Goal: Task Accomplishment & Management: Complete application form

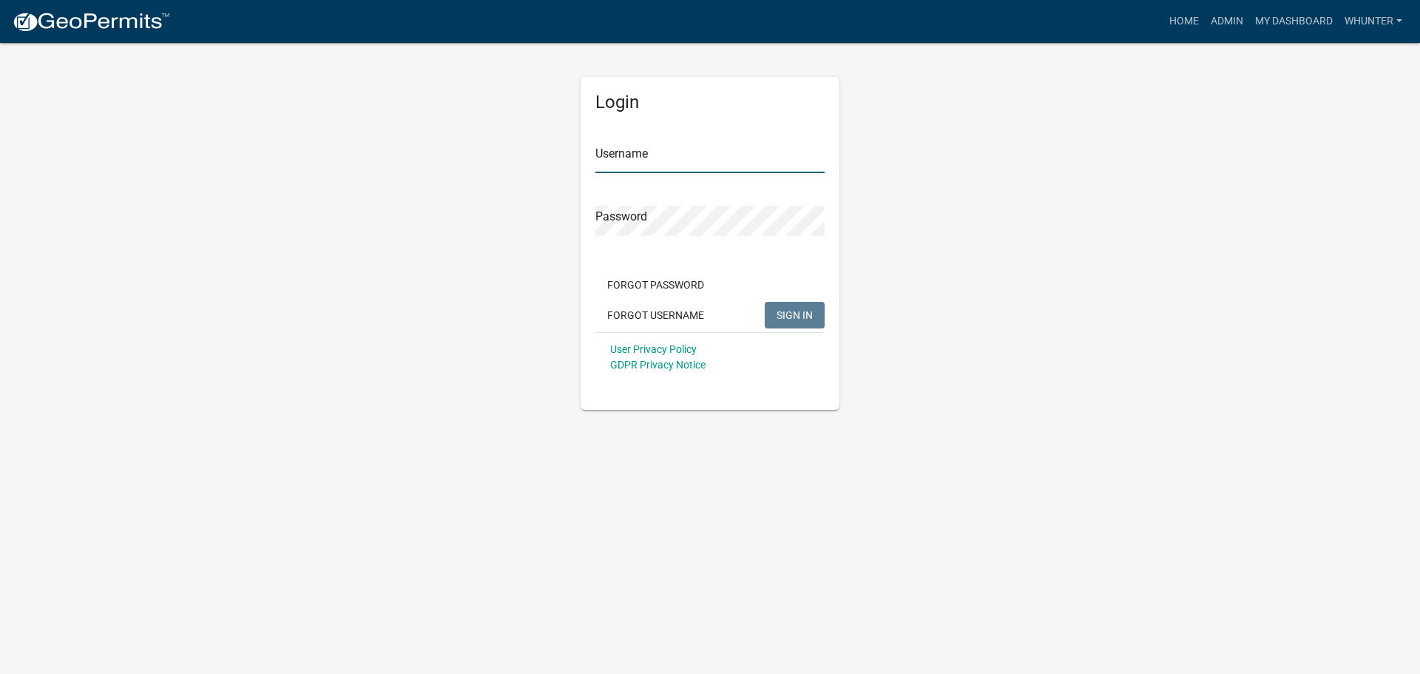
type input "whunter"
click at [767, 320] on button "SIGN IN" at bounding box center [795, 315] width 60 height 27
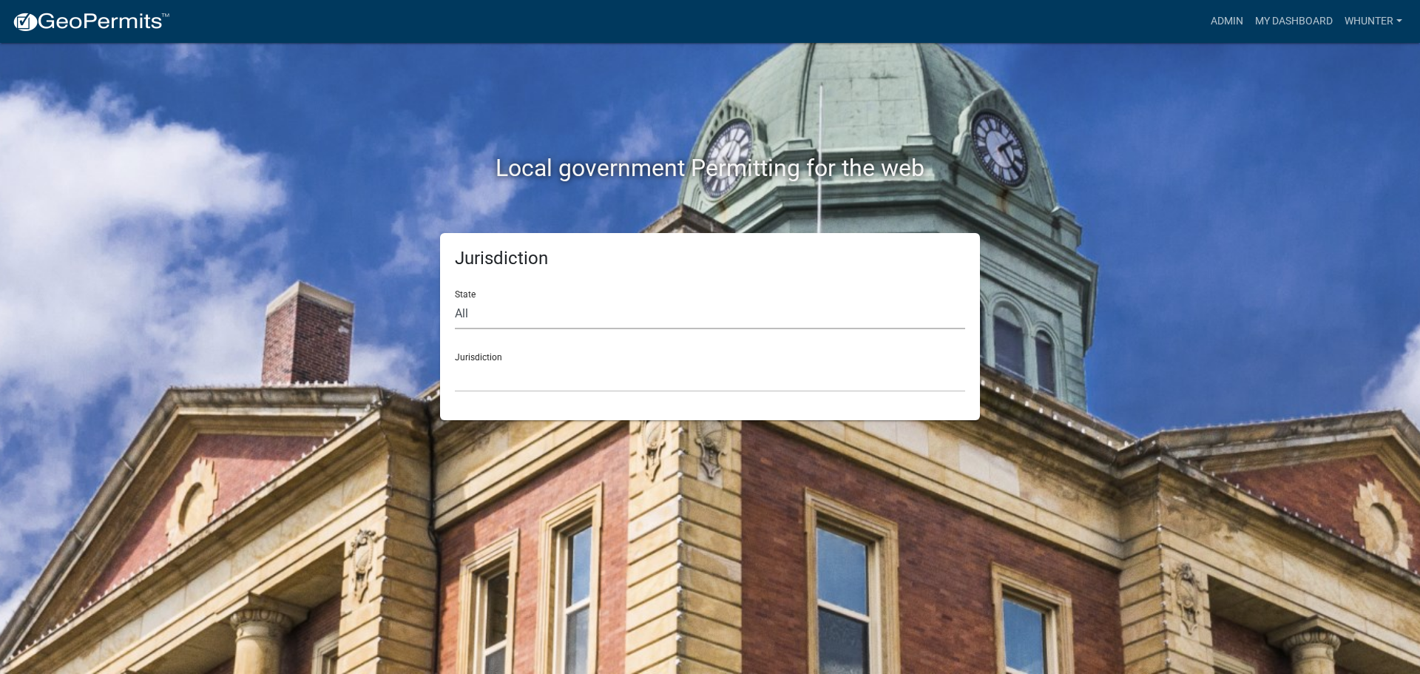
drag, startPoint x: 746, startPoint y: 308, endPoint x: 744, endPoint y: 328, distance: 20.0
click at [744, 311] on select "All [US_STATE] [US_STATE] [US_STATE] [US_STATE] [US_STATE] [US_STATE] [US_STATE…" at bounding box center [710, 314] width 510 height 30
select select "[US_STATE]"
click at [455, 299] on select "All [US_STATE] [US_STATE] [US_STATE] [US_STATE] [US_STATE] [US_STATE] [US_STATE…" at bounding box center [710, 314] width 510 height 30
click at [737, 378] on select "Carroll County, Georgia Cook County, Georgia Crawford County, Georgia Gilmer Co…" at bounding box center [710, 377] width 510 height 30
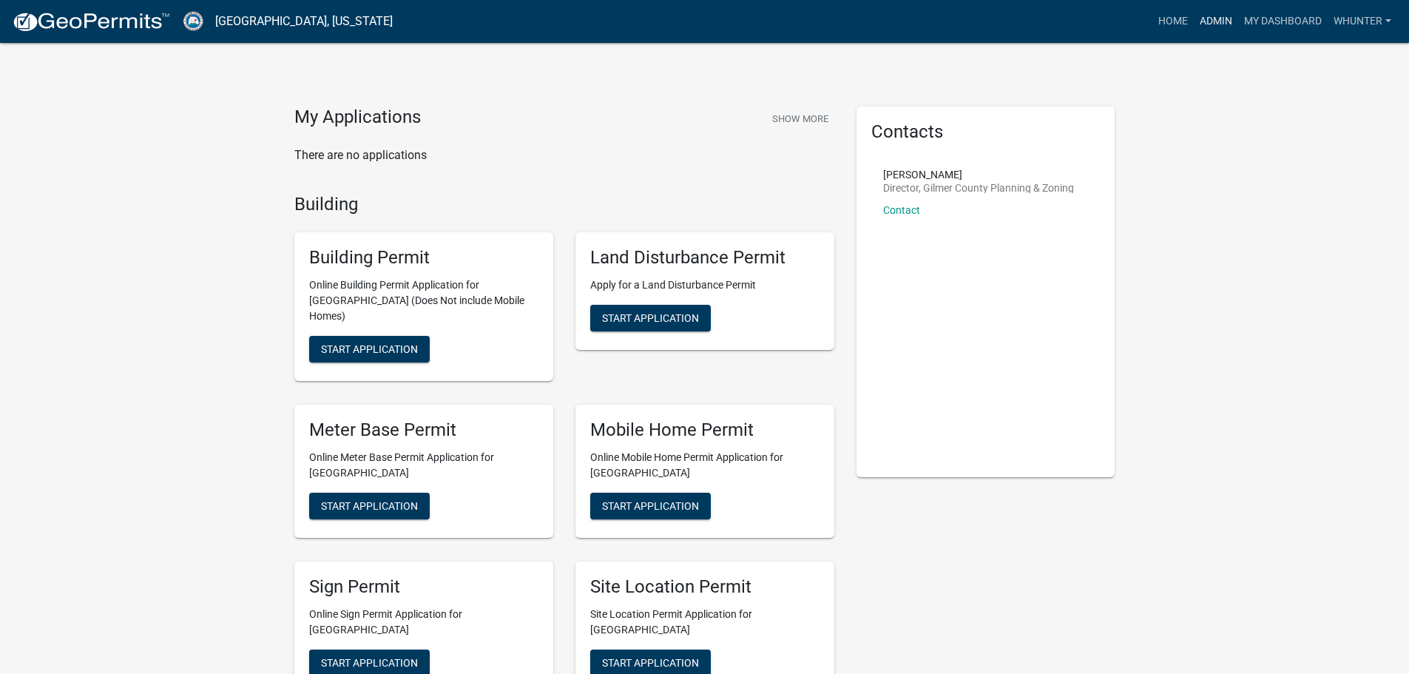
click at [1218, 20] on link "Admin" at bounding box center [1216, 21] width 44 height 28
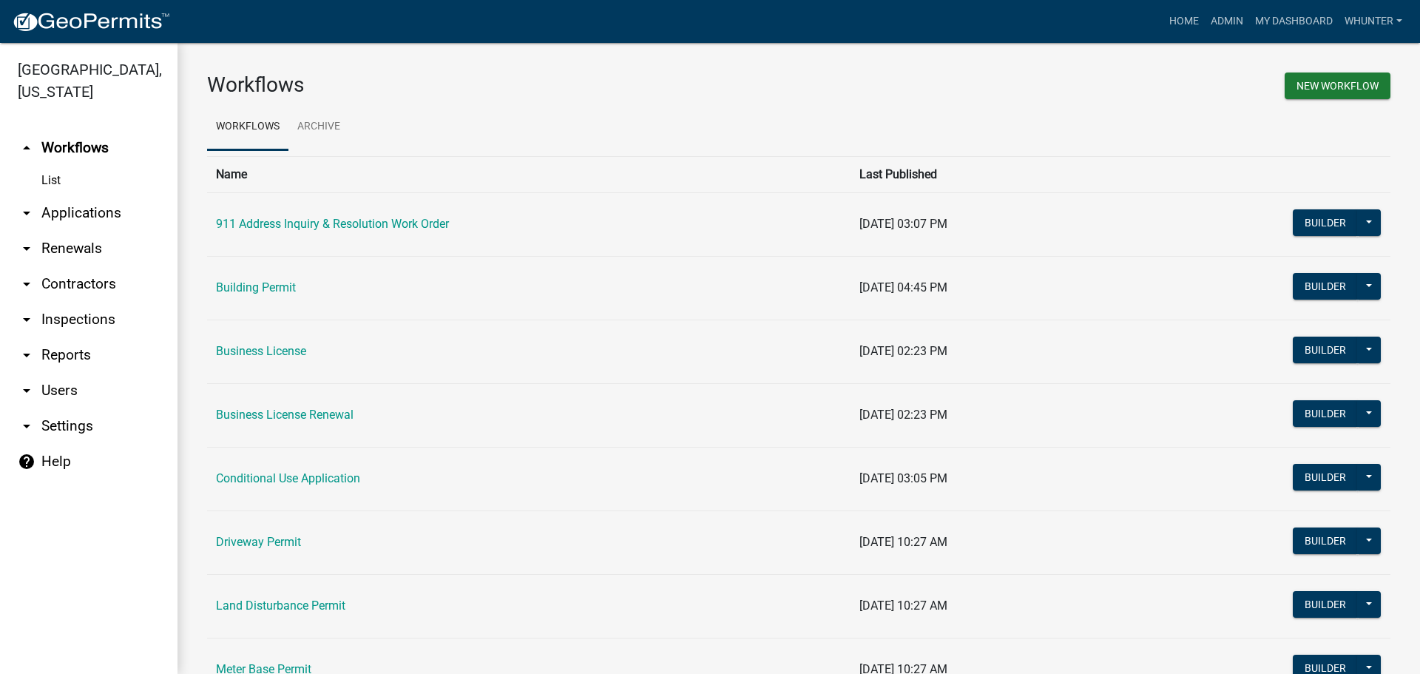
click at [122, 226] on link "arrow_drop_down Applications" at bounding box center [89, 213] width 178 height 36
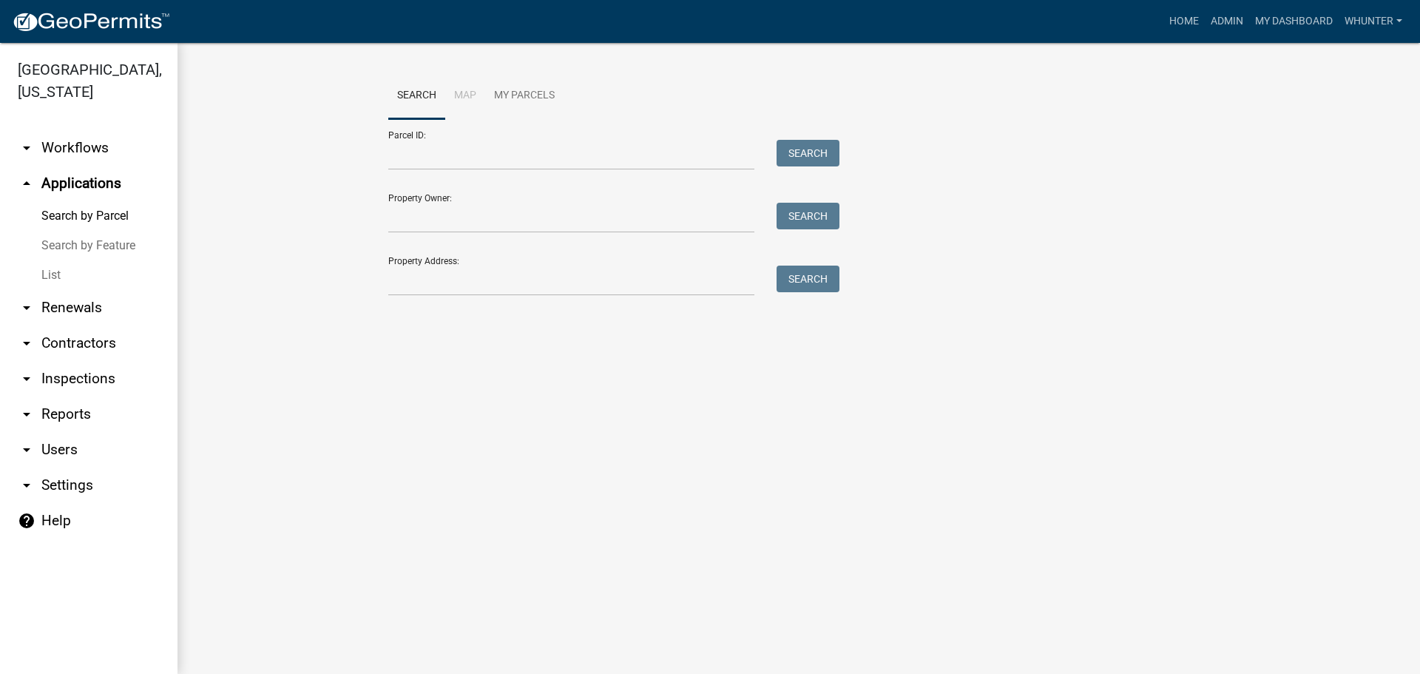
click at [68, 277] on link "List" at bounding box center [89, 275] width 178 height 30
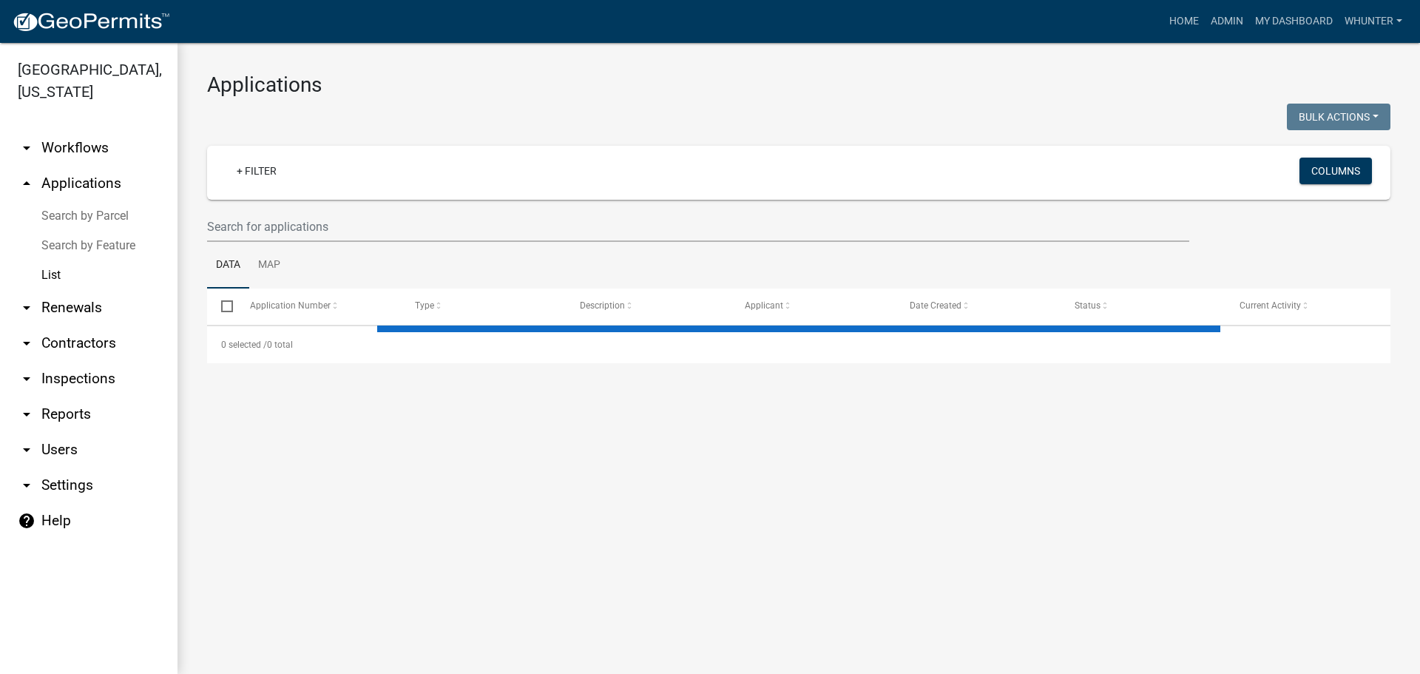
click at [443, 246] on ul "Data Map" at bounding box center [799, 265] width 1184 height 47
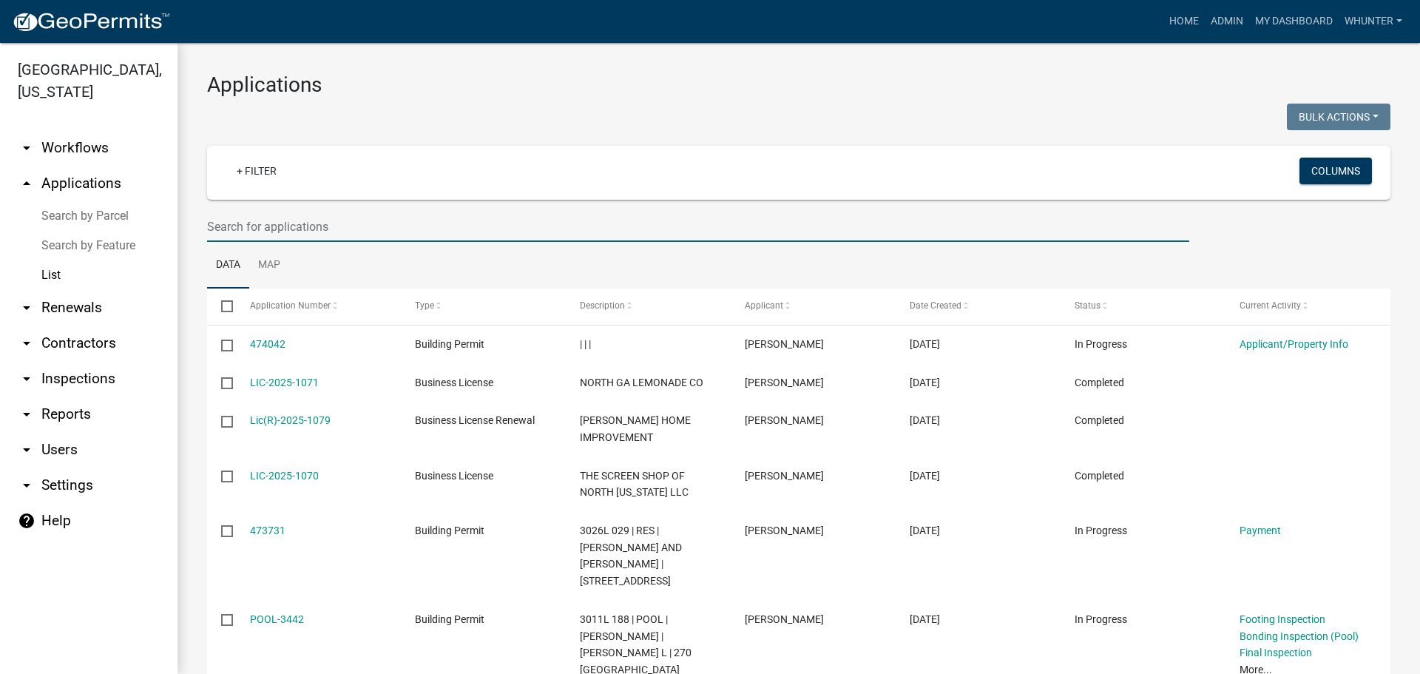
click at [445, 236] on input "text" at bounding box center [698, 227] width 982 height 30
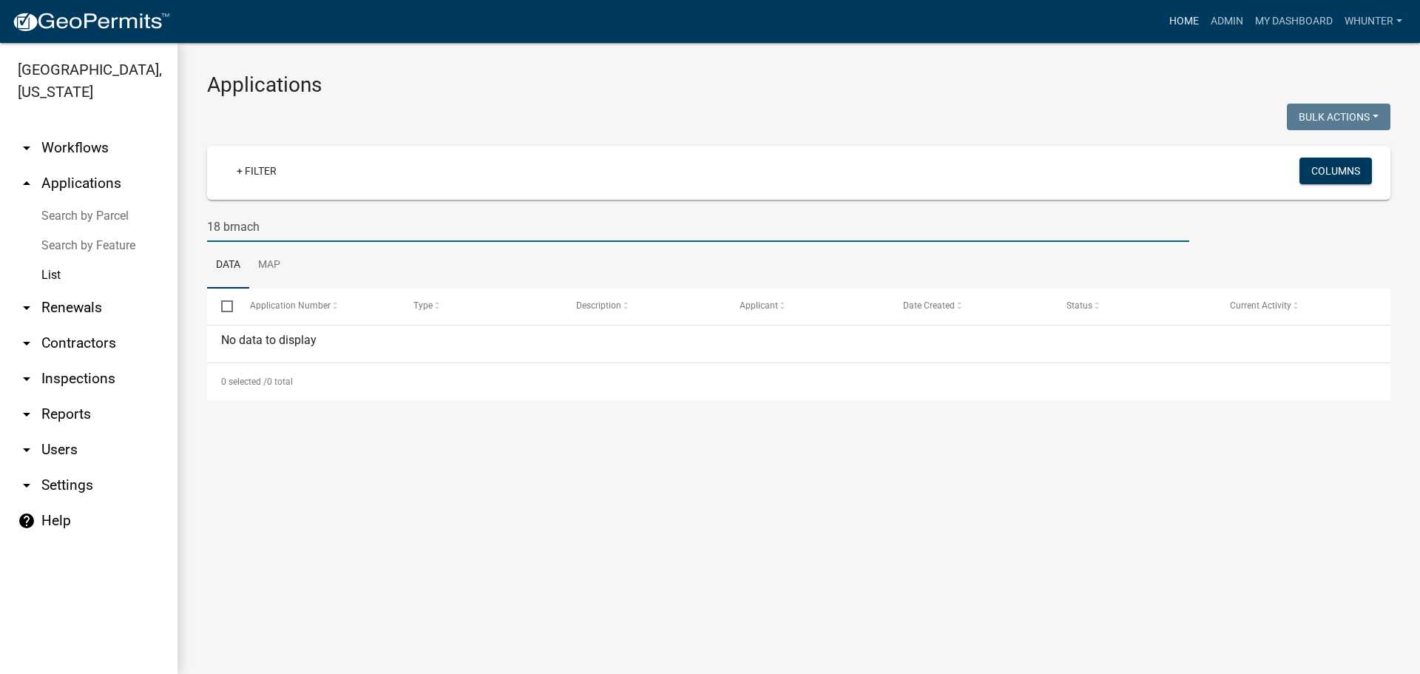
type input "18 brnach"
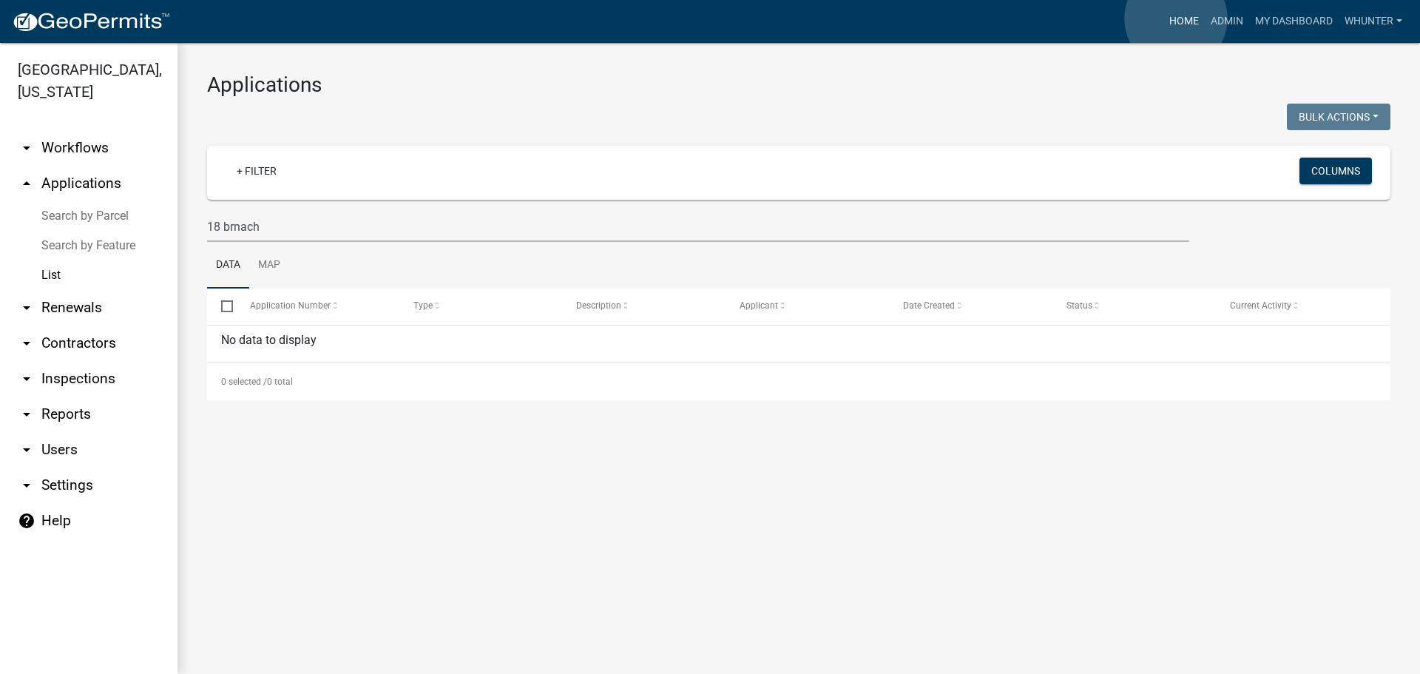
click at [1176, 18] on link "Home" at bounding box center [1184, 21] width 41 height 28
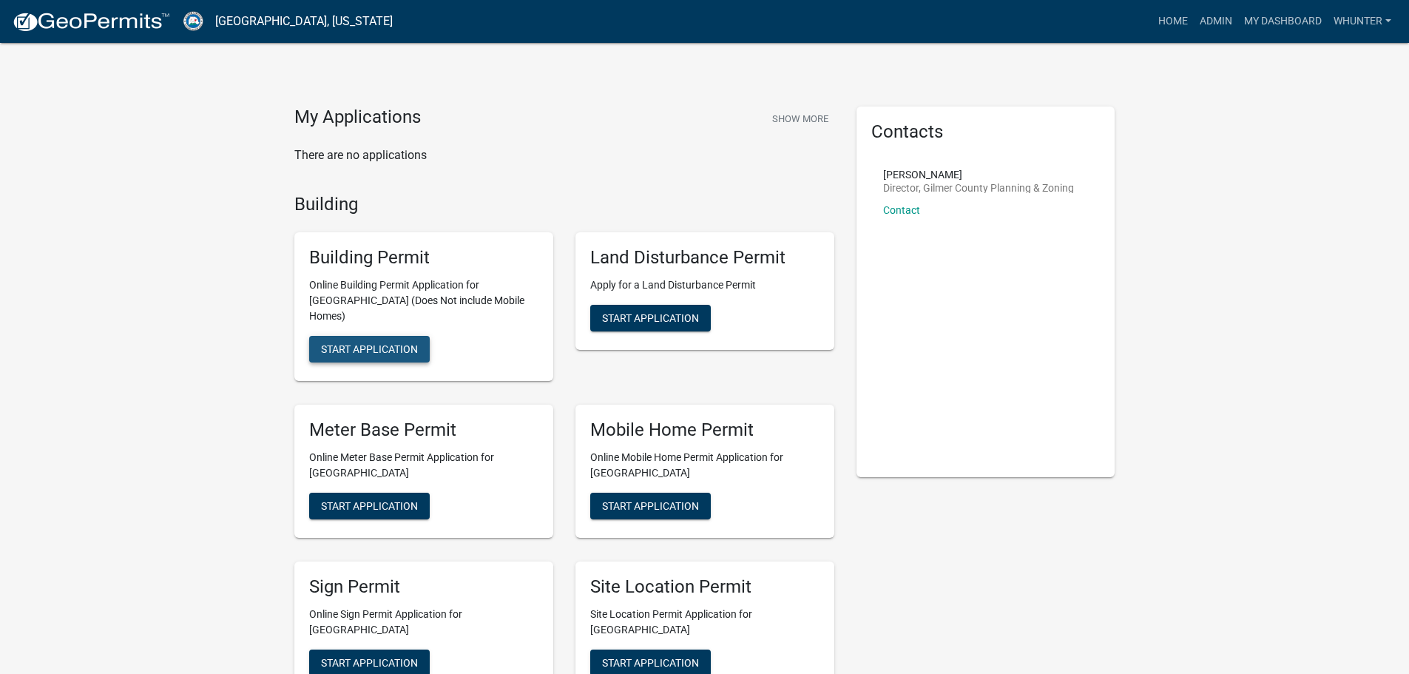
click at [382, 343] on span "Start Application" at bounding box center [369, 349] width 97 height 12
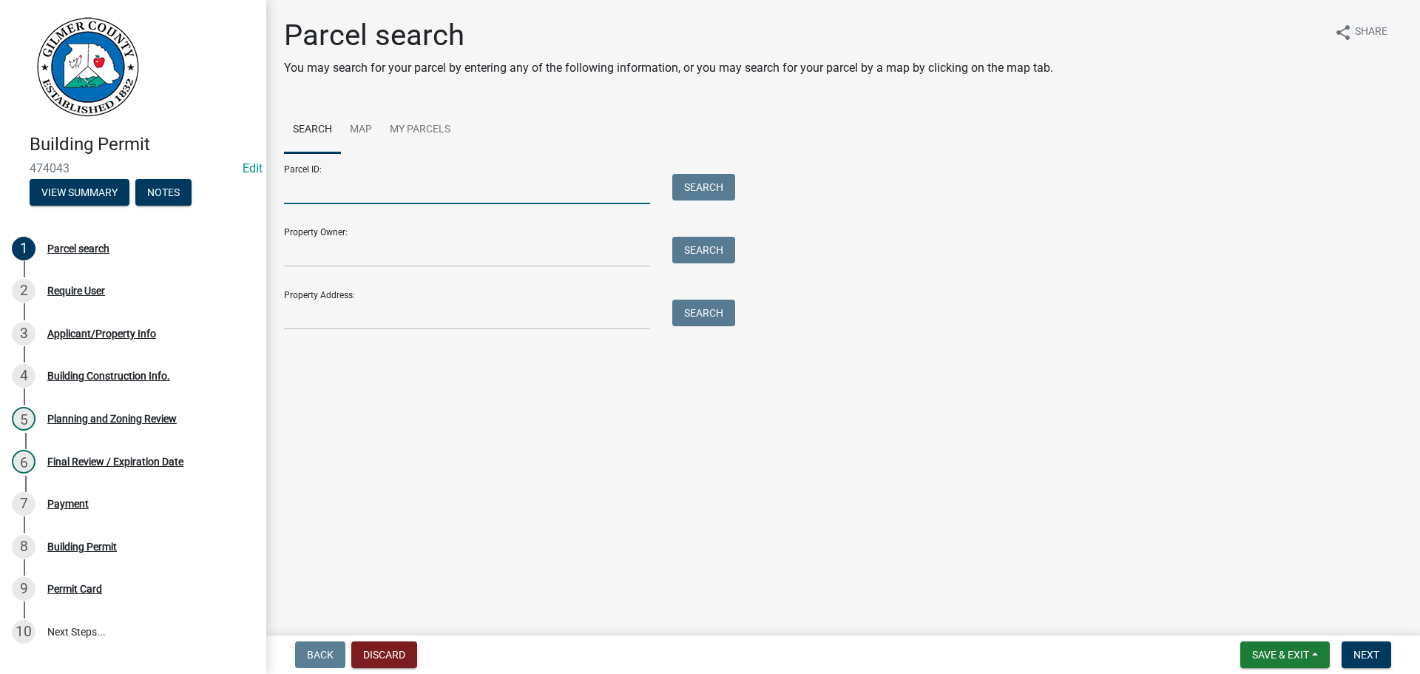
click at [308, 178] on input "Parcel ID:" at bounding box center [467, 189] width 366 height 30
click at [311, 186] on input "Parcel ID:" at bounding box center [467, 189] width 366 height 30
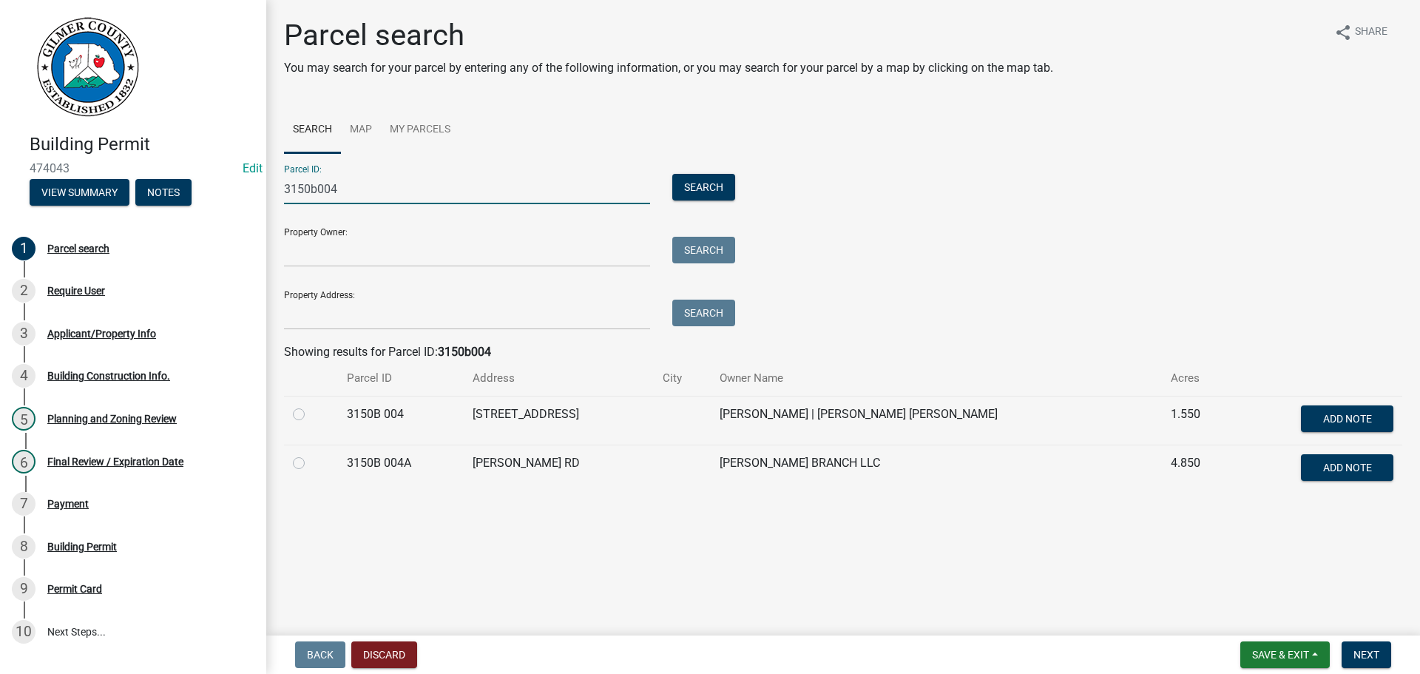
type input "3150b004"
click at [286, 414] on td at bounding box center [311, 420] width 54 height 49
click at [290, 411] on td at bounding box center [311, 420] width 54 height 49
click at [311, 405] on label at bounding box center [311, 405] width 0 height 0
click at [311, 412] on 004 "radio" at bounding box center [316, 410] width 10 height 10
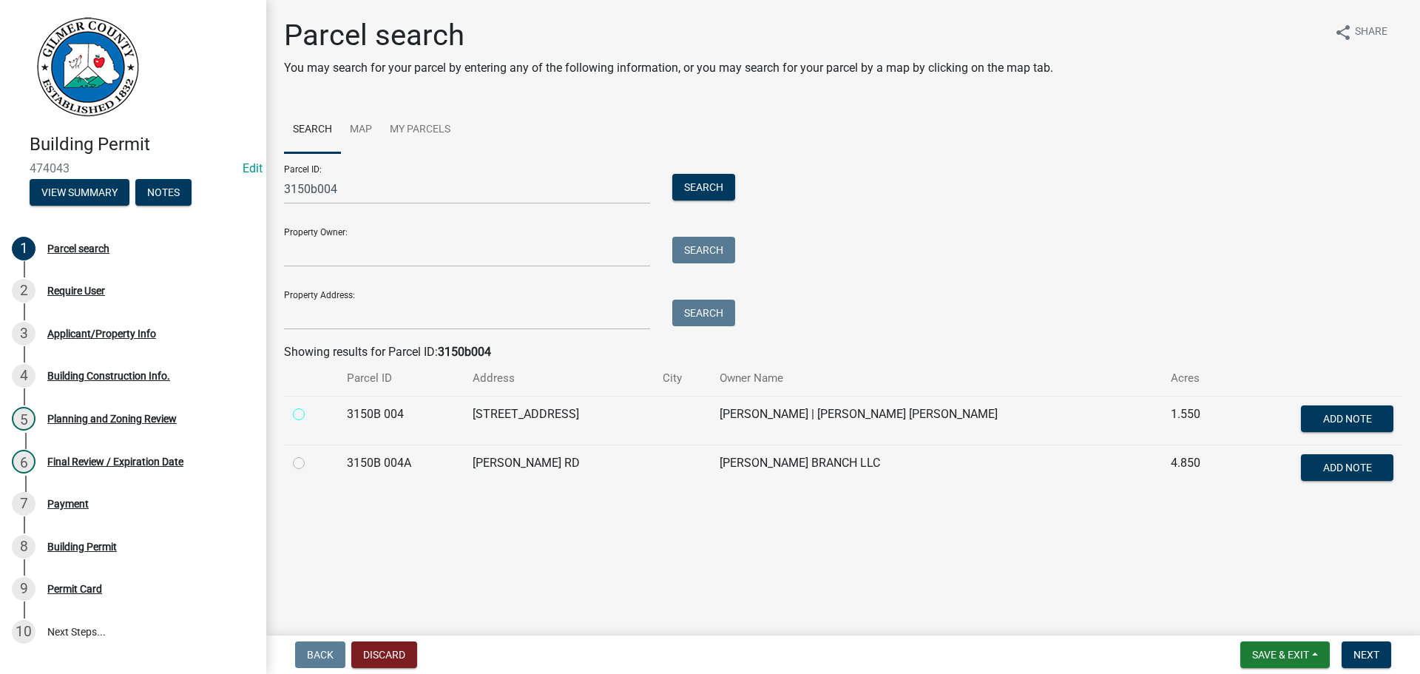
radio 004 "true"
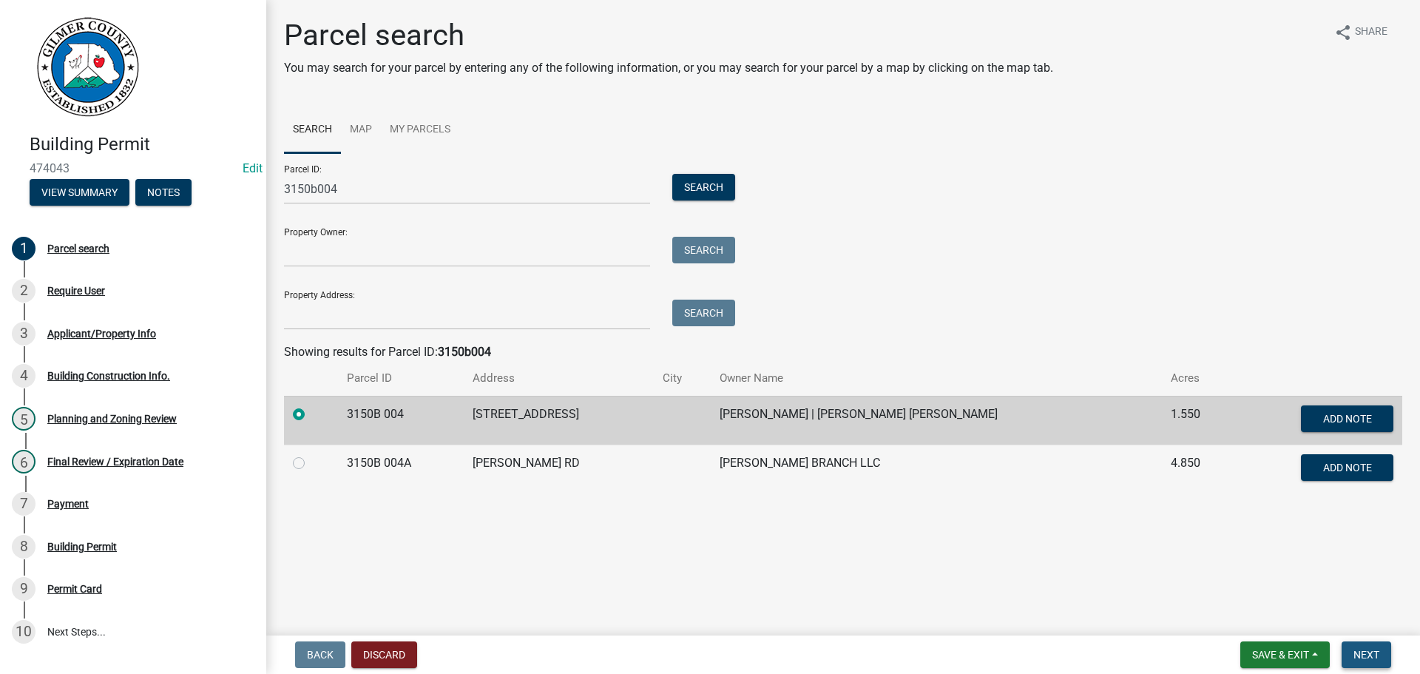
click at [1380, 656] on button "Next" at bounding box center [1367, 654] width 50 height 27
click at [1373, 658] on span "Next" at bounding box center [1367, 655] width 26 height 12
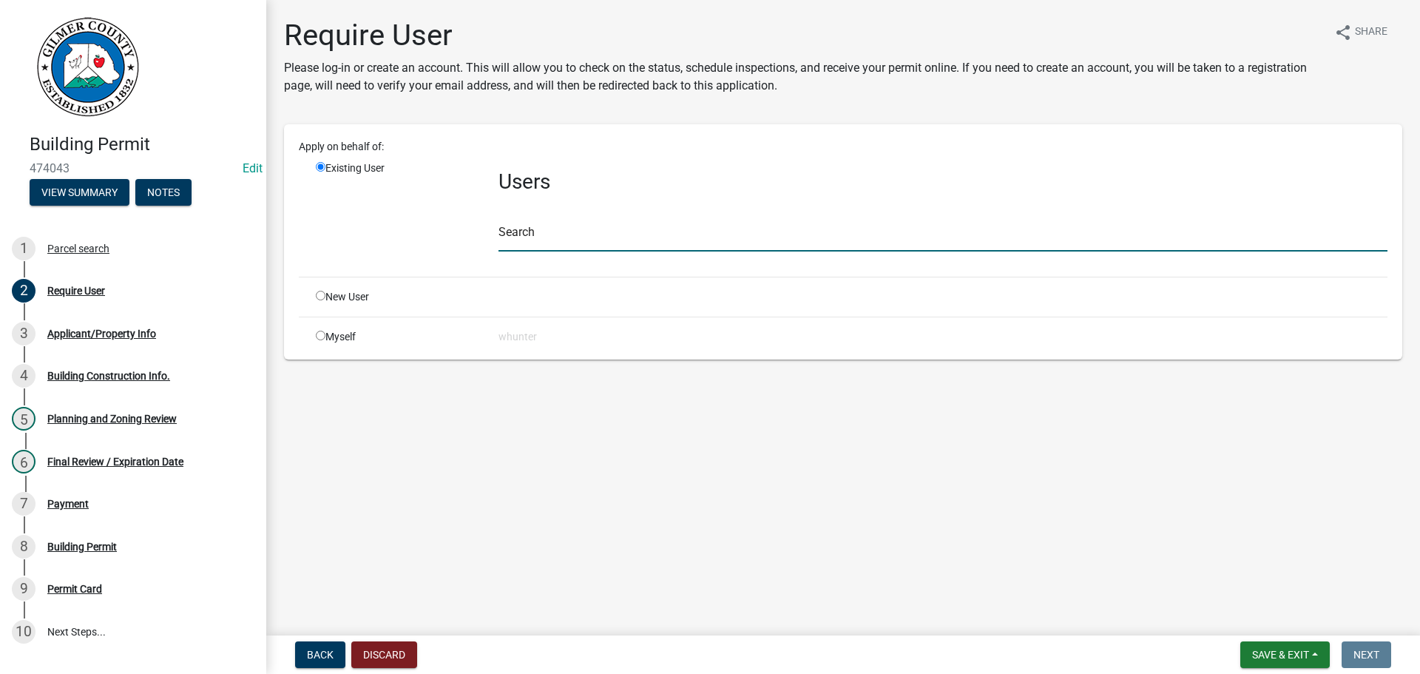
click at [587, 246] on input "text" at bounding box center [943, 236] width 889 height 30
click at [590, 240] on input "text" at bounding box center [943, 236] width 889 height 30
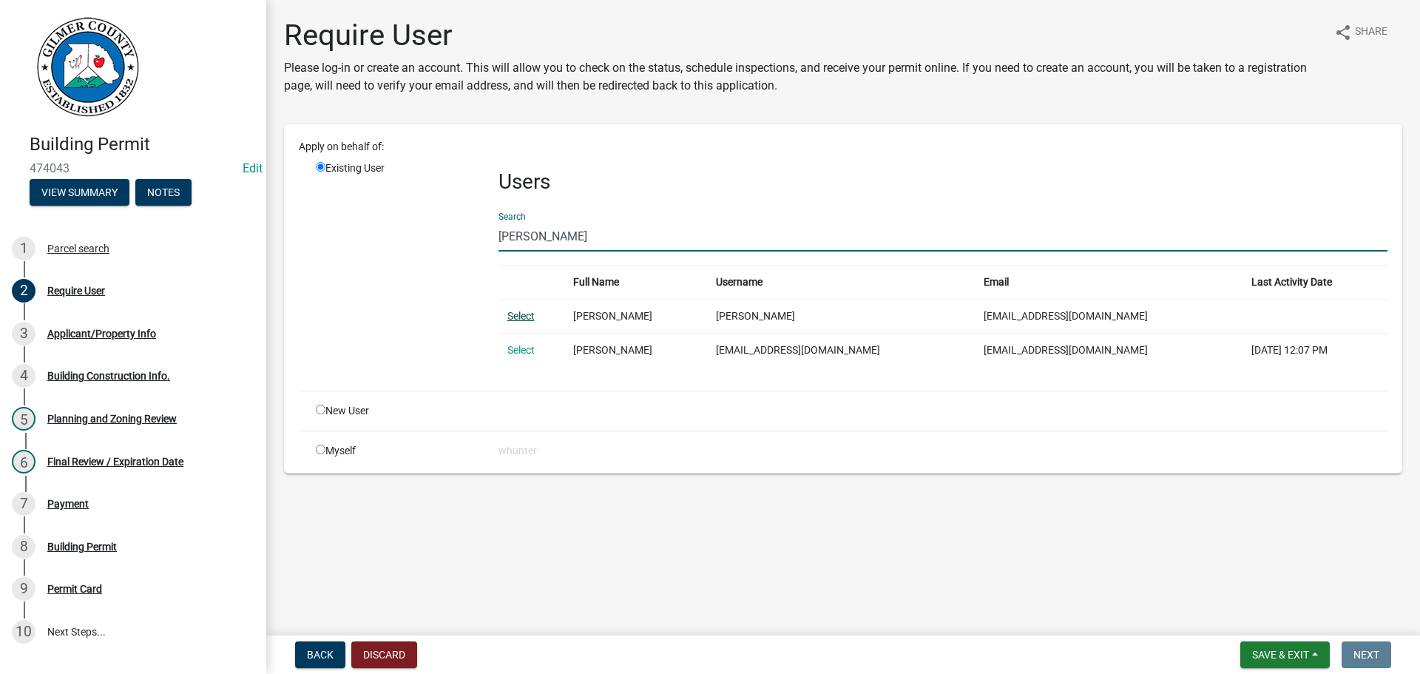
type input "barry stone"
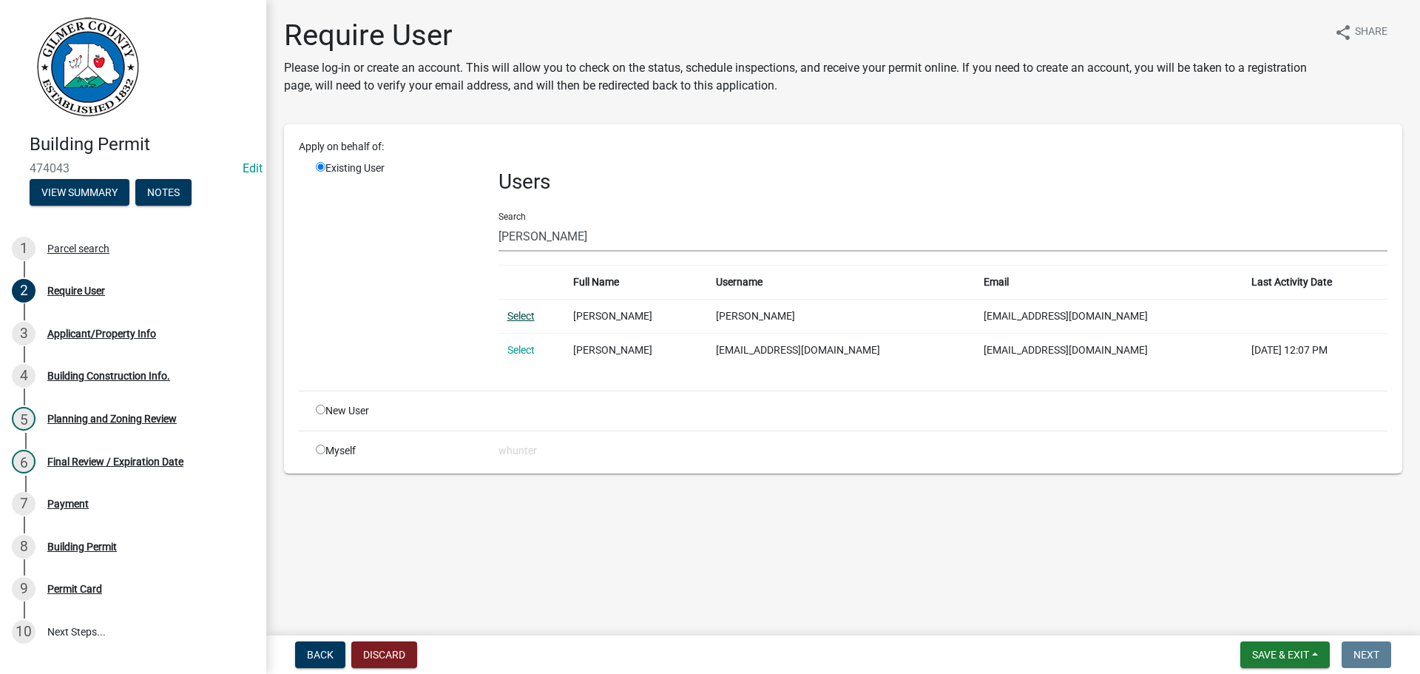
click at [527, 322] on link "Select" at bounding box center [520, 316] width 27 height 12
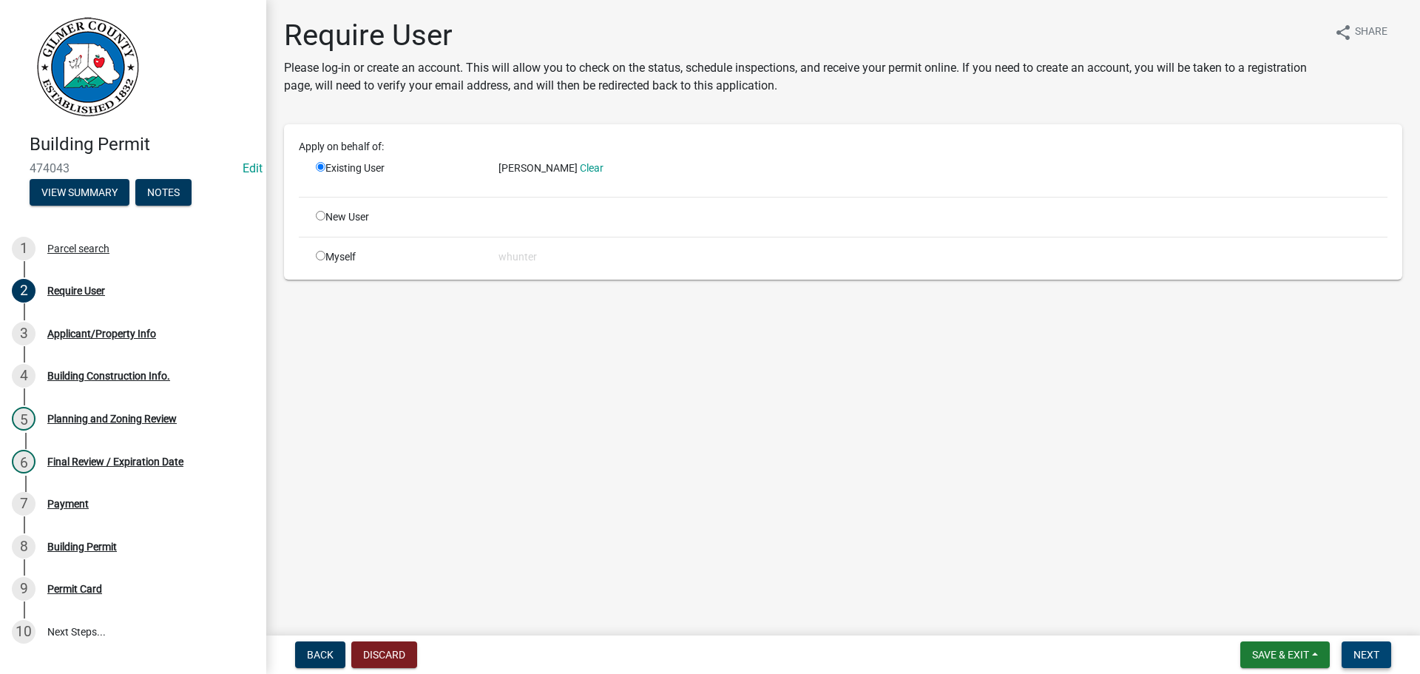
click at [1374, 667] on nav "Back Discard Save & Exit Save Save & Exit Next" at bounding box center [843, 654] width 1154 height 38
click at [1372, 651] on span "Next" at bounding box center [1367, 655] width 26 height 12
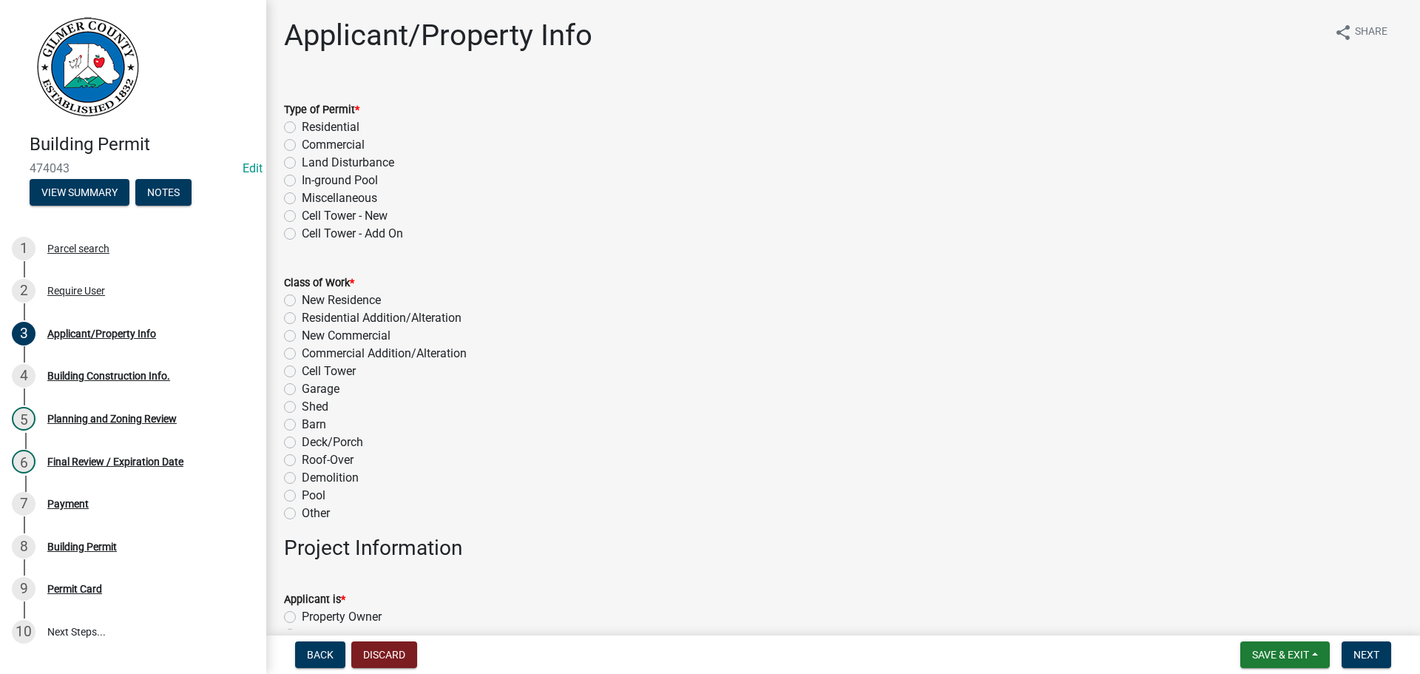
click at [348, 198] on label "Miscellaneous" at bounding box center [339, 198] width 75 height 18
click at [311, 198] on input "Miscellaneous" at bounding box center [307, 194] width 10 height 10
radio input "true"
click at [305, 380] on label "Garage" at bounding box center [321, 389] width 38 height 18
click at [305, 380] on input "Garage" at bounding box center [307, 385] width 10 height 10
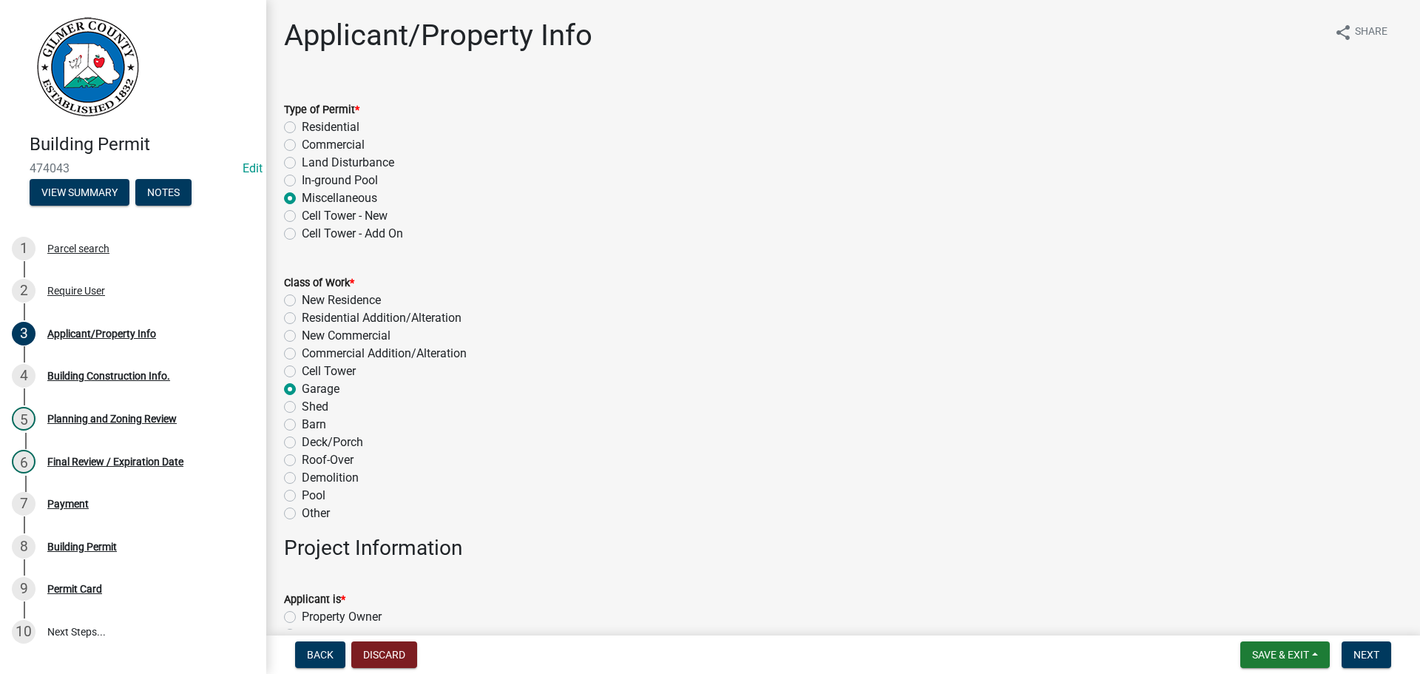
radio input "true"
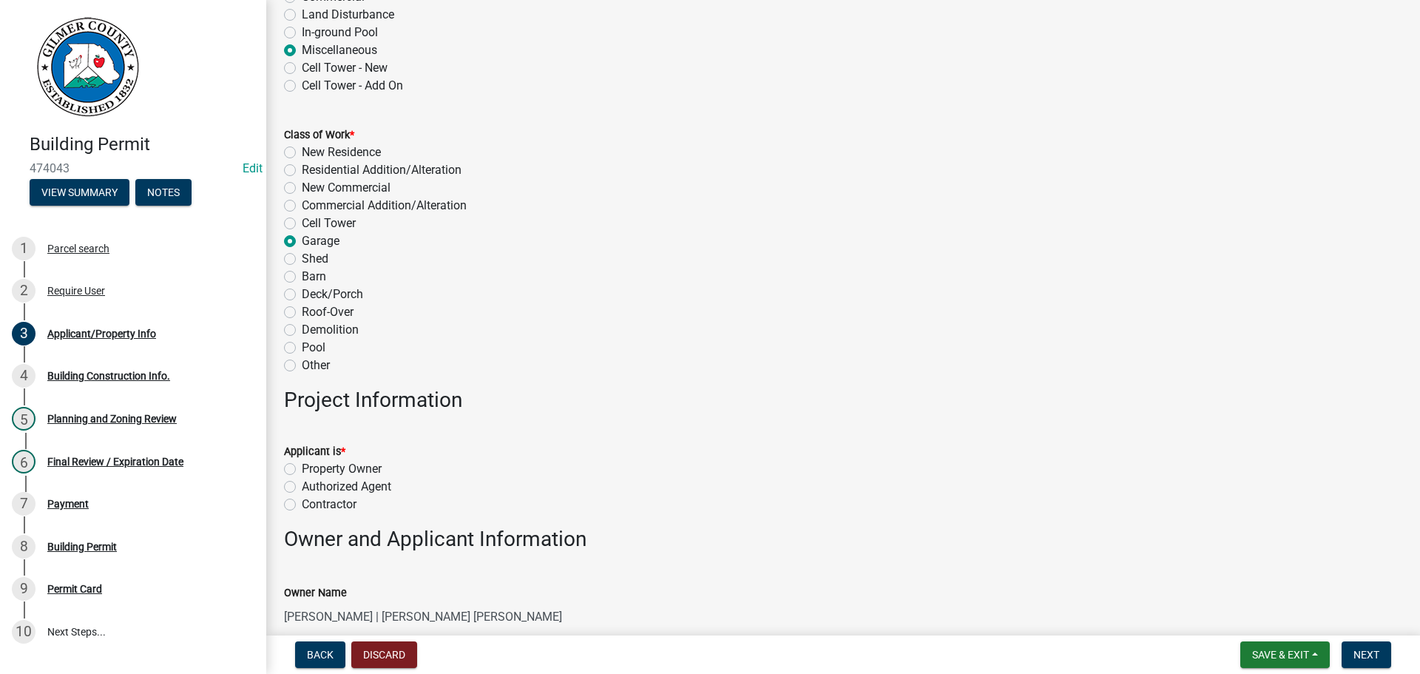
click at [346, 463] on label "Property Owner" at bounding box center [342, 469] width 80 height 18
click at [311, 463] on input "Property Owner" at bounding box center [307, 465] width 10 height 10
radio input "true"
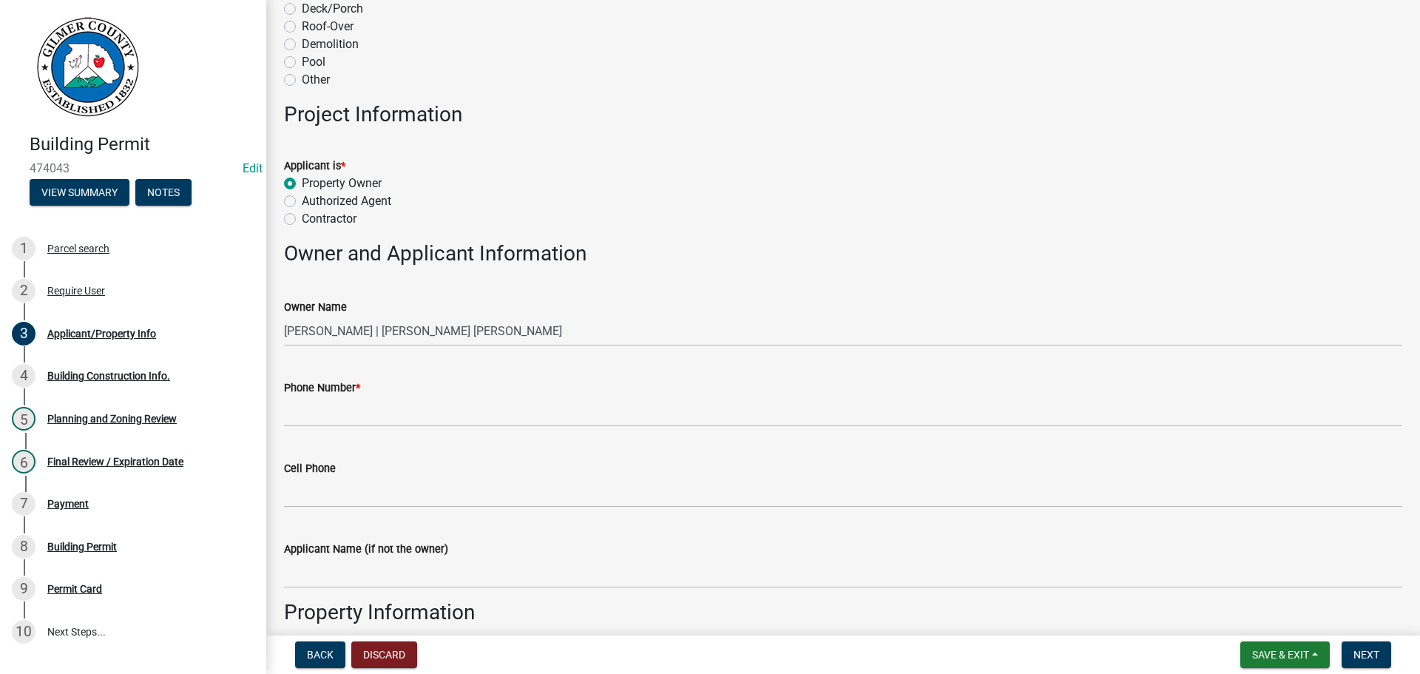
scroll to position [444, 0]
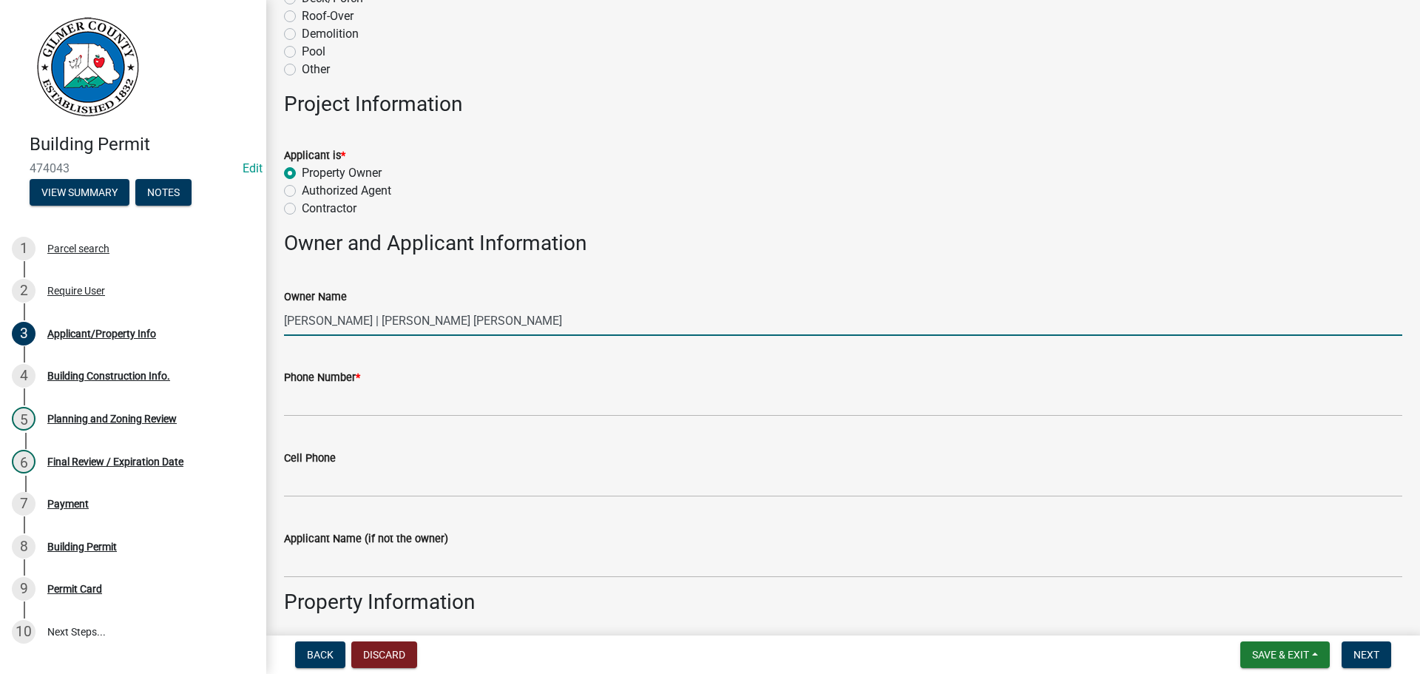
drag, startPoint x: 322, startPoint y: 325, endPoint x: 333, endPoint y: 327, distance: 11.2
click at [323, 325] on input "BARRY STONE | STONE RYANN MARIE" at bounding box center [843, 321] width 1118 height 30
type input "BARRY AND RYANN STONE"
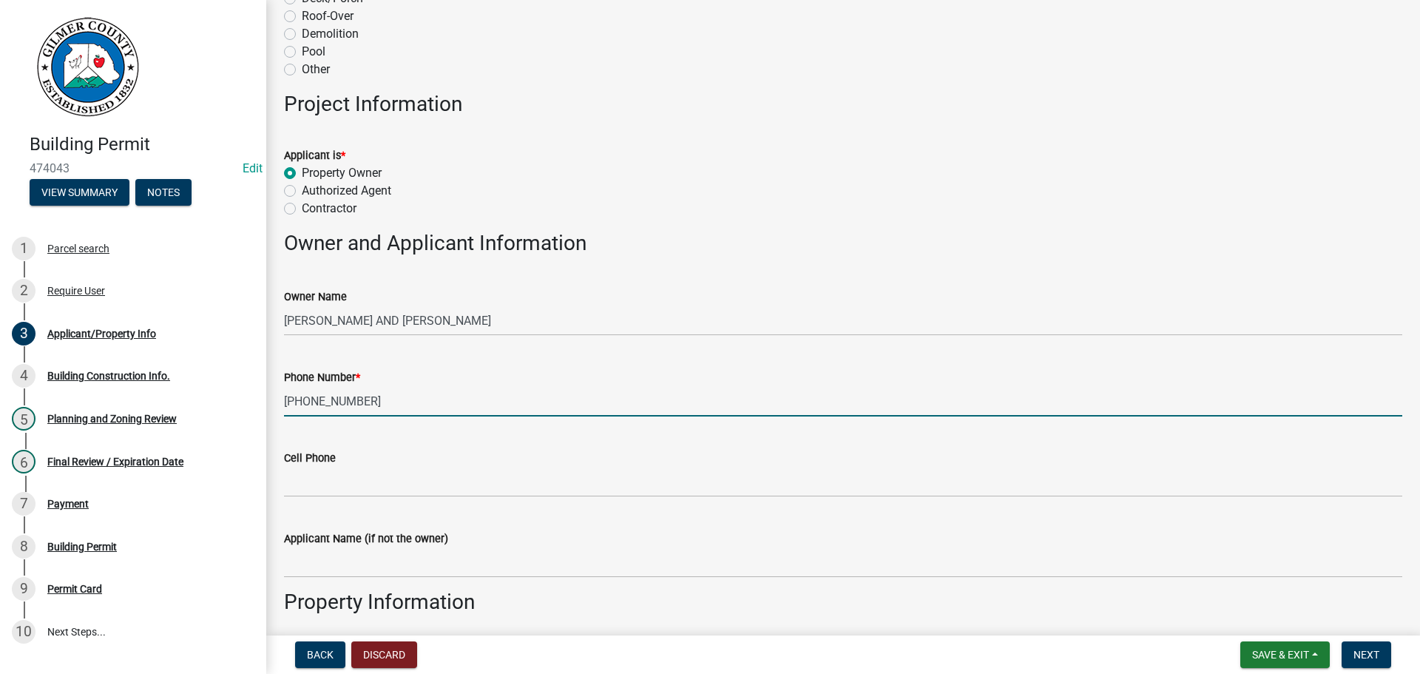
type input "205-335-9438"
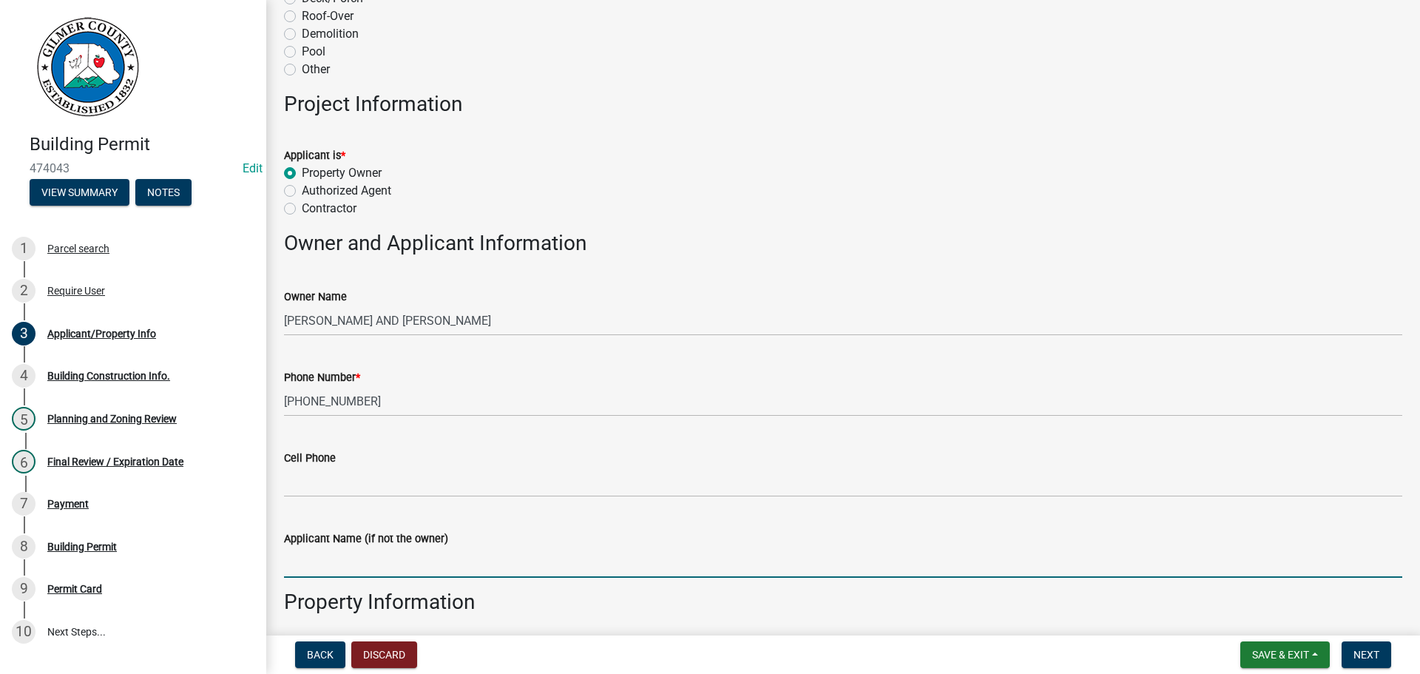
scroll to position [809, 0]
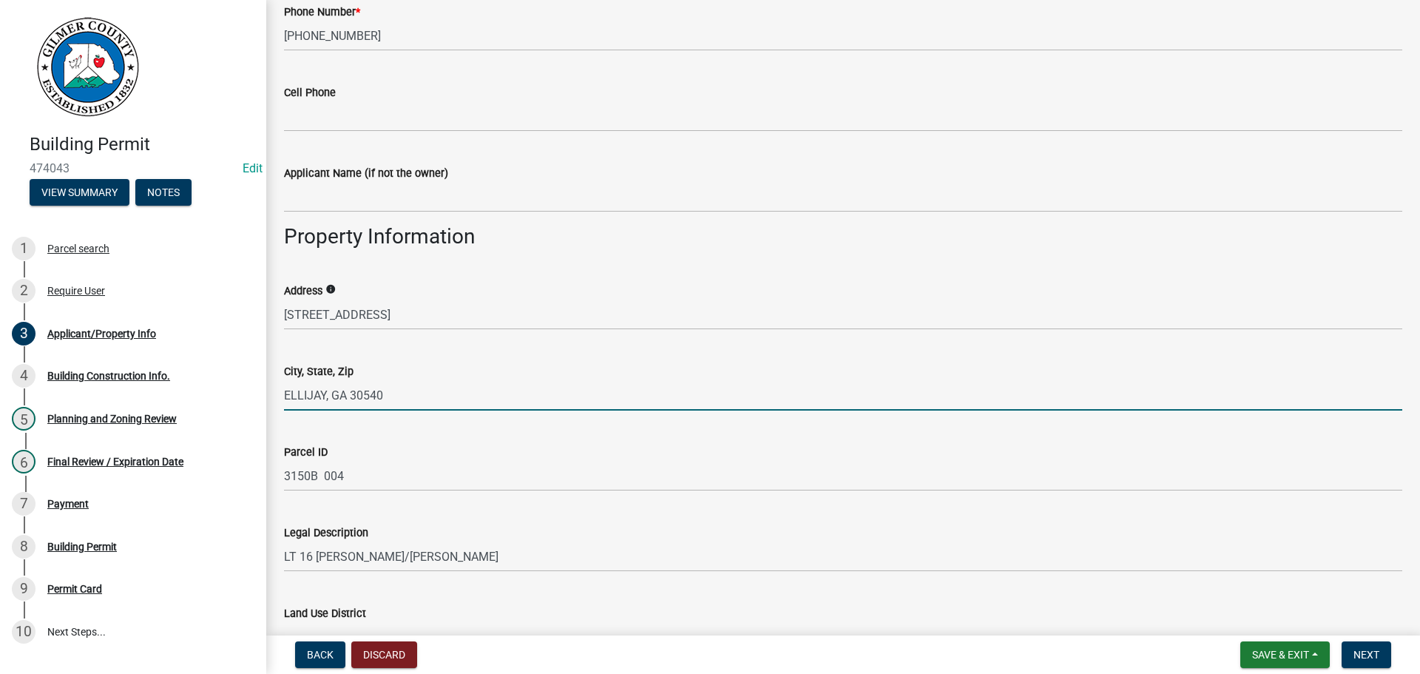
type input "ELLIJAY, GA 30540"
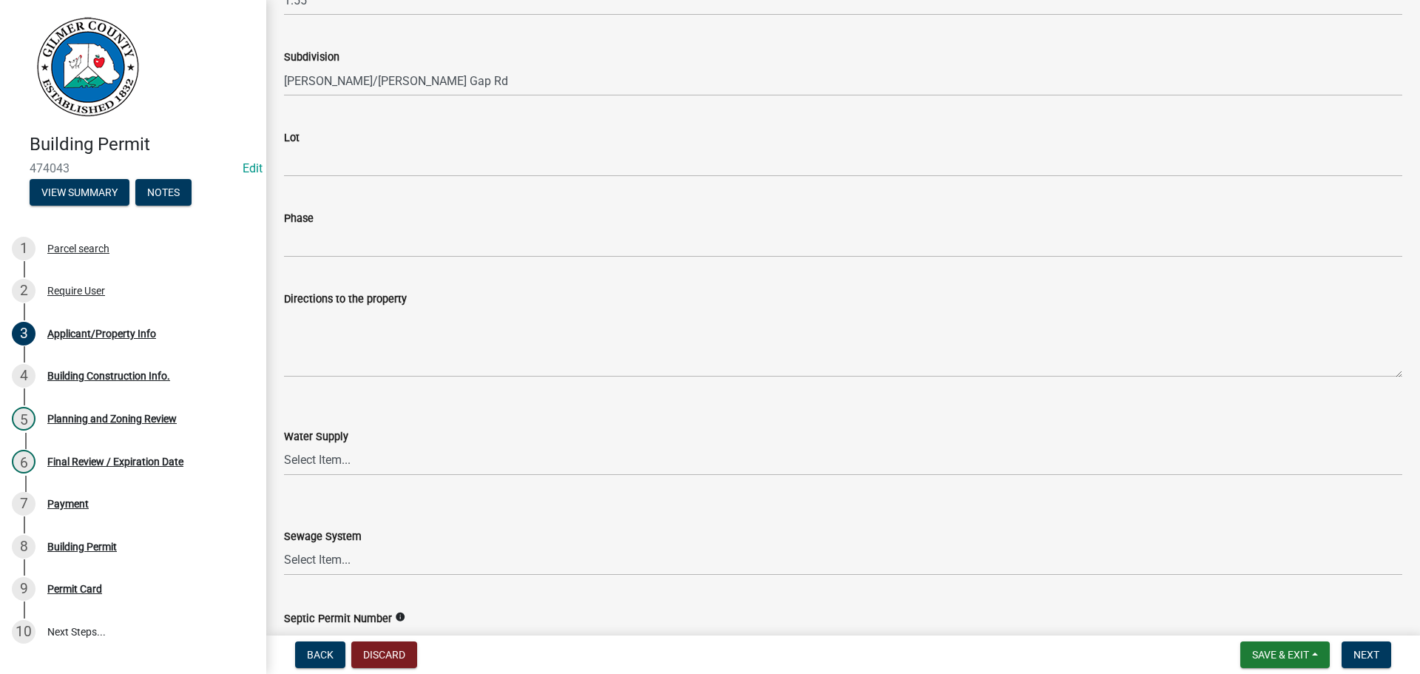
scroll to position [1730, 0]
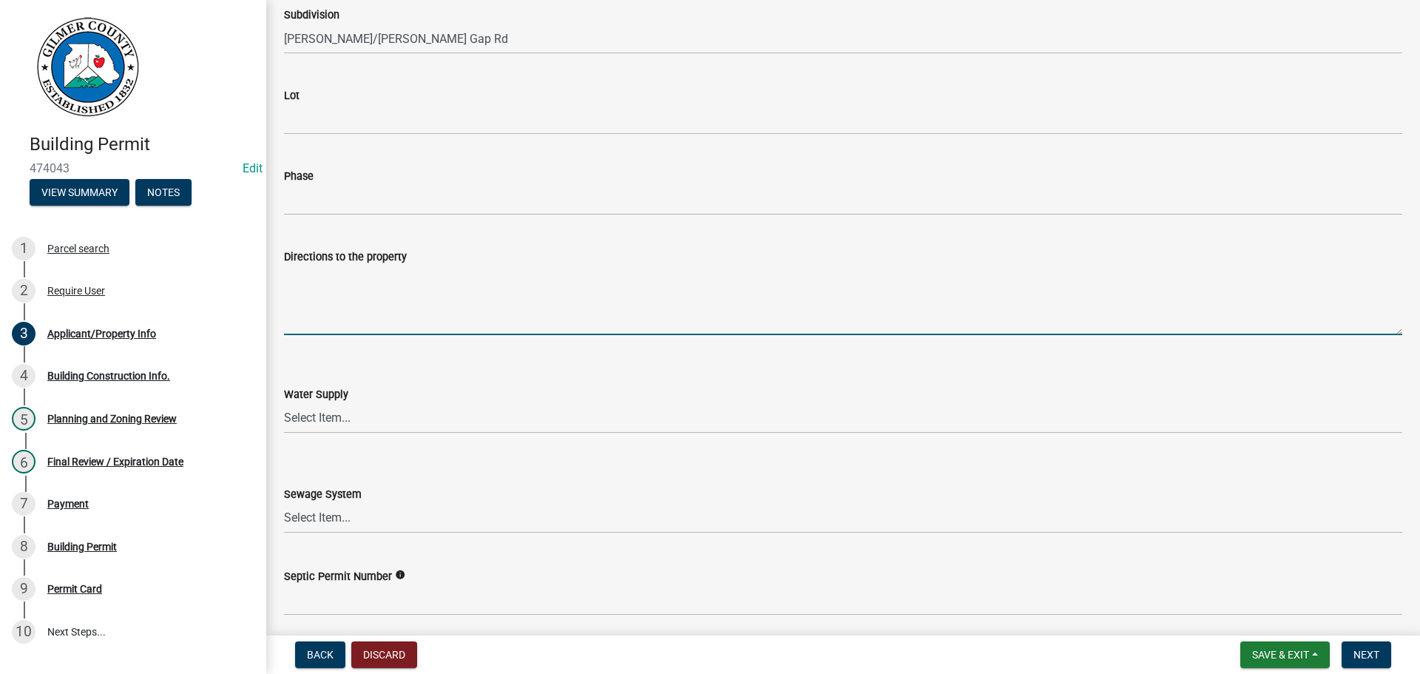
click at [492, 280] on textarea "Directions to the property" at bounding box center [843, 301] width 1118 height 70
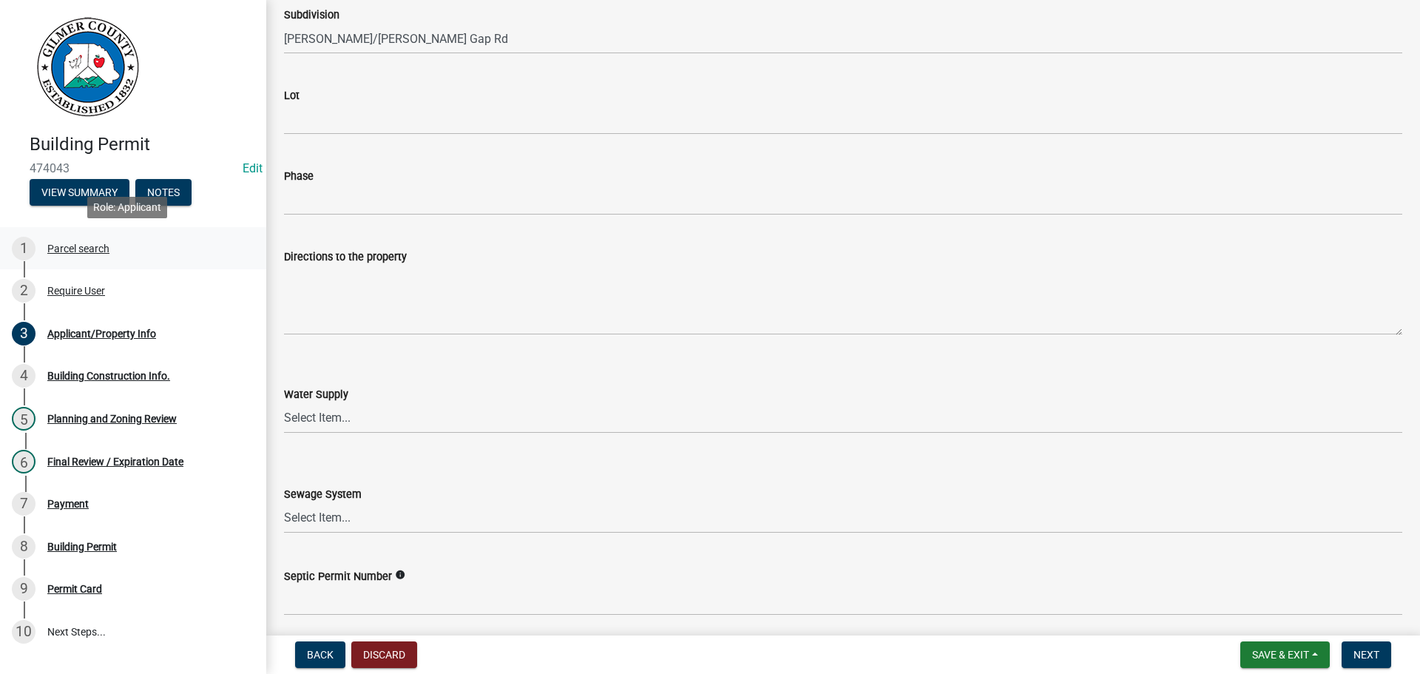
click at [64, 247] on div "Parcel search" at bounding box center [78, 248] width 62 height 10
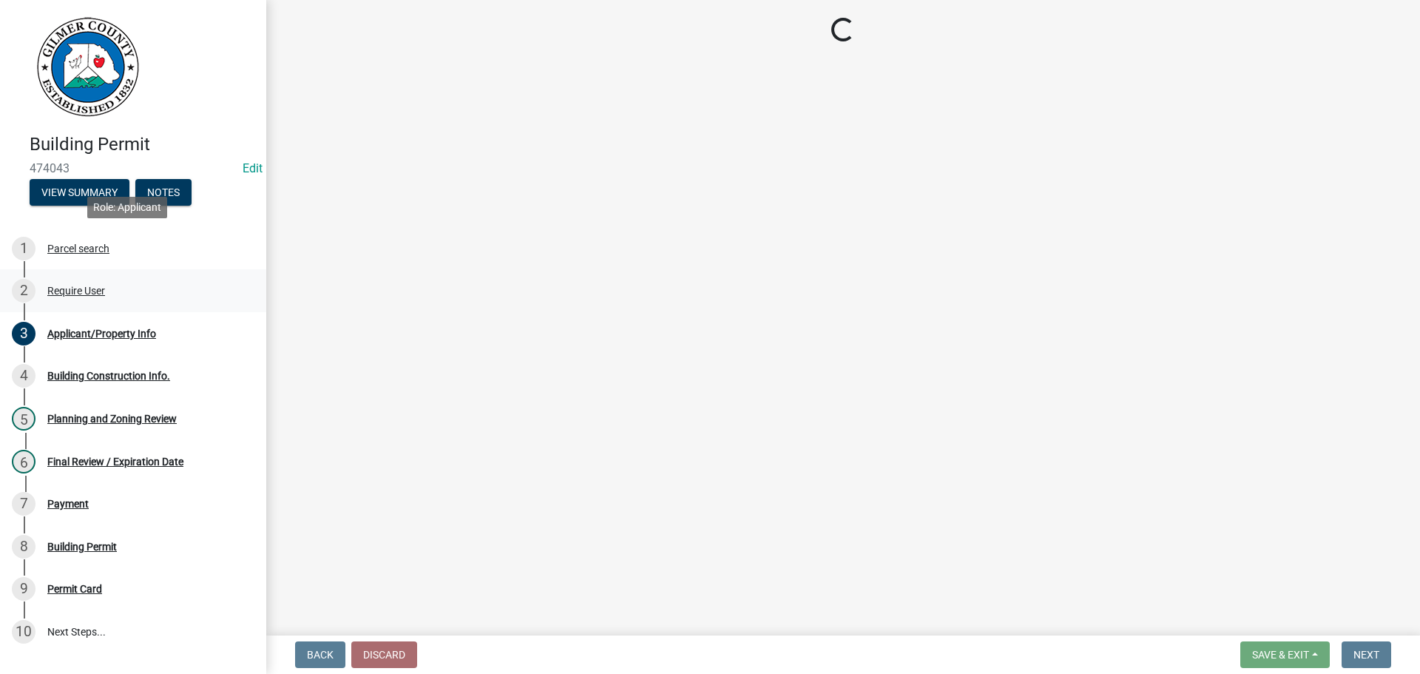
scroll to position [0, 0]
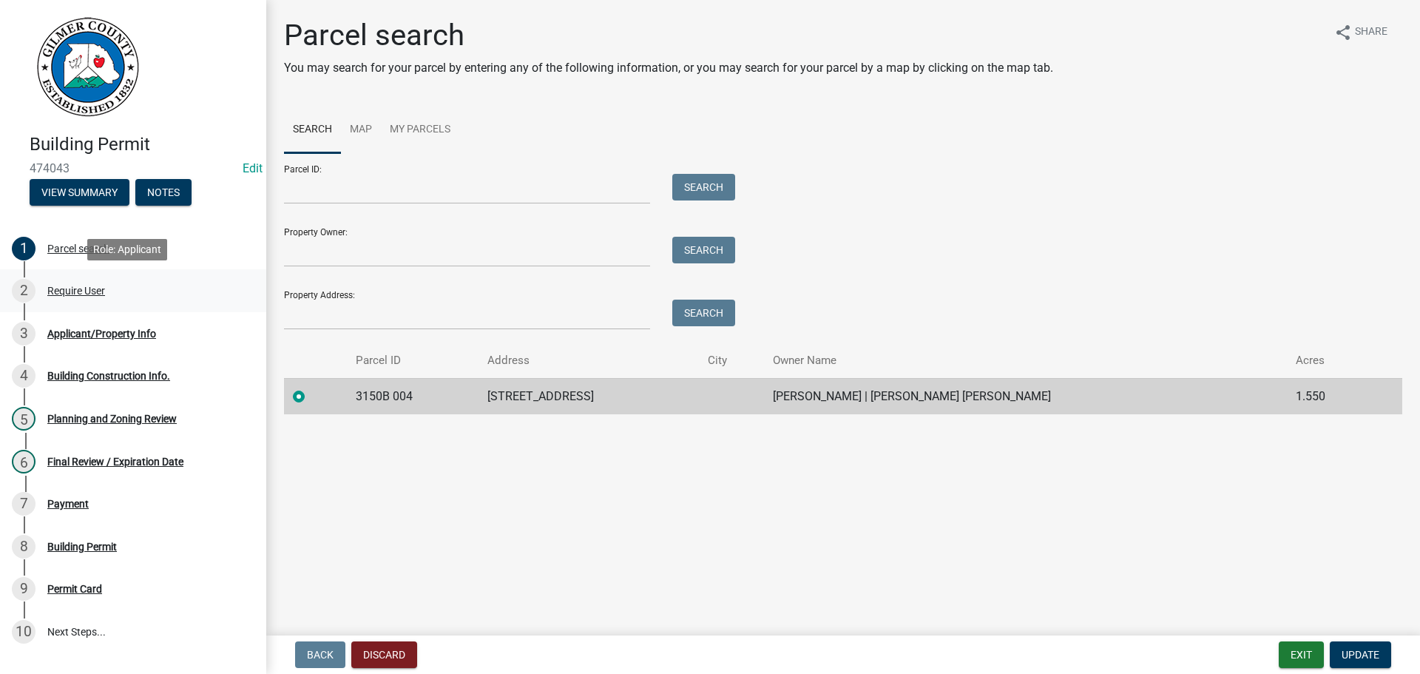
click at [84, 278] on link "2 Require User" at bounding box center [133, 290] width 266 height 43
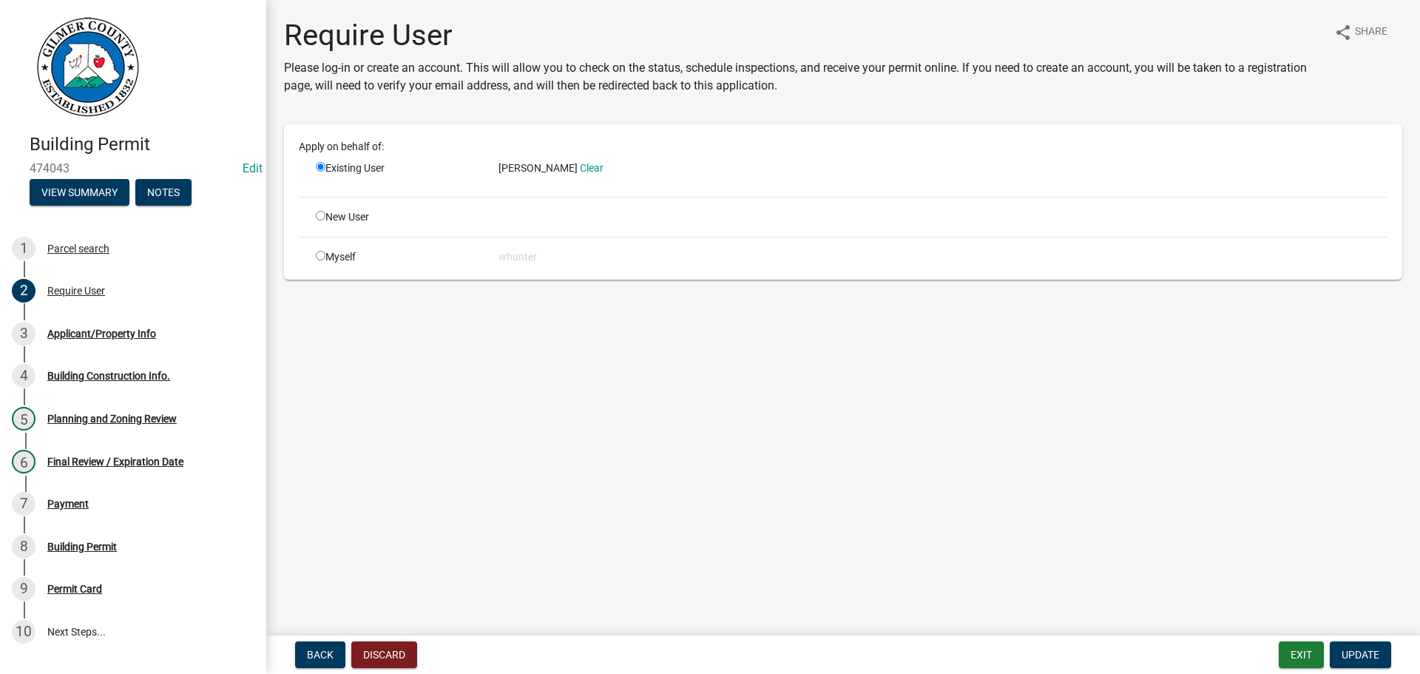
click at [323, 214] on input "radio" at bounding box center [321, 216] width 10 height 10
radio input "true"
radio input "false"
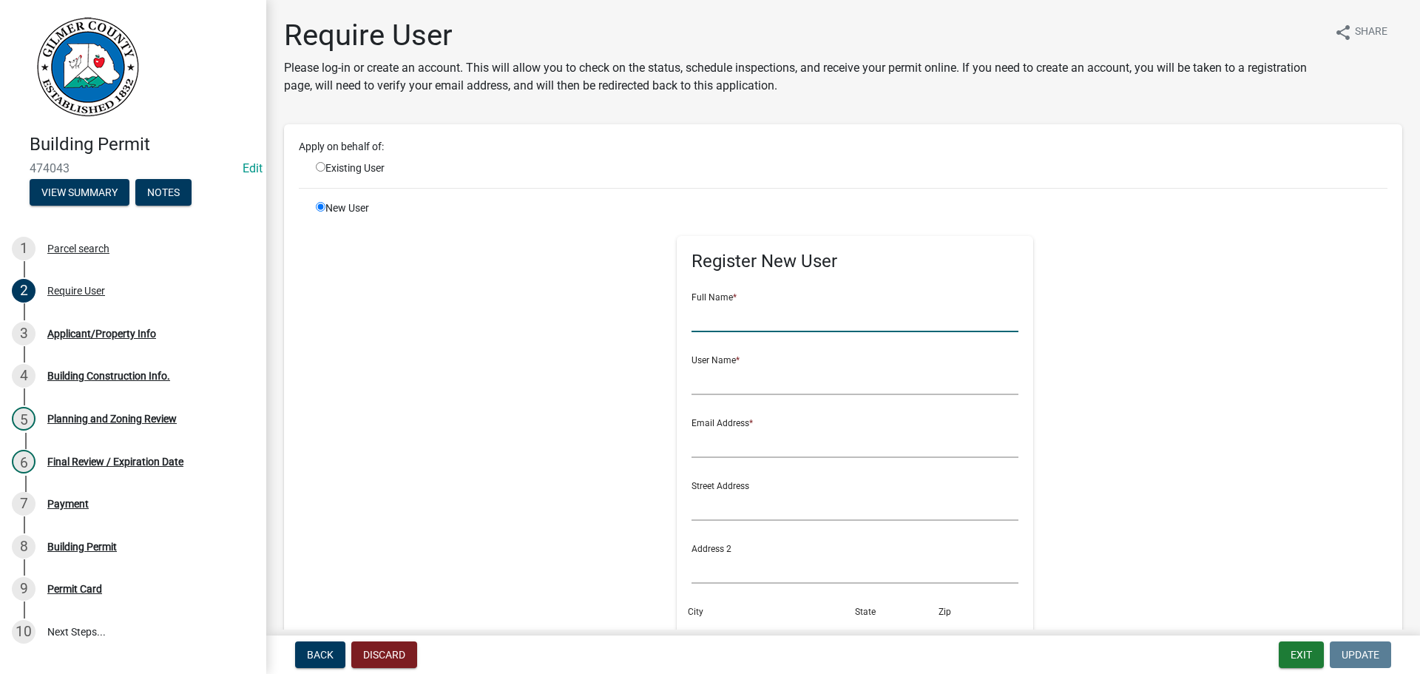
click at [820, 322] on input "text" at bounding box center [856, 317] width 328 height 30
type input "BARRY STONE"
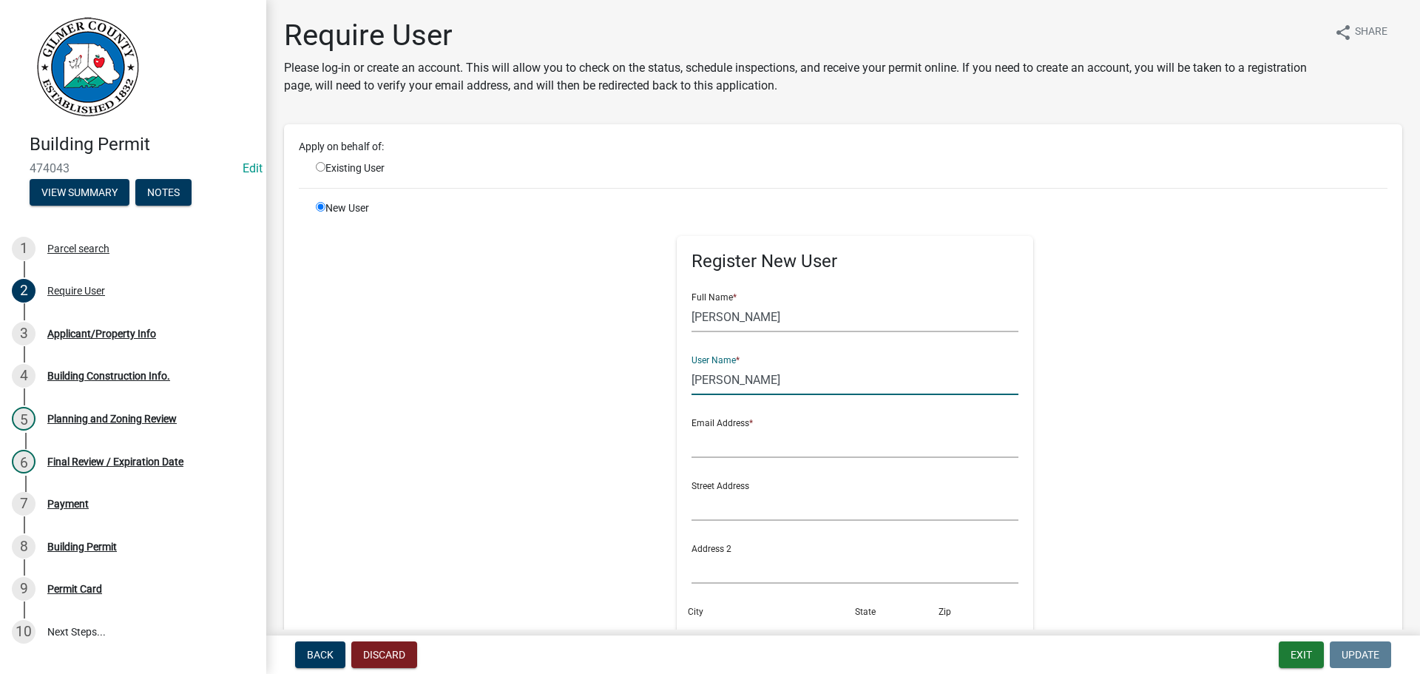
type input "BARRY"
type input "B"
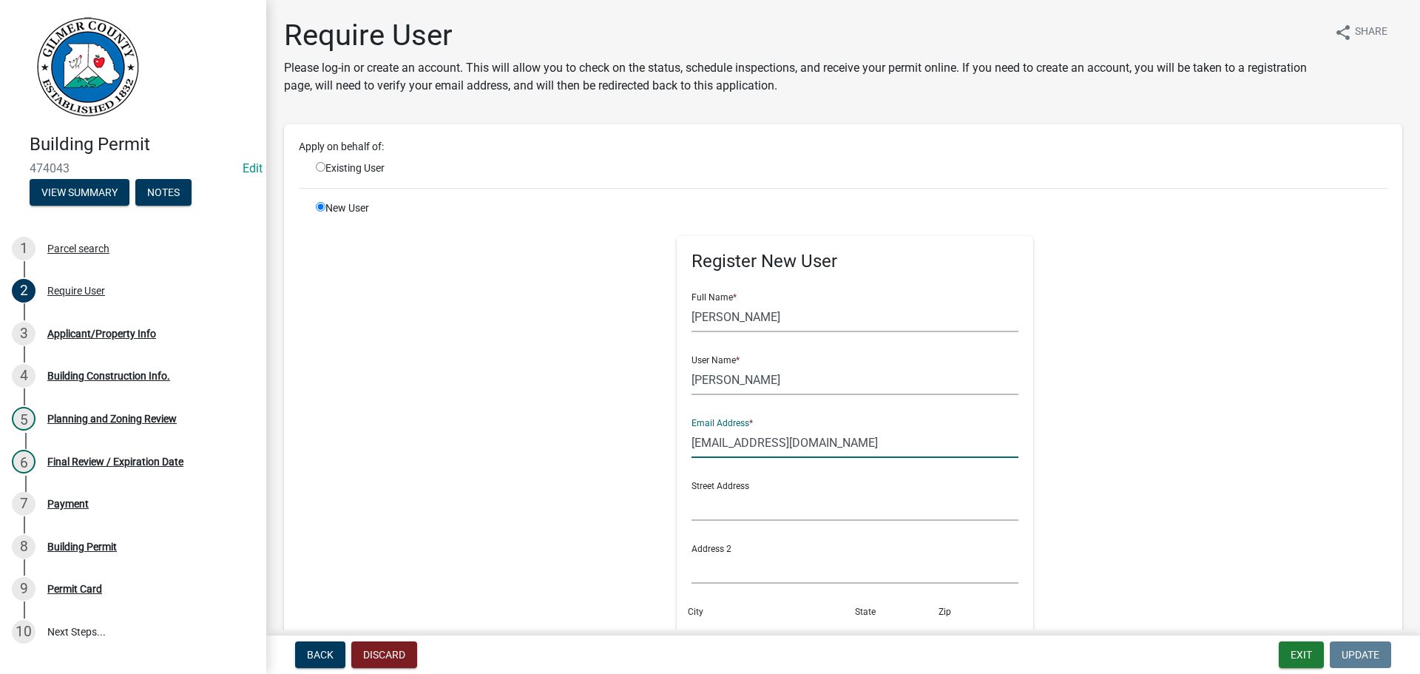
type input "barrystone81@yahoo.com"
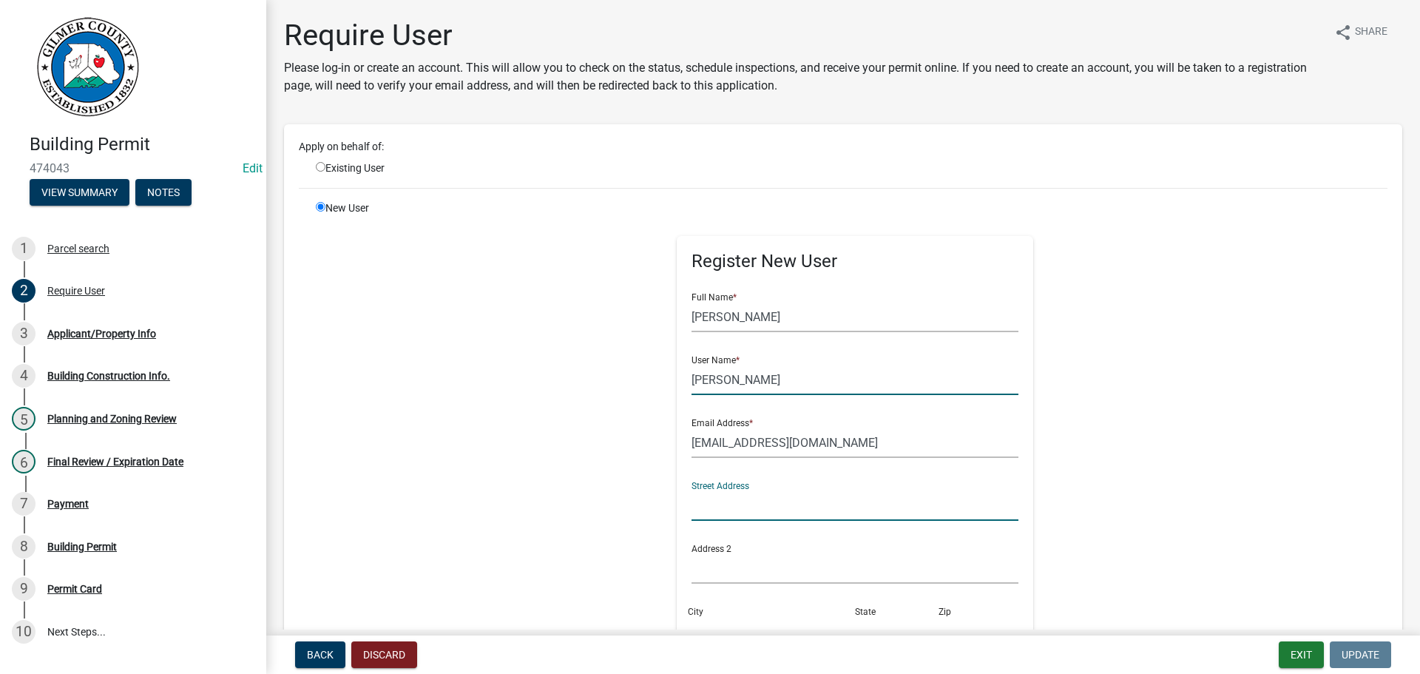
click at [840, 394] on input "BARRY" at bounding box center [856, 380] width 328 height 30
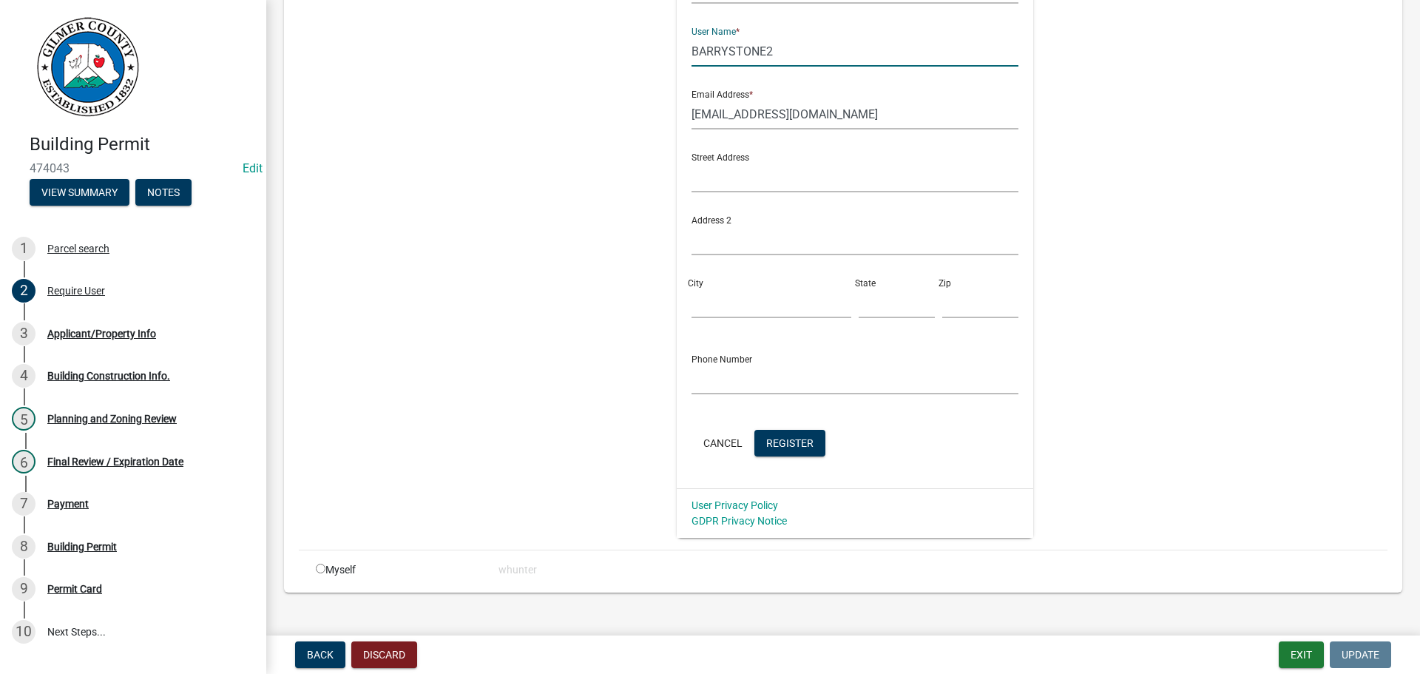
scroll to position [349, 0]
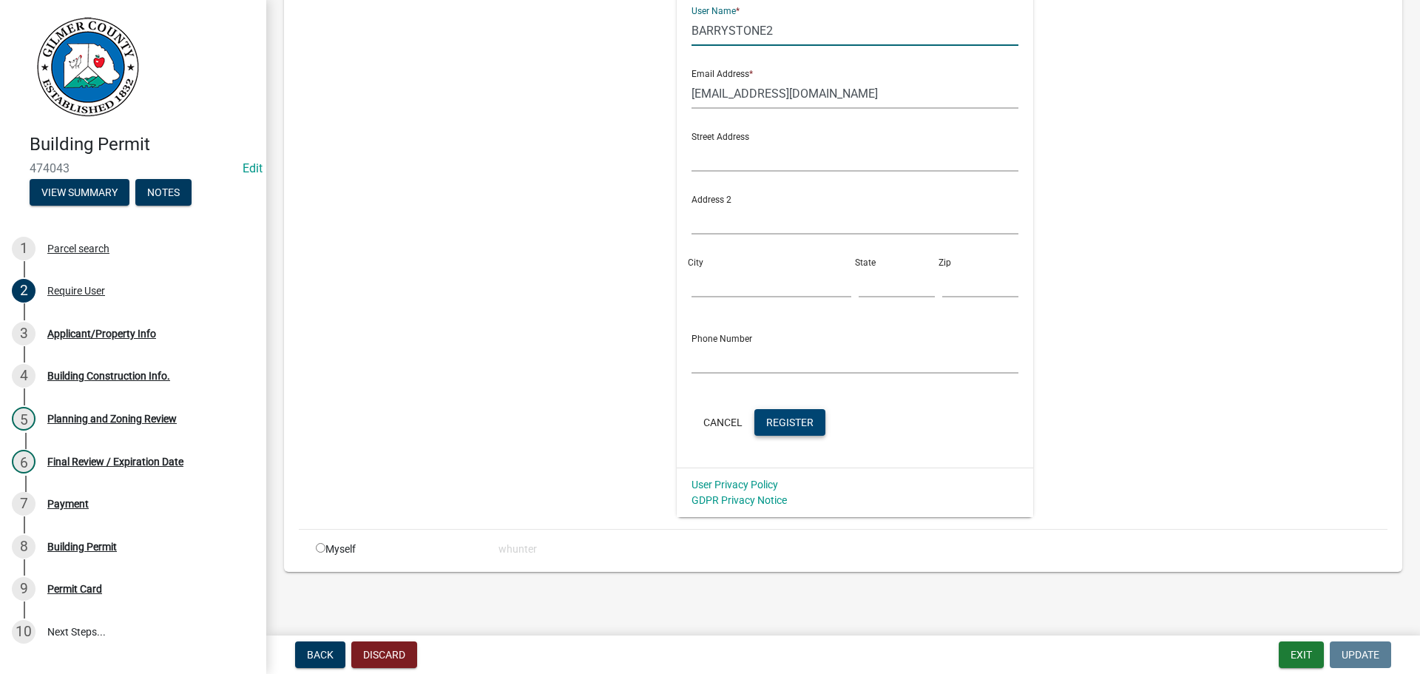
type input "BARRYSTONE2"
click at [797, 431] on button "Register" at bounding box center [790, 422] width 71 height 27
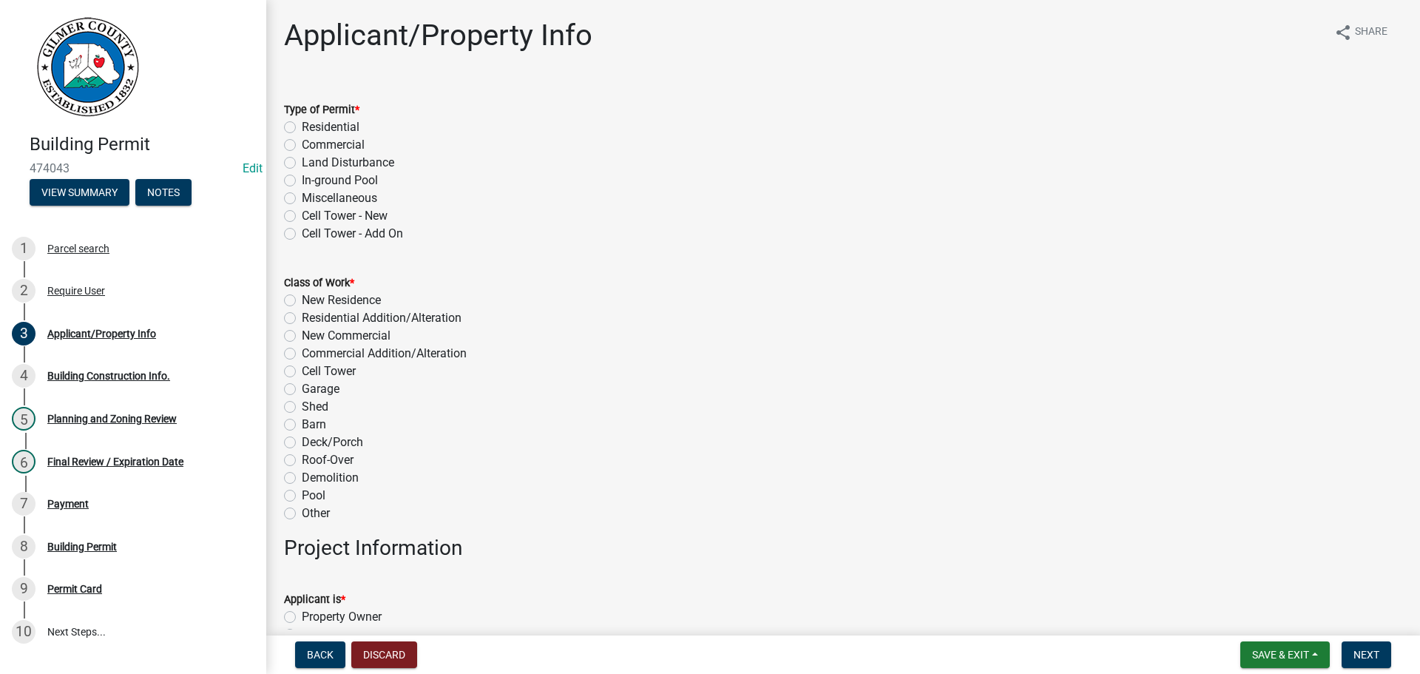
click at [365, 204] on label "Miscellaneous" at bounding box center [339, 198] width 75 height 18
click at [311, 199] on input "Miscellaneous" at bounding box center [307, 194] width 10 height 10
radio input "true"
click at [321, 392] on label "Garage" at bounding box center [321, 389] width 38 height 18
click at [311, 390] on input "Garage" at bounding box center [307, 385] width 10 height 10
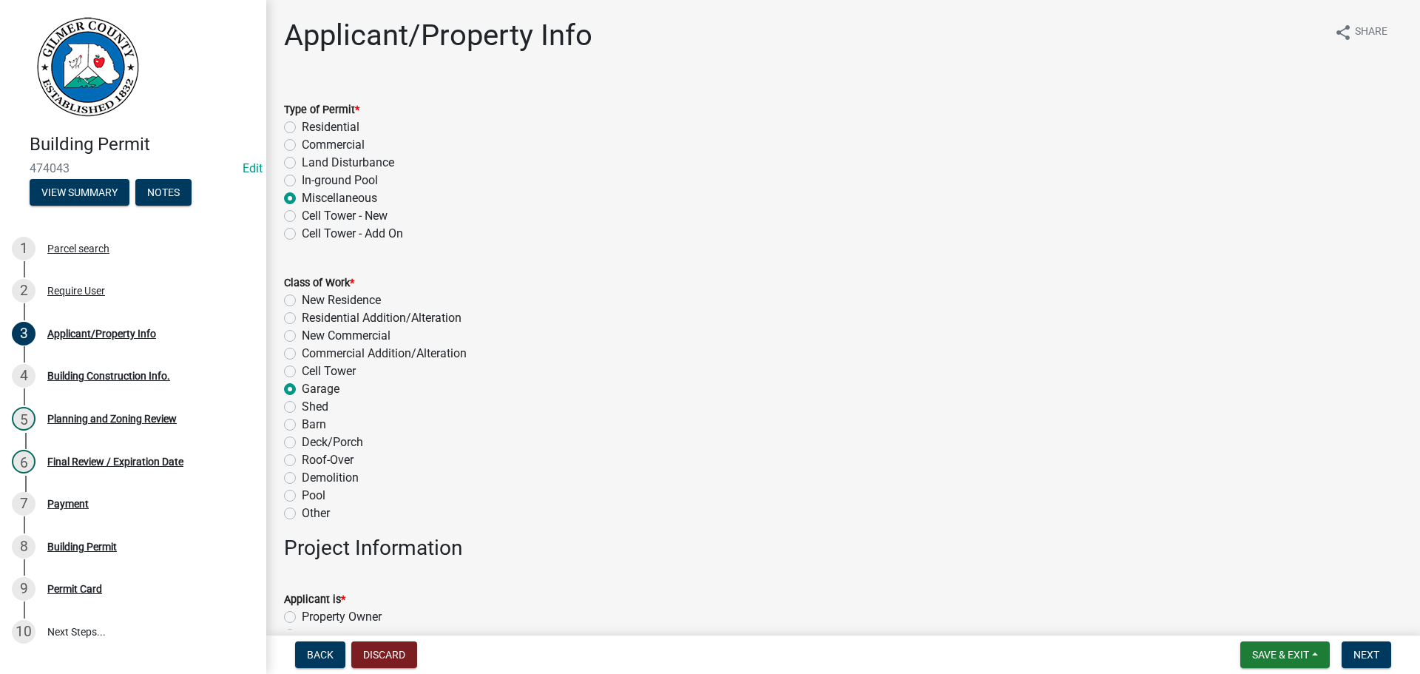
radio input "true"
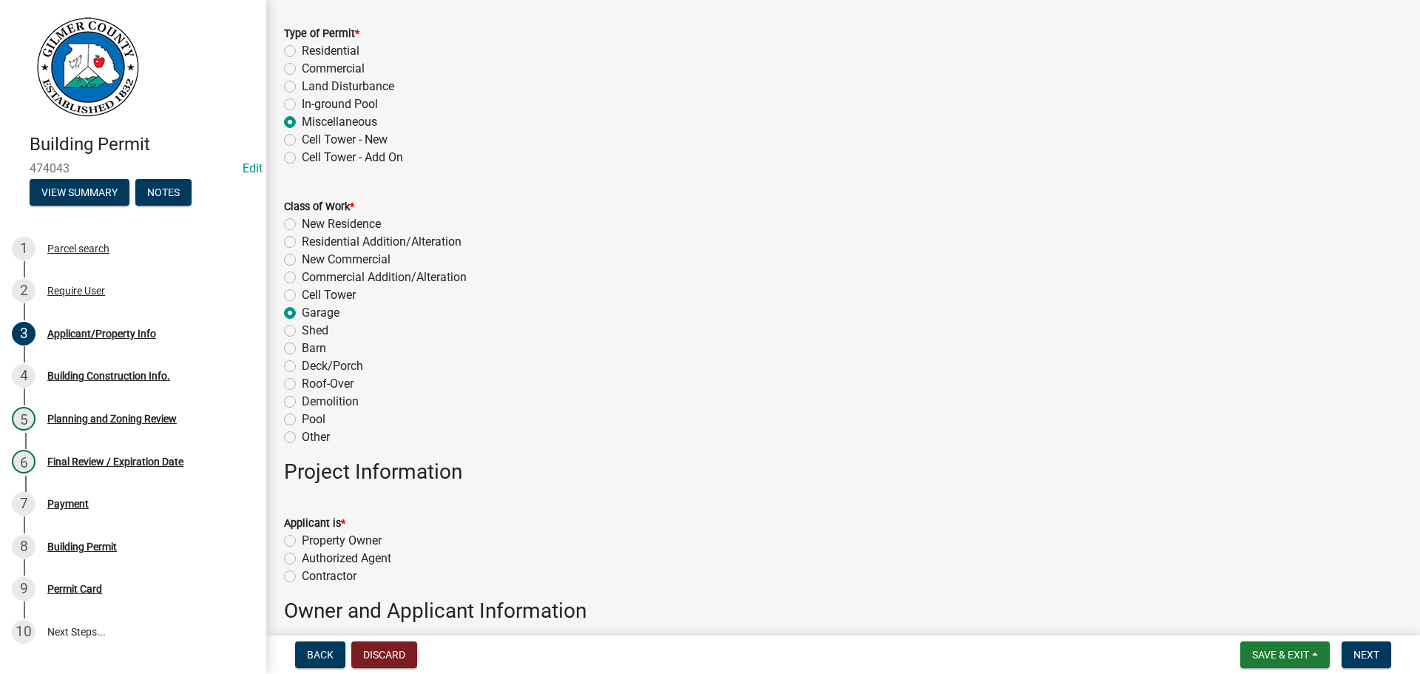
scroll to position [222, 0]
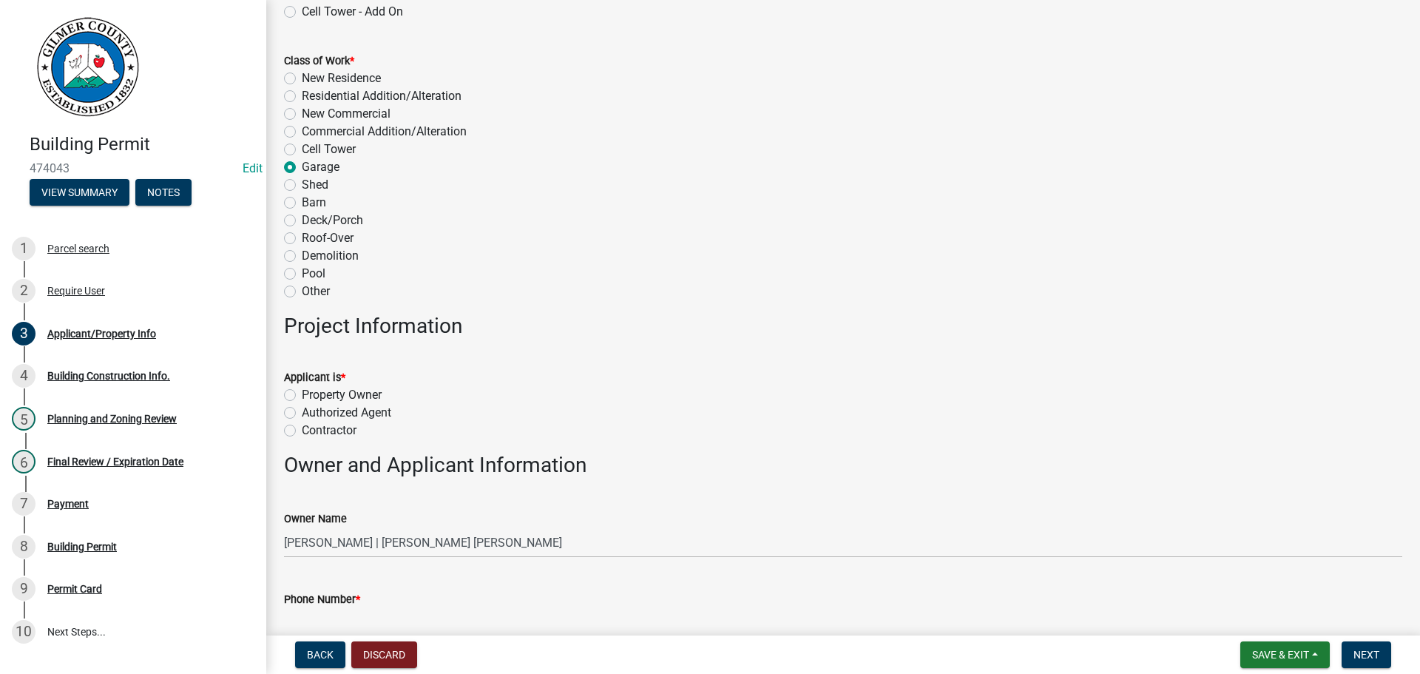
click at [368, 398] on label "Property Owner" at bounding box center [342, 395] width 80 height 18
click at [311, 396] on input "Property Owner" at bounding box center [307, 391] width 10 height 10
radio input "true"
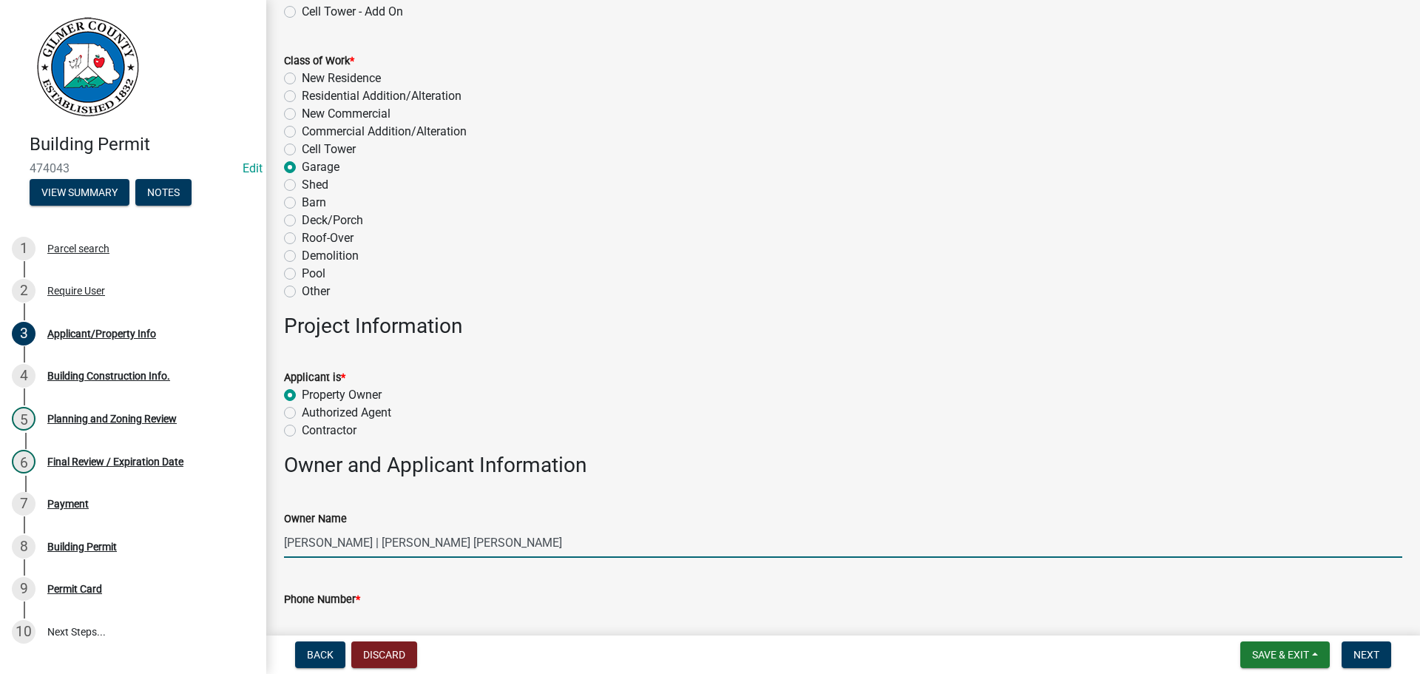
drag, startPoint x: 323, startPoint y: 540, endPoint x: 374, endPoint y: 553, distance: 52.0
click at [325, 541] on input "BARRY STONE | STONE RYANN MARIE" at bounding box center [843, 542] width 1118 height 30
type input "BARRY AND RYANN STONE"
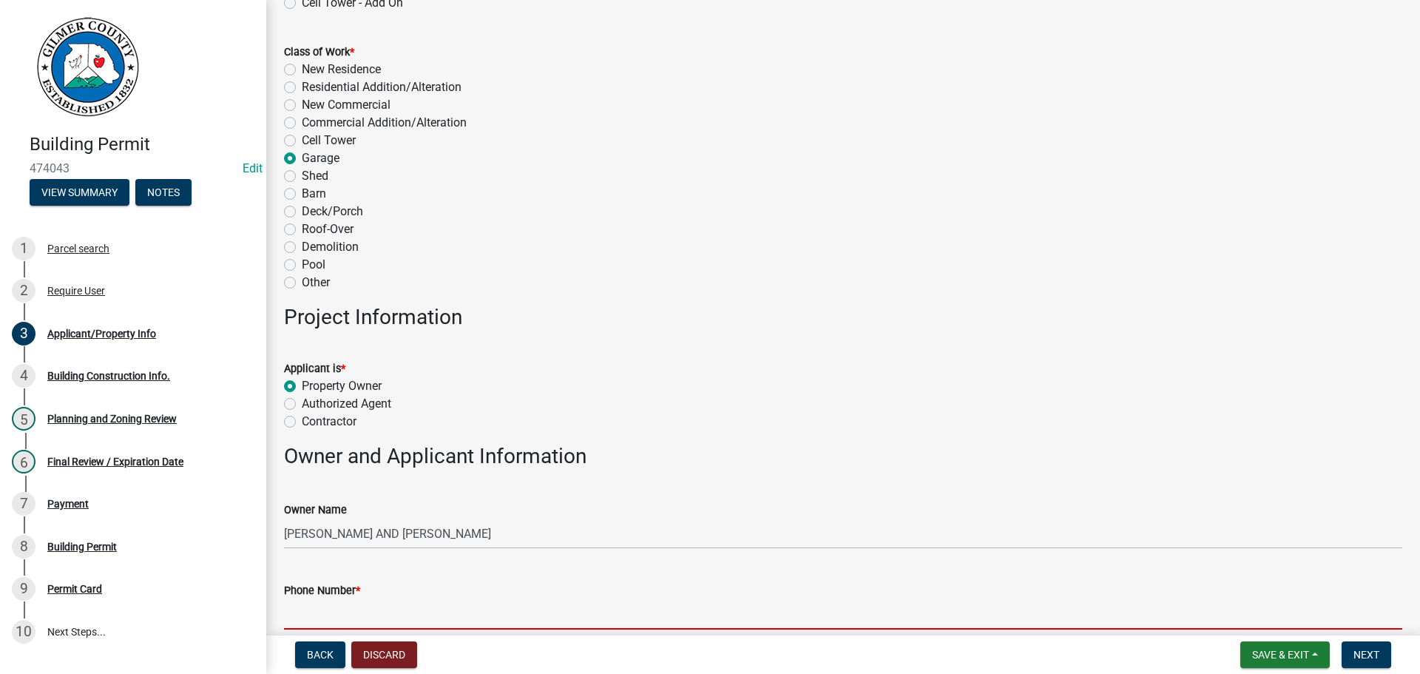
type input "7"
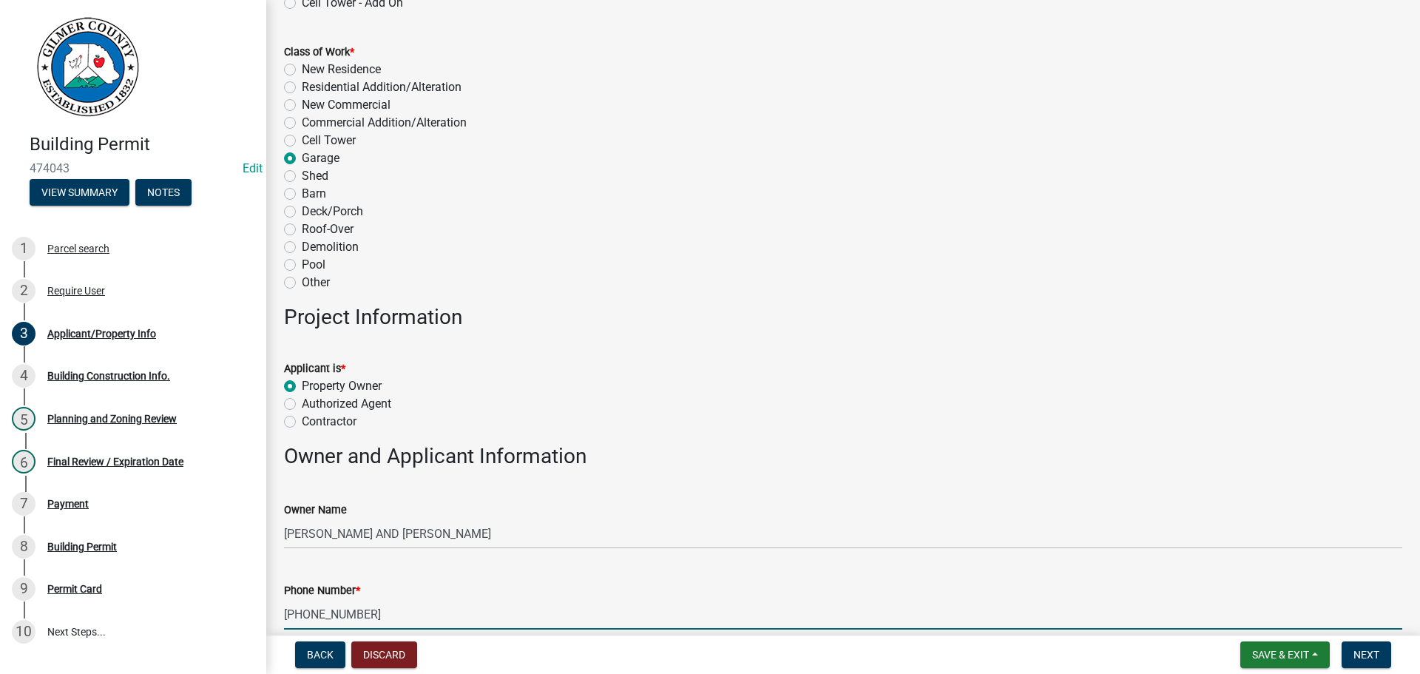
type input "205-335-9438"
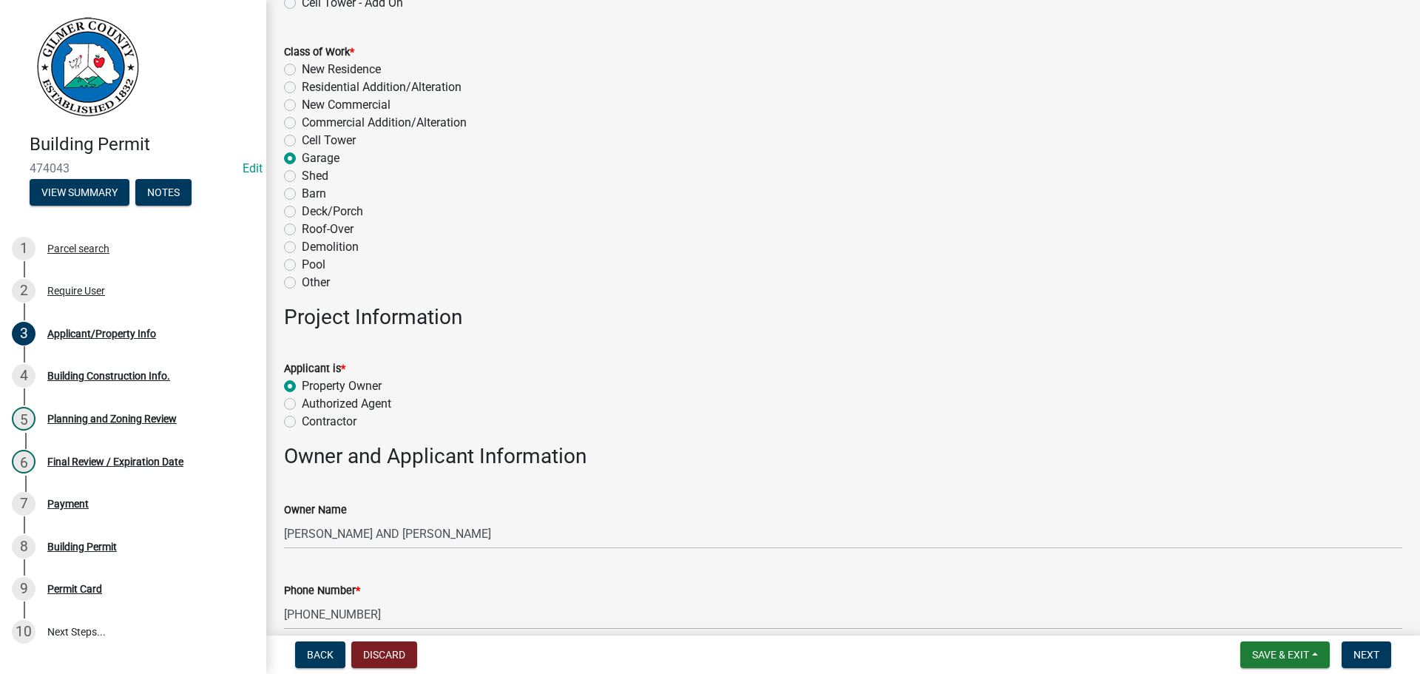
scroll to position [611, 0]
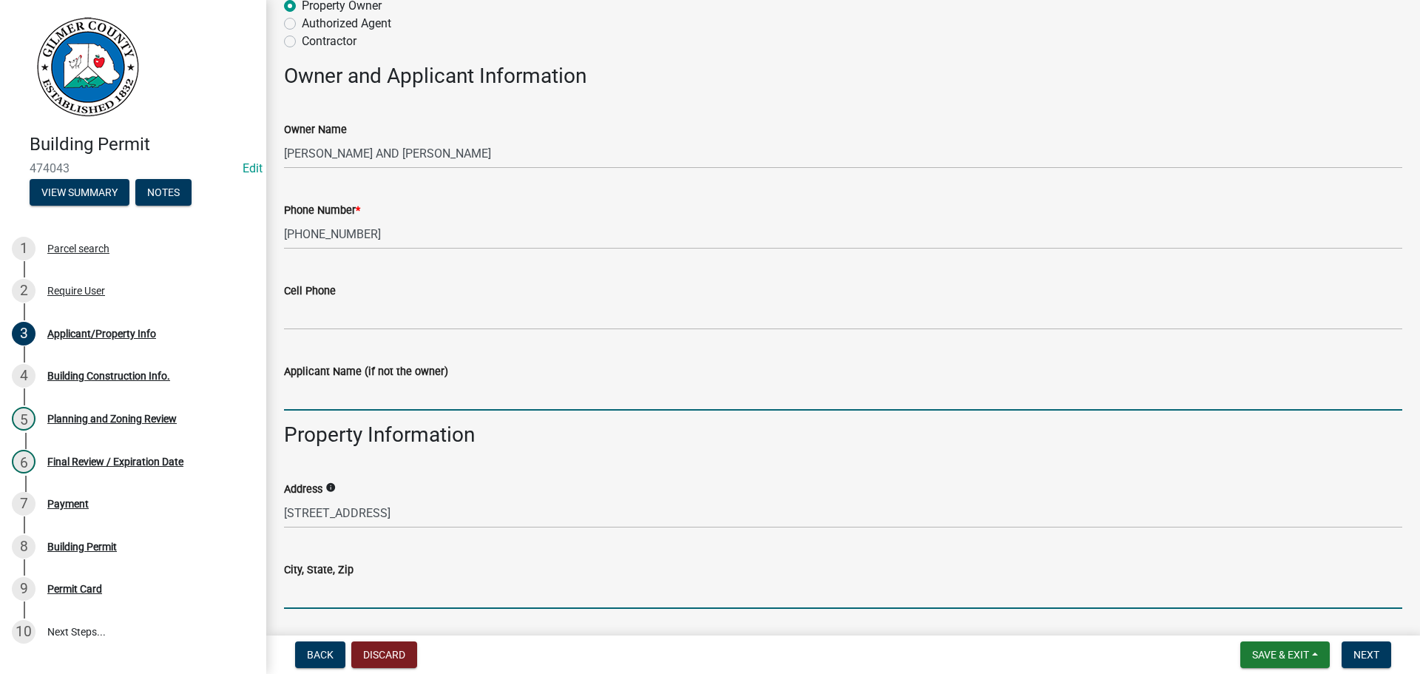
click at [306, 587] on input "City, State, Zip" at bounding box center [843, 593] width 1118 height 30
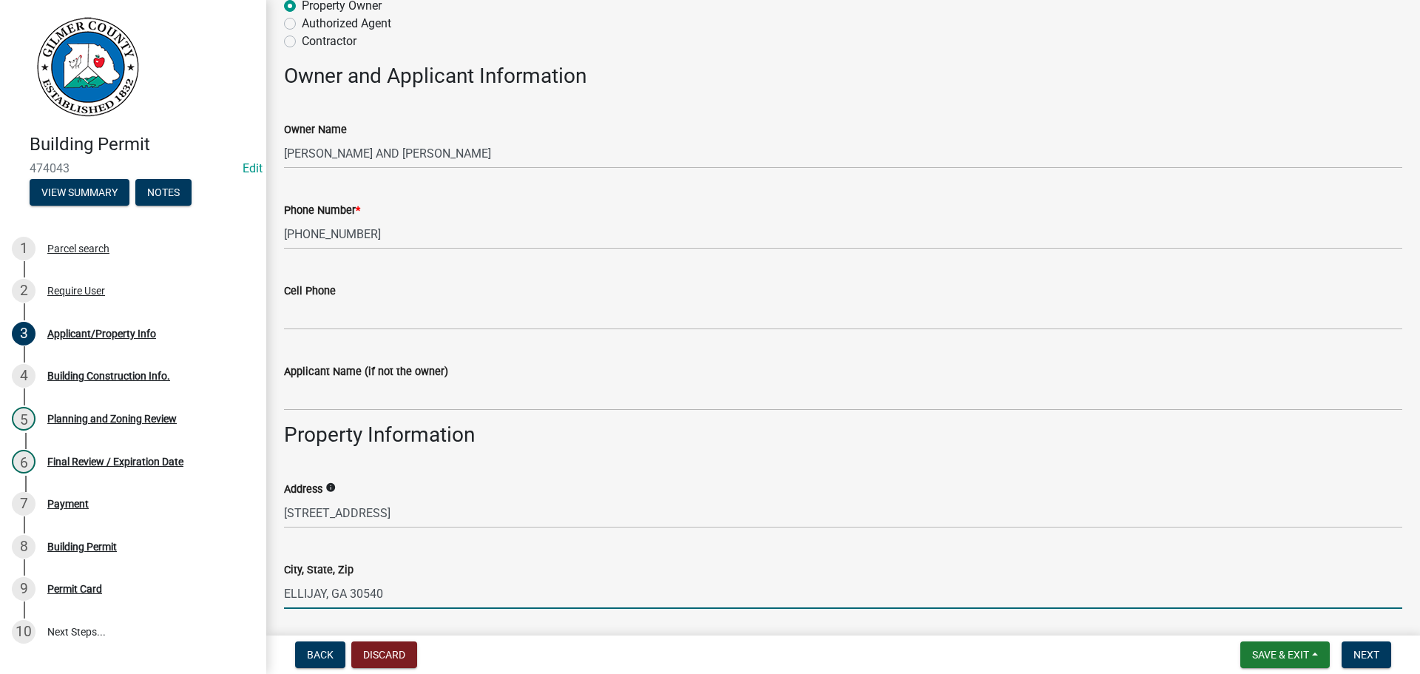
type input "ELLIJAY, GA 30540"
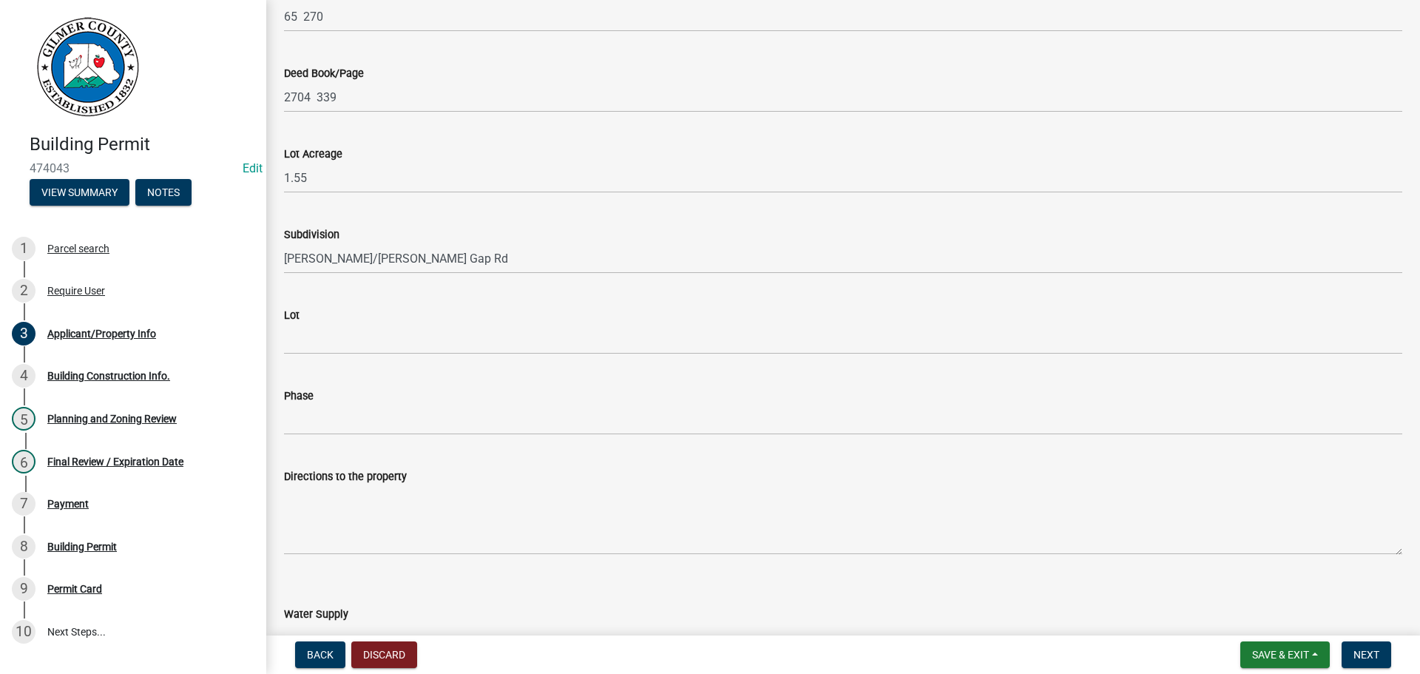
scroll to position [1562, 0]
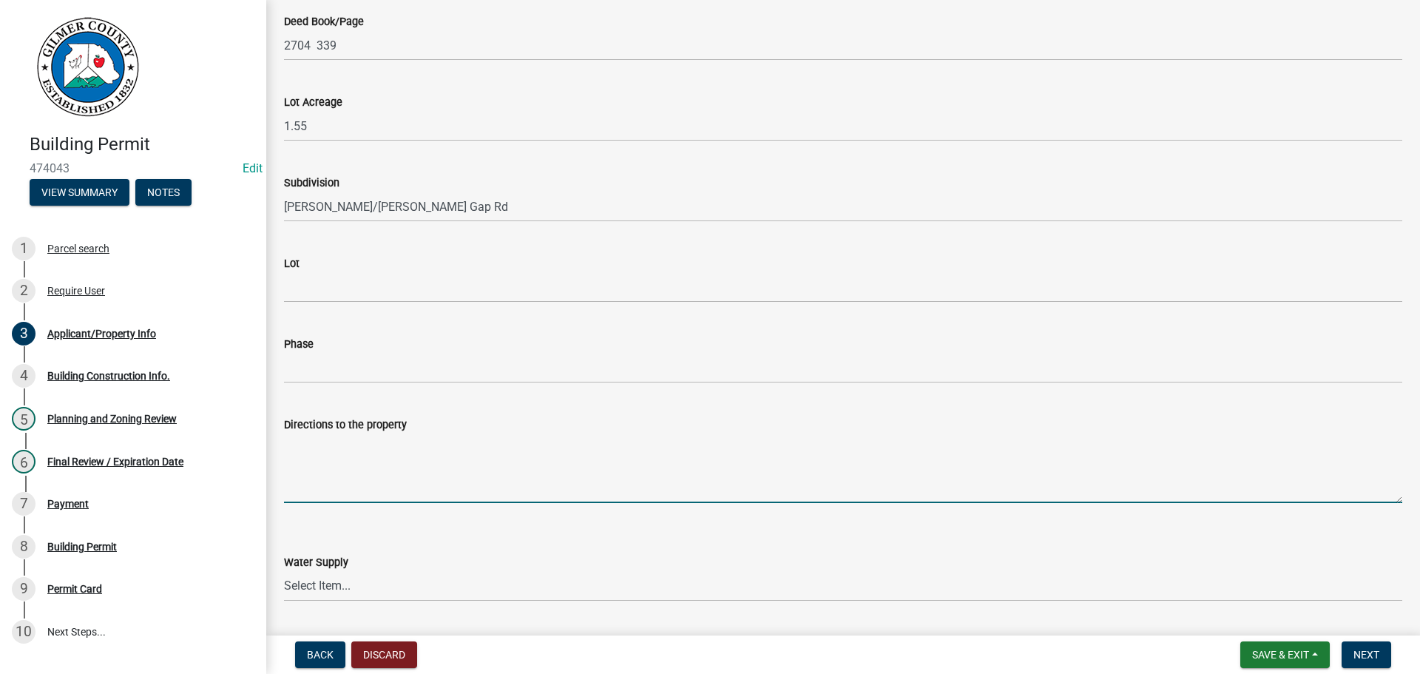
click at [385, 480] on textarea "Directions to the property" at bounding box center [843, 468] width 1118 height 70
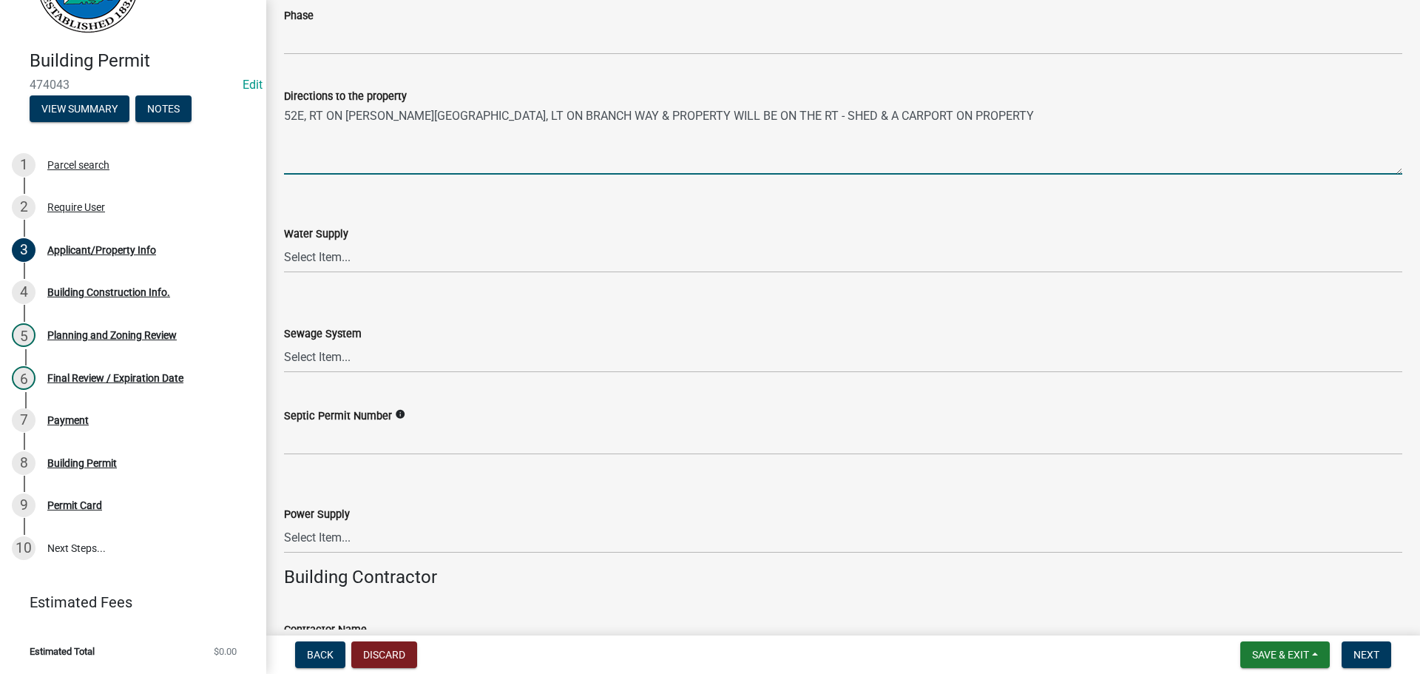
scroll to position [2006, 0]
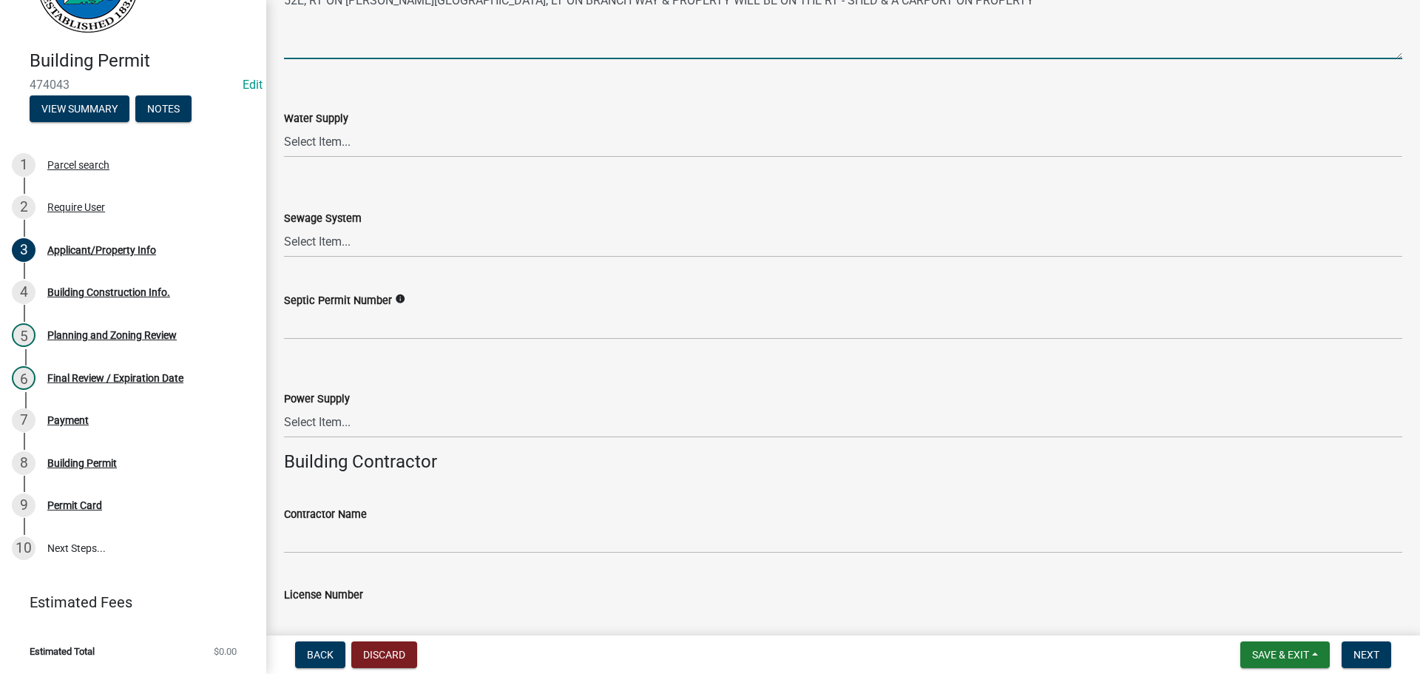
type textarea "52E, RT ON GARRETT BRANCH RD, LT ON BRANCH WAY & PROPERTY WILL BE ON THE RT - S…"
click at [401, 444] on wm-data-entity-input "Power Supply Select Item... Amicalola EMC Blue Ridge EMC Tri-State Power Georgi…" at bounding box center [843, 401] width 1118 height 100
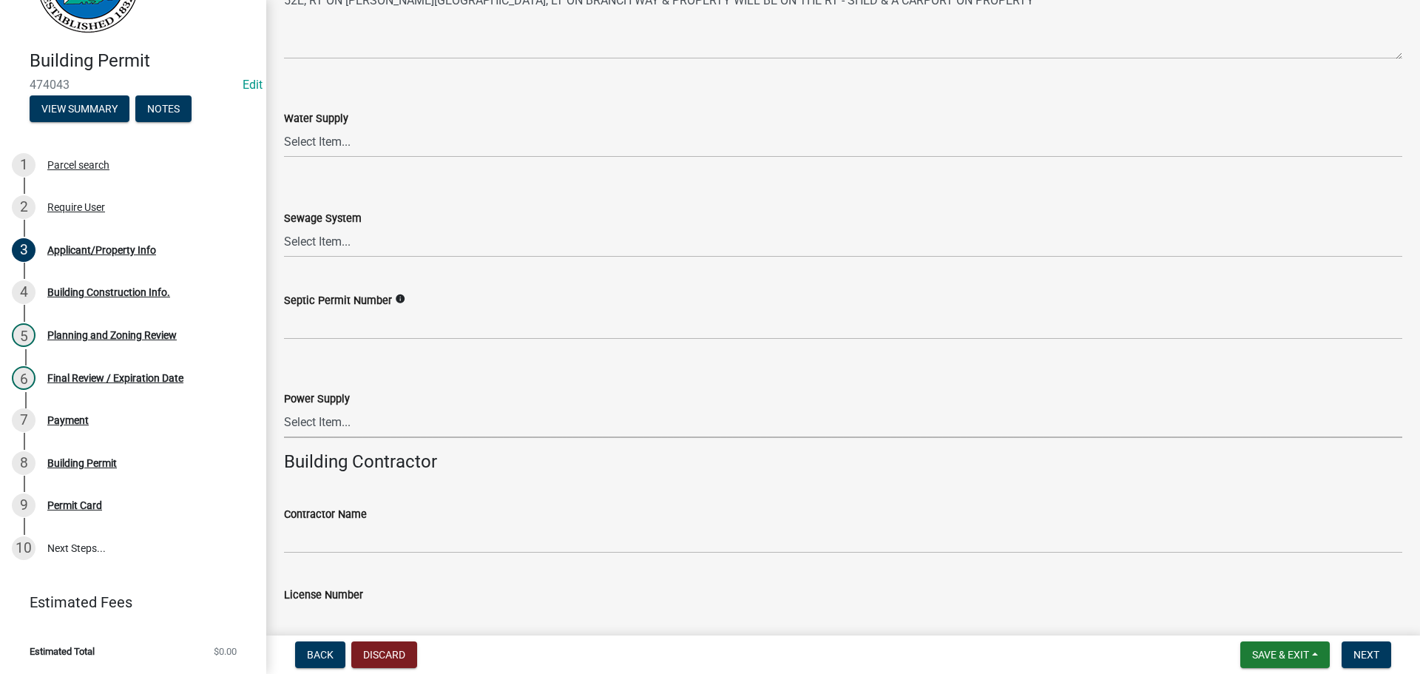
click at [405, 431] on select "Select Item... Amicalola EMC Blue Ridge EMC Tri-State Power Georgia Power" at bounding box center [843, 423] width 1118 height 30
click at [284, 408] on select "Select Item... Amicalola EMC Blue Ridge EMC Tri-State Power Georgia Power" at bounding box center [843, 423] width 1118 height 30
select select "c9feaa94-b03b-4165-97cf-90fdf63947c5"
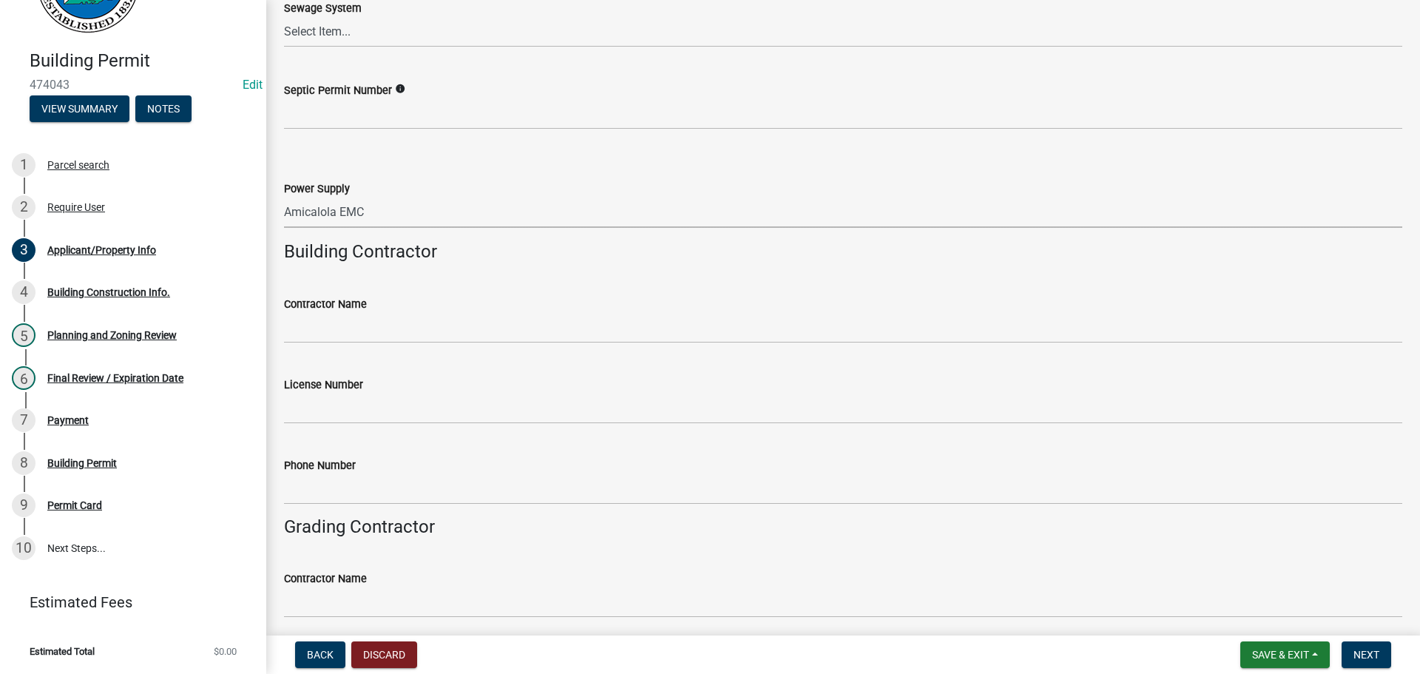
scroll to position [2302, 0]
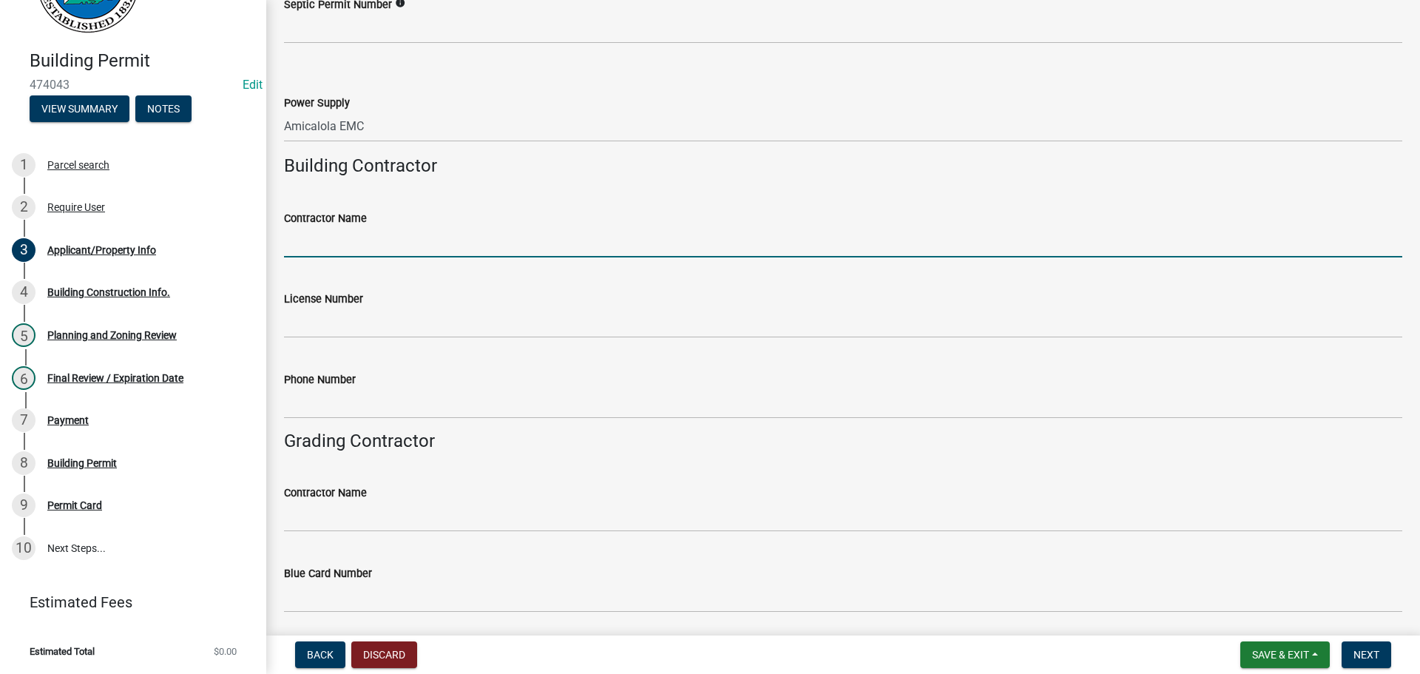
click at [352, 243] on input "Contractor Name" at bounding box center [843, 242] width 1118 height 30
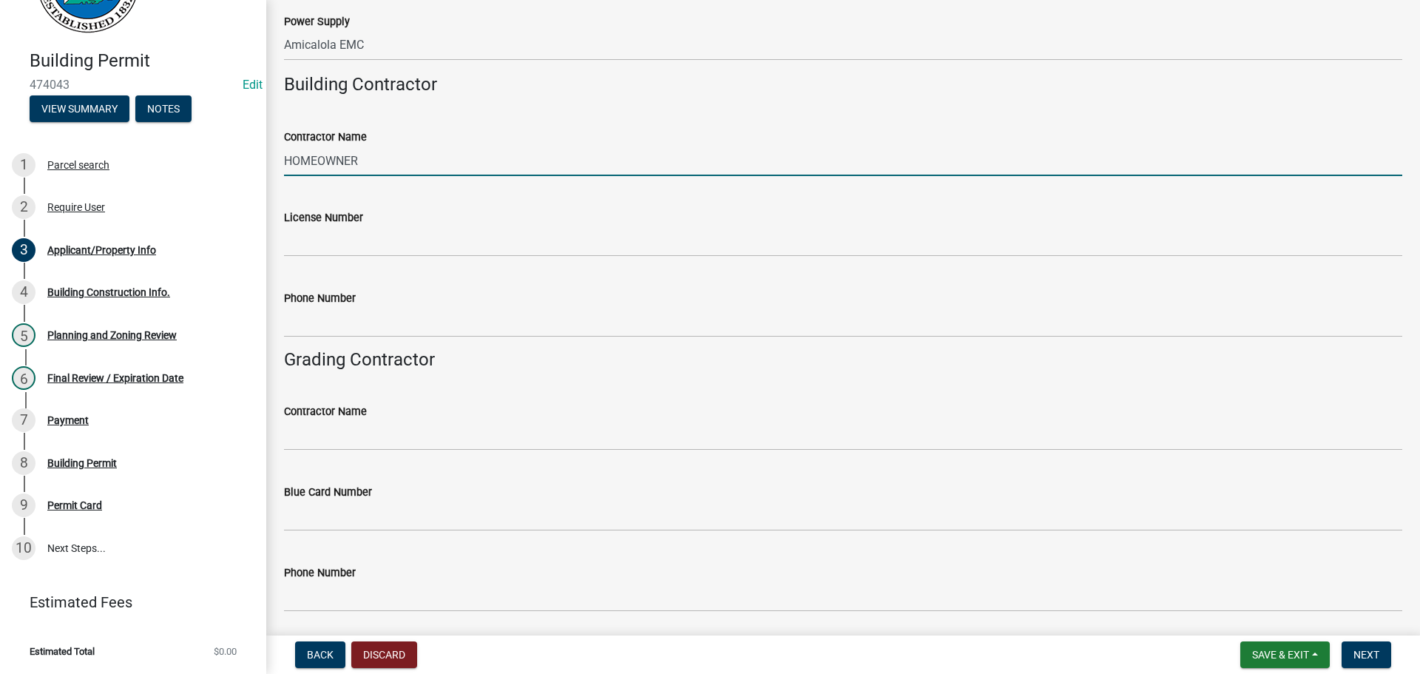
scroll to position [2435, 0]
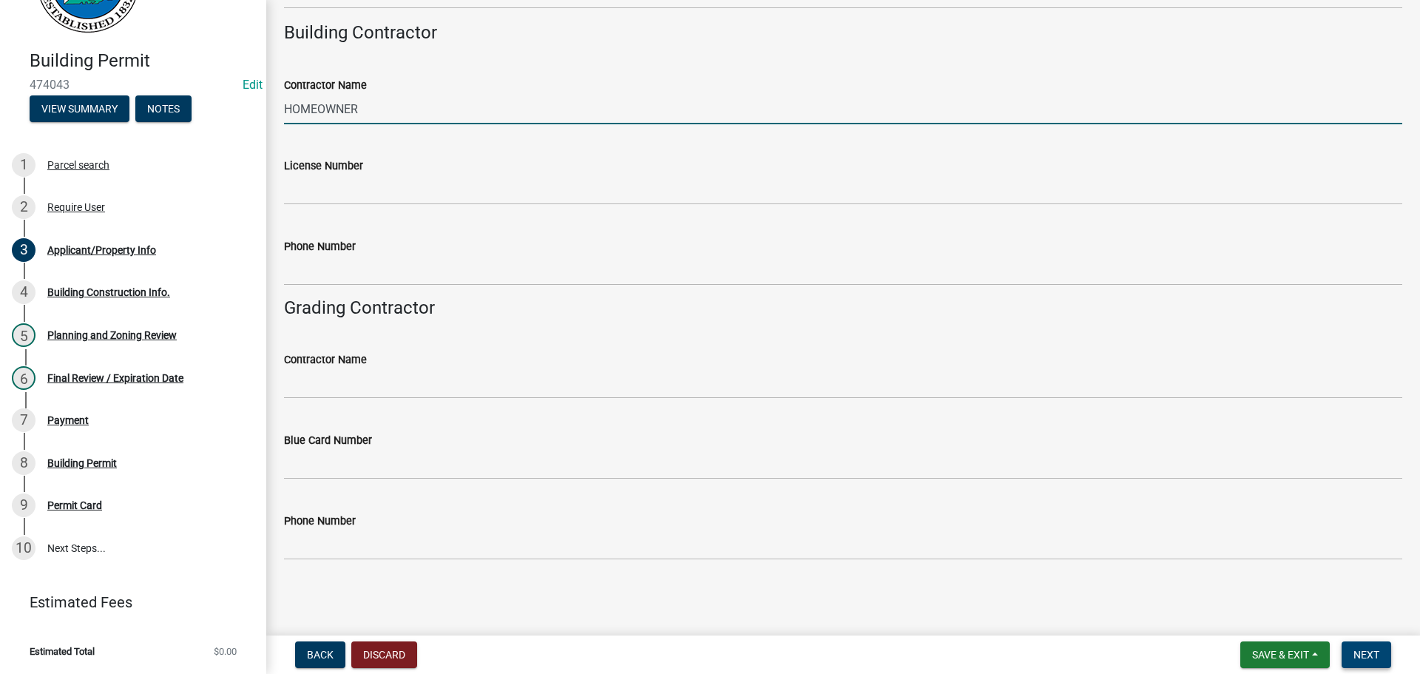
type input "HOMEOWNER"
click at [1379, 658] on span "Next" at bounding box center [1367, 655] width 26 height 12
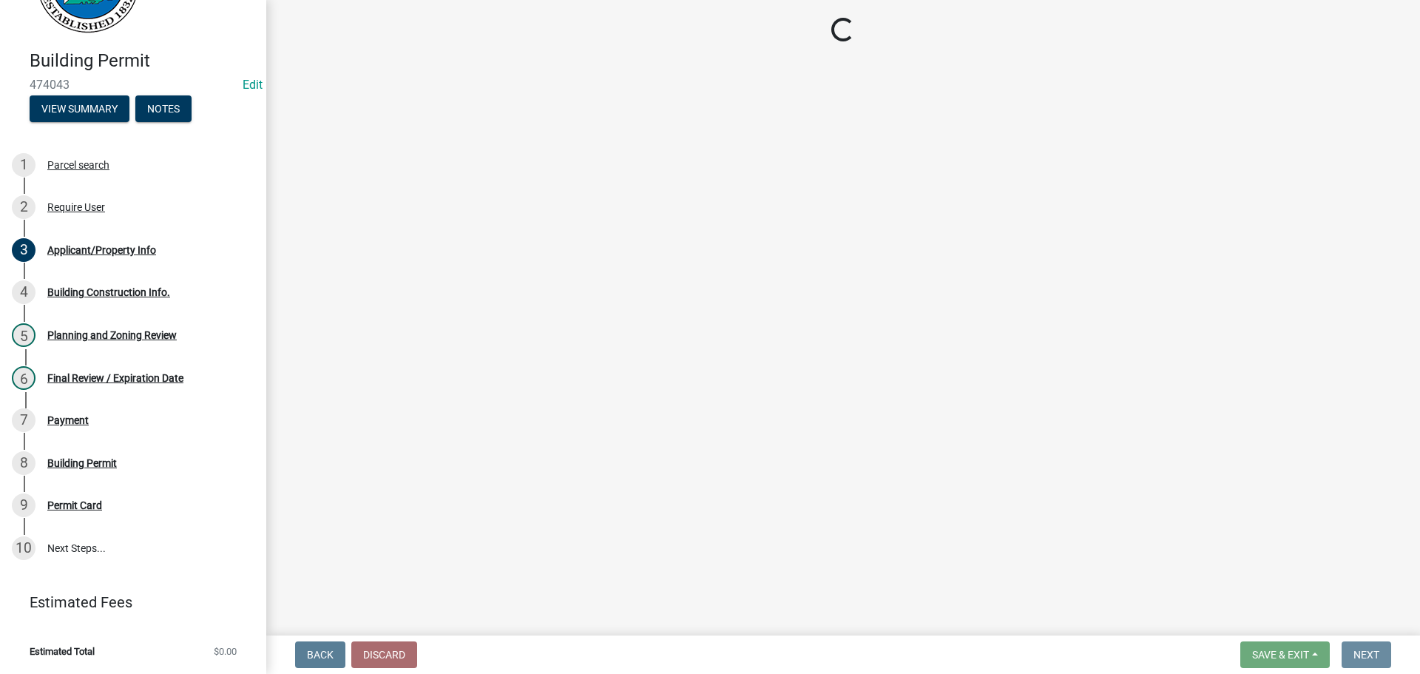
scroll to position [0, 0]
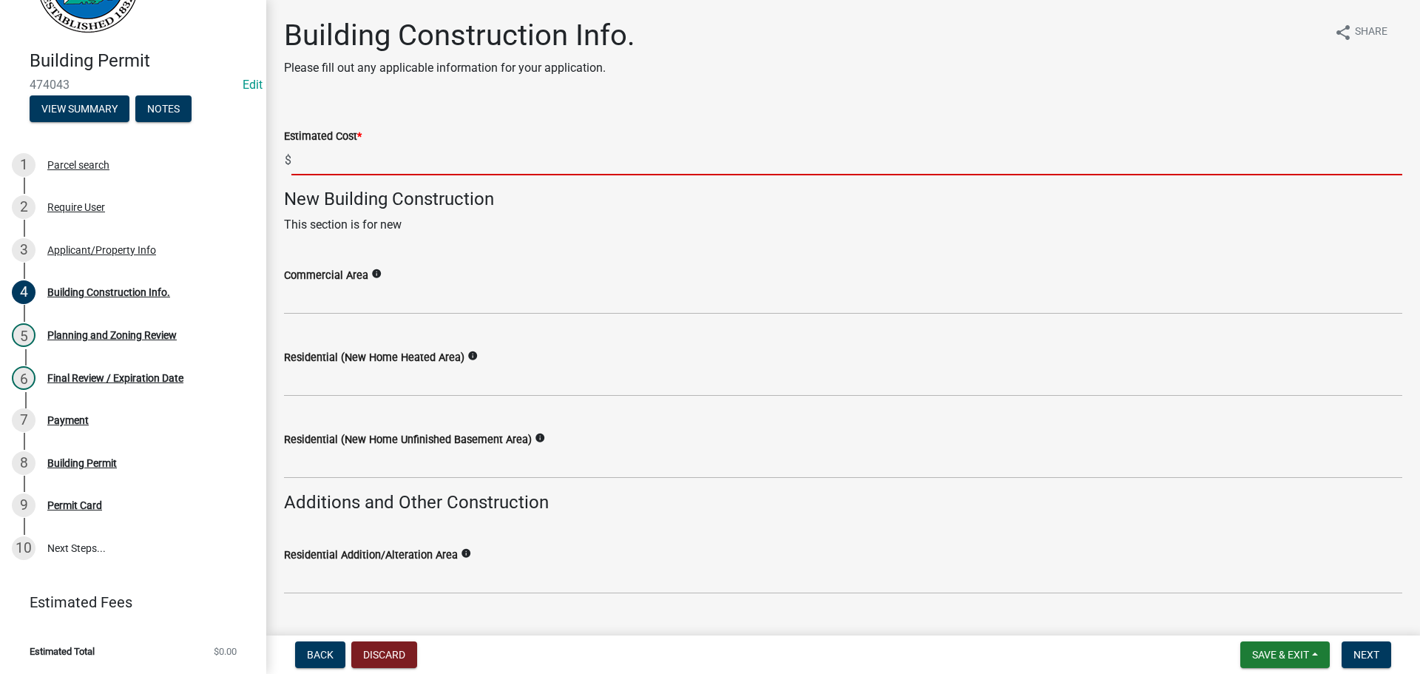
click at [385, 166] on input "text" at bounding box center [846, 160] width 1111 height 30
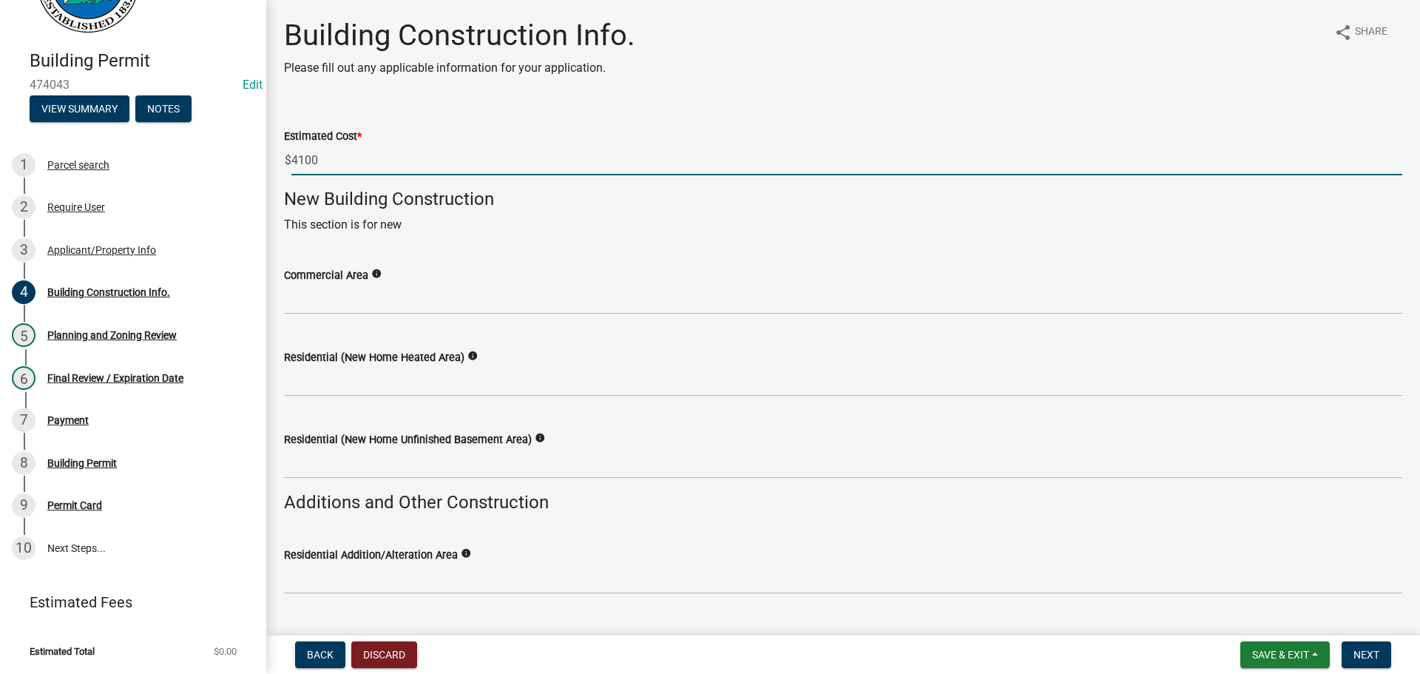
type input "4100"
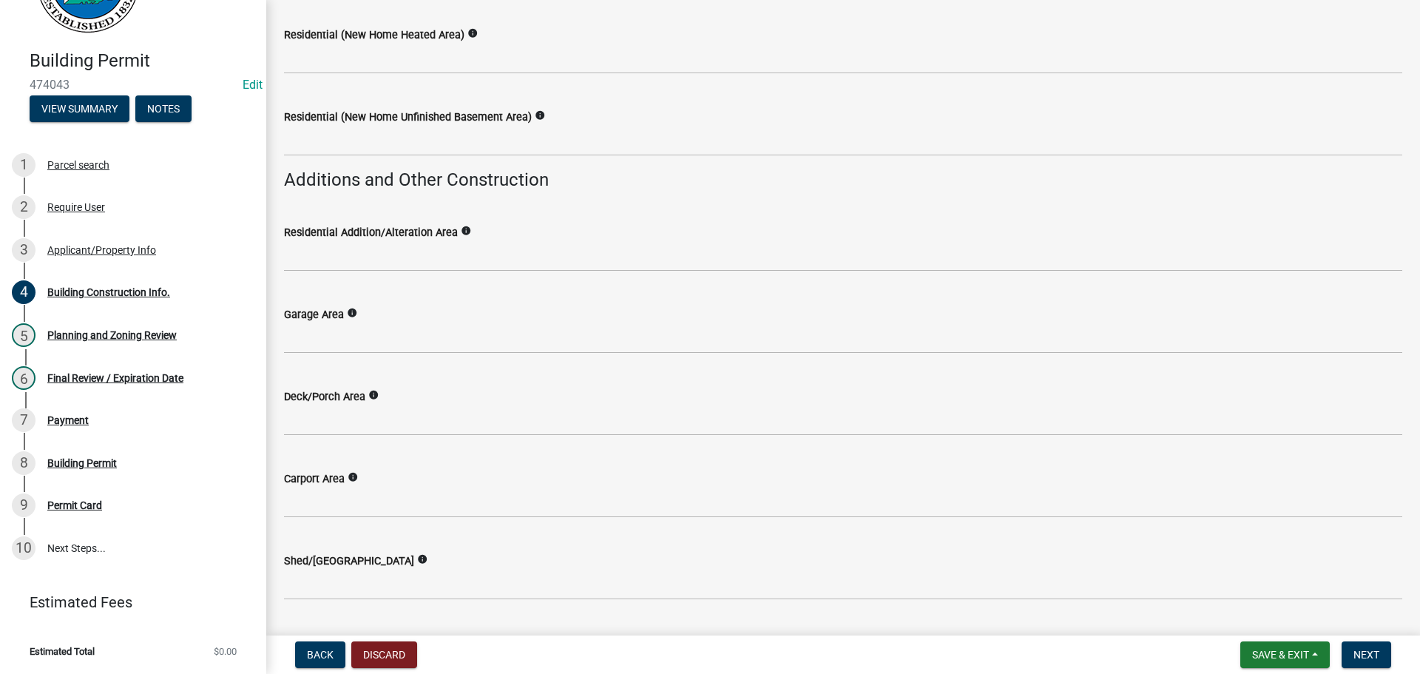
scroll to position [322, 0]
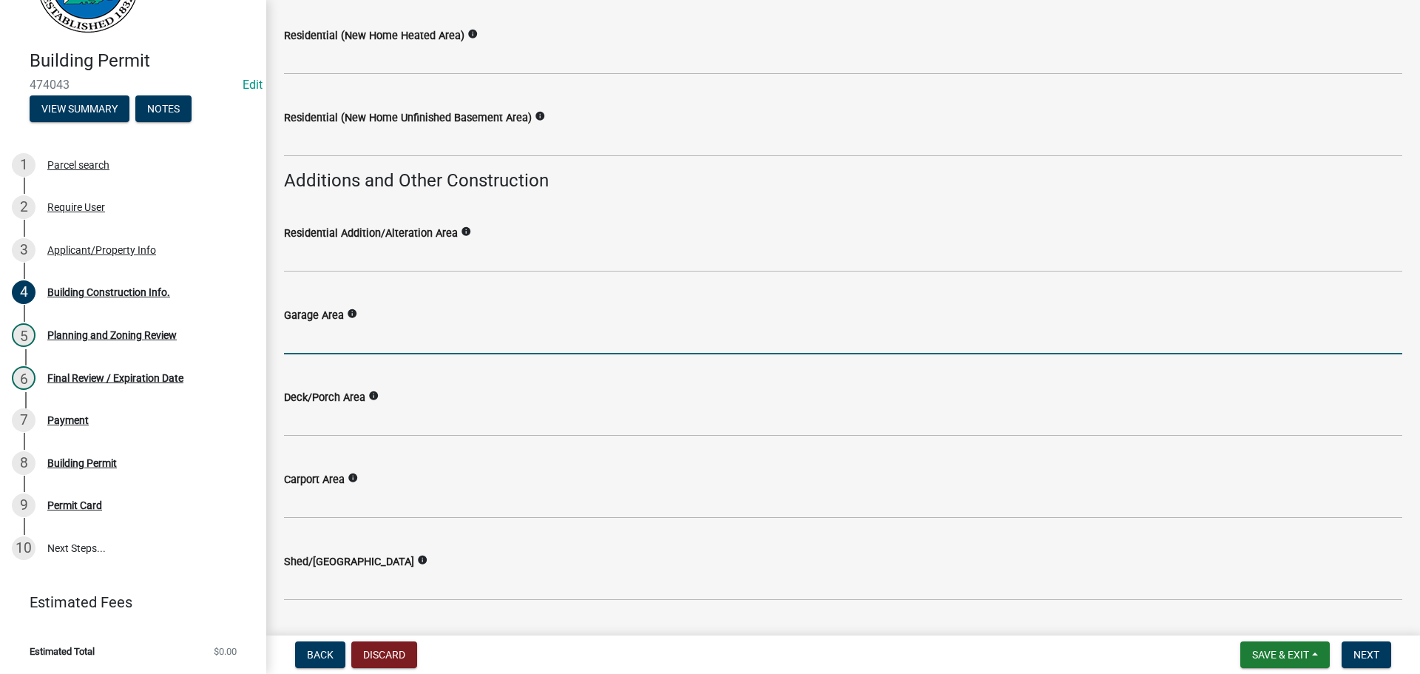
click at [382, 348] on input "text" at bounding box center [843, 339] width 1118 height 30
type input "625"
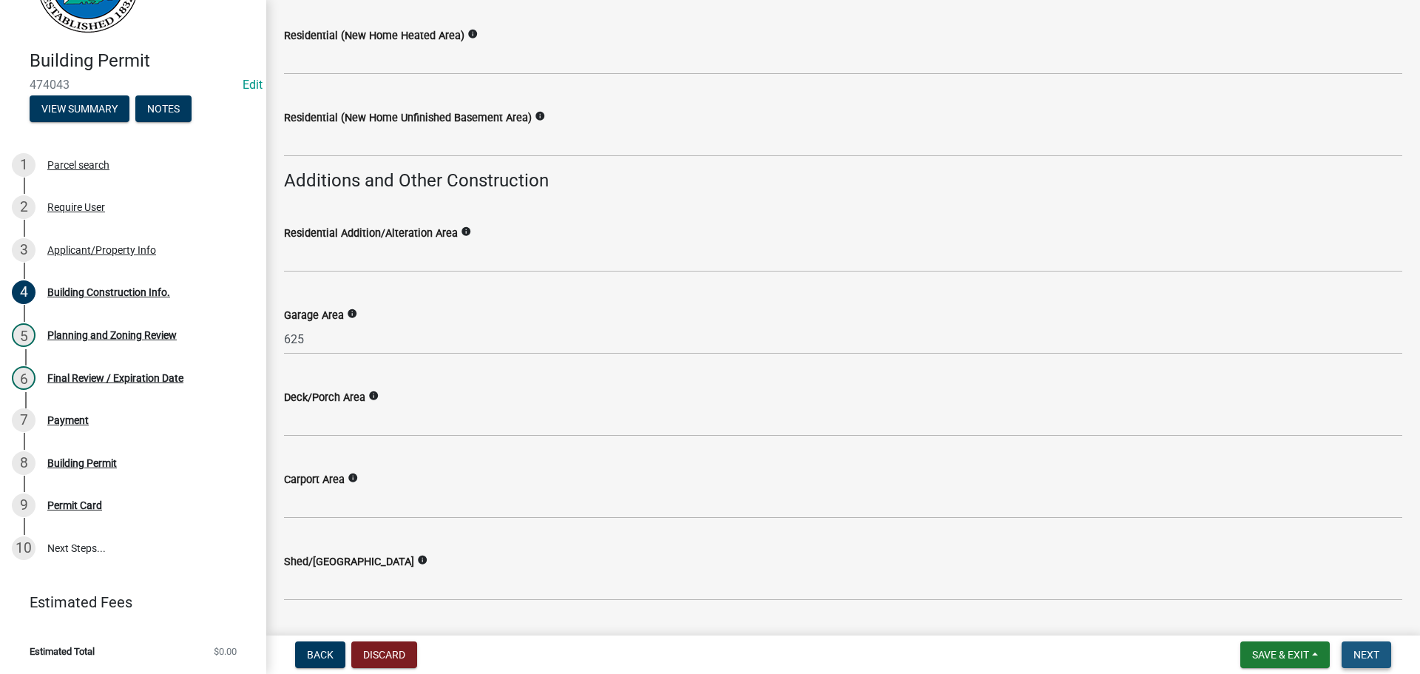
click at [1388, 665] on button "Next" at bounding box center [1367, 654] width 50 height 27
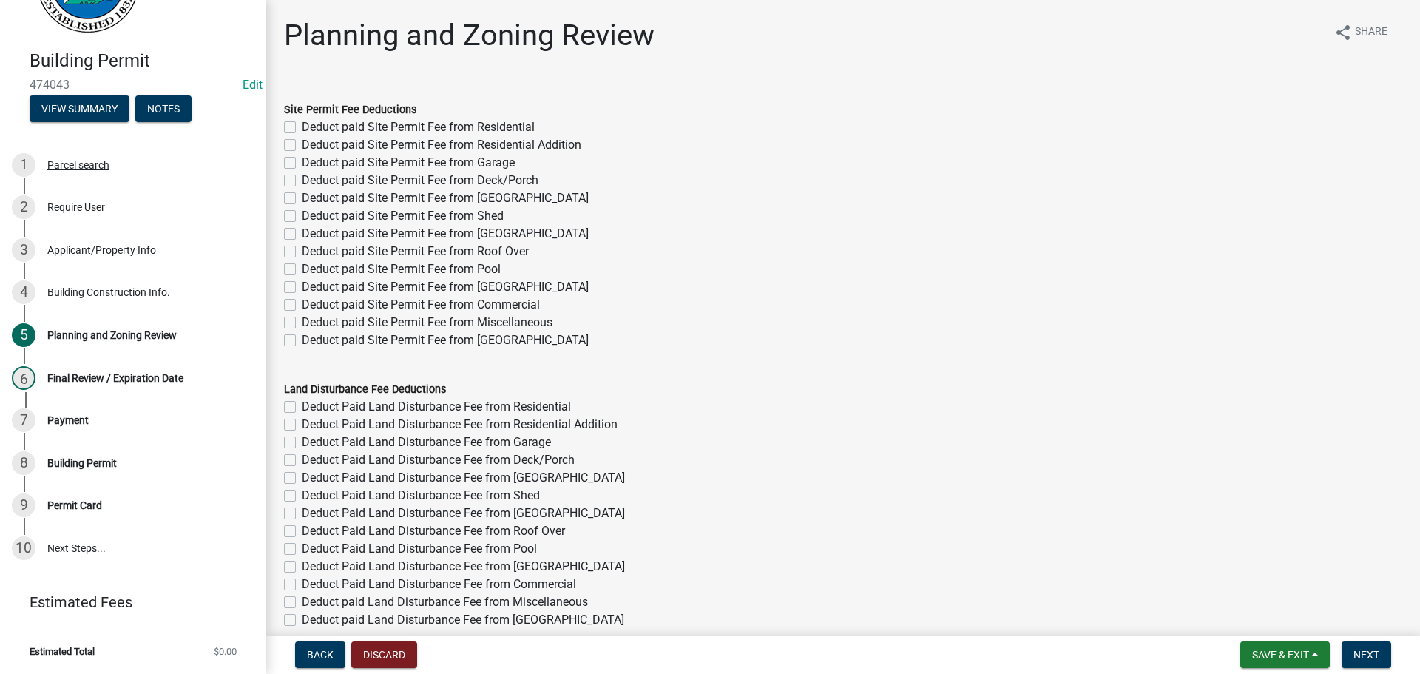
click at [443, 171] on label "Deduct paid Site Permit Fee from Garage" at bounding box center [408, 163] width 213 height 18
click at [311, 163] on input "Deduct paid Site Permit Fee from Garage" at bounding box center [307, 159] width 10 height 10
checkbox input "true"
checkbox input "false"
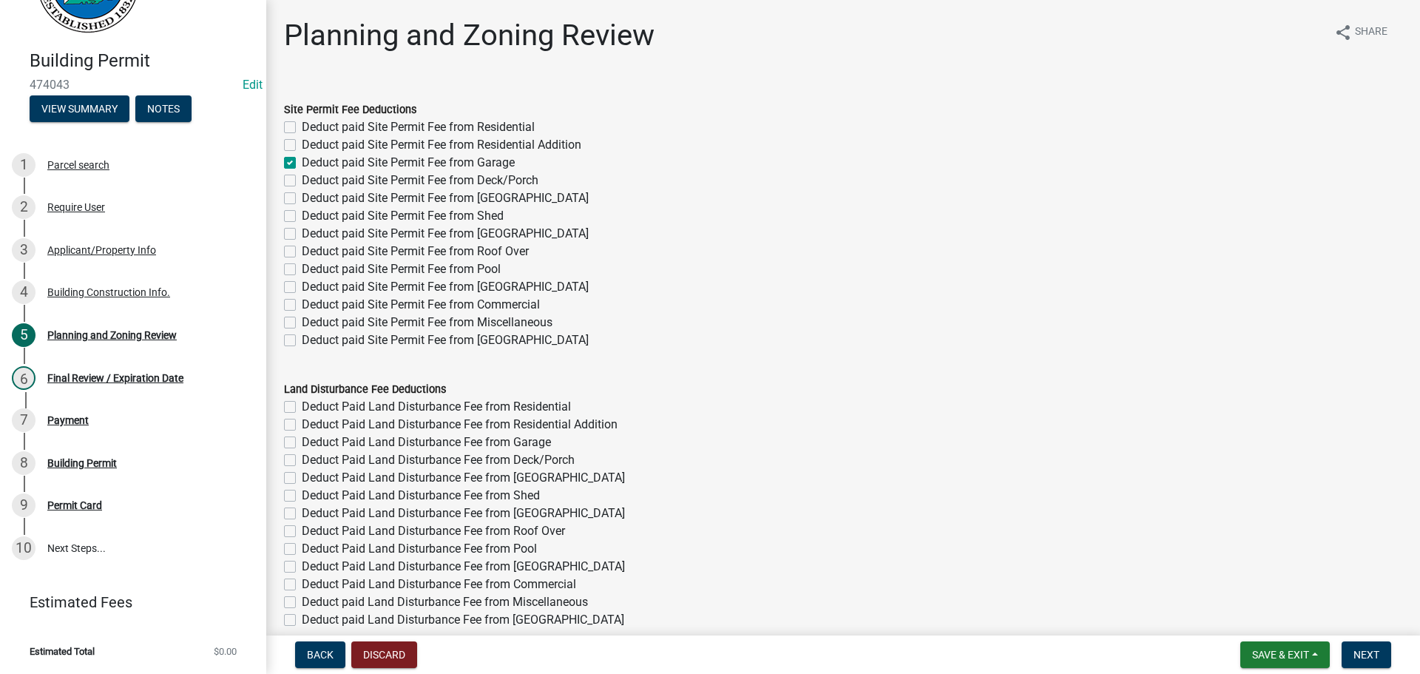
checkbox input "true"
checkbox input "false"
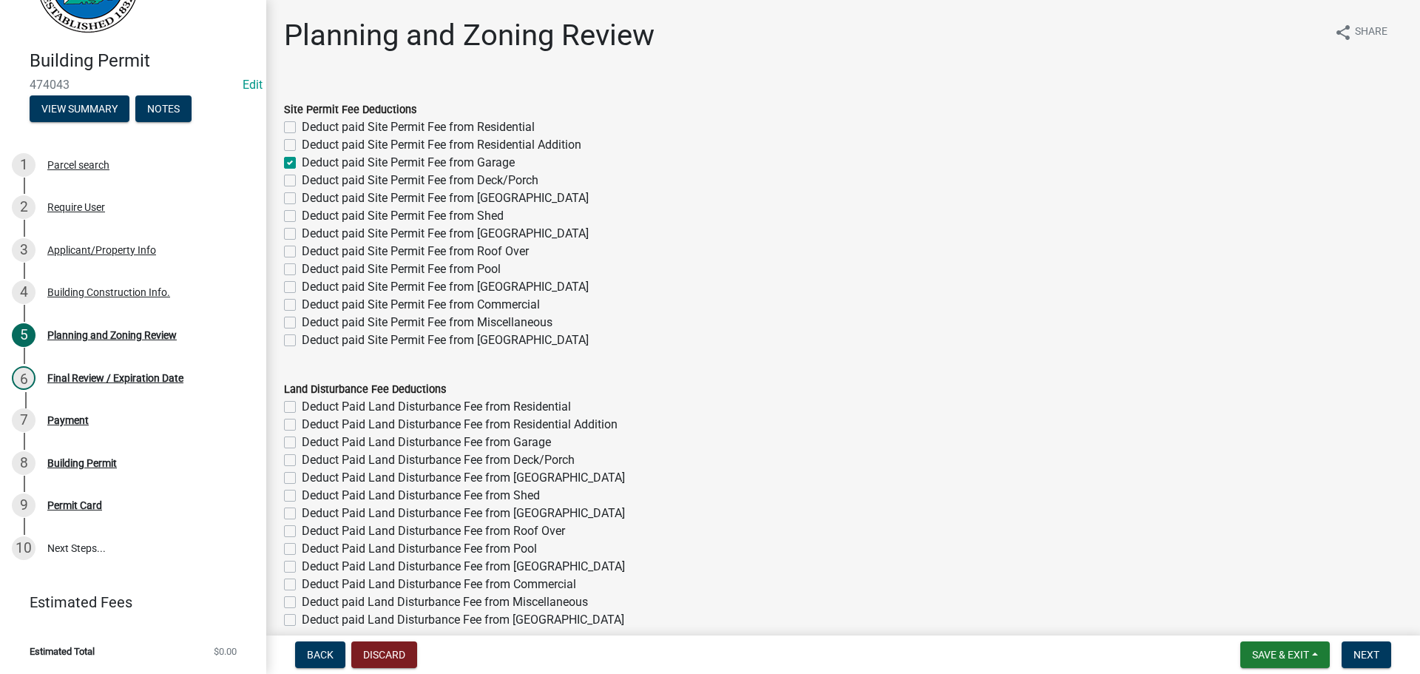
checkbox input "false"
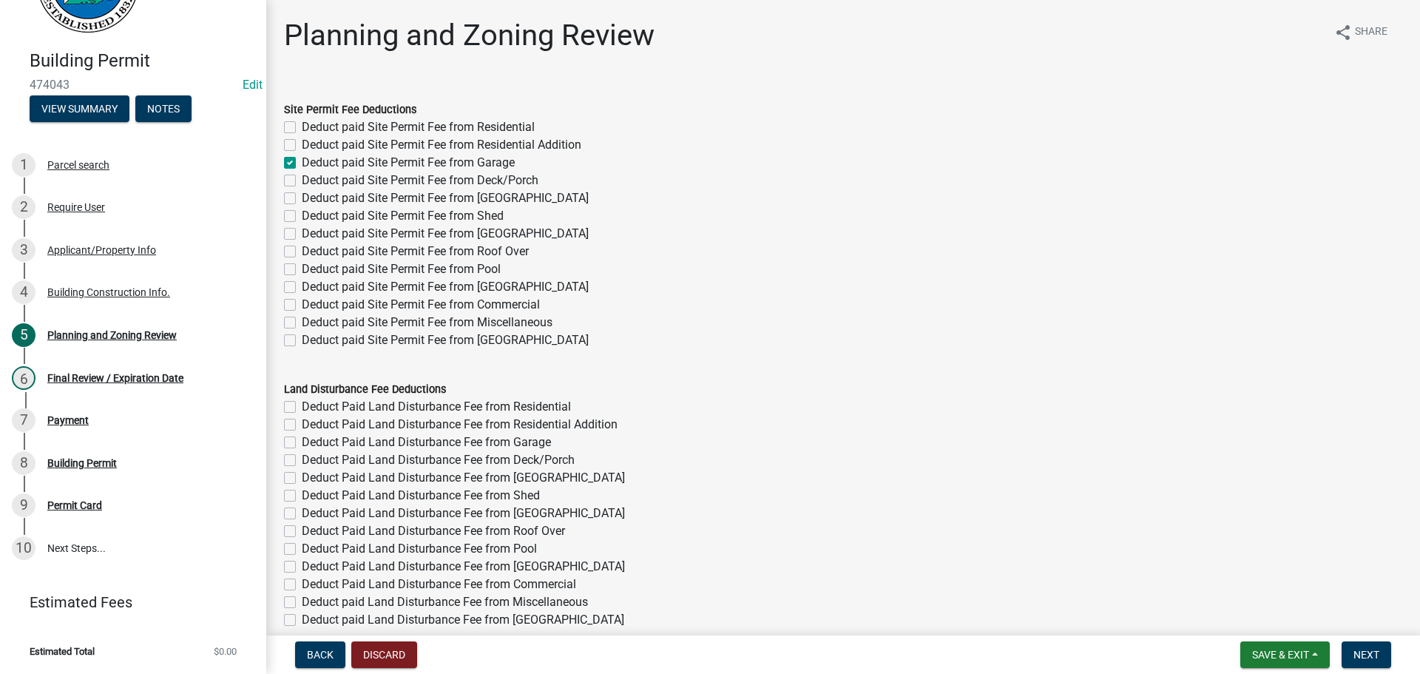
checkbox input "false"
click at [1374, 647] on button "Next" at bounding box center [1367, 654] width 50 height 27
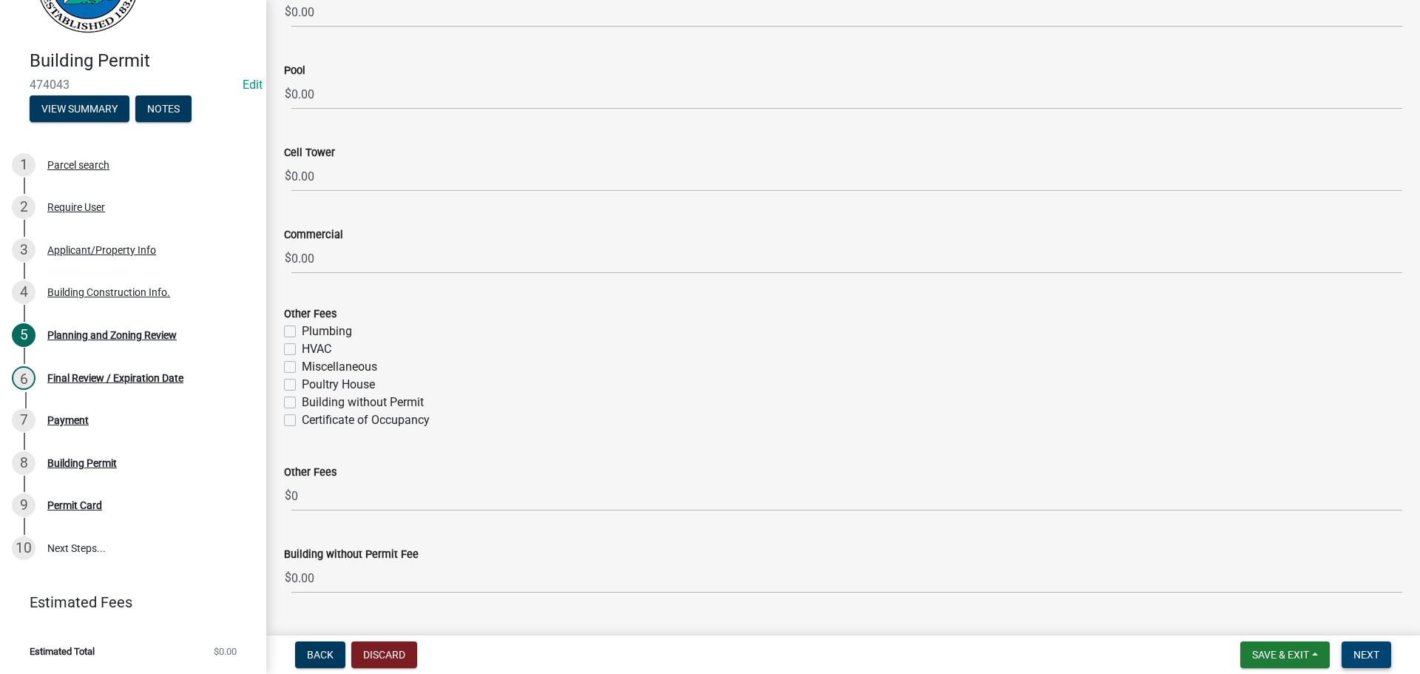
scroll to position [2663, 0]
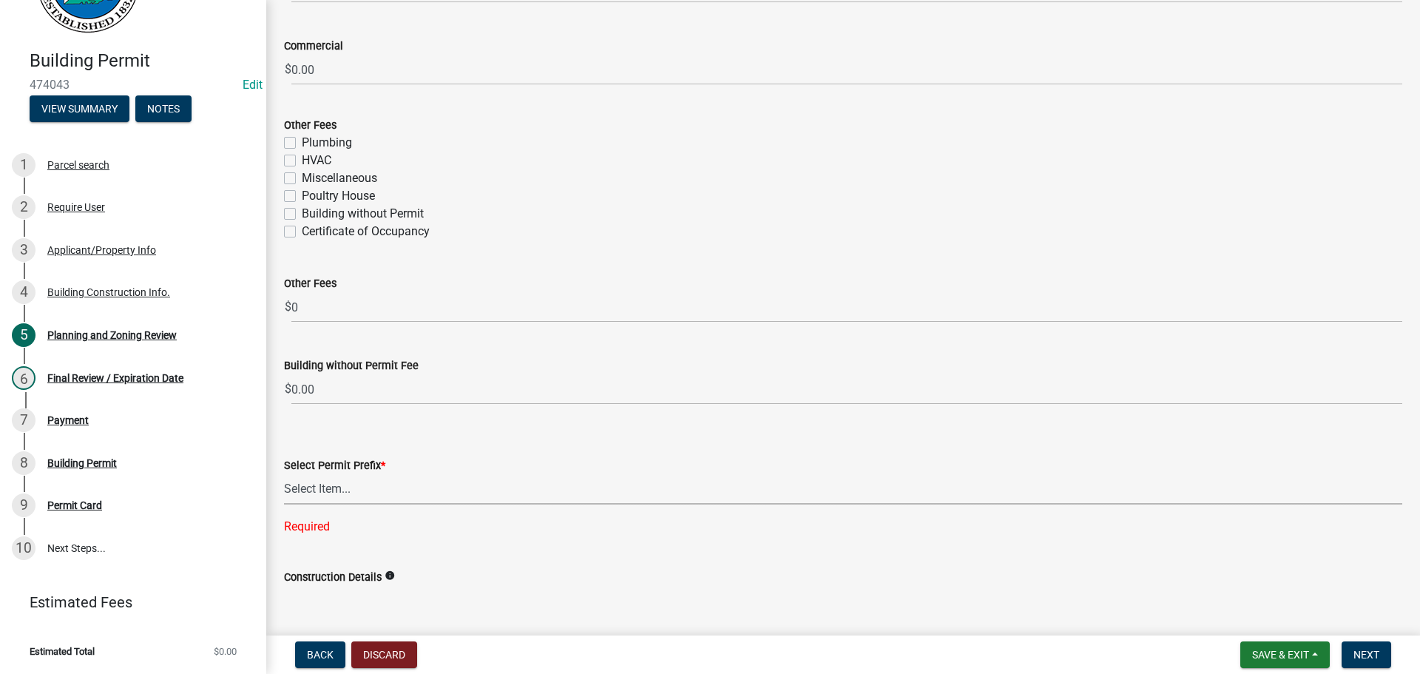
click at [362, 498] on select "Select Item... RES COMM MB LAND POOL MISC CELL TOWER - NEW CELL TOWER - ADD ON" at bounding box center [843, 489] width 1118 height 30
click at [284, 474] on select "Select Item... RES COMM MB LAND POOL MISC CELL TOWER - NEW CELL TOWER - ADD ON" at bounding box center [843, 489] width 1118 height 30
select select "d8142ddf-27f7-42b0-ba1e-04fee764576f"
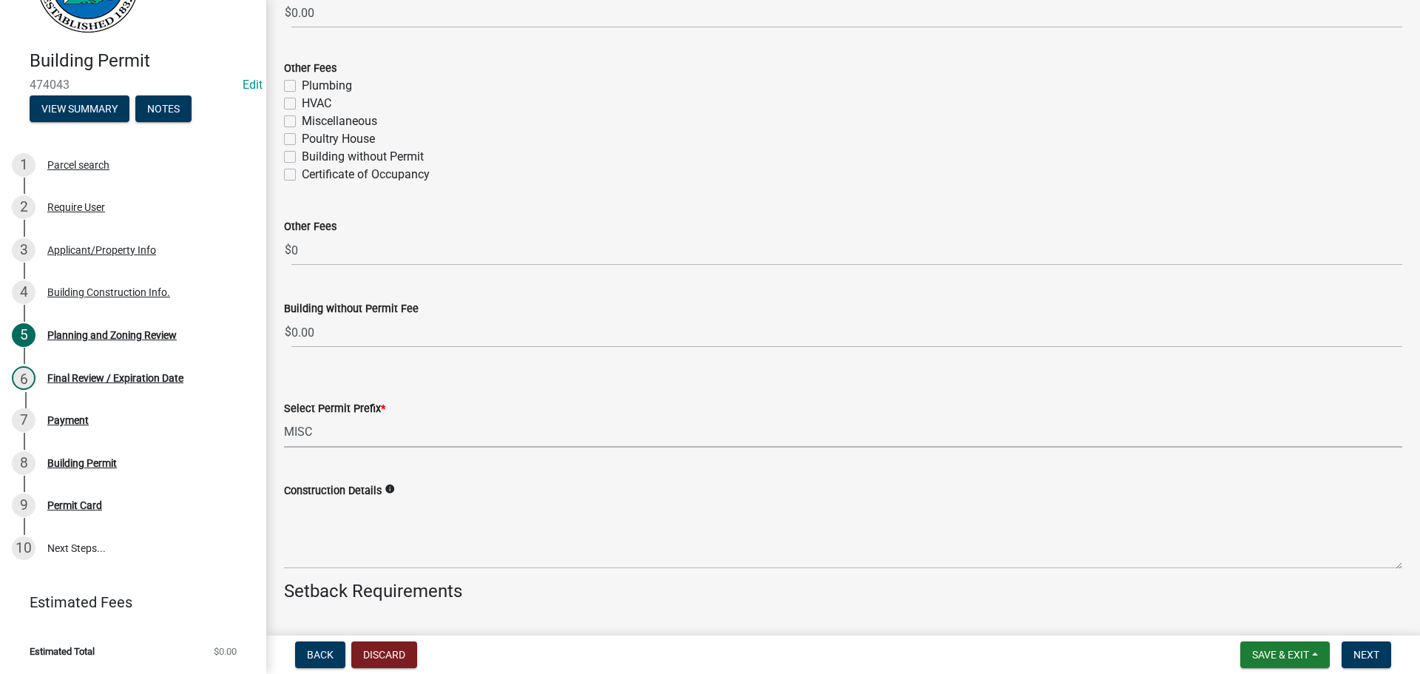
scroll to position [2811, 0]
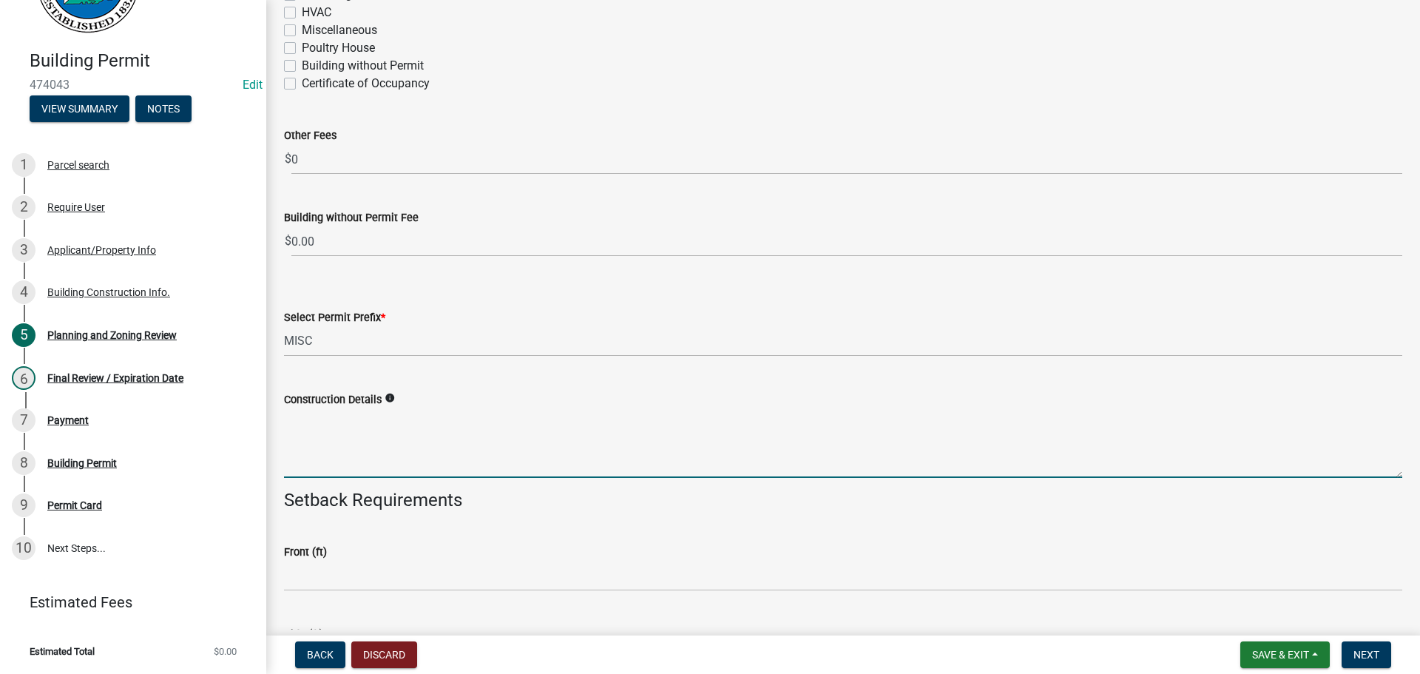
drag, startPoint x: 368, startPoint y: 453, endPoint x: 974, endPoint y: 352, distance: 614.1
click at [377, 450] on textarea "Construction Details" at bounding box center [843, 443] width 1118 height 70
type textarea "25X25 GARAGE"
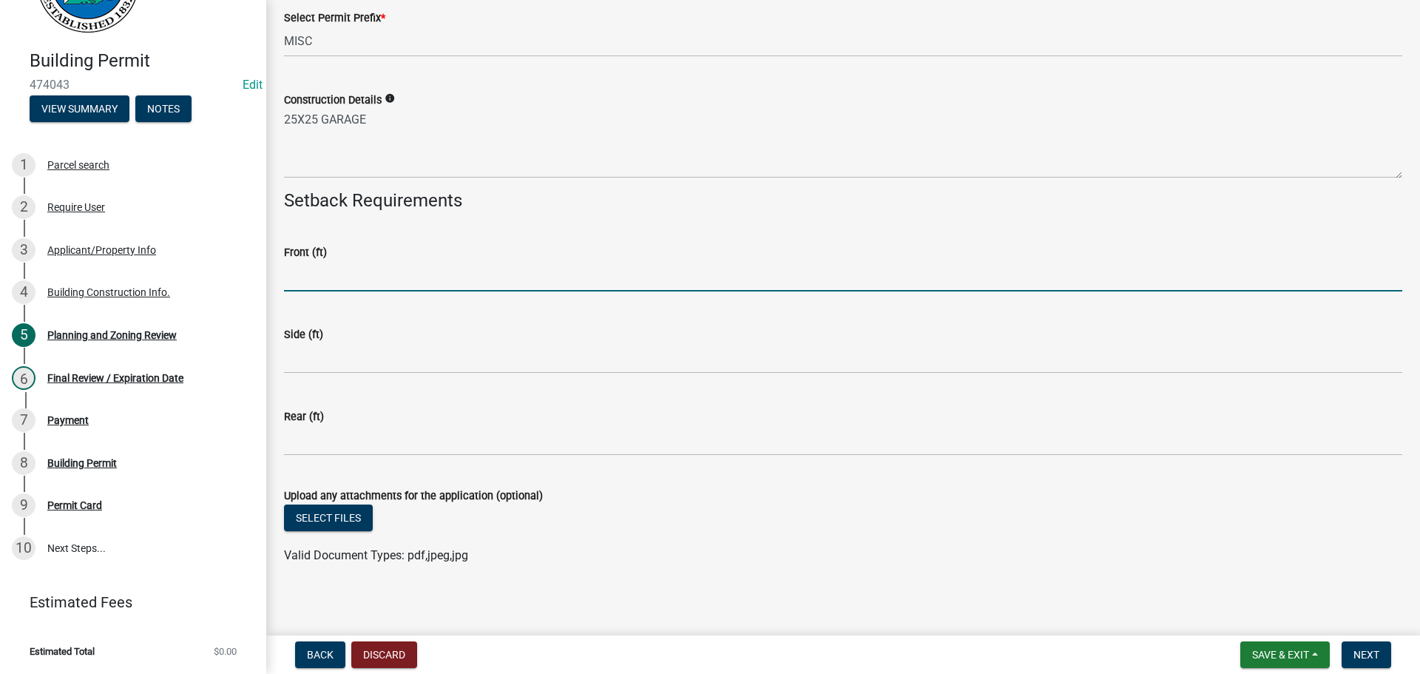
scroll to position [3116, 0]
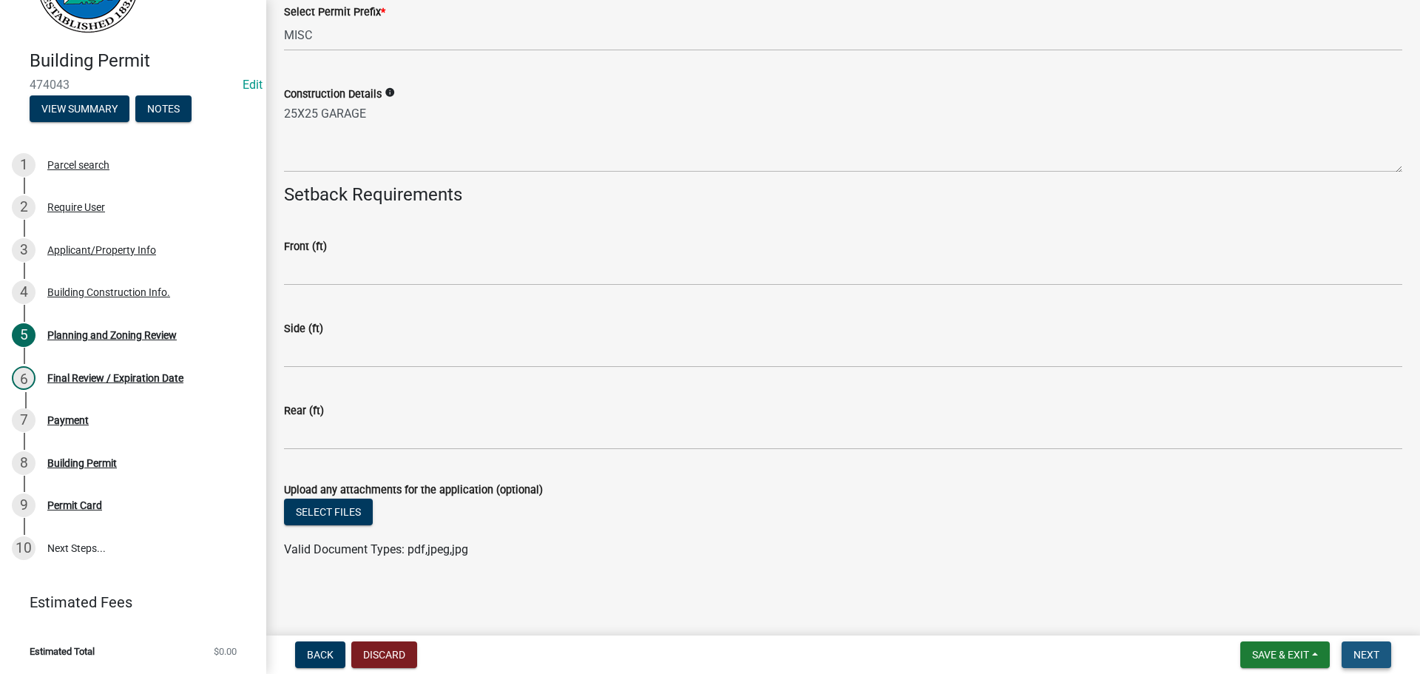
click at [1372, 661] on button "Next" at bounding box center [1367, 654] width 50 height 27
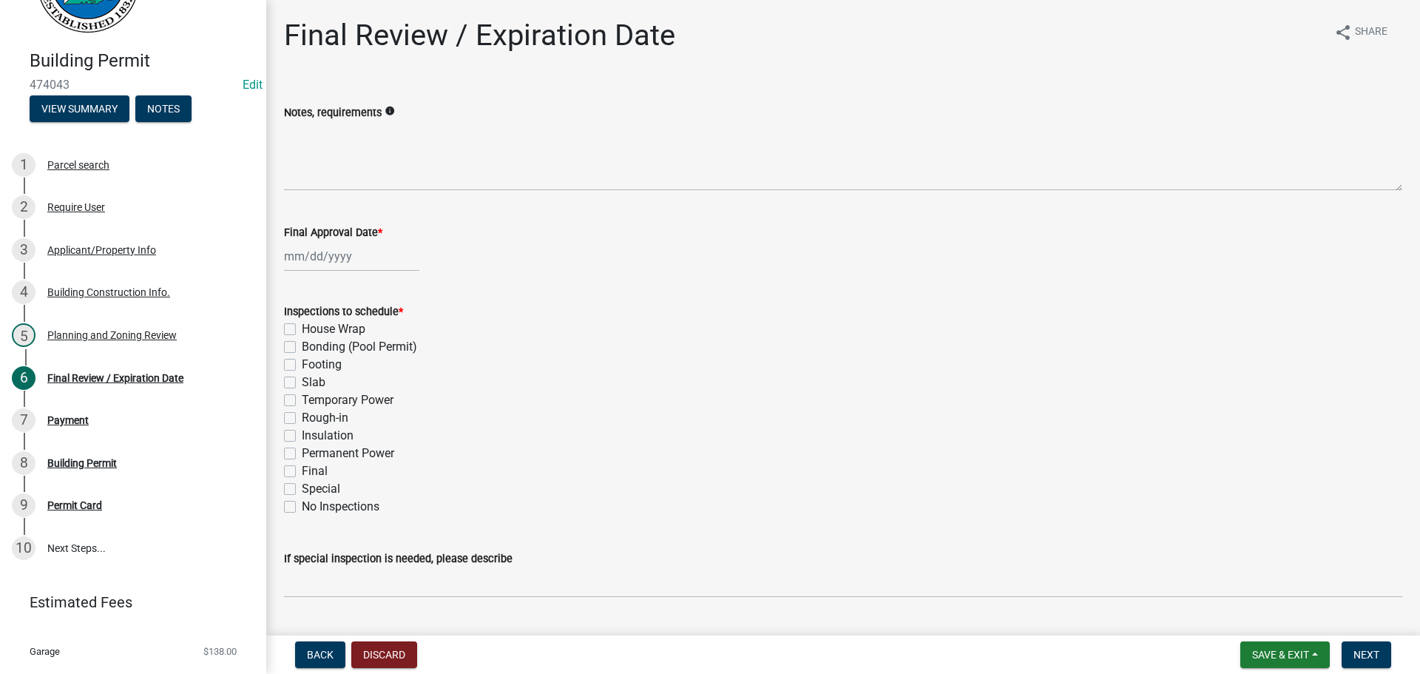
click at [308, 379] on label "Slab" at bounding box center [314, 383] width 24 height 18
click at [308, 379] on input "Slab" at bounding box center [307, 379] width 10 height 10
checkbox input "true"
checkbox input "false"
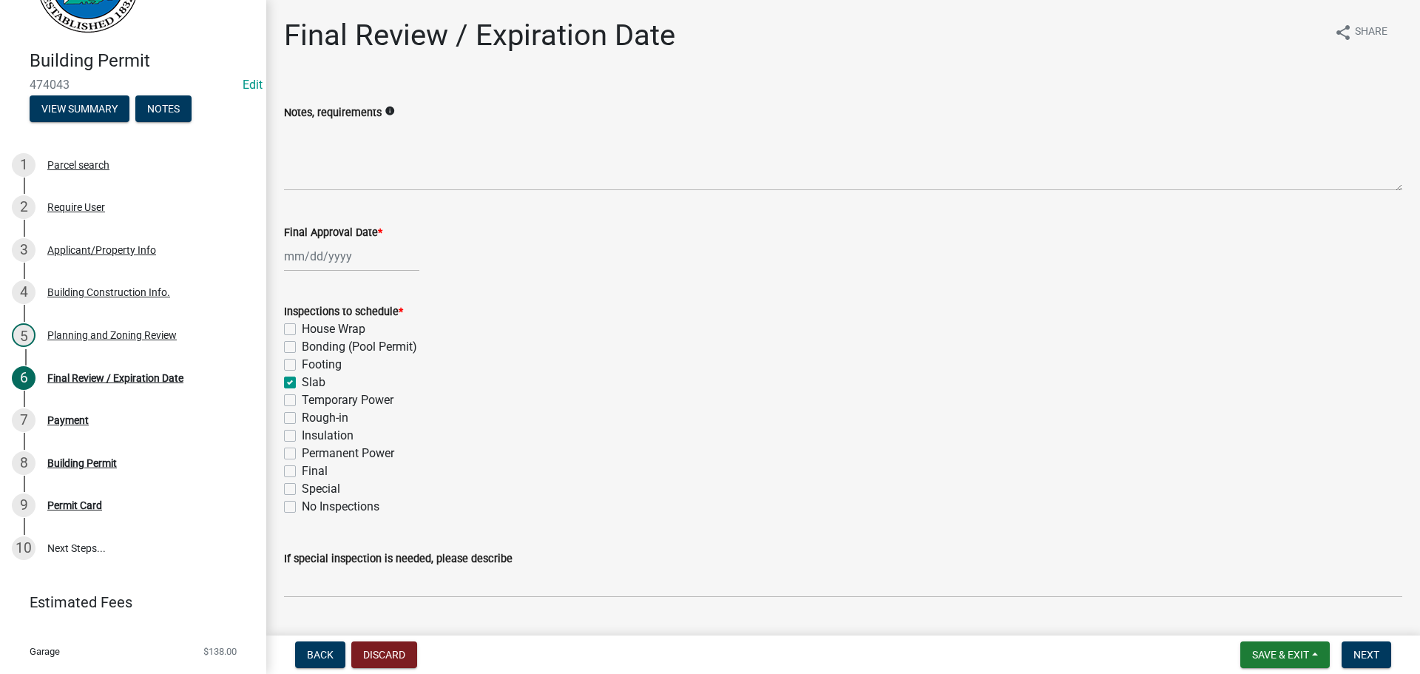
checkbox input "false"
checkbox input "true"
checkbox input "false"
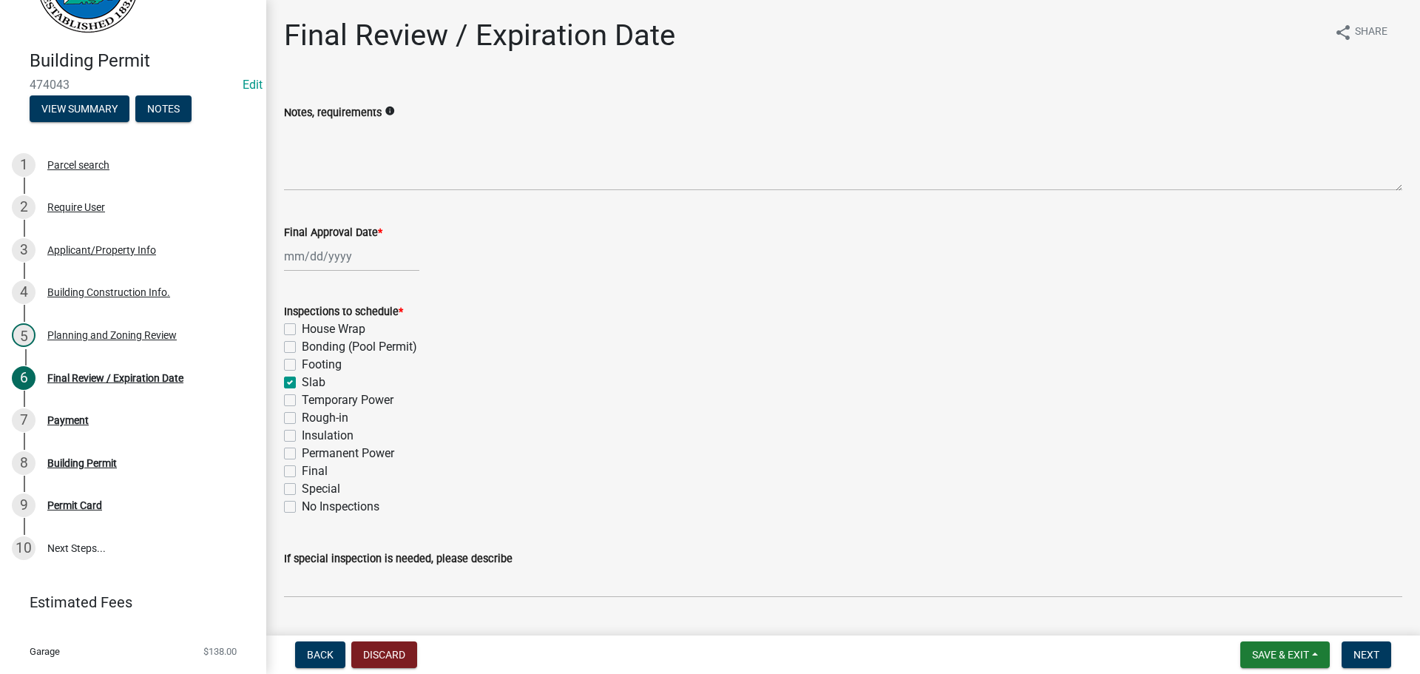
checkbox input "false"
click at [306, 473] on label "Final" at bounding box center [315, 471] width 26 height 18
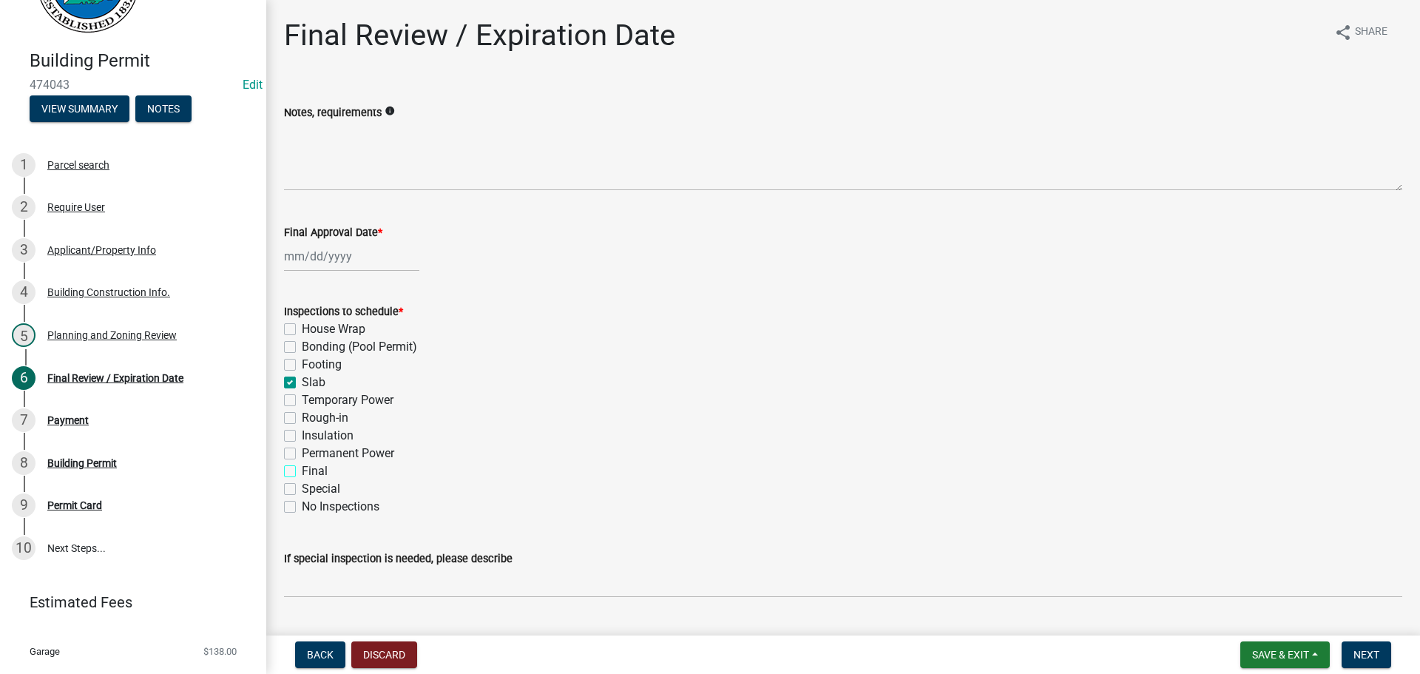
click at [306, 472] on input "Final" at bounding box center [307, 467] width 10 height 10
checkbox input "true"
checkbox input "false"
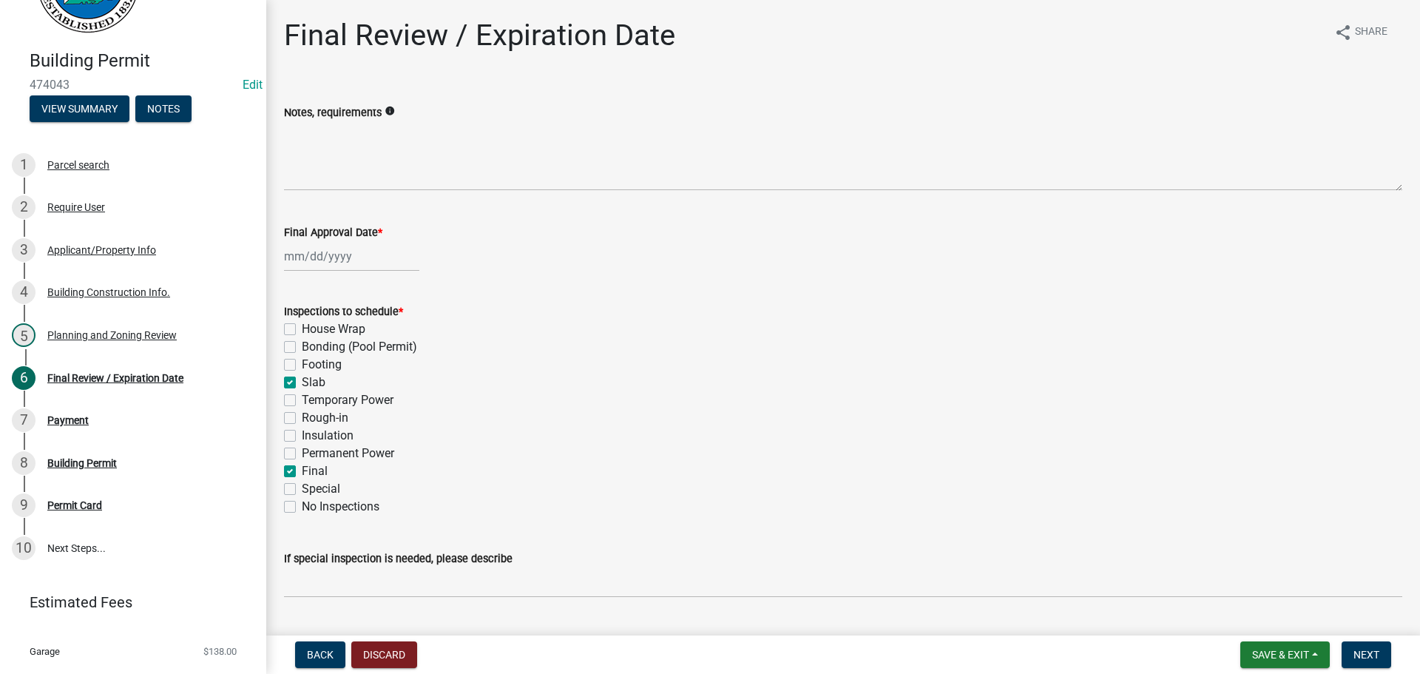
checkbox input "true"
checkbox input "false"
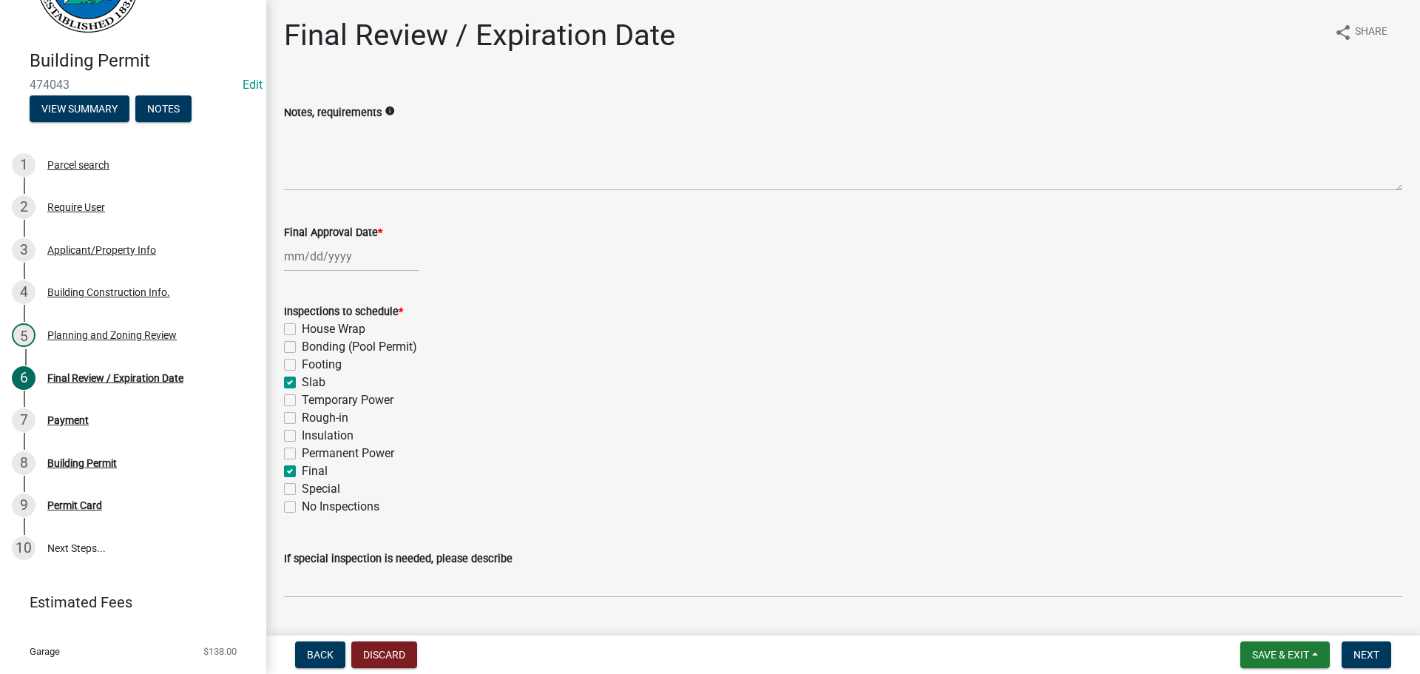
checkbox input "true"
checkbox input "false"
click at [328, 410] on label "Rough-in" at bounding box center [325, 418] width 47 height 18
click at [311, 410] on input "Rough-in" at bounding box center [307, 414] width 10 height 10
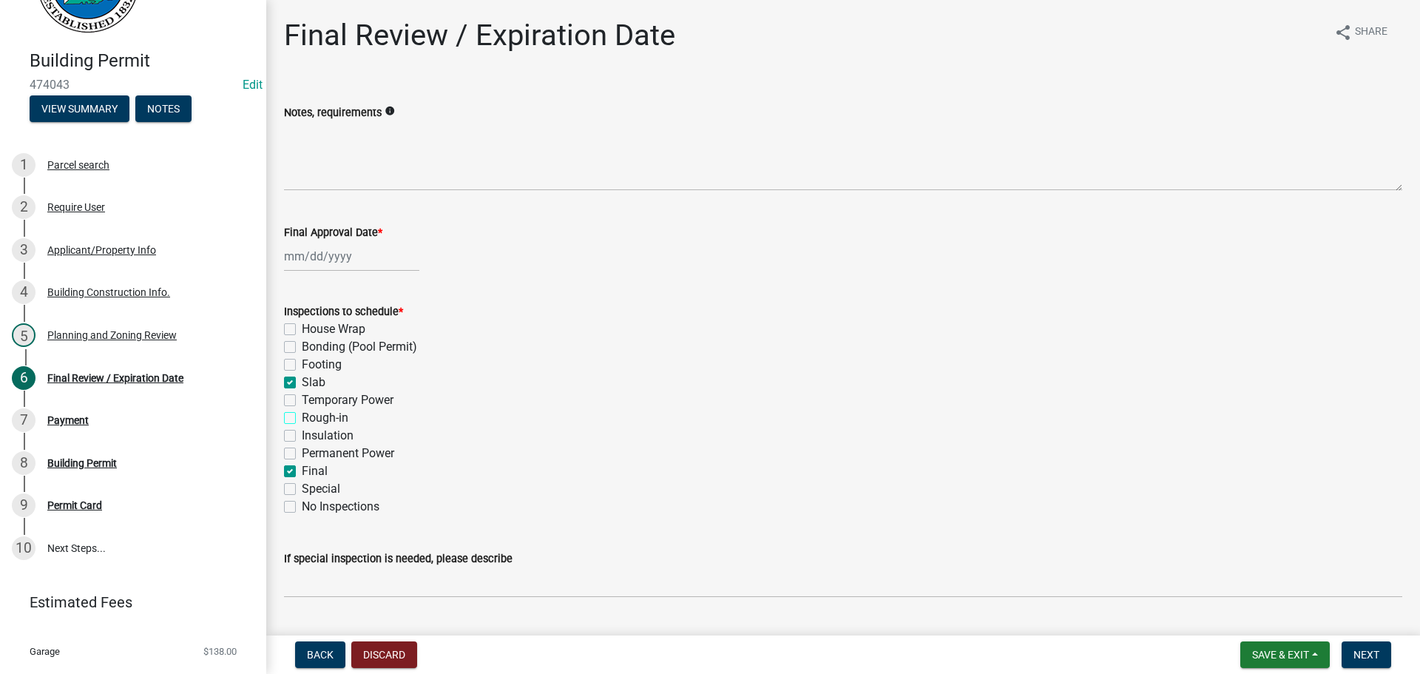
checkbox input "true"
checkbox input "false"
checkbox input "true"
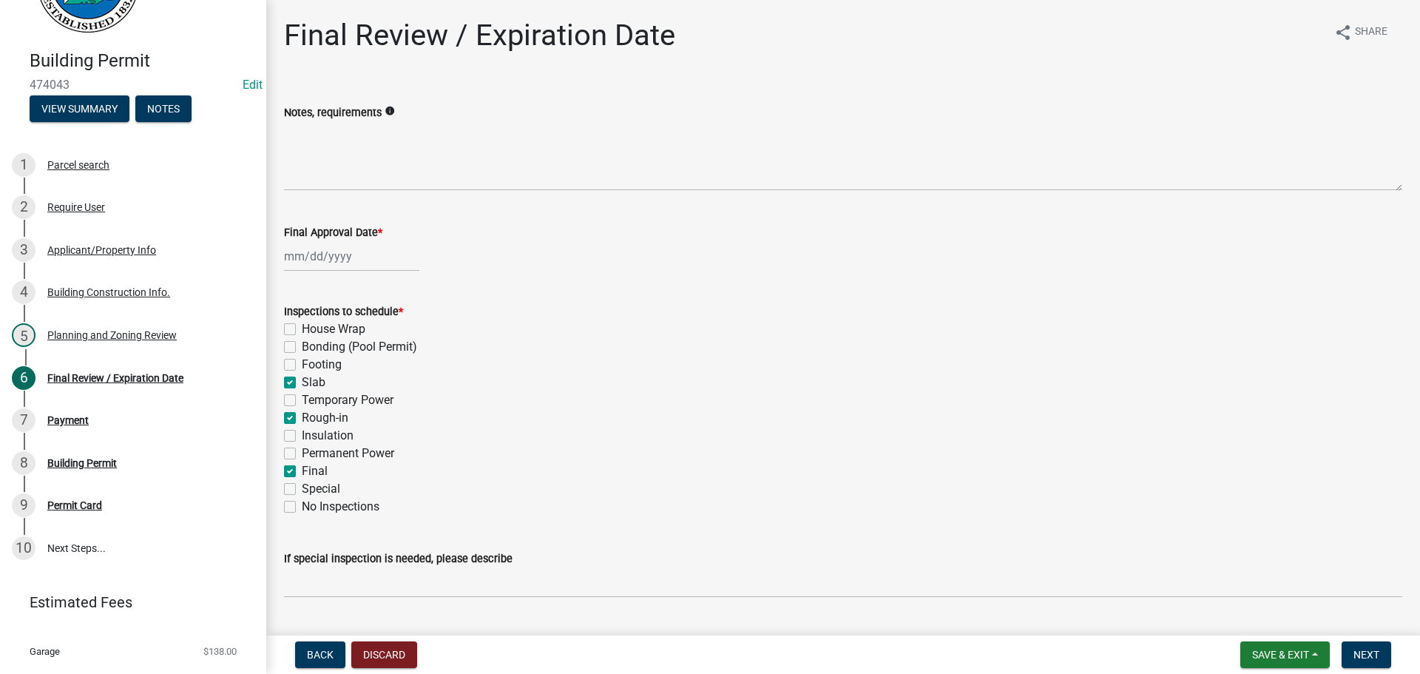
checkbox input "false"
checkbox input "true"
checkbox input "false"
checkbox input "true"
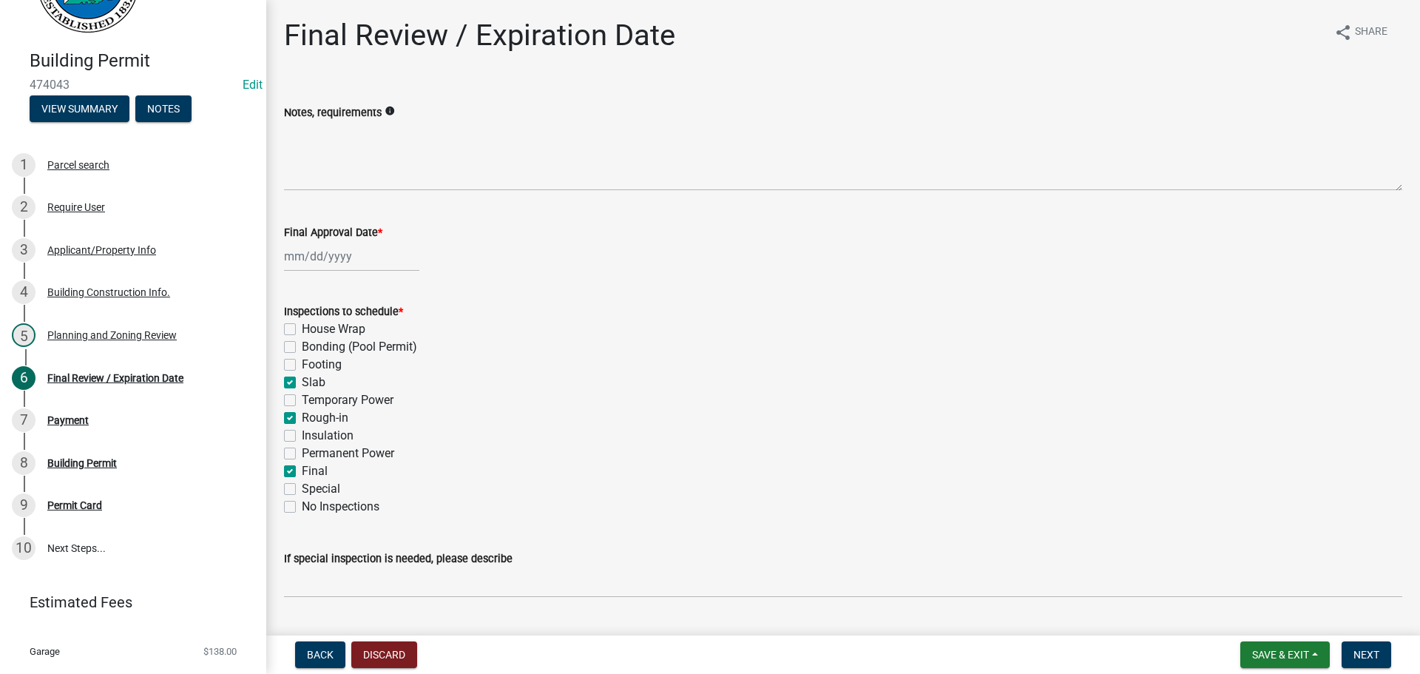
checkbox input "false"
click at [1383, 666] on button "Next" at bounding box center [1367, 654] width 50 height 27
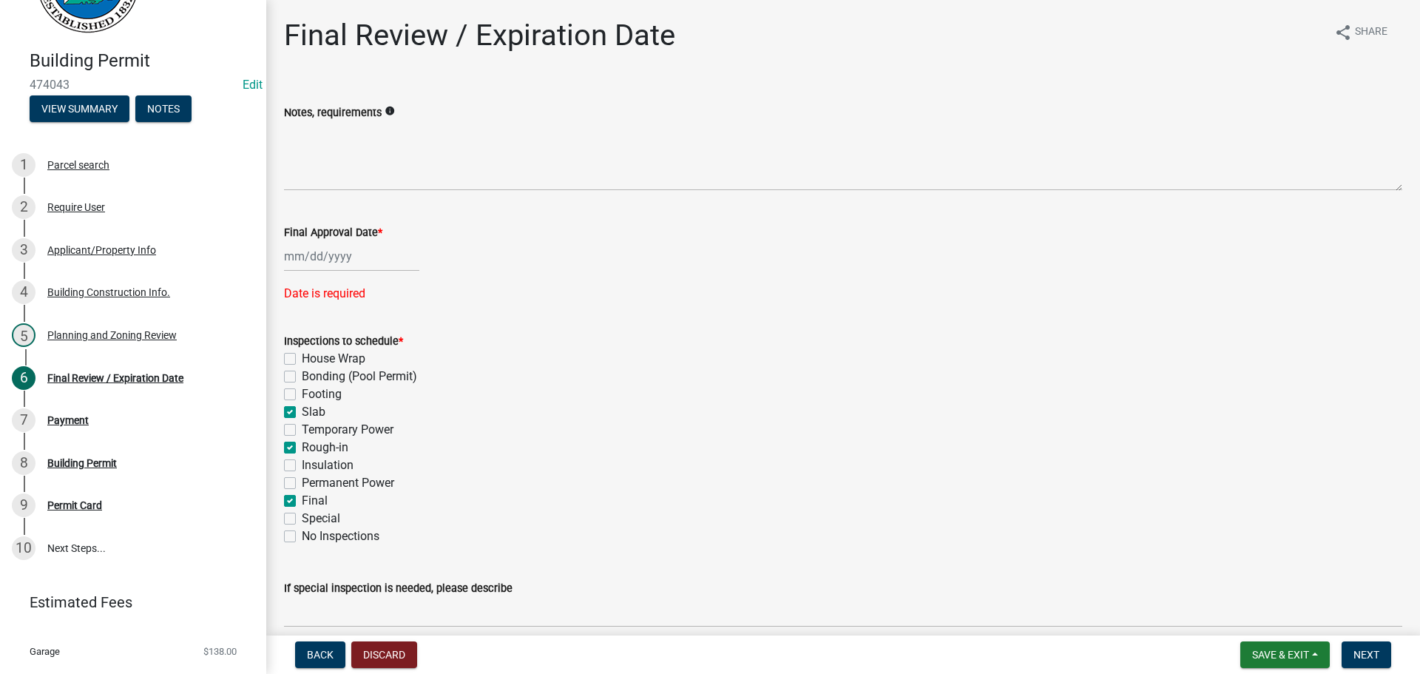
select select "9"
select select "2025"
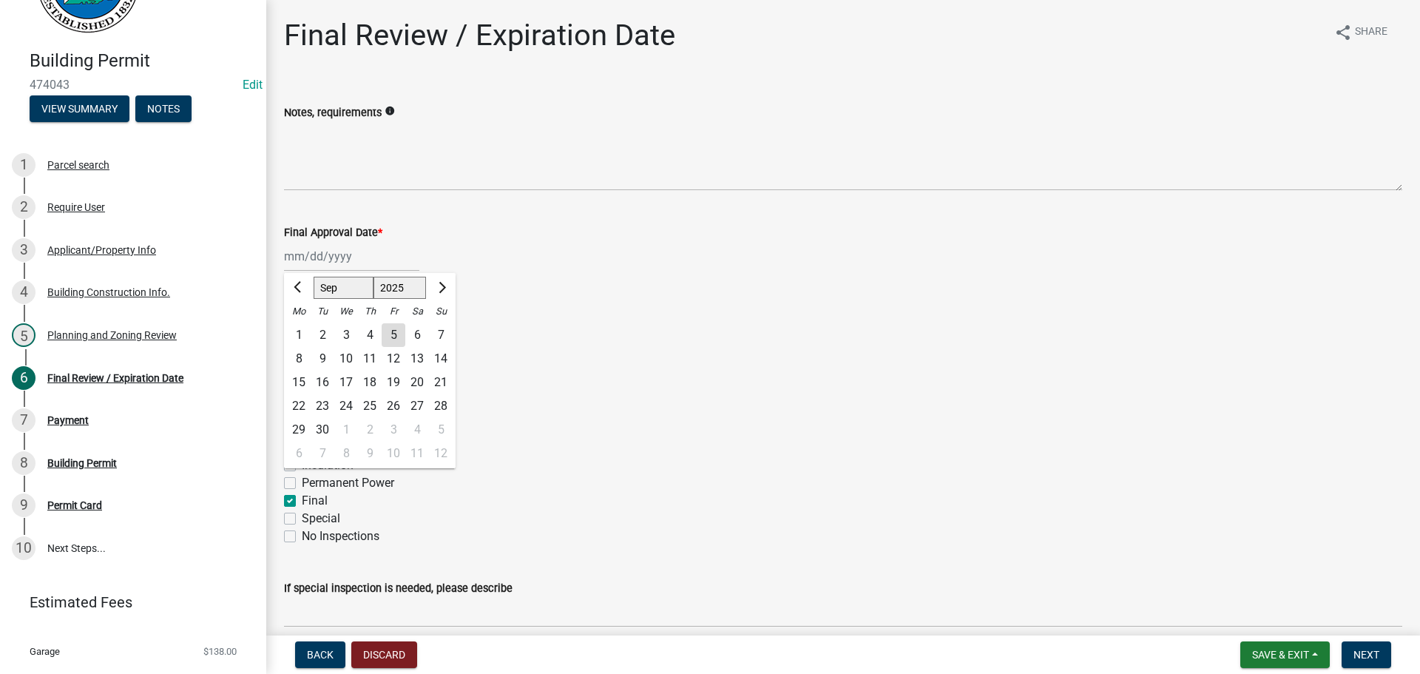
click at [303, 252] on div "Jan Feb Mar Apr May Jun Jul Aug Sep Oct Nov Dec 1525 1526 1527 1528 1529 1530 1…" at bounding box center [351, 256] width 135 height 30
click at [400, 337] on div "5" at bounding box center [394, 335] width 24 height 24
type input "09/05/2025"
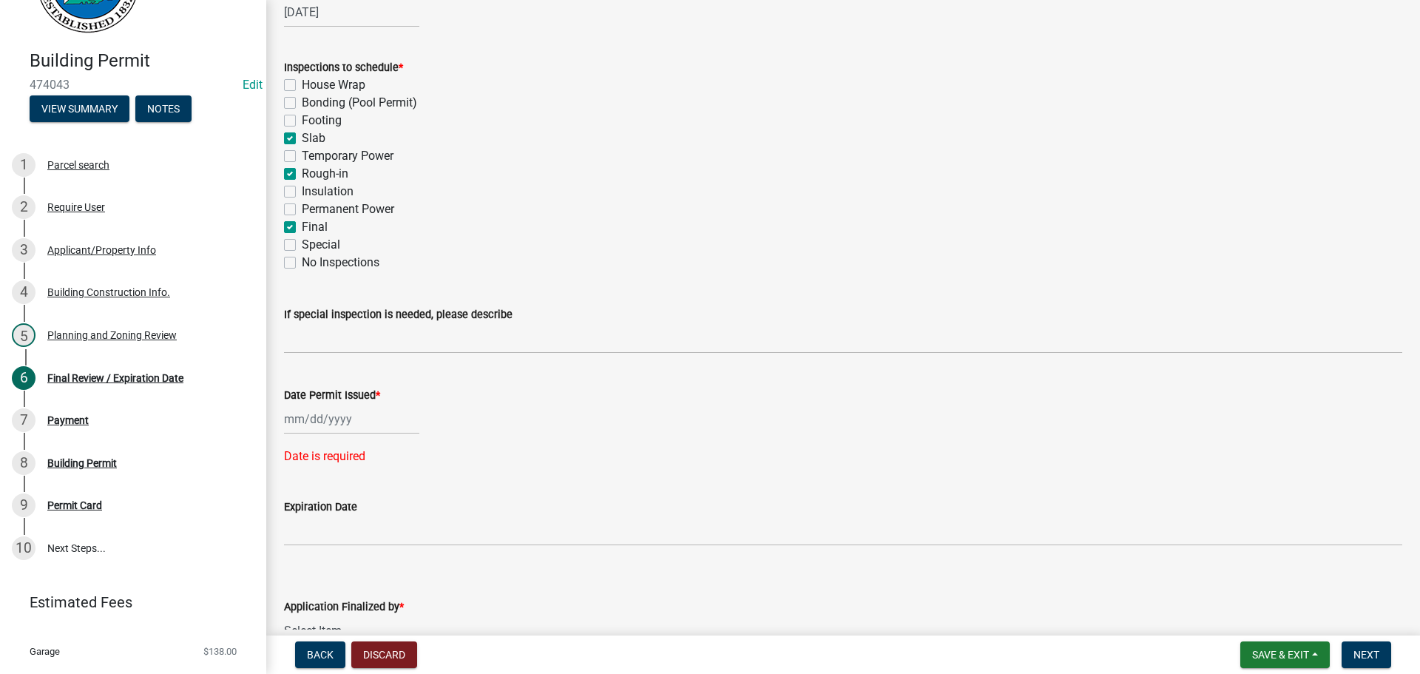
scroll to position [361, 0]
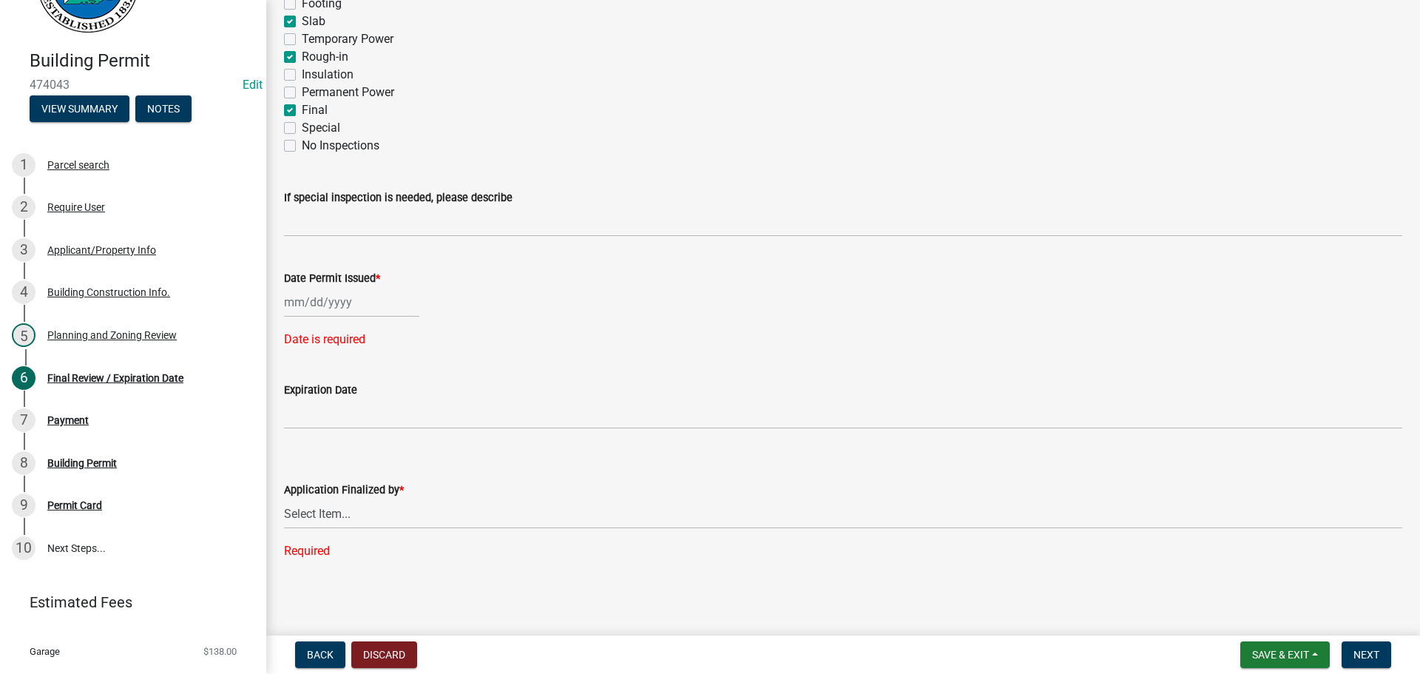
select select "9"
select select "2025"
click at [342, 310] on div "Jan Feb Mar Apr May Jun Jul Aug Sep Oct Nov Dec 1525 1526 1527 1528 1529 1530 1…" at bounding box center [351, 302] width 135 height 30
click at [396, 371] on div "5" at bounding box center [394, 381] width 24 height 24
type input "09/05/2025"
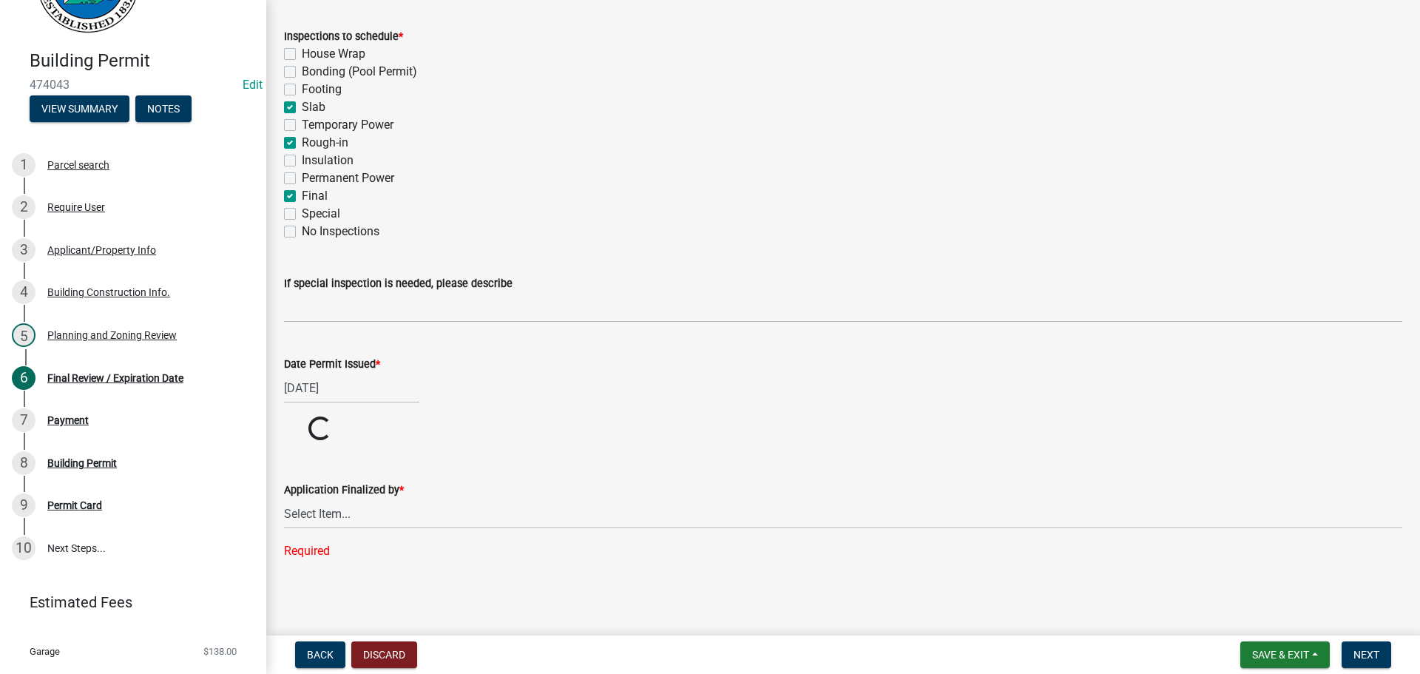
scroll to position [331, 0]
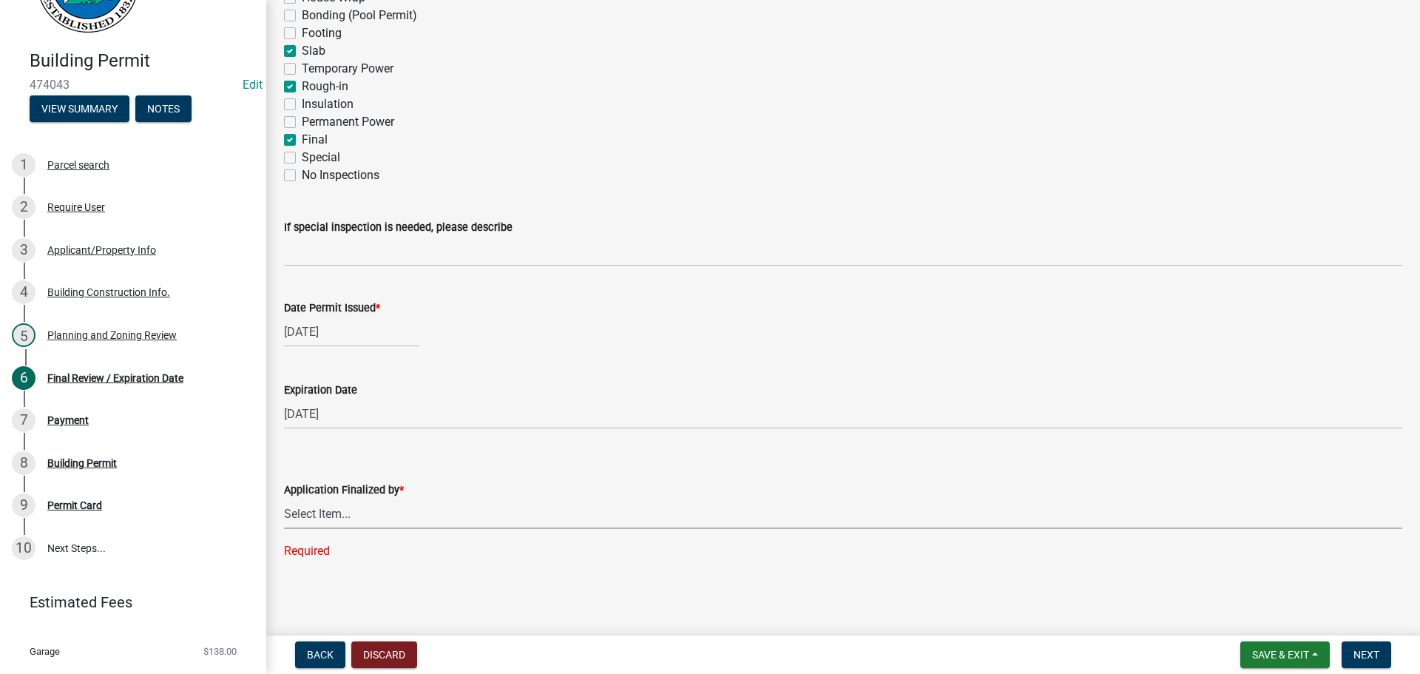
click at [381, 513] on select "Select Item... Andrew Mathis Art Wlochowski Becky Whitworth Joe Bouhl Karen Hen…" at bounding box center [843, 514] width 1118 height 30
click at [284, 528] on select "Select Item... Andrew Mathis Art Wlochowski Becky Whitworth Joe Bouhl Karen Hen…" at bounding box center [843, 514] width 1118 height 30
select select "5ce200eb-feb1-496b-8127-7891293955f5"
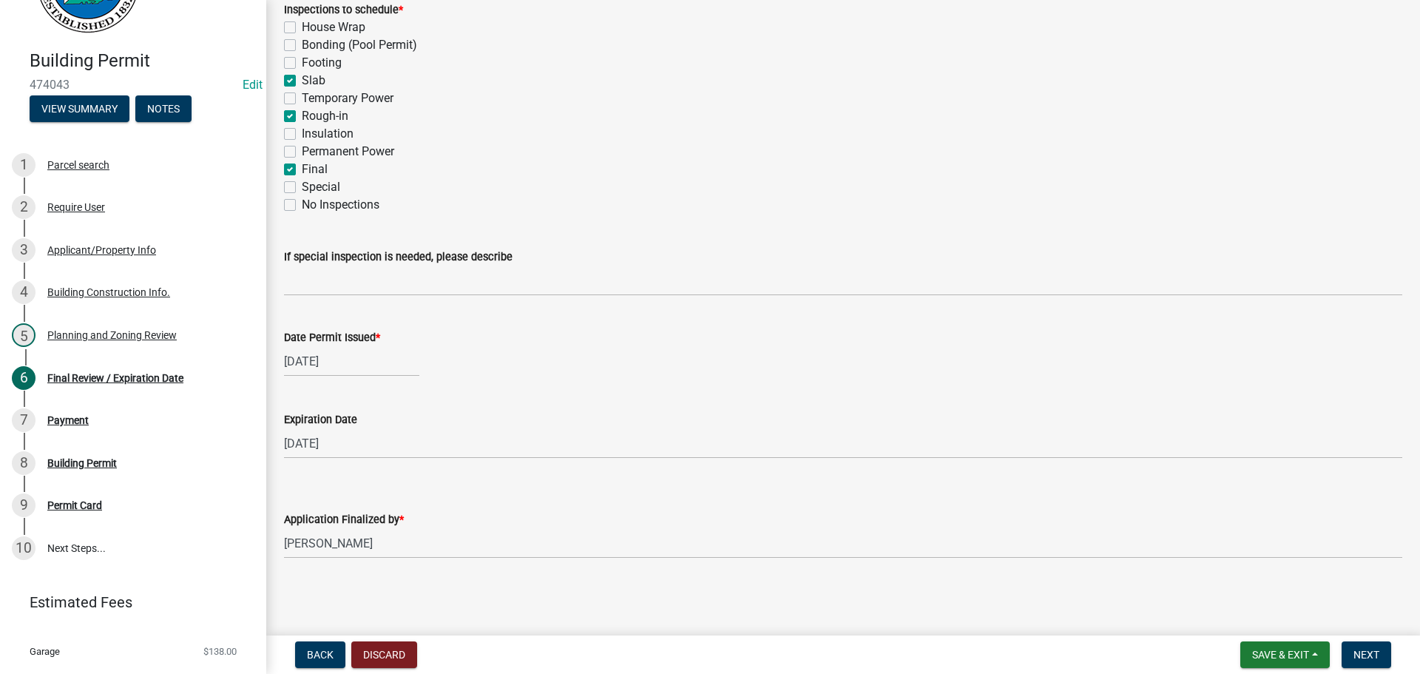
click at [1397, 649] on div "Back Discard Save & Exit Save Save & Exit Next" at bounding box center [843, 654] width 1130 height 27
click at [1388, 653] on button "Next" at bounding box center [1367, 654] width 50 height 27
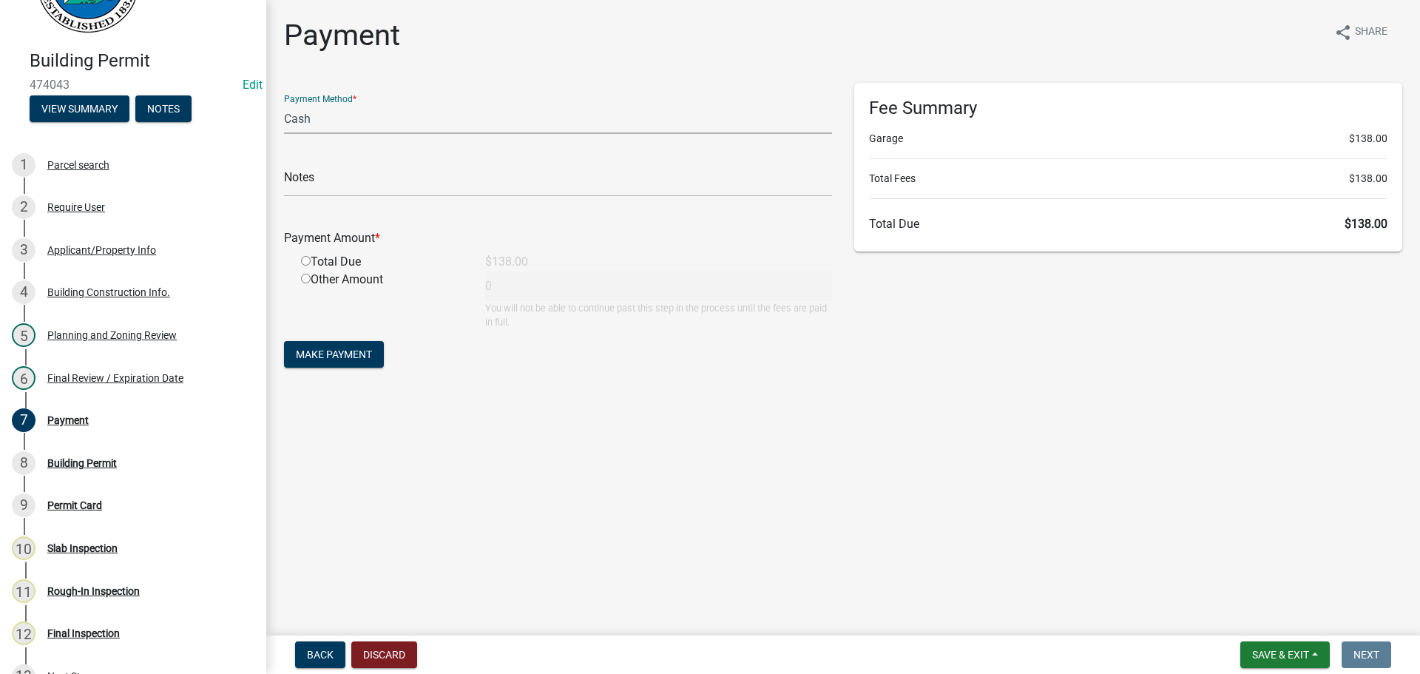
click at [338, 118] on select "Credit Card POS Check Cash" at bounding box center [558, 119] width 548 height 30
click at [284, 104] on select "Credit Card POS Check Cash" at bounding box center [558, 119] width 548 height 30
click at [496, 127] on select "Credit Card POS Check Cash" at bounding box center [558, 119] width 548 height 30
select select "2: 1"
click at [284, 104] on select "Credit Card POS Check Cash" at bounding box center [558, 119] width 548 height 30
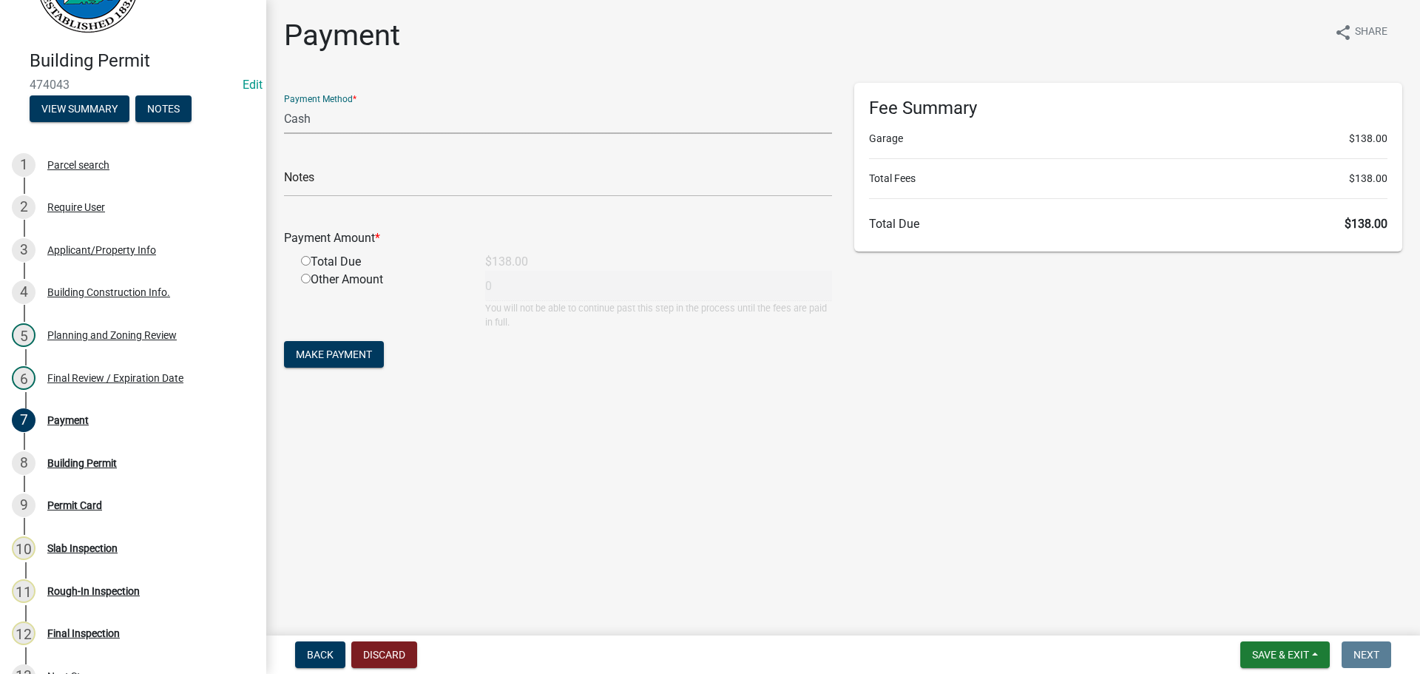
click at [305, 262] on input "radio" at bounding box center [306, 261] width 10 height 10
radio input "true"
type input "138"
click at [312, 356] on span "Make Payment" at bounding box center [334, 354] width 76 height 12
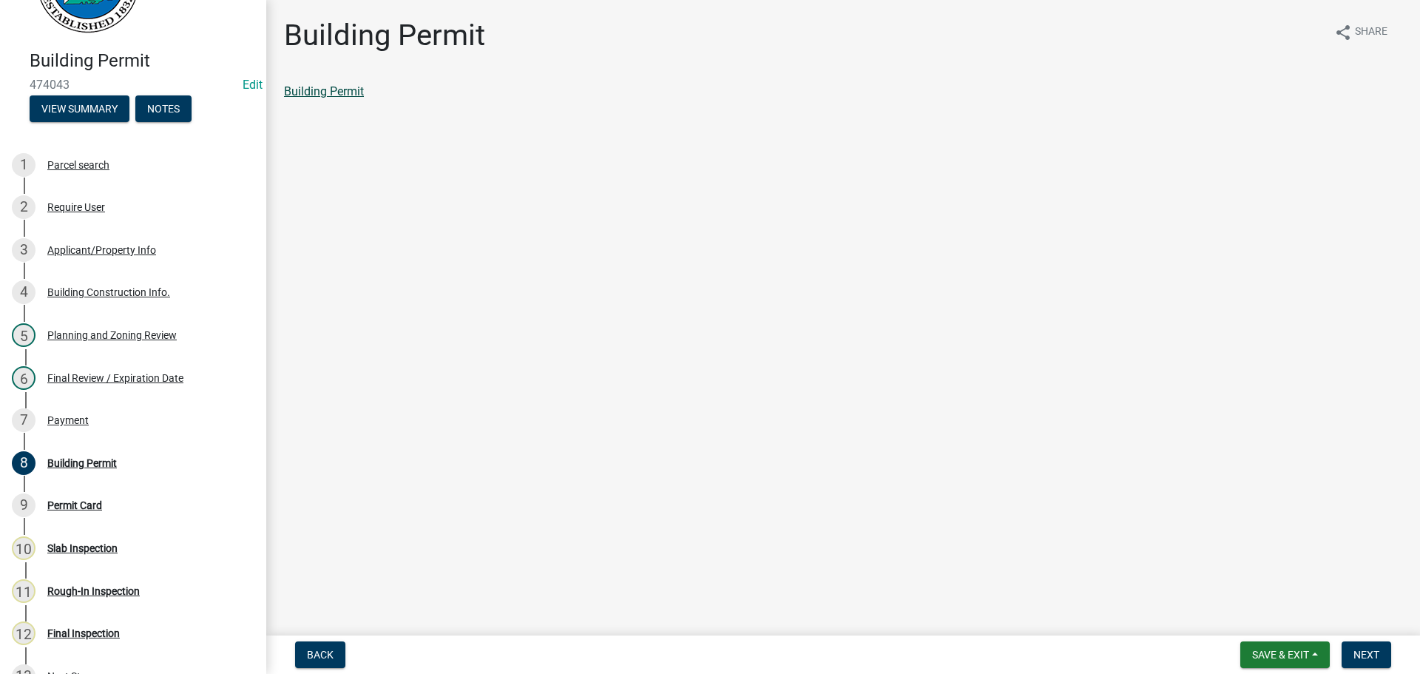
click at [334, 93] on link "Building Permit" at bounding box center [324, 91] width 80 height 14
click at [1382, 660] on button "Next" at bounding box center [1367, 654] width 50 height 27
click at [308, 87] on link "Permit Card" at bounding box center [314, 91] width 61 height 14
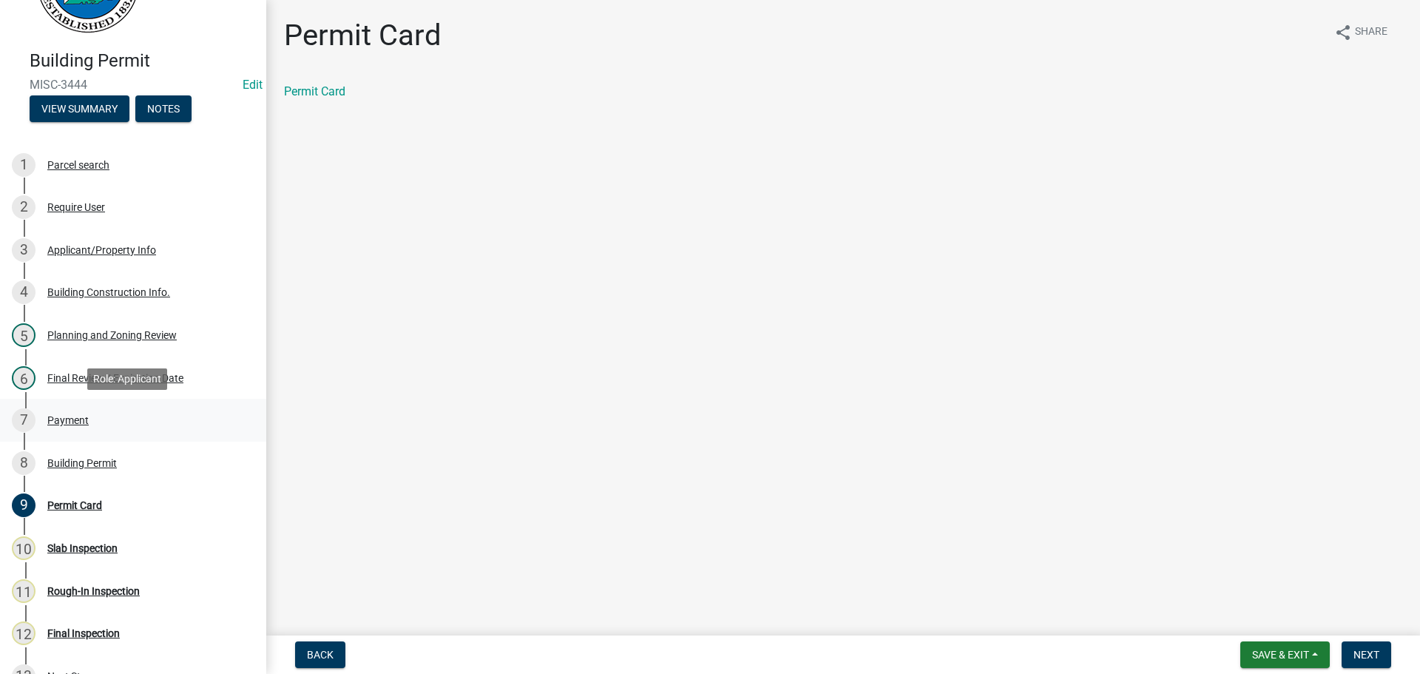
click at [72, 415] on div "Payment" at bounding box center [67, 420] width 41 height 10
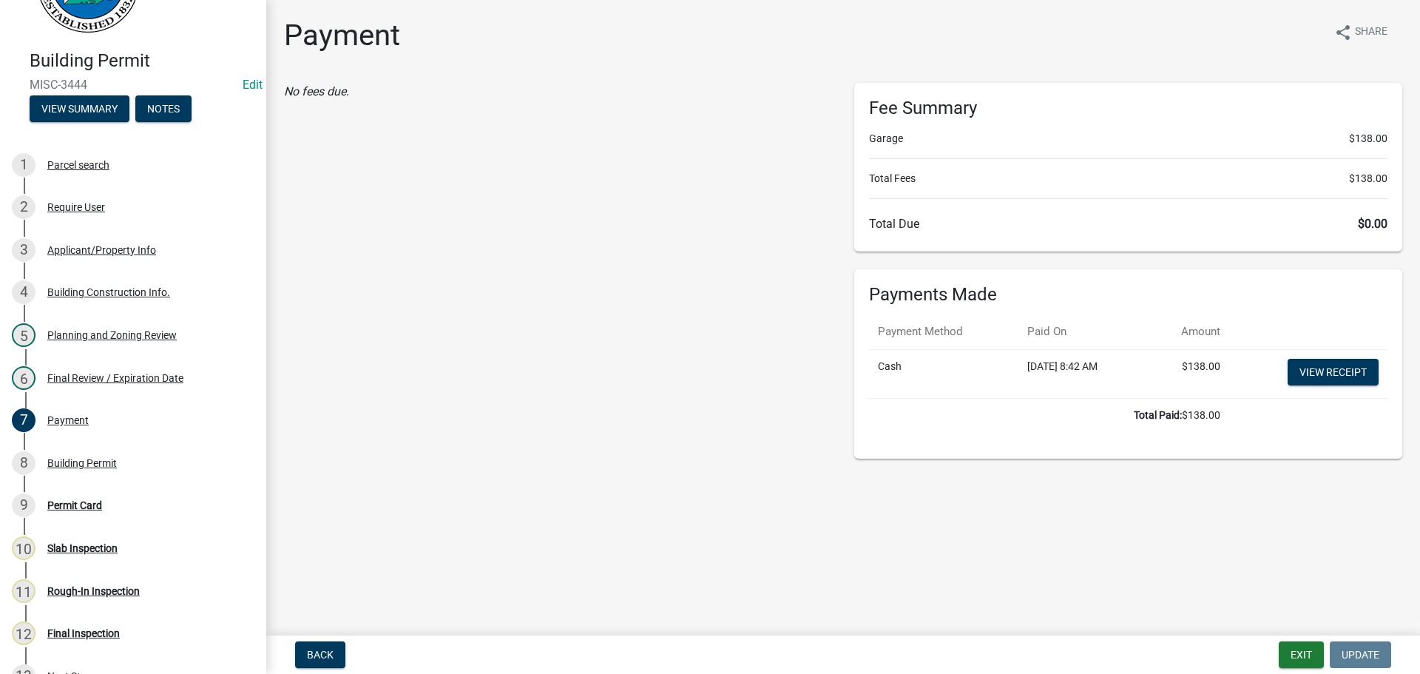
click at [1296, 351] on td "View receipt" at bounding box center [1308, 373] width 158 height 49
click at [1314, 368] on link "View receipt" at bounding box center [1333, 372] width 91 height 27
click at [94, 513] on div "9 Permit Card" at bounding box center [127, 505] width 231 height 24
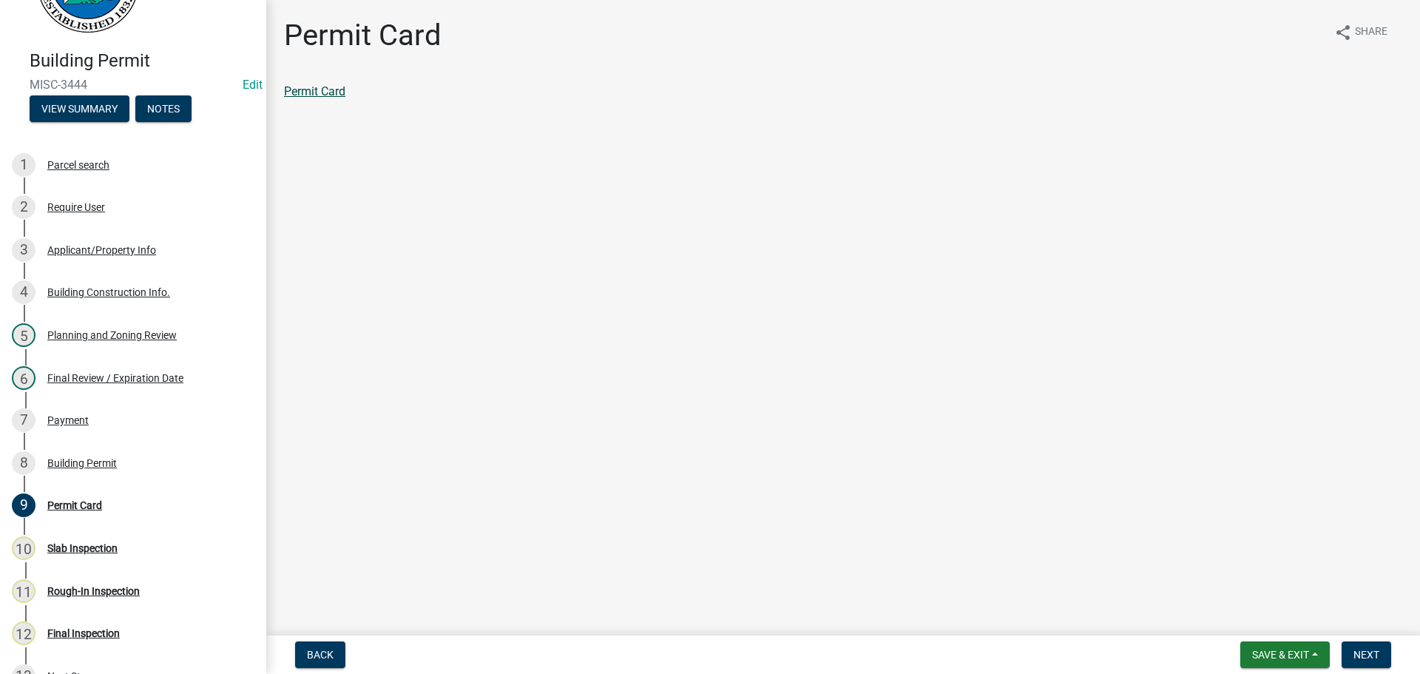
click at [342, 96] on link "Permit Card" at bounding box center [314, 91] width 61 height 14
click at [1420, 673] on html "Internet Explorer does NOT work with GeoPermits. Get a new browser for more sec…" at bounding box center [710, 337] width 1420 height 674
click at [119, 331] on div "Planning and Zoning Review" at bounding box center [111, 335] width 129 height 10
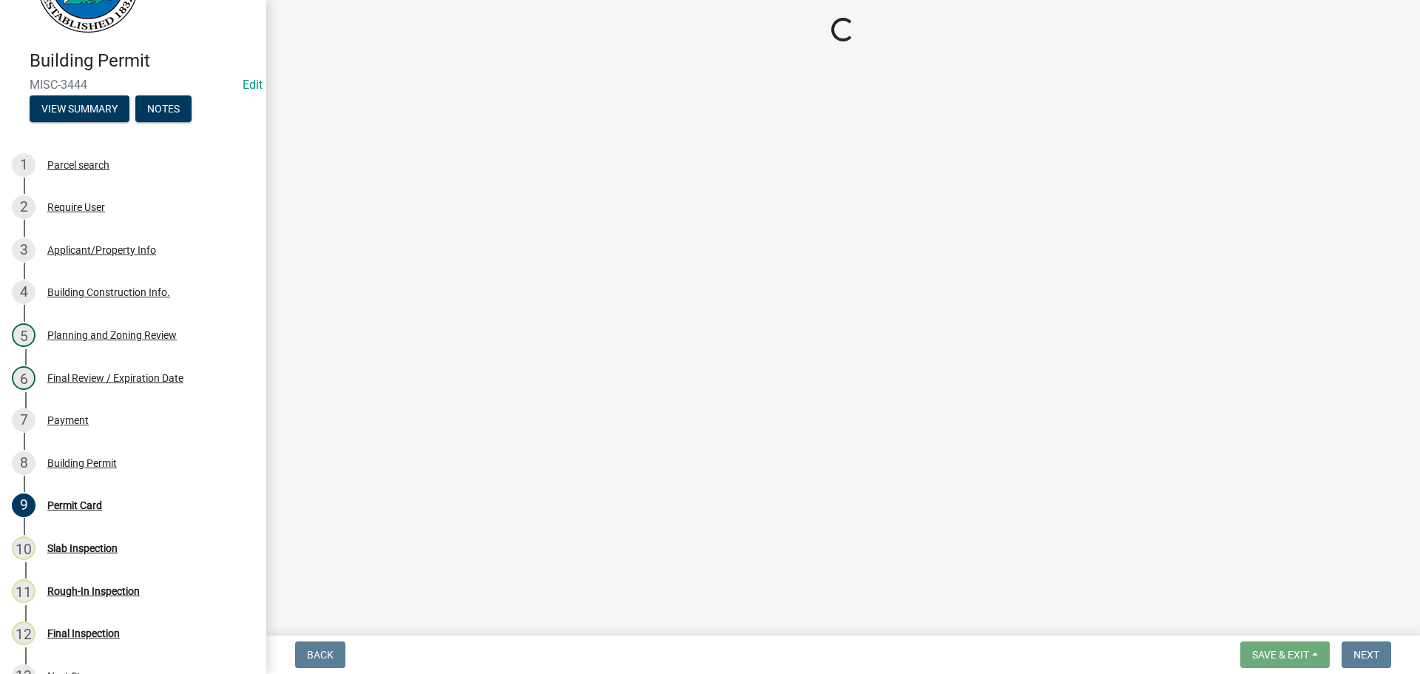
select select "d8142ddf-27f7-42b0-ba1e-04fee764576f"
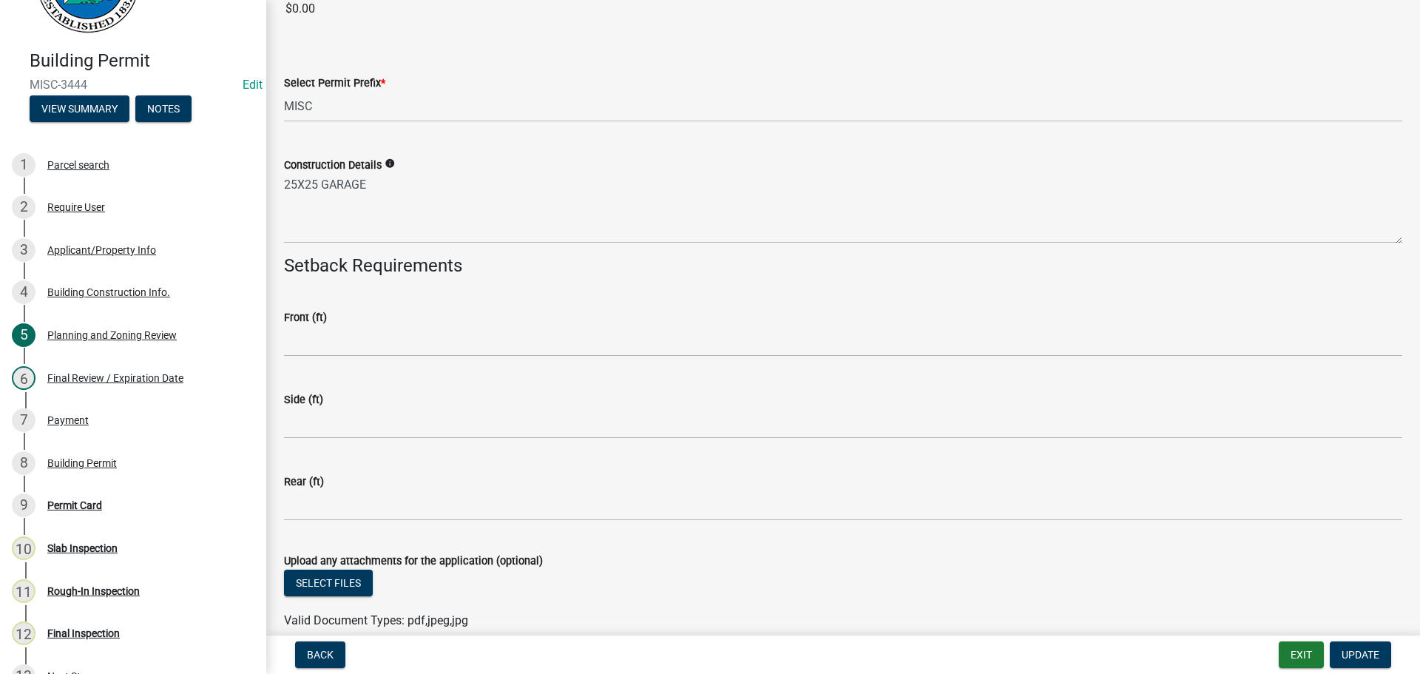
scroll to position [2510, 0]
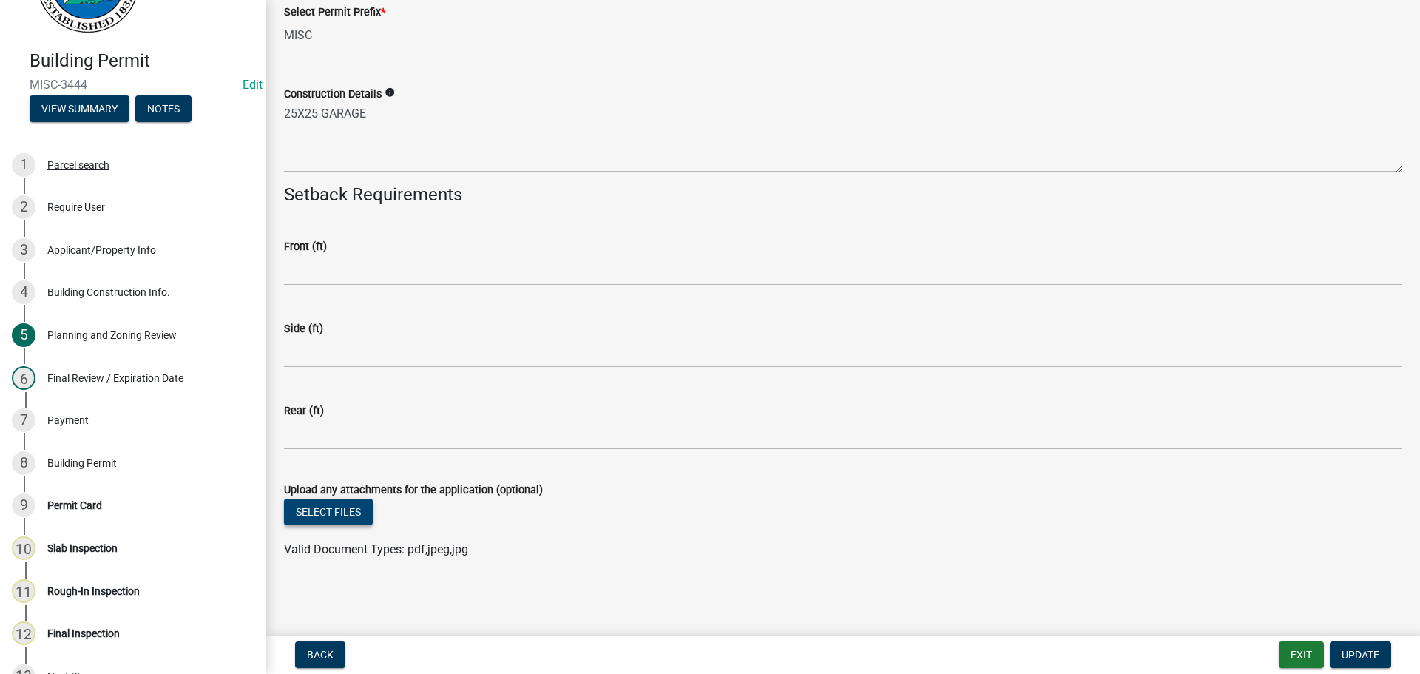
click at [336, 510] on button "Select files" at bounding box center [328, 512] width 89 height 27
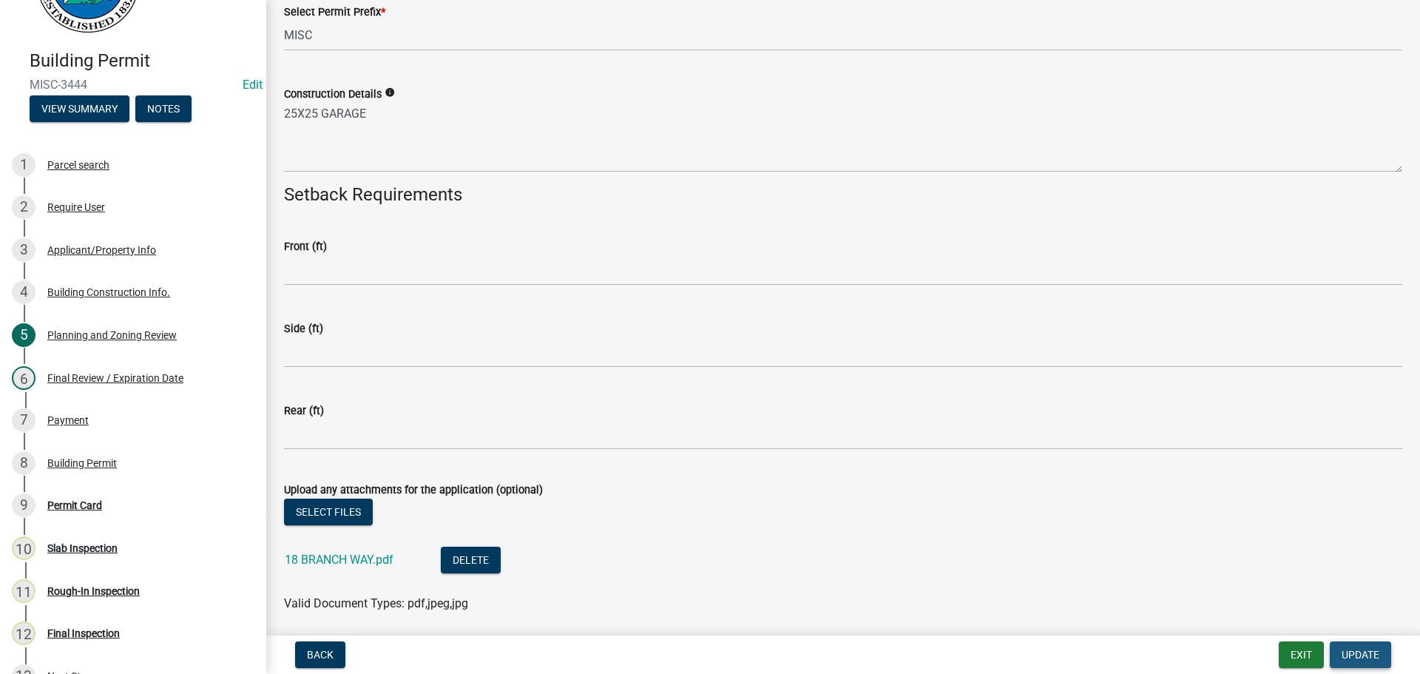
click at [1360, 651] on span "Update" at bounding box center [1361, 655] width 38 height 12
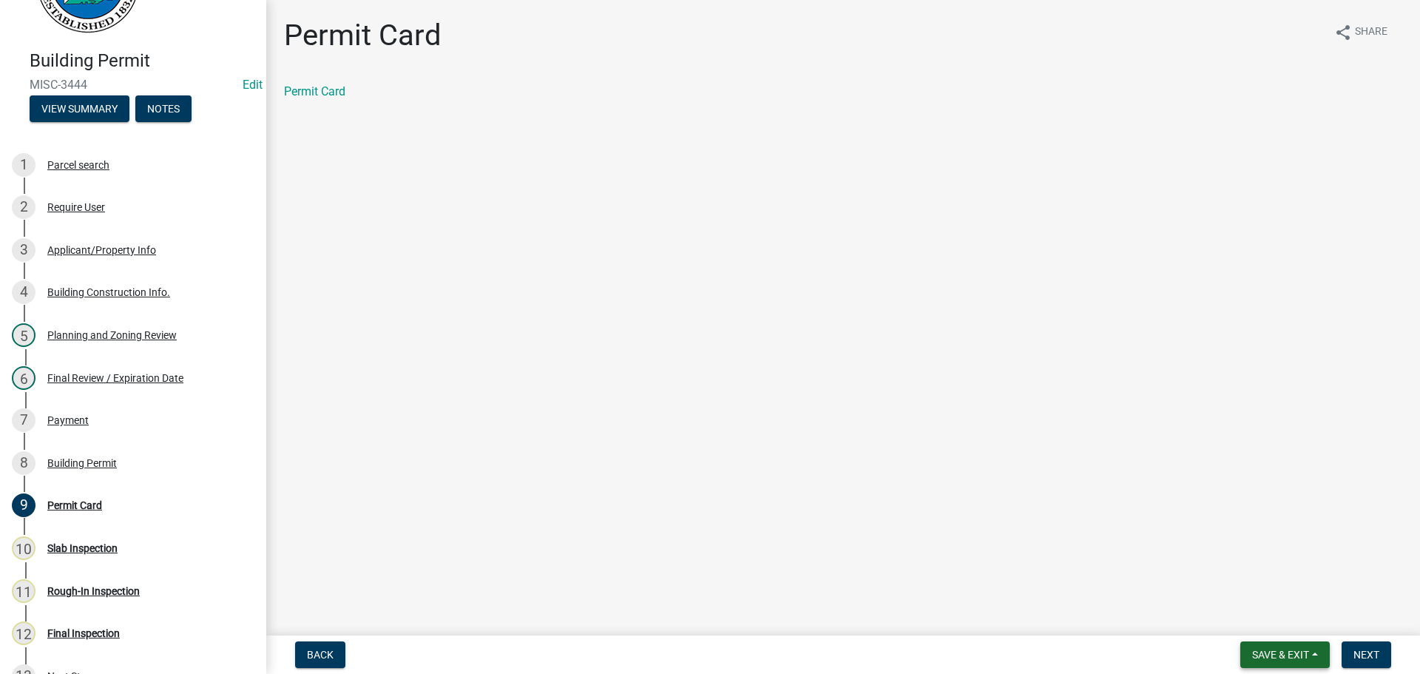
click at [1271, 654] on span "Save & Exit" at bounding box center [1280, 655] width 57 height 12
click at [1279, 616] on button "Save & Exit" at bounding box center [1271, 616] width 118 height 36
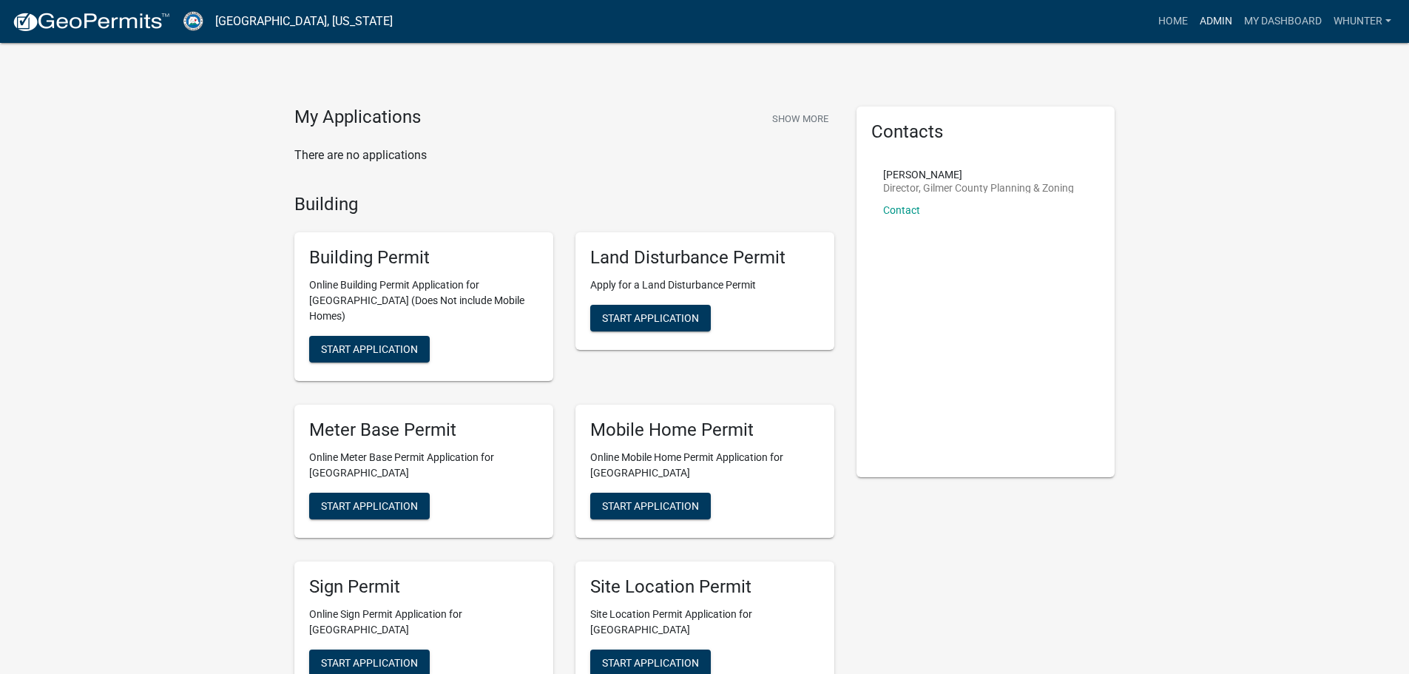
click at [1213, 29] on link "Admin" at bounding box center [1216, 21] width 44 height 28
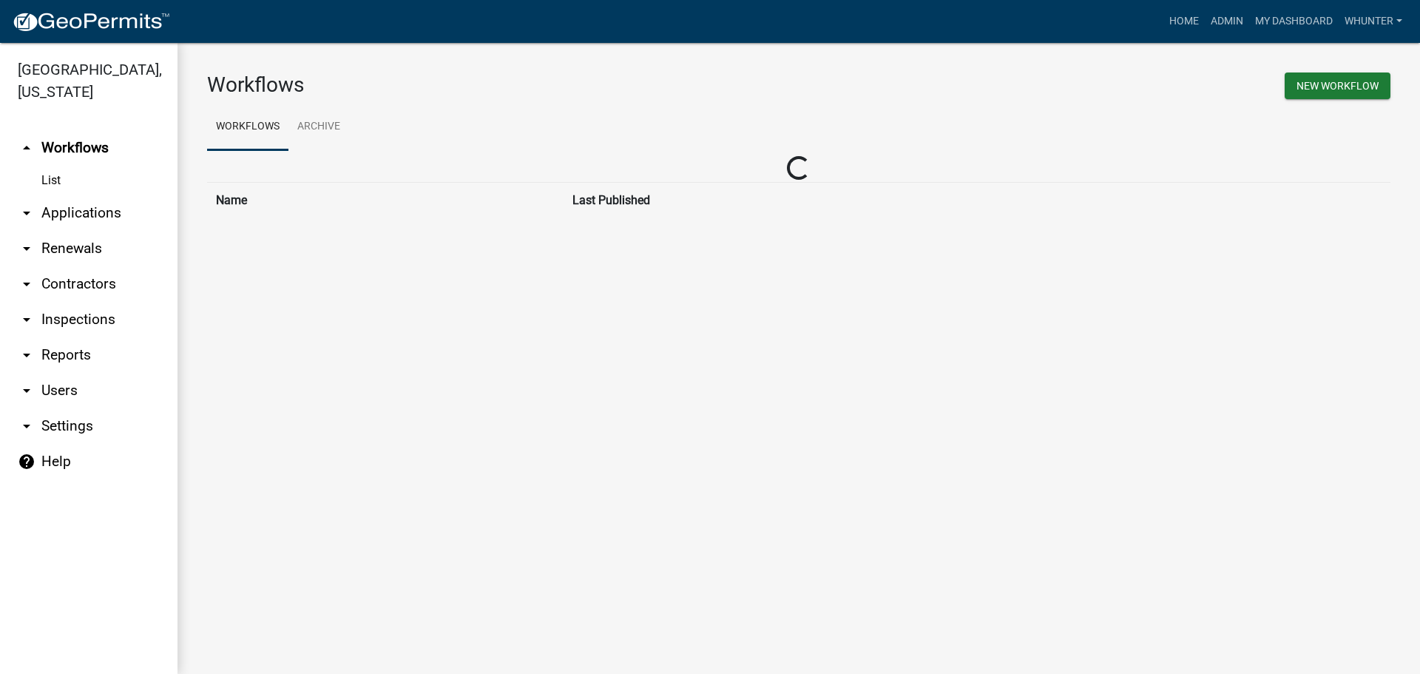
click at [70, 215] on link "arrow_drop_down Applications" at bounding box center [89, 213] width 178 height 36
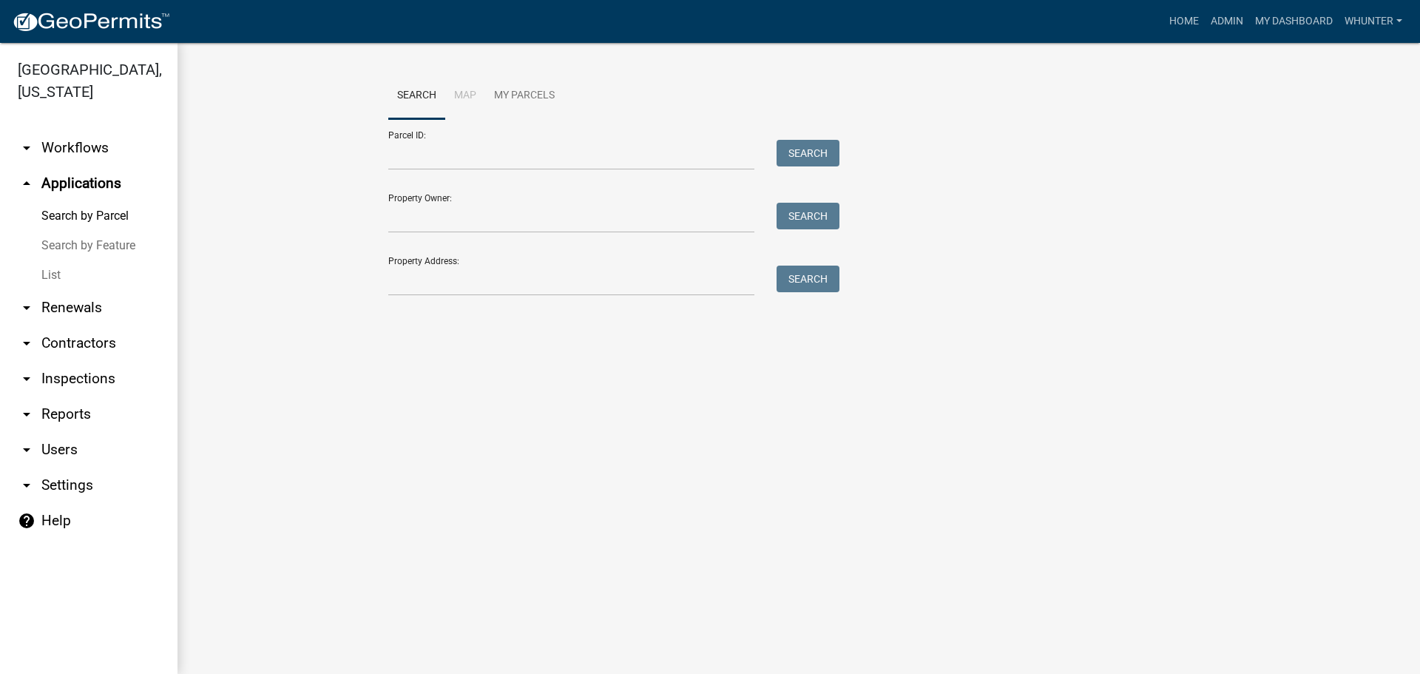
click at [82, 289] on link "List" at bounding box center [89, 275] width 178 height 30
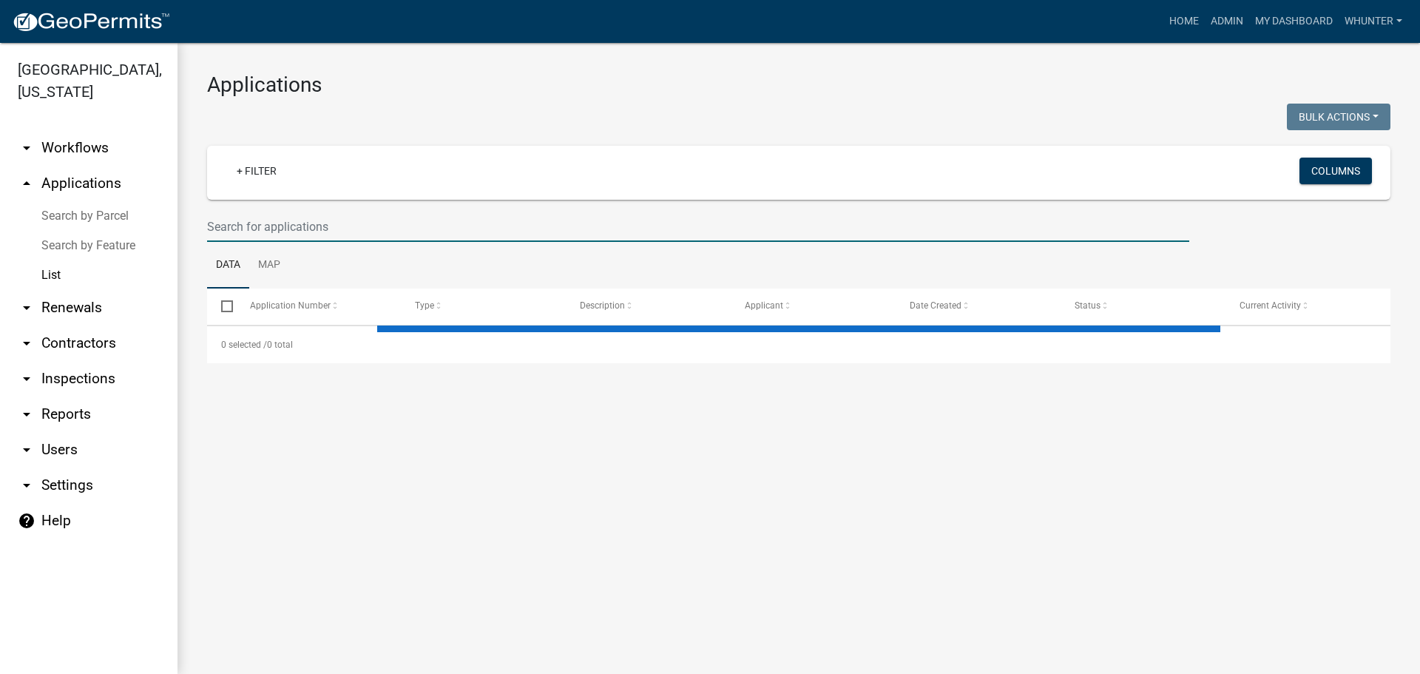
click at [271, 235] on input "text" at bounding box center [698, 227] width 982 height 30
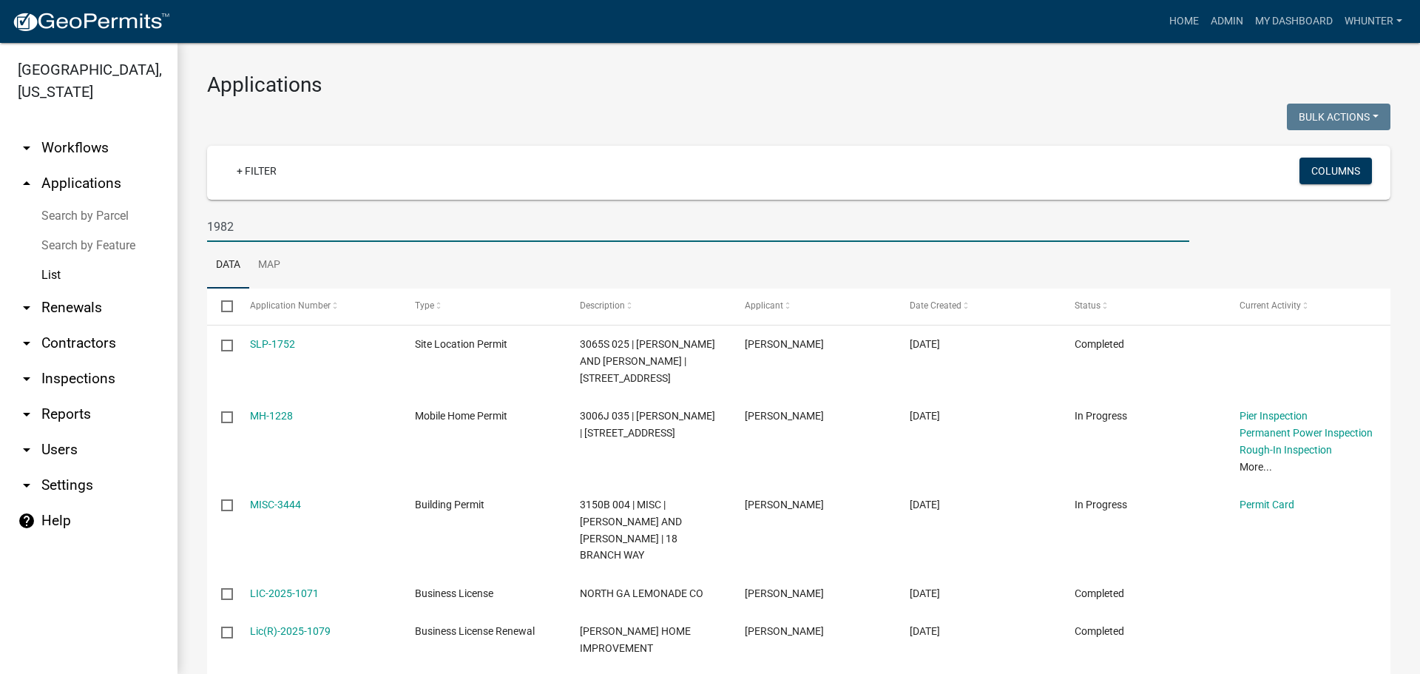
type input "1982"
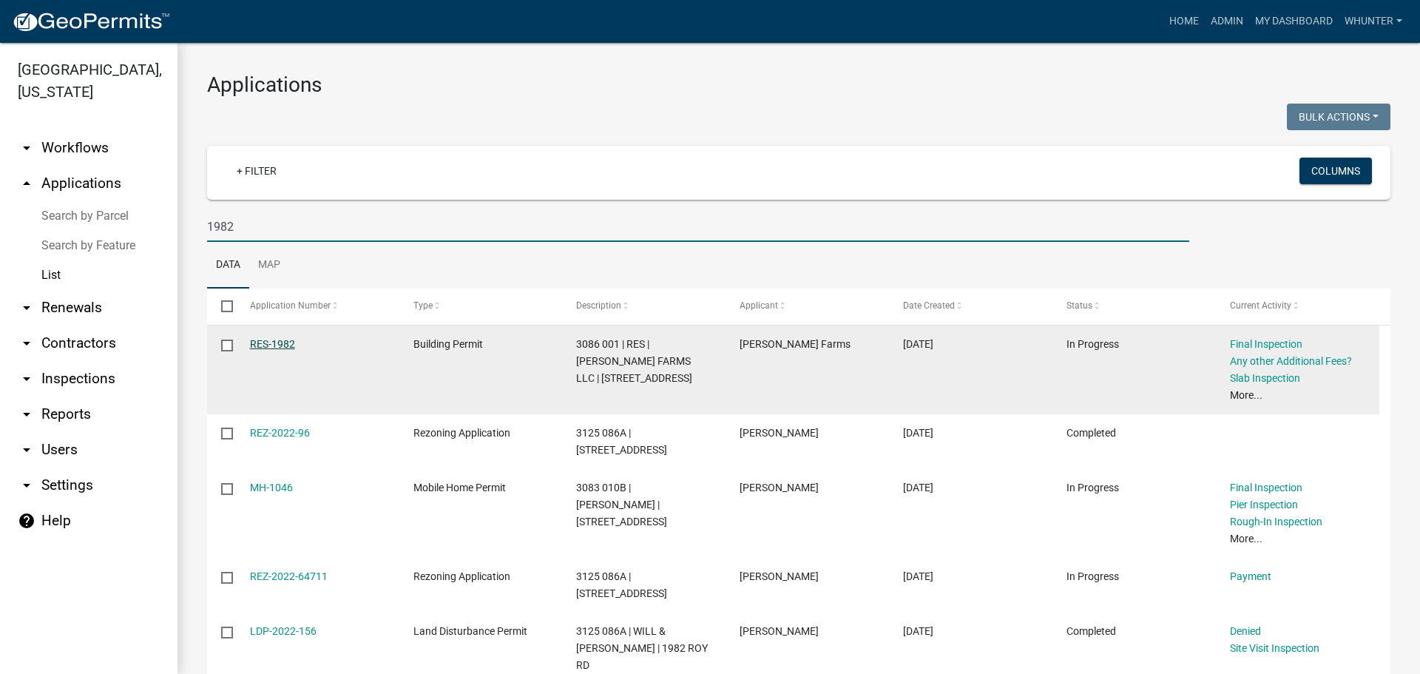
click at [282, 347] on link "RES-1982" at bounding box center [272, 344] width 45 height 12
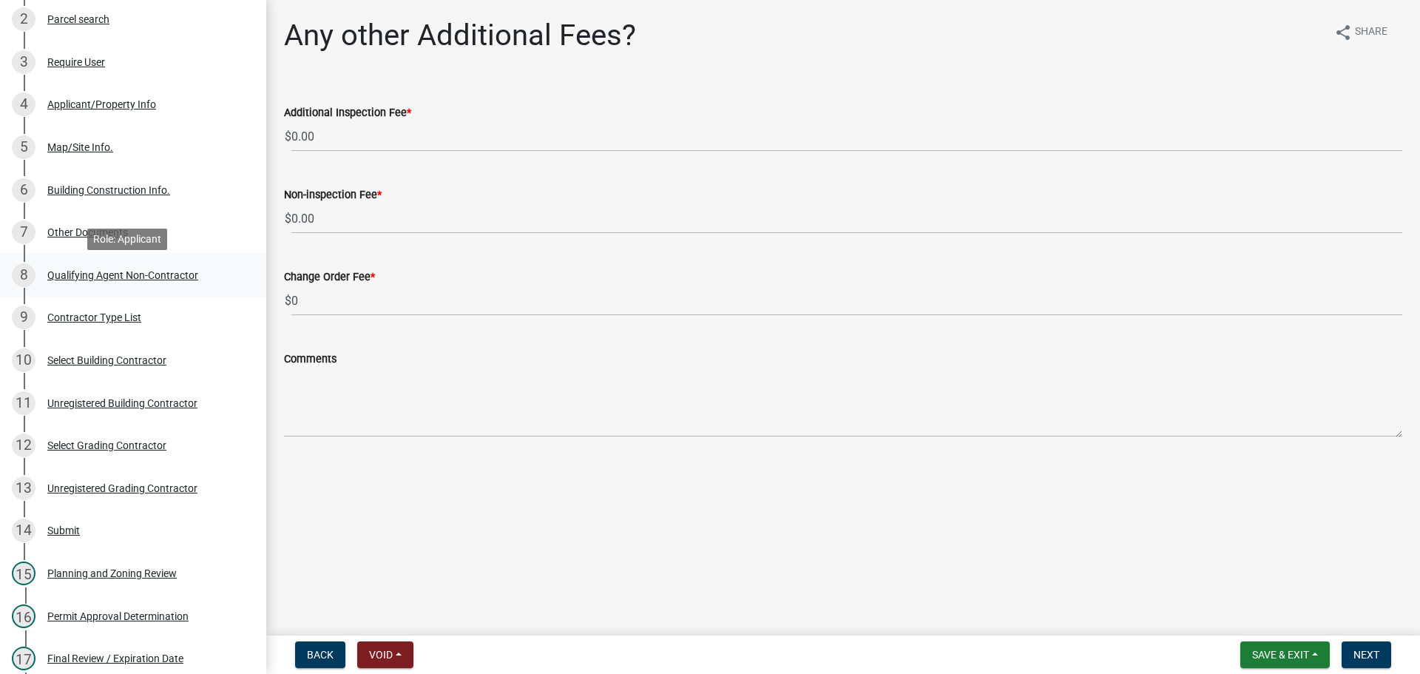
scroll to position [296, 0]
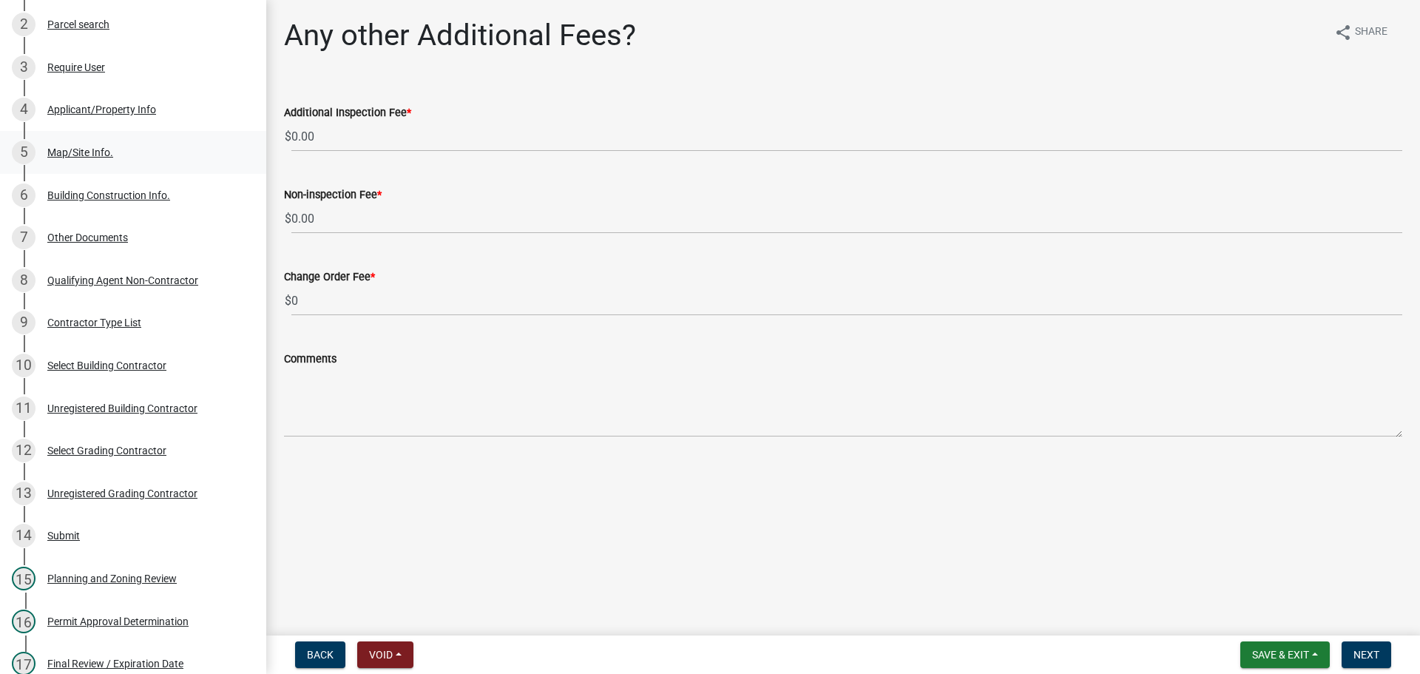
click at [92, 155] on div "Map/Site Info." at bounding box center [80, 152] width 66 height 10
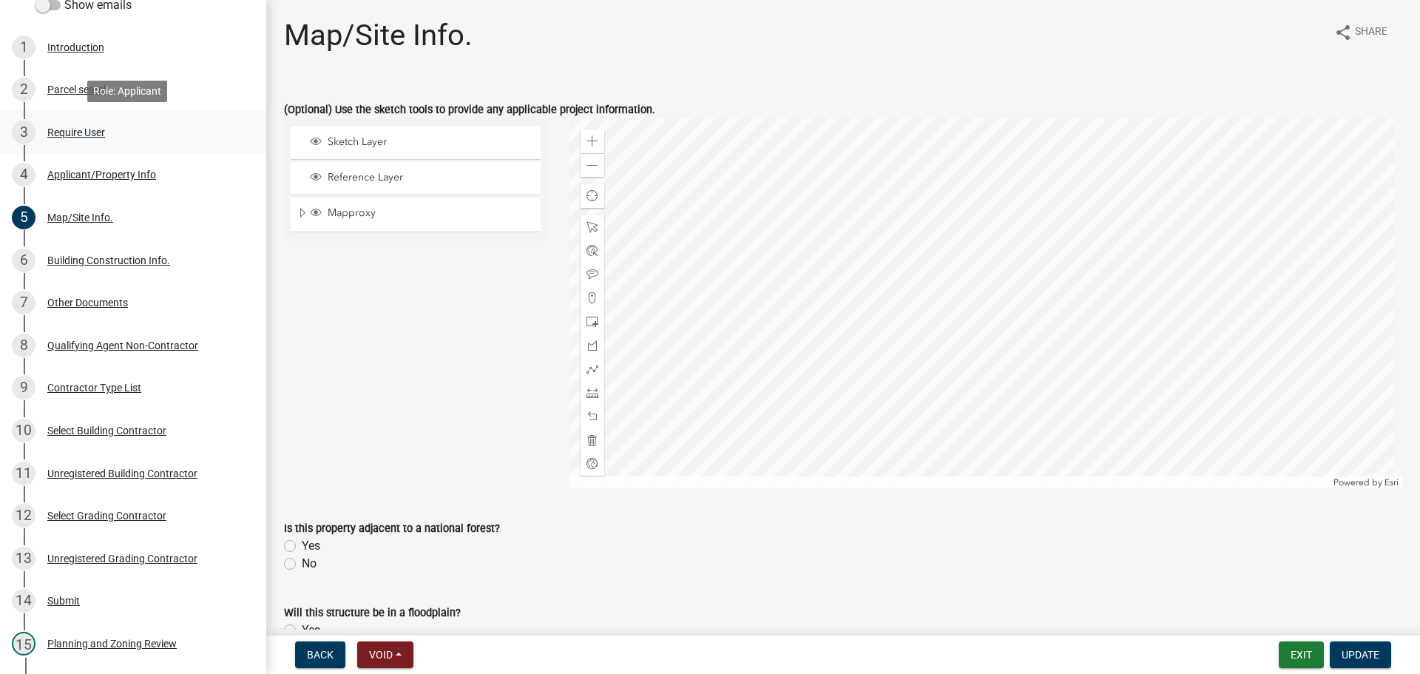
scroll to position [148, 0]
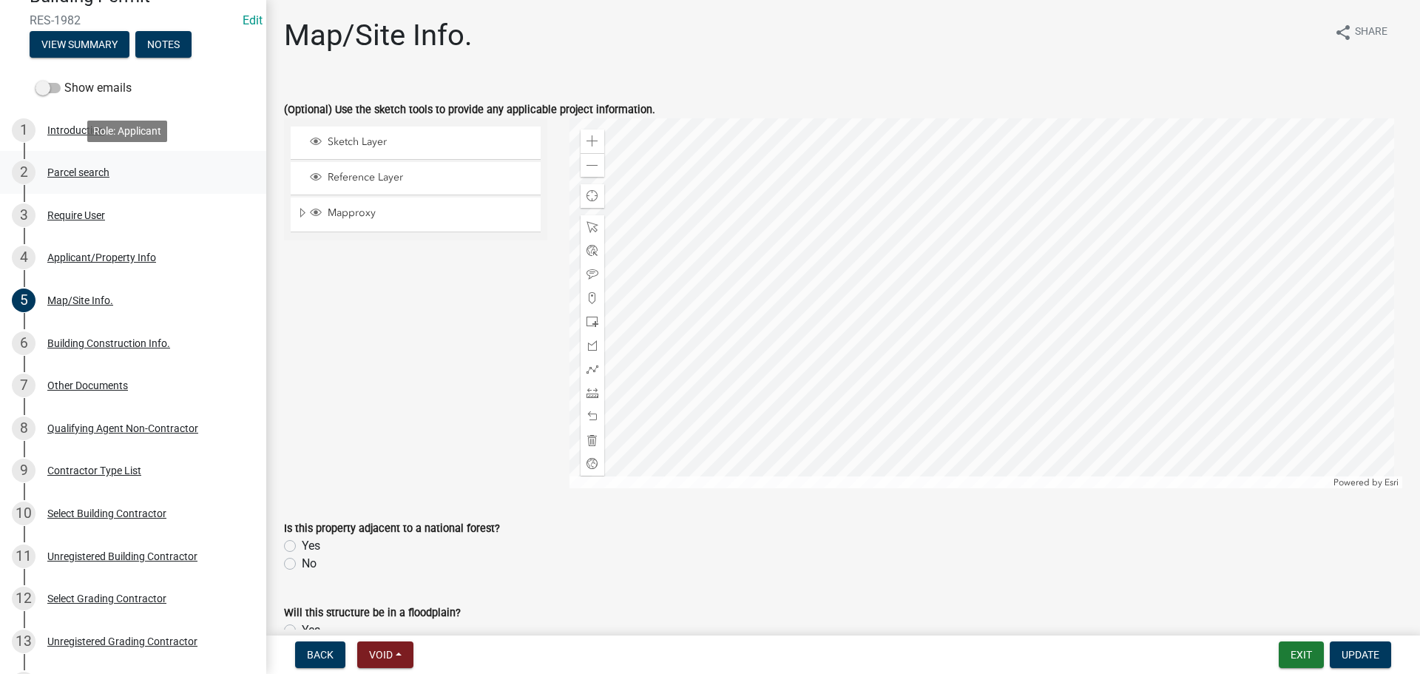
click at [81, 170] on div "Parcel search" at bounding box center [78, 172] width 62 height 10
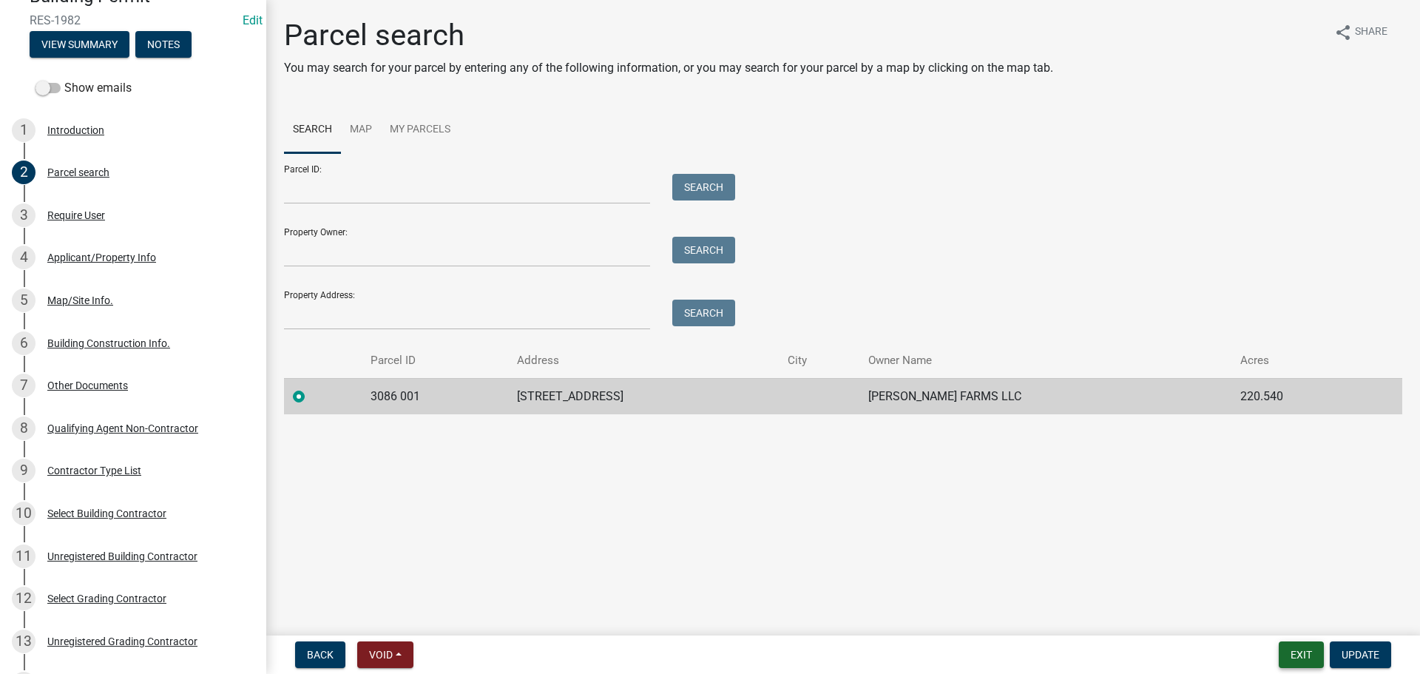
click at [1292, 647] on button "Exit" at bounding box center [1301, 654] width 45 height 27
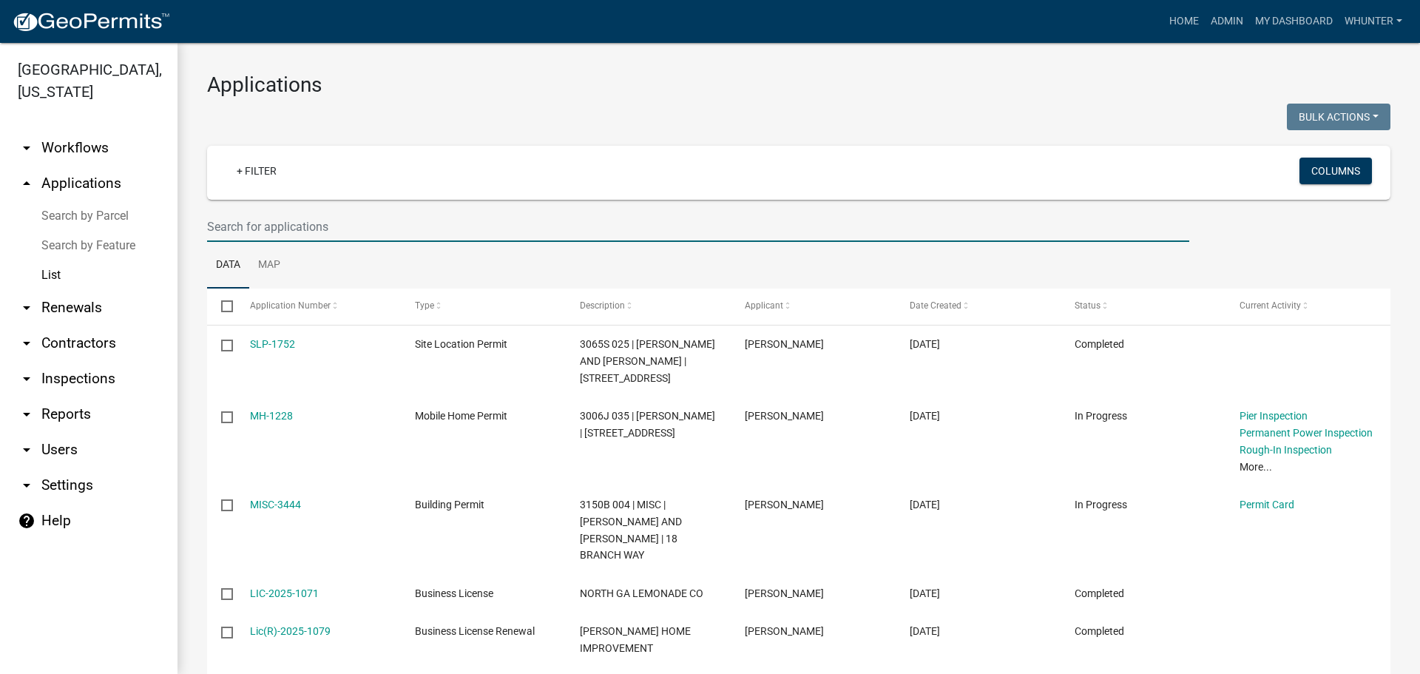
click at [1101, 223] on input "text" at bounding box center [698, 227] width 982 height 30
type input "1982"
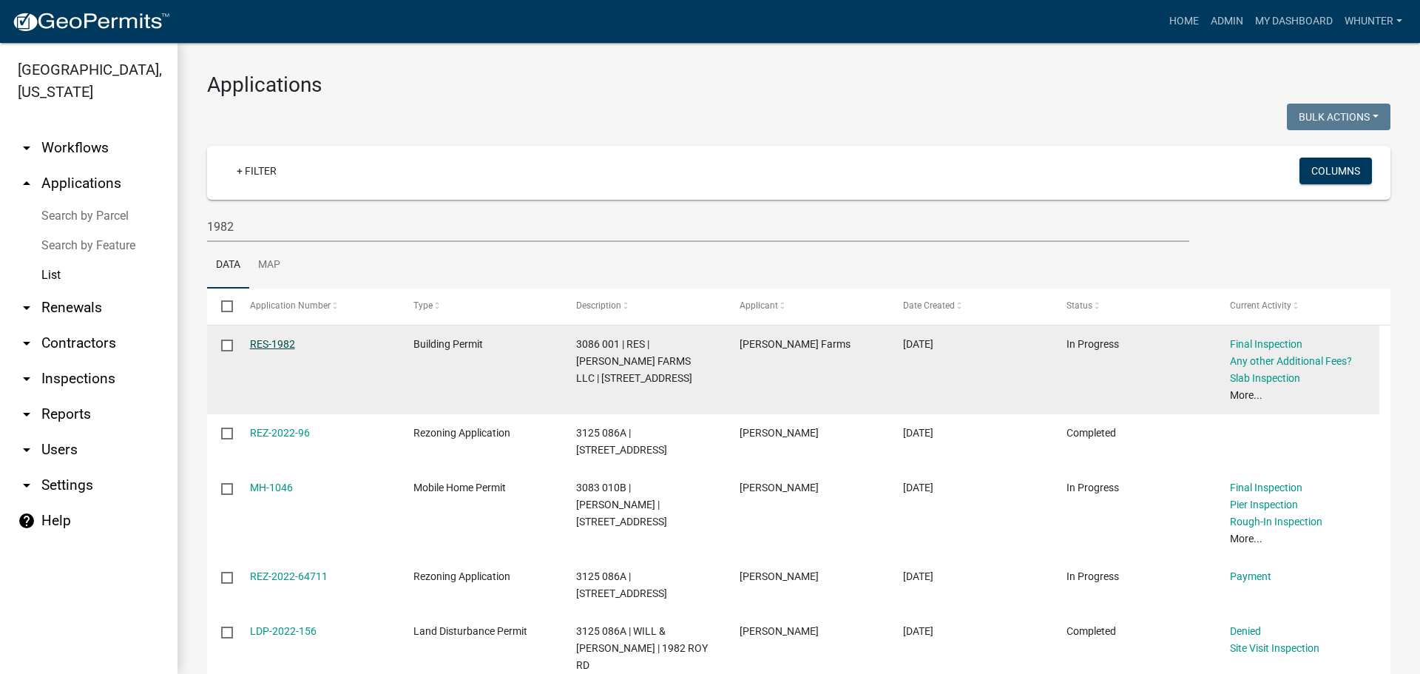
click at [277, 339] on link "RES-1982" at bounding box center [272, 344] width 45 height 12
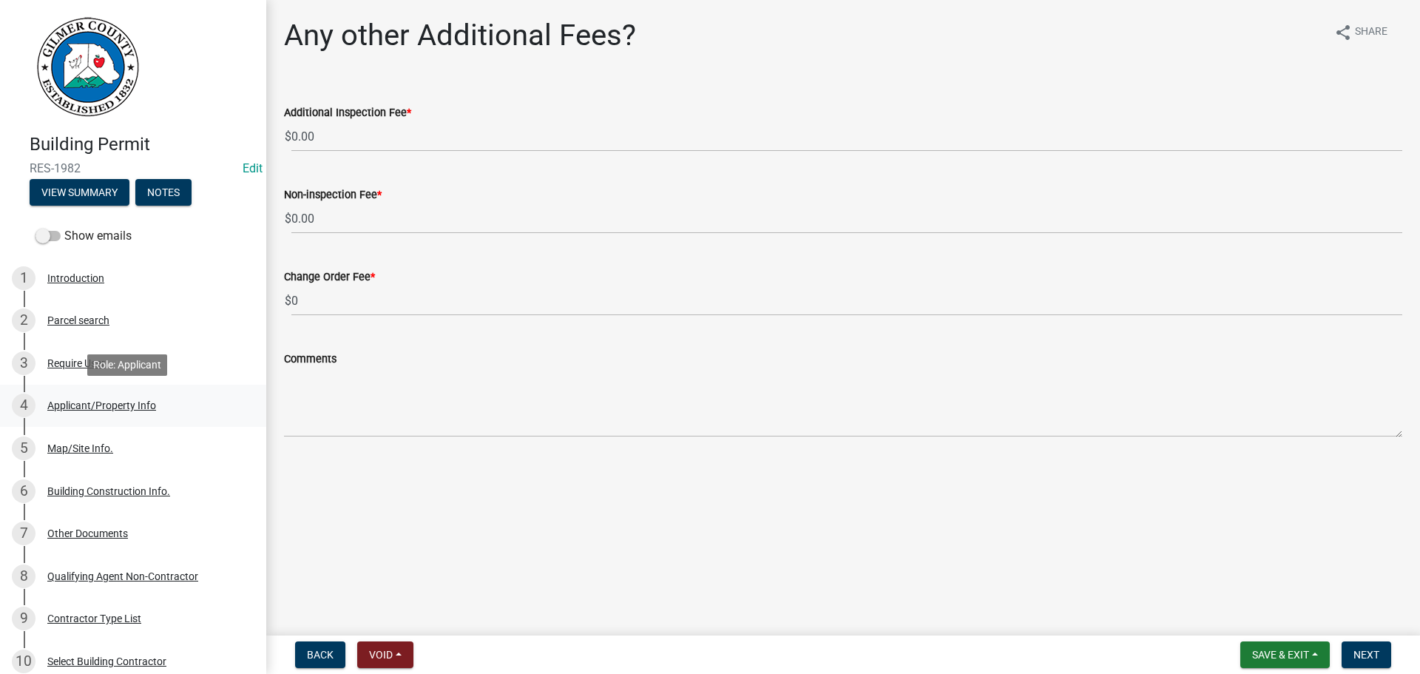
click at [107, 403] on div "Applicant/Property Info" at bounding box center [101, 405] width 109 height 10
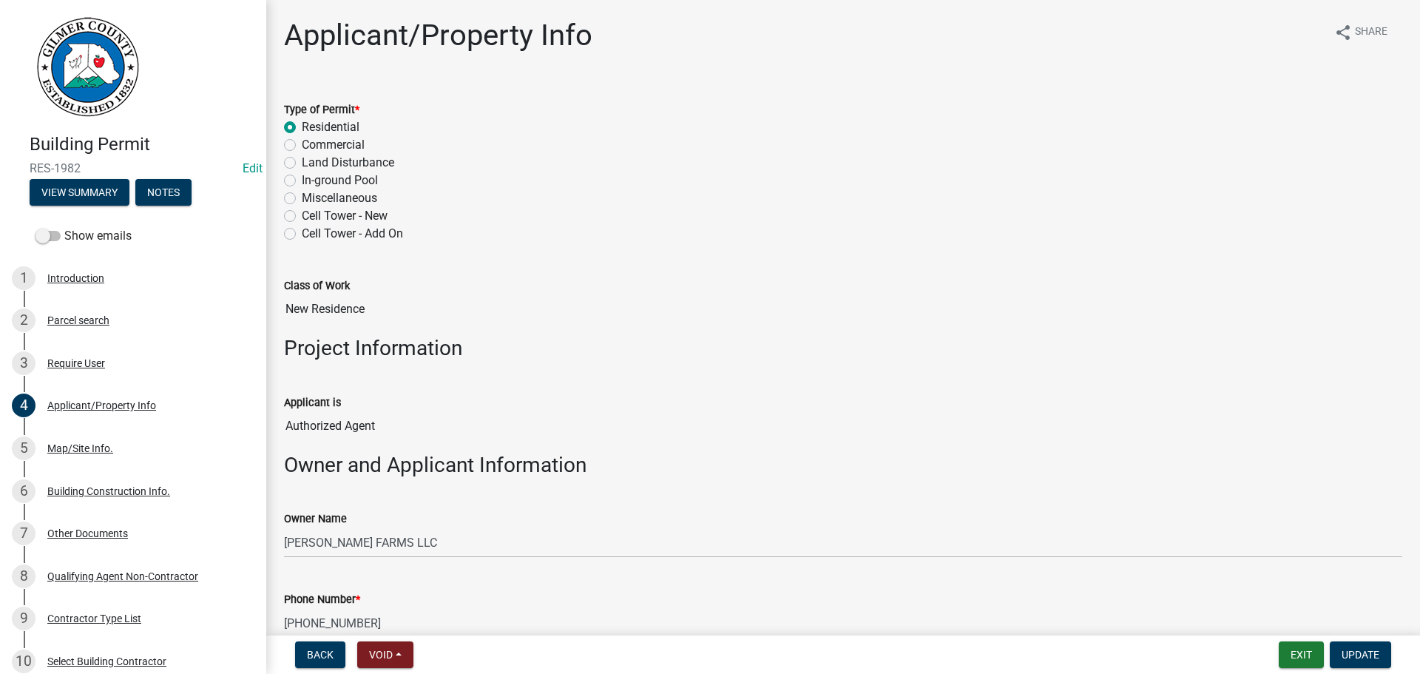
click at [1304, 640] on nav "Back Void Withdraw Lock Expire Void Exit Update" at bounding box center [843, 654] width 1154 height 38
click at [1303, 649] on button "Exit" at bounding box center [1301, 654] width 45 height 27
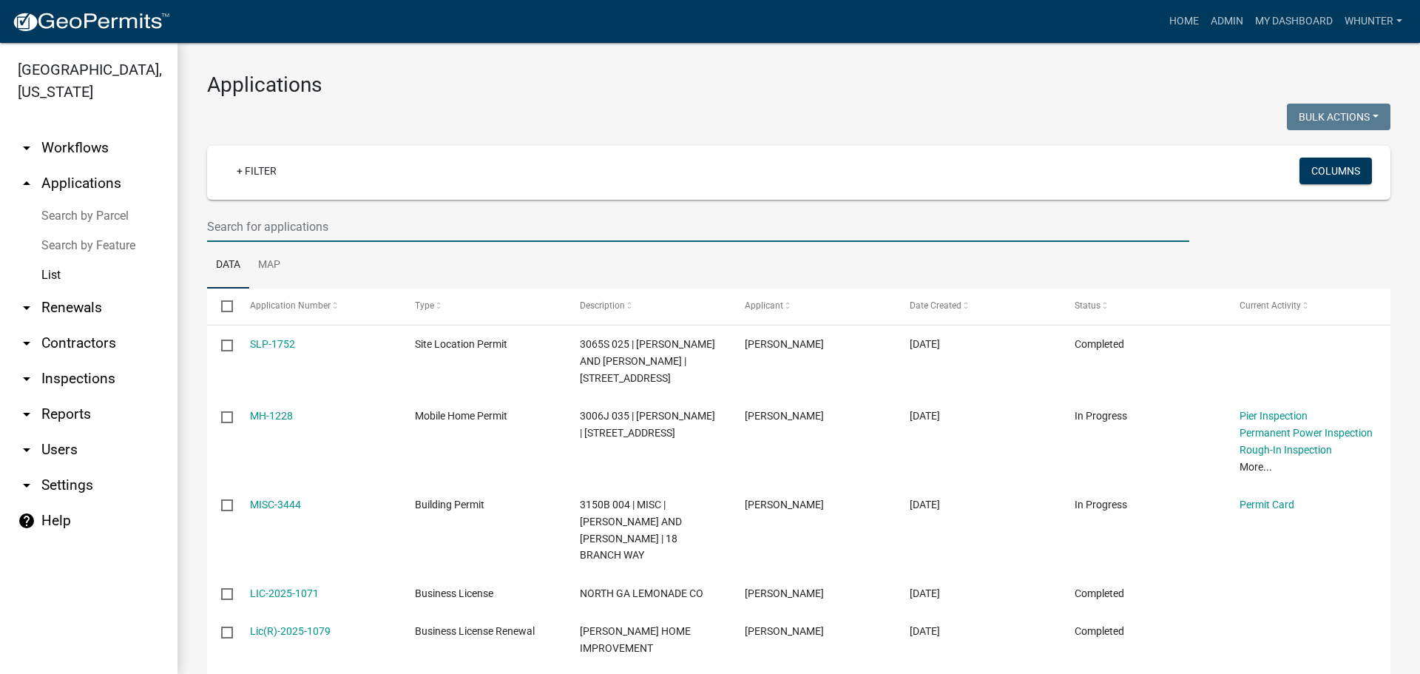
click at [345, 220] on input "text" at bounding box center [698, 227] width 982 height 30
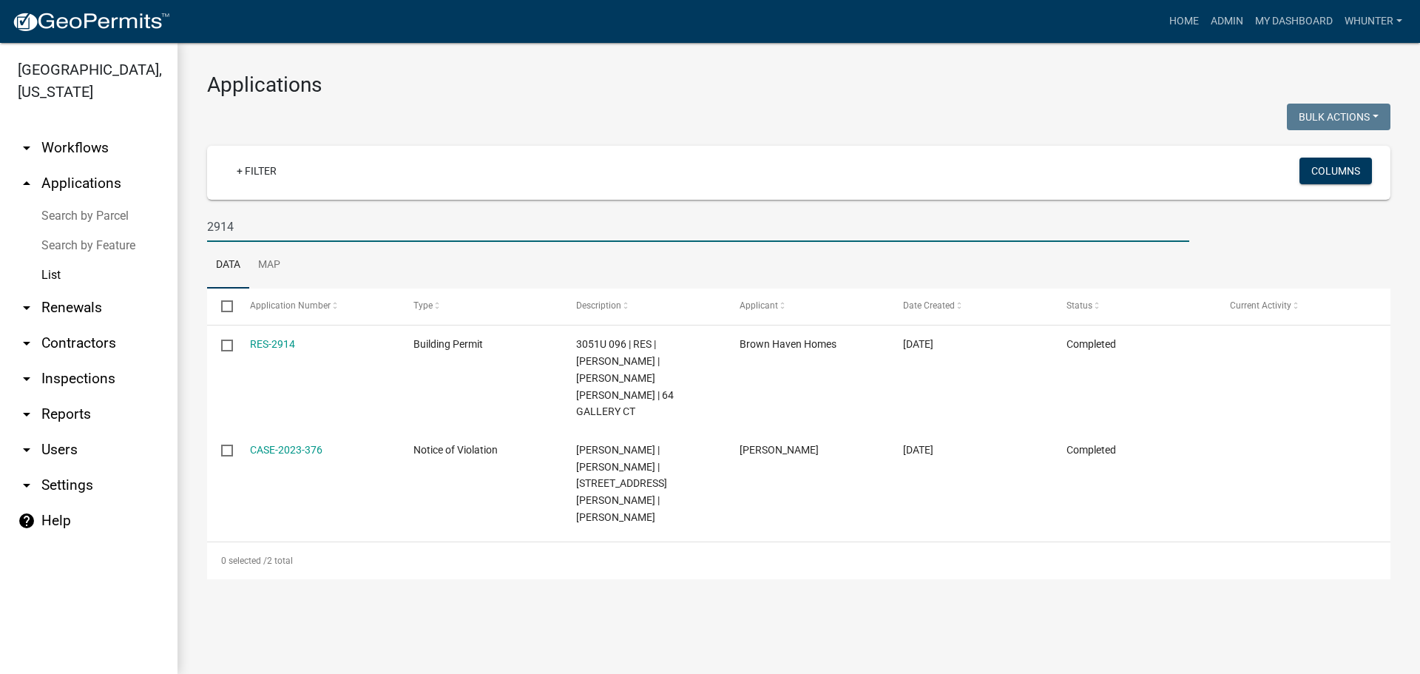
drag, startPoint x: 0, startPoint y: 211, endPoint x: 0, endPoint y: 198, distance: 13.3
click at [0, 203] on div "Gilmer County, Georgia arrow_drop_down Workflows List arrow_drop_up Application…" at bounding box center [710, 358] width 1420 height 631
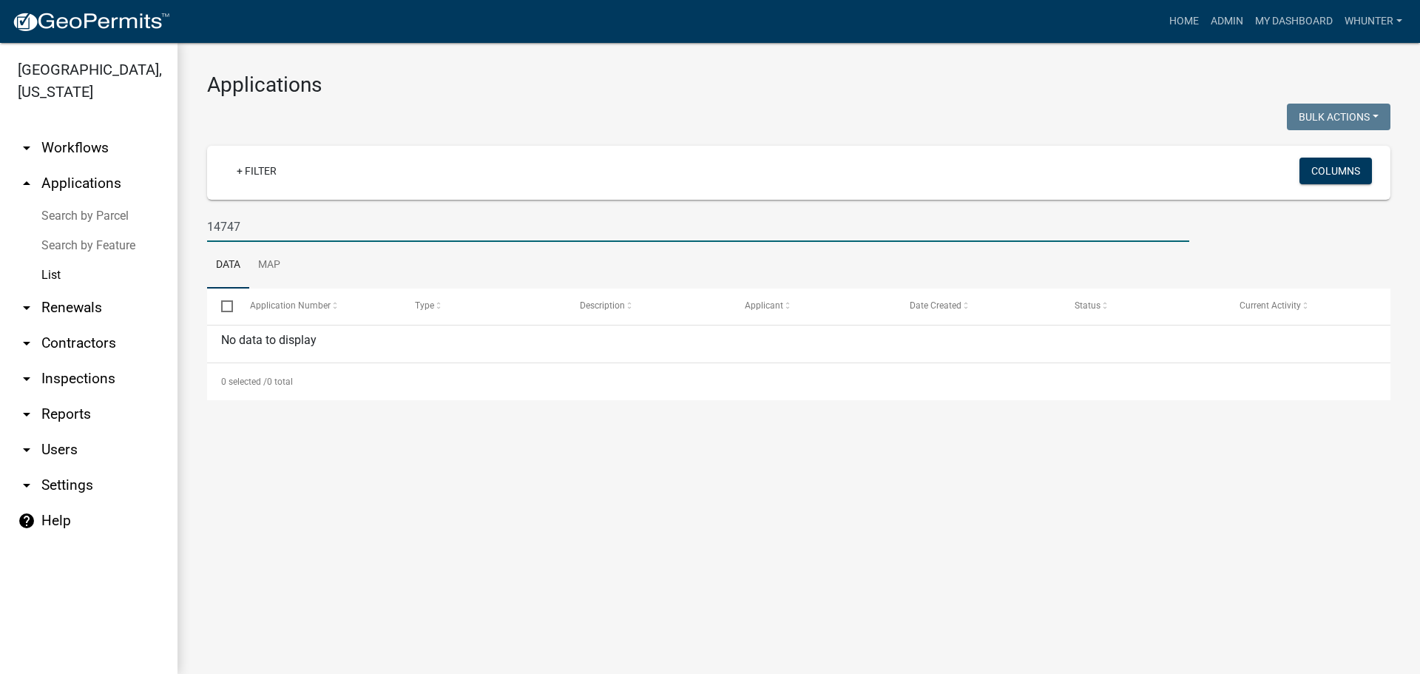
drag, startPoint x: 274, startPoint y: 231, endPoint x: 41, endPoint y: 189, distance: 236.8
click at [44, 201] on div "Gilmer County, Georgia arrow_drop_down Workflows List arrow_drop_up Application…" at bounding box center [710, 358] width 1420 height 631
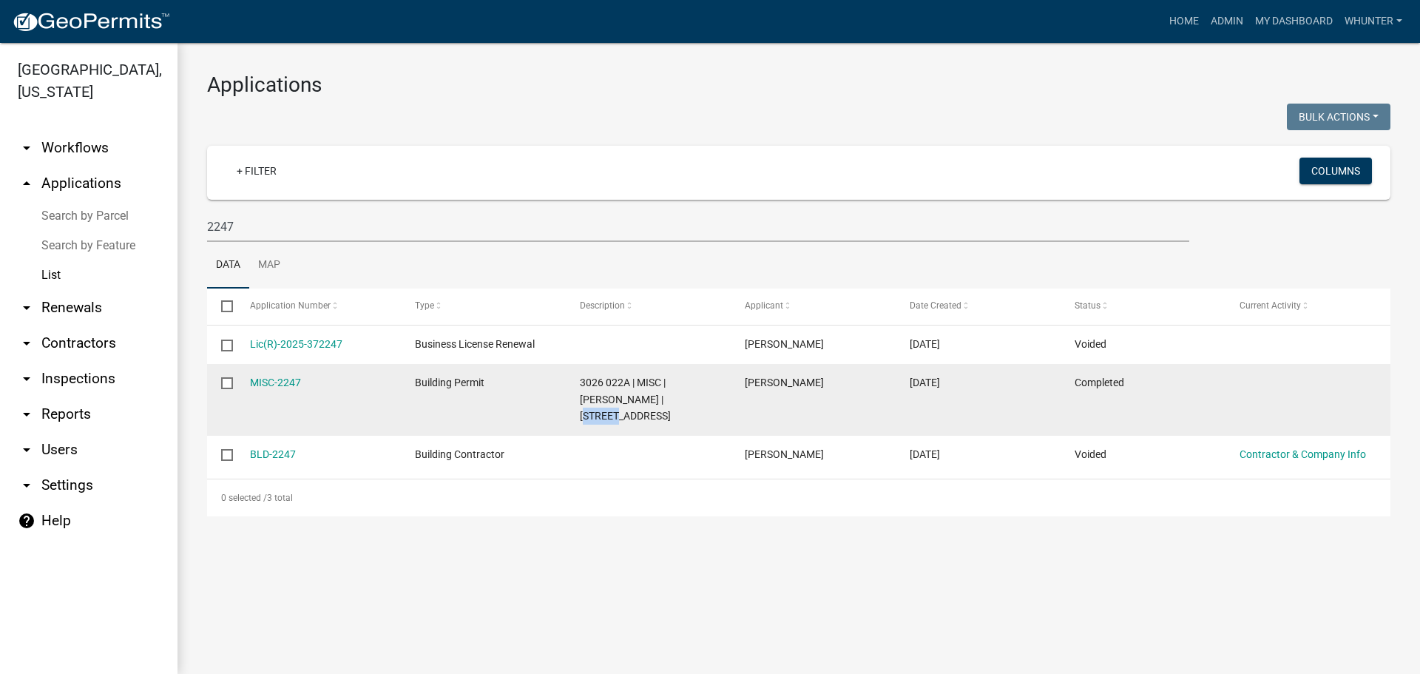
drag, startPoint x: 664, startPoint y: 393, endPoint x: 629, endPoint y: 398, distance: 35.9
click at [629, 398] on span "3026 022A | MISC | ARCHIE CRONAN | 177 OLD FEDERAL RD" at bounding box center [625, 400] width 91 height 46
click at [737, 396] on datatable-body-cell "JODY CARVER" at bounding box center [813, 400] width 165 height 72
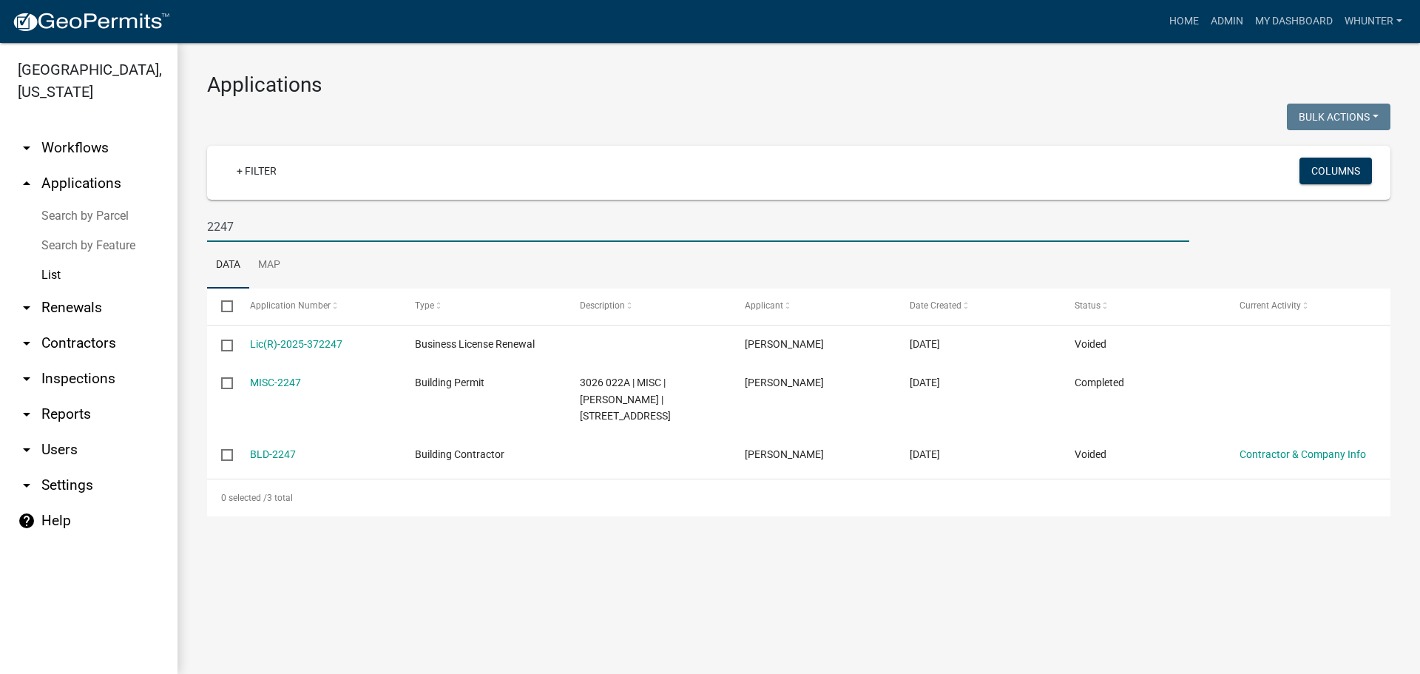
drag, startPoint x: 283, startPoint y: 215, endPoint x: 274, endPoint y: 218, distance: 9.4
click at [274, 218] on input "2247" at bounding box center [698, 227] width 982 height 30
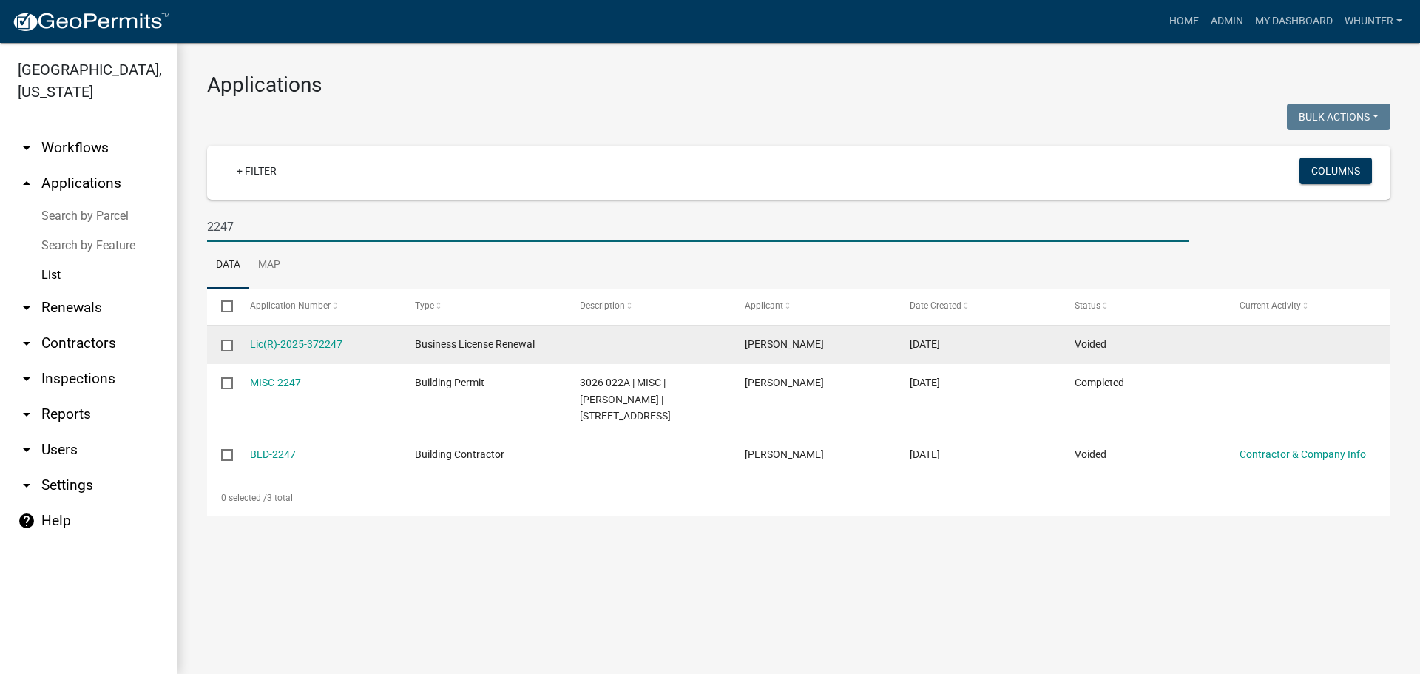
drag, startPoint x: 258, startPoint y: 234, endPoint x: 1349, endPoint y: 328, distance: 1095.2
click at [112, 219] on div "Gilmer County, Georgia arrow_drop_down Workflows List arrow_drop_up Application…" at bounding box center [710, 358] width 1420 height 631
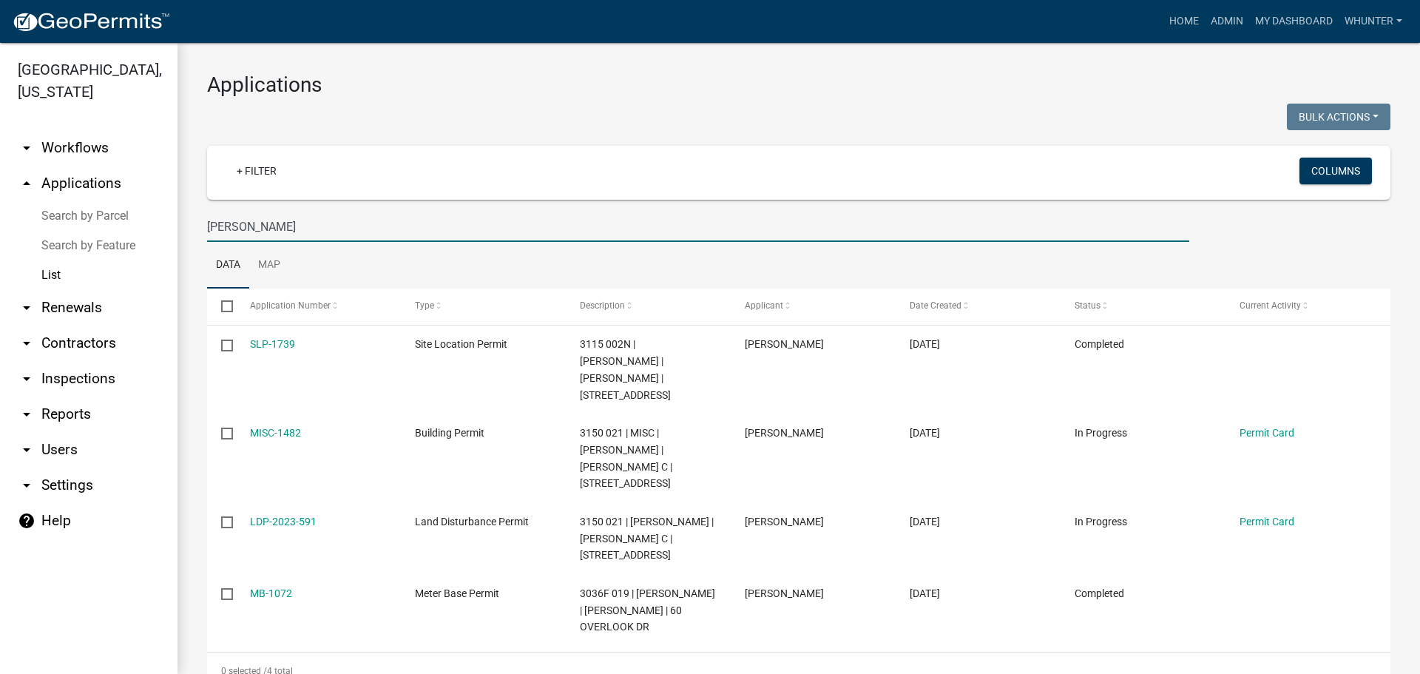
type input "REYNOLD"
click at [330, 248] on ul "Data Map" at bounding box center [799, 265] width 1184 height 47
drag, startPoint x: 321, startPoint y: 231, endPoint x: 0, endPoint y: 129, distance: 336.7
click at [0, 132] on div "Gilmer County, Georgia arrow_drop_down Workflows List arrow_drop_up Application…" at bounding box center [710, 358] width 1420 height 631
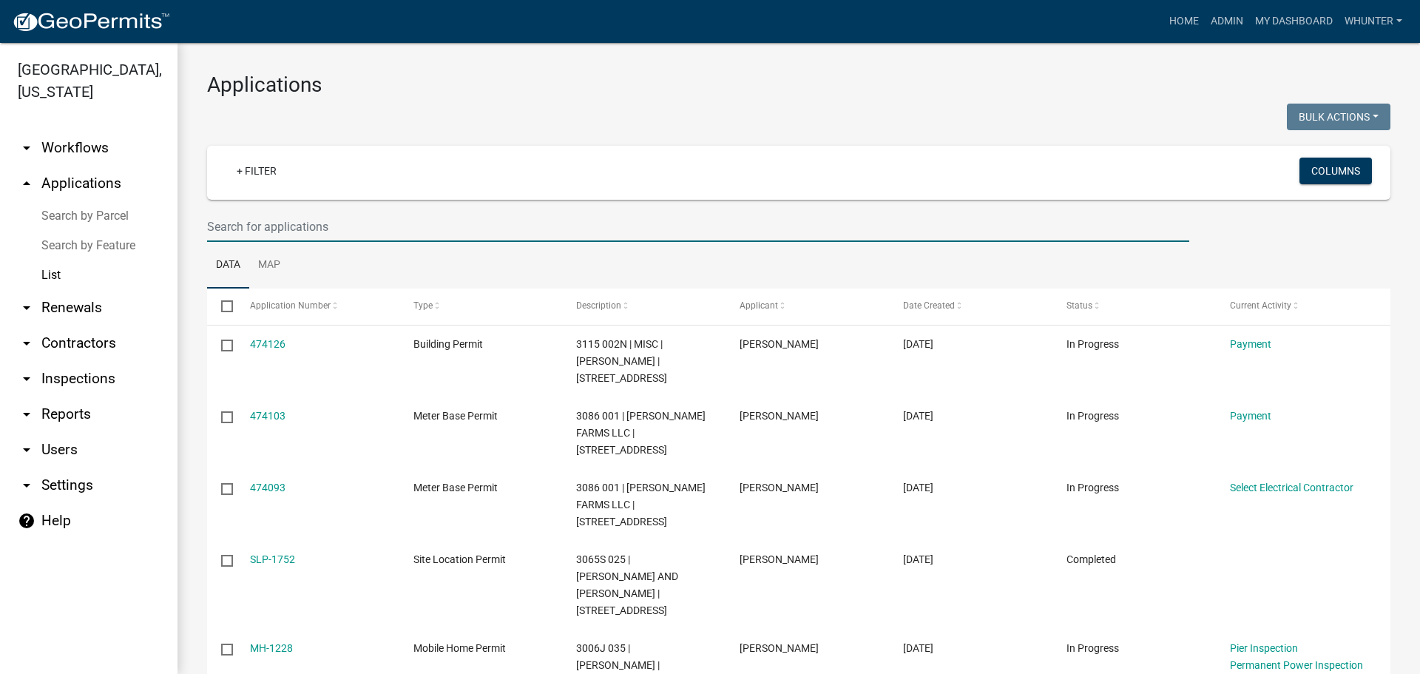
click at [77, 20] on img at bounding box center [91, 22] width 158 height 22
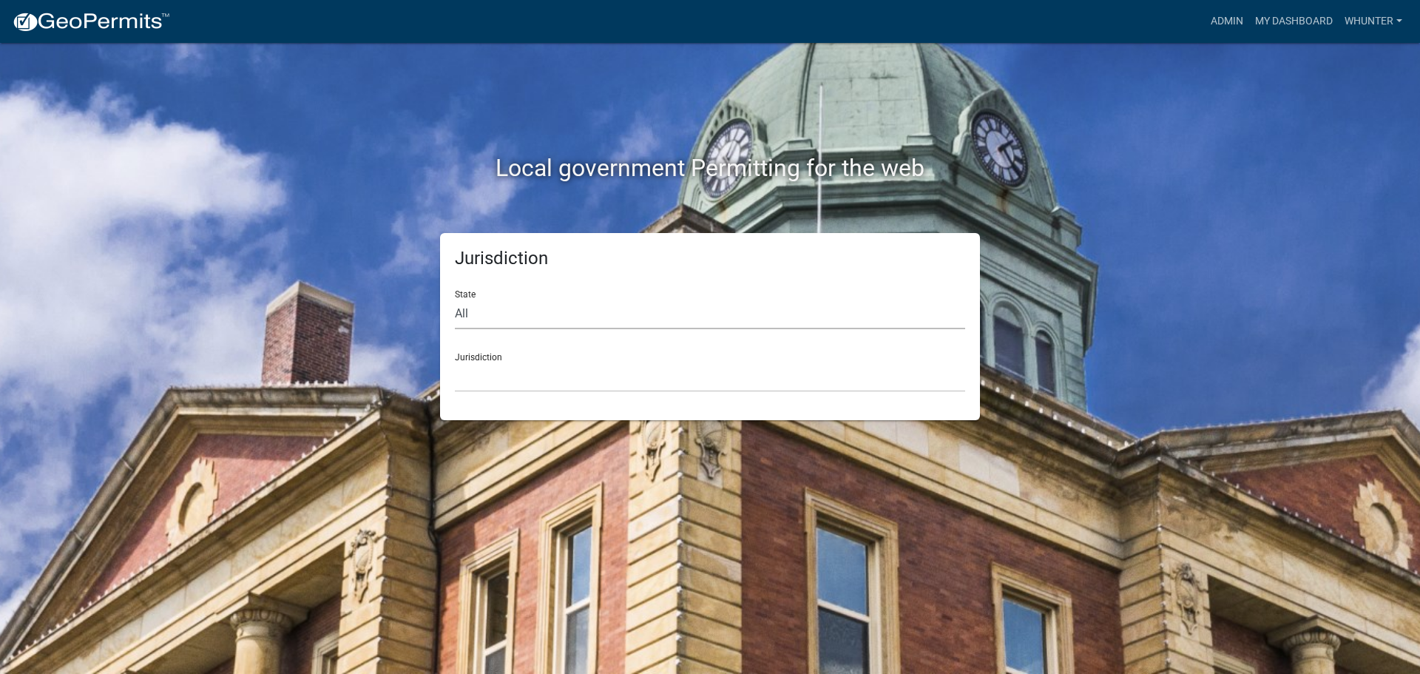
click at [562, 303] on select "All [US_STATE] [US_STATE] [US_STATE] [US_STATE] [US_STATE] [US_STATE] [US_STATE…" at bounding box center [710, 314] width 510 height 30
select select "[US_STATE]"
click at [455, 299] on select "All [US_STATE] [US_STATE] [US_STATE] [US_STATE] [US_STATE] [US_STATE] [US_STATE…" at bounding box center [710, 314] width 510 height 30
drag, startPoint x: 536, startPoint y: 328, endPoint x: 532, endPoint y: 388, distance: 59.3
click at [532, 388] on select "Carroll County, Georgia Cook County, Georgia Crawford County, Georgia Gilmer Co…" at bounding box center [710, 377] width 510 height 30
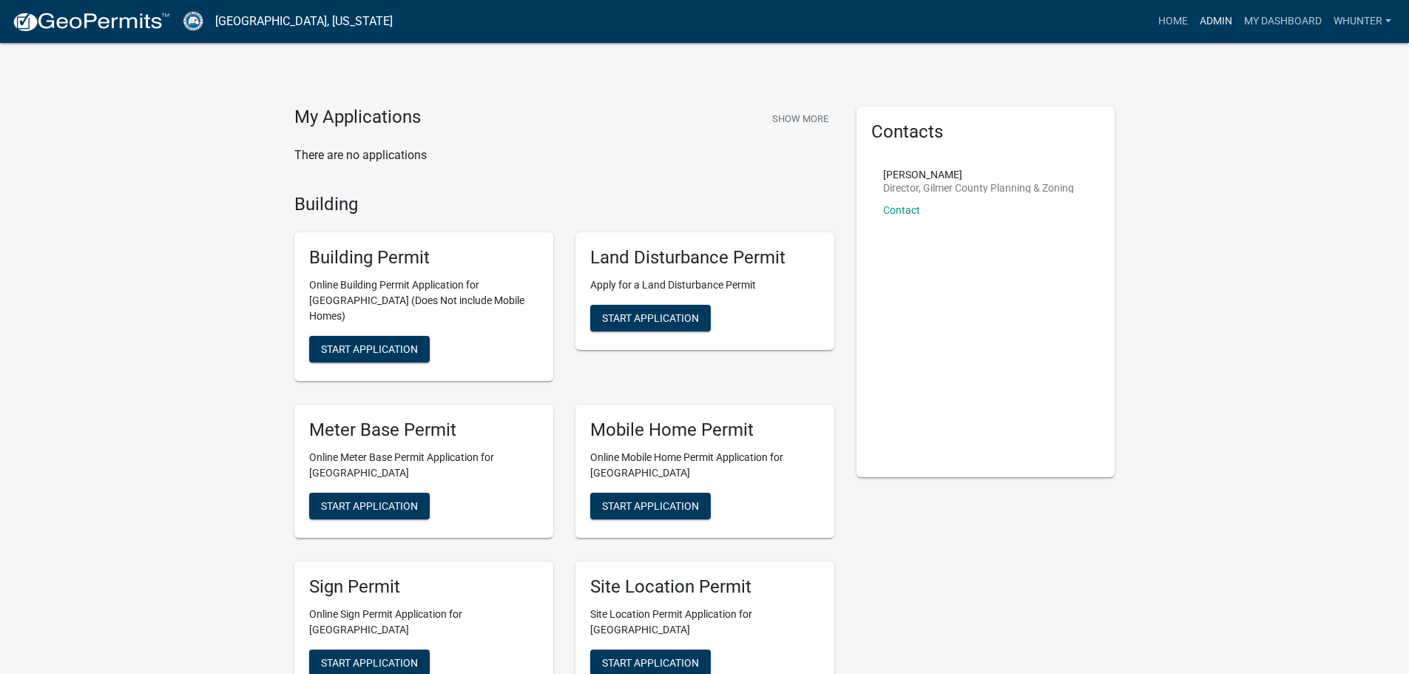
click at [1218, 16] on link "Admin" at bounding box center [1216, 21] width 44 height 28
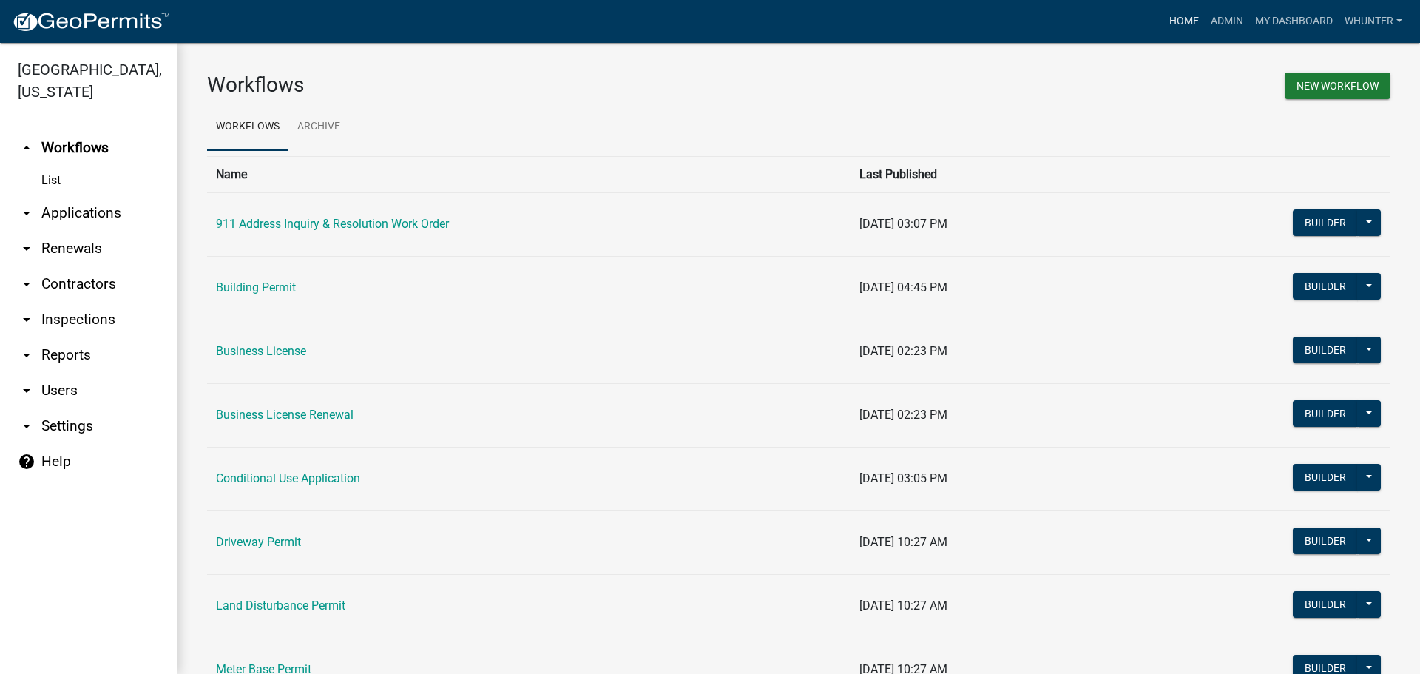
click at [1184, 30] on link "Home" at bounding box center [1184, 21] width 41 height 28
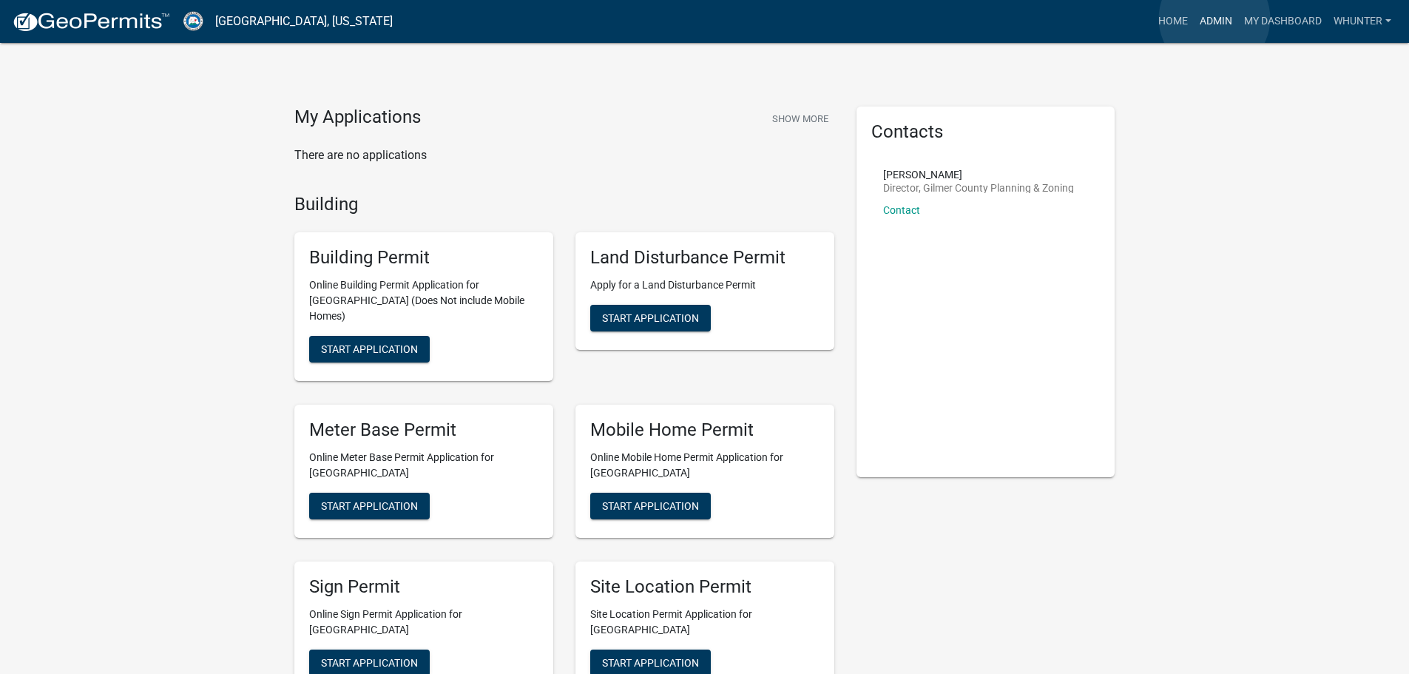
click at [1215, 18] on link "Admin" at bounding box center [1216, 21] width 44 height 28
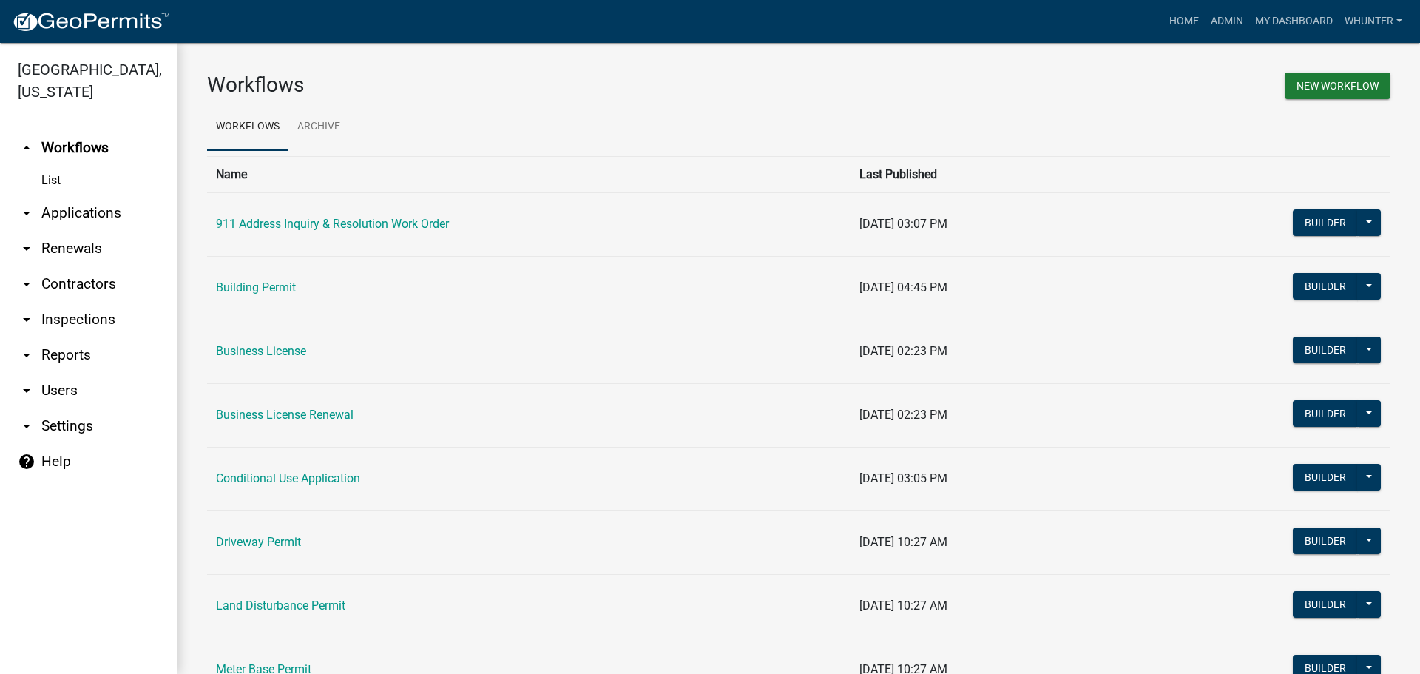
click at [86, 216] on link "arrow_drop_down Applications" at bounding box center [89, 213] width 178 height 36
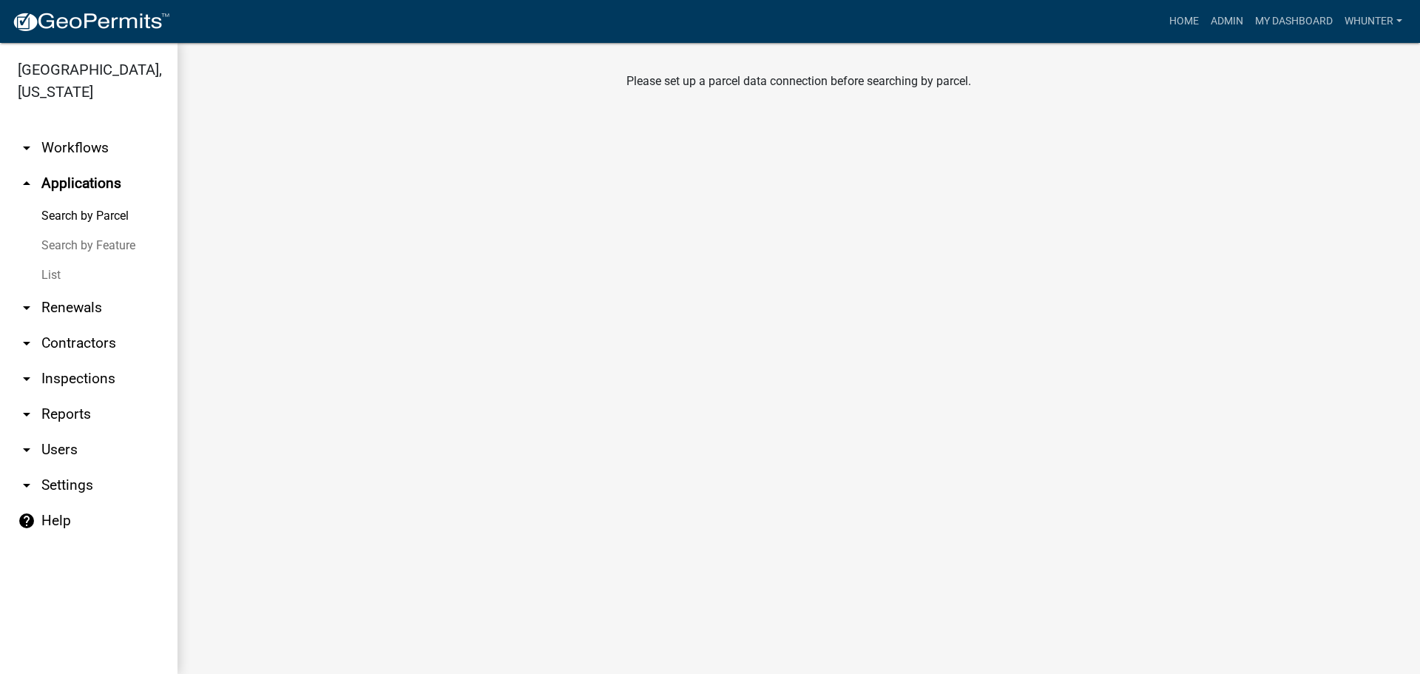
click at [53, 262] on link "List" at bounding box center [89, 275] width 178 height 30
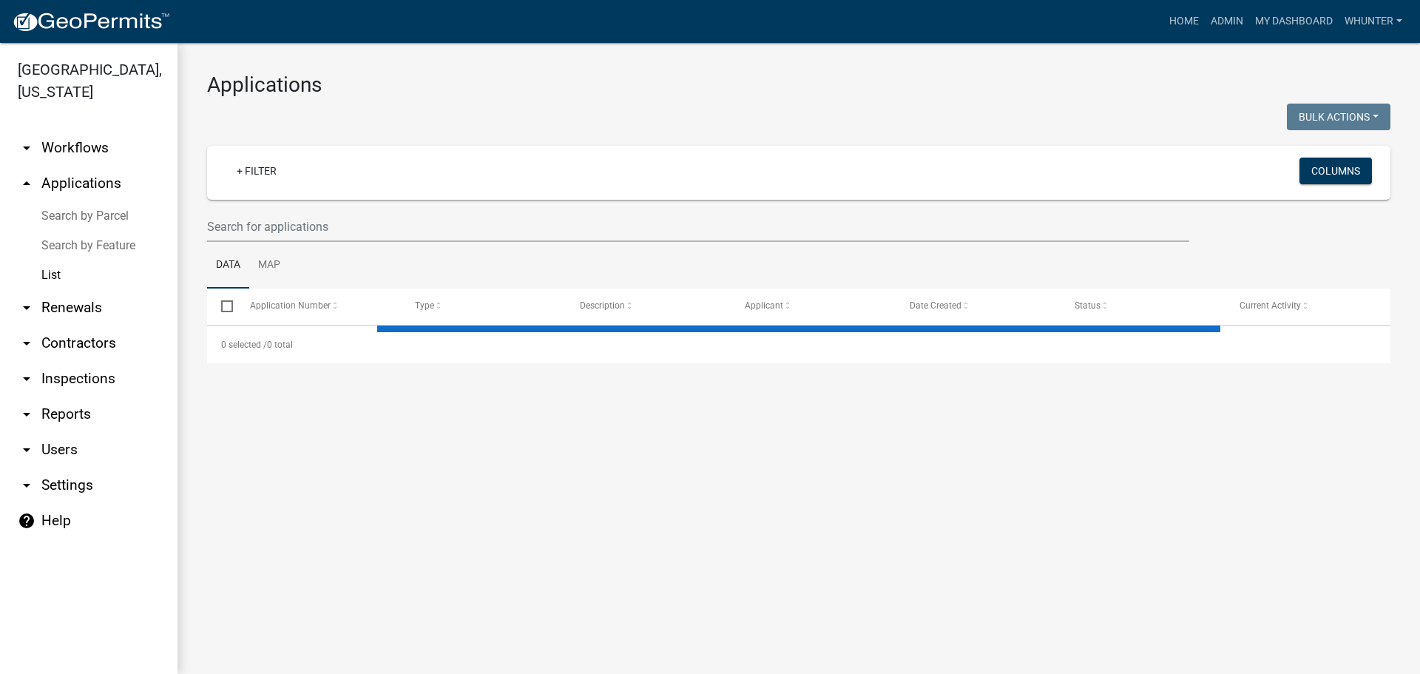
click at [345, 210] on wm-filter-builder "+ Filter Columns" at bounding box center [799, 194] width 1184 height 96
click at [348, 220] on input "text" at bounding box center [698, 227] width 982 height 30
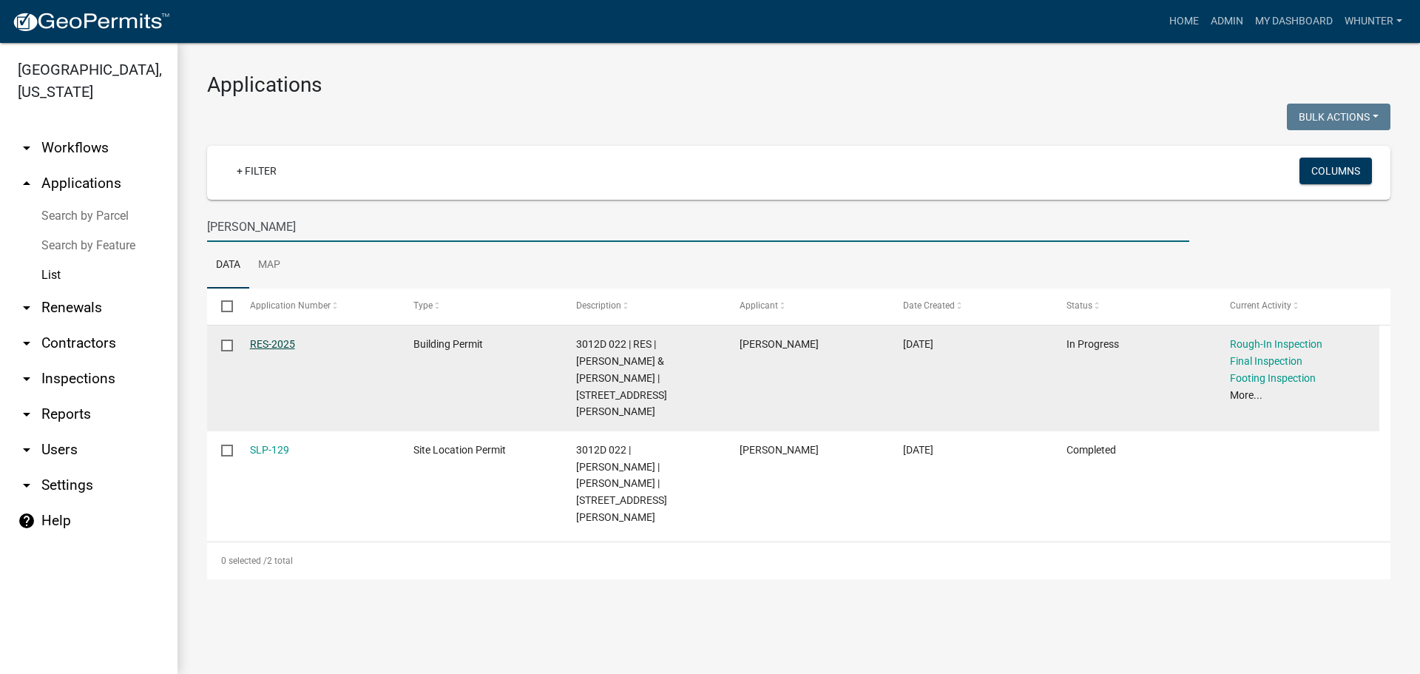
type input "schwenn"
click at [275, 342] on link "RES-2025" at bounding box center [272, 344] width 45 height 12
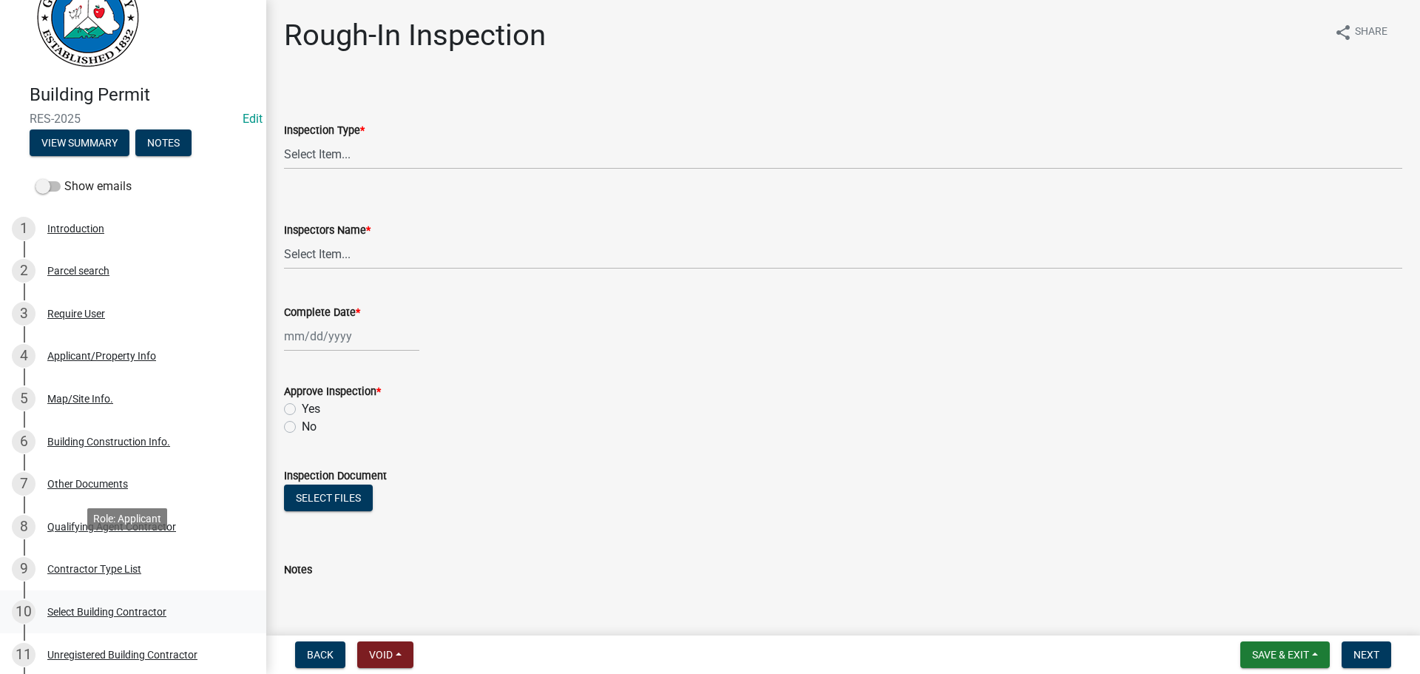
scroll to position [74, 0]
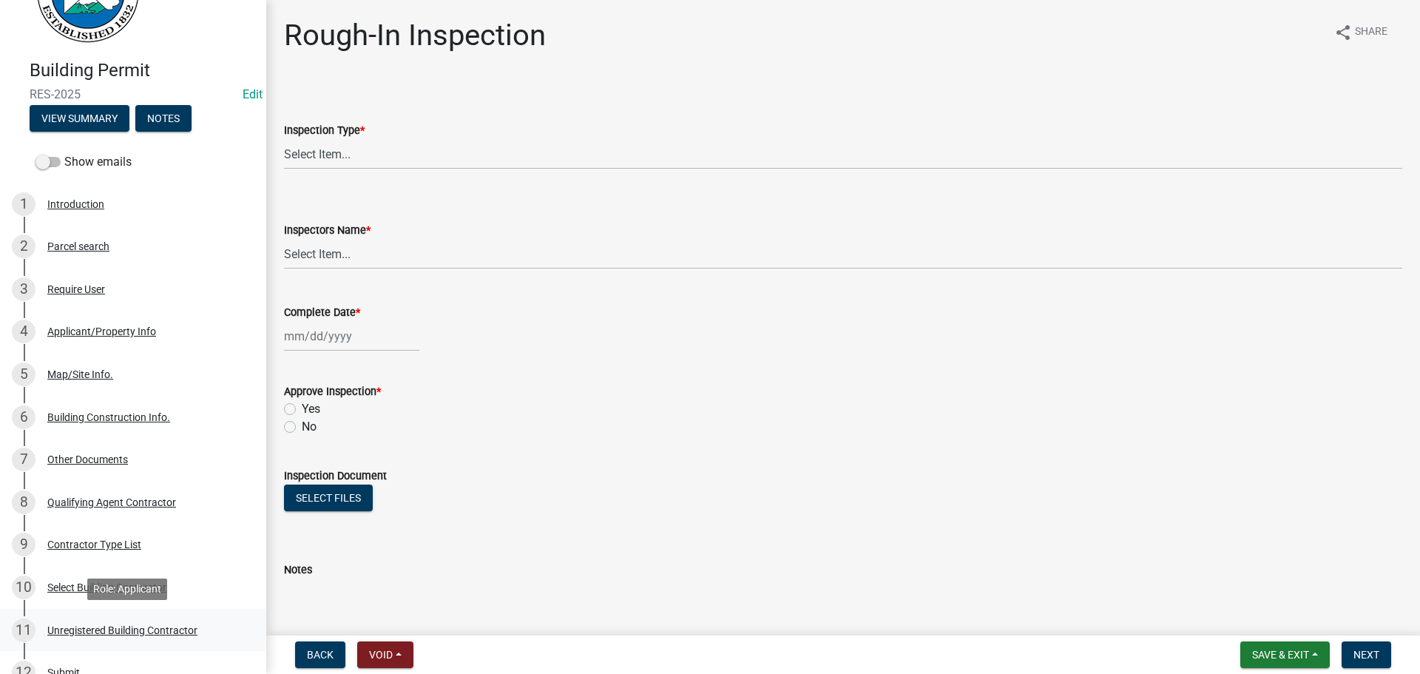
click at [121, 635] on div "Unregistered Building Contractor" at bounding box center [122, 630] width 150 height 10
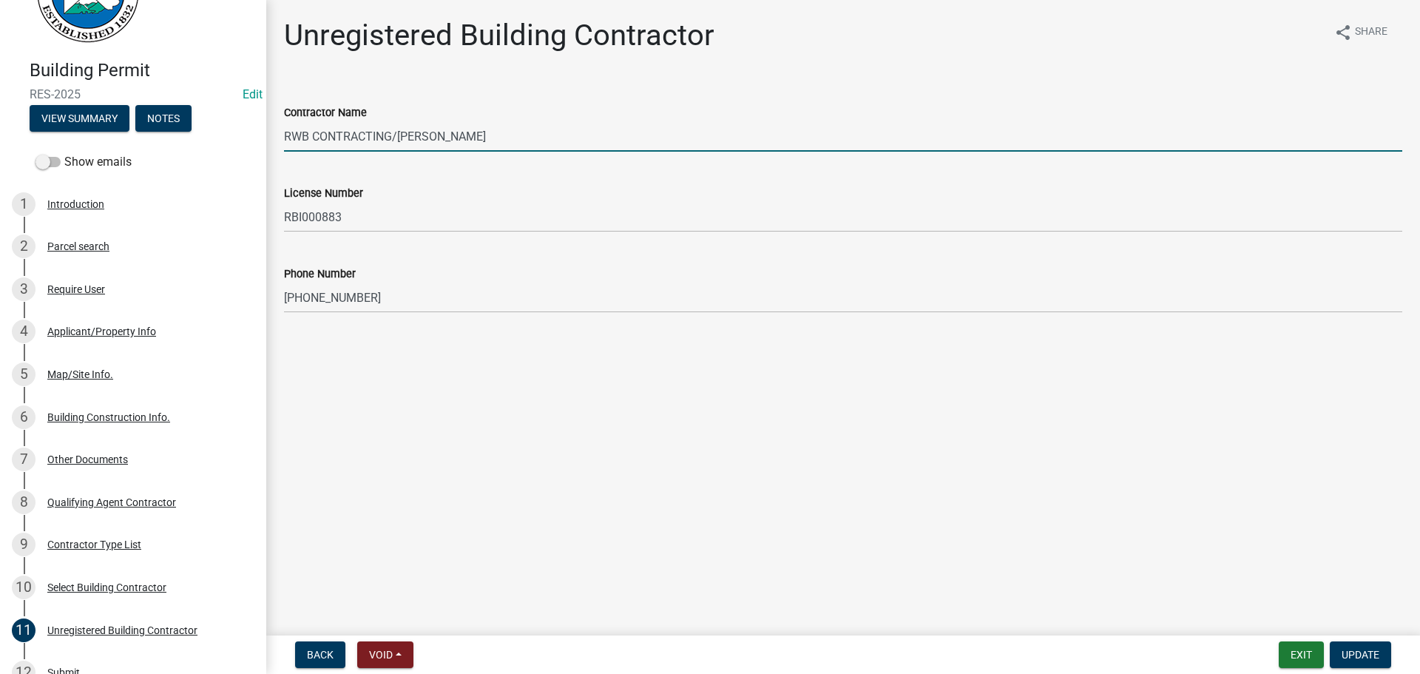
drag, startPoint x: 492, startPoint y: 146, endPoint x: 3, endPoint y: 123, distance: 489.5
click at [0, 121] on div "Building Permit RES-2025 Edit View Summary Notes Show emails 1 Introduction 2 P…" at bounding box center [710, 337] width 1420 height 674
type input "c"
type input "CHARLES SCOTT CHURCH-CSC CONTRACTING INC DBA APEX SOUTHERN HOMES"
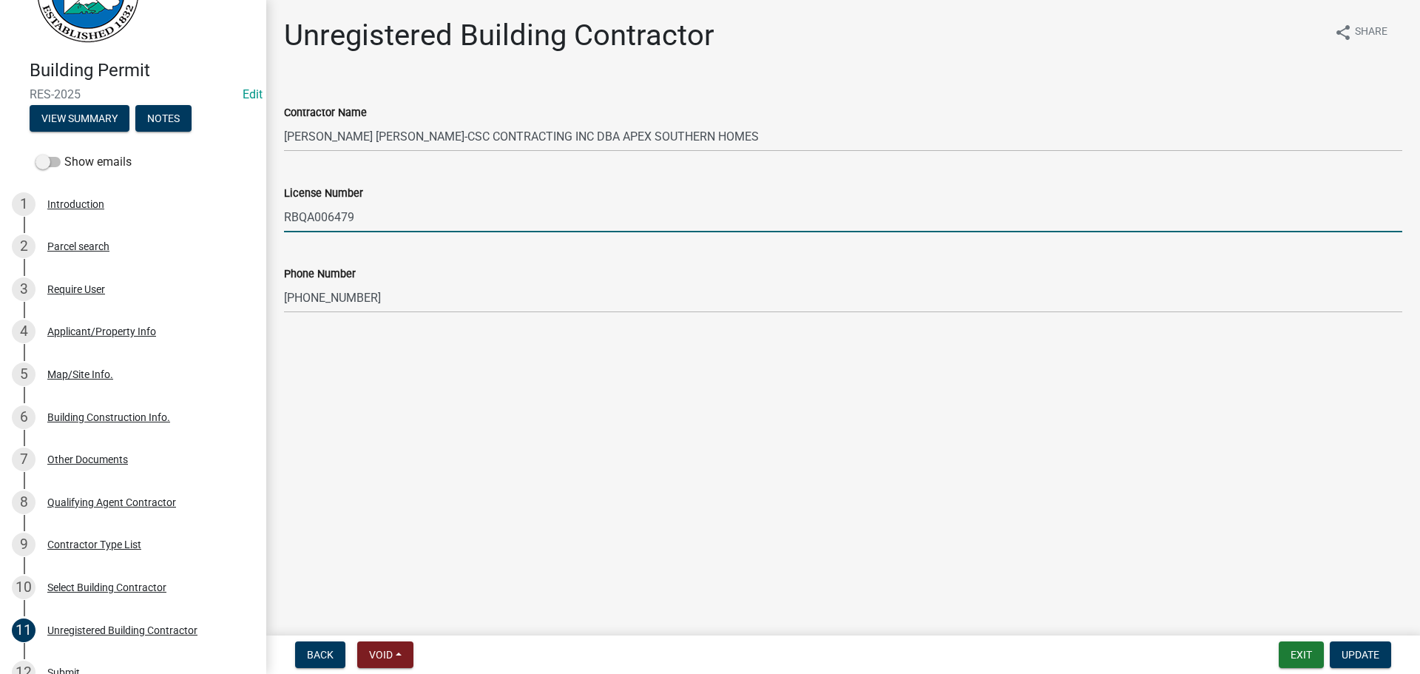
type input "RBQA006479"
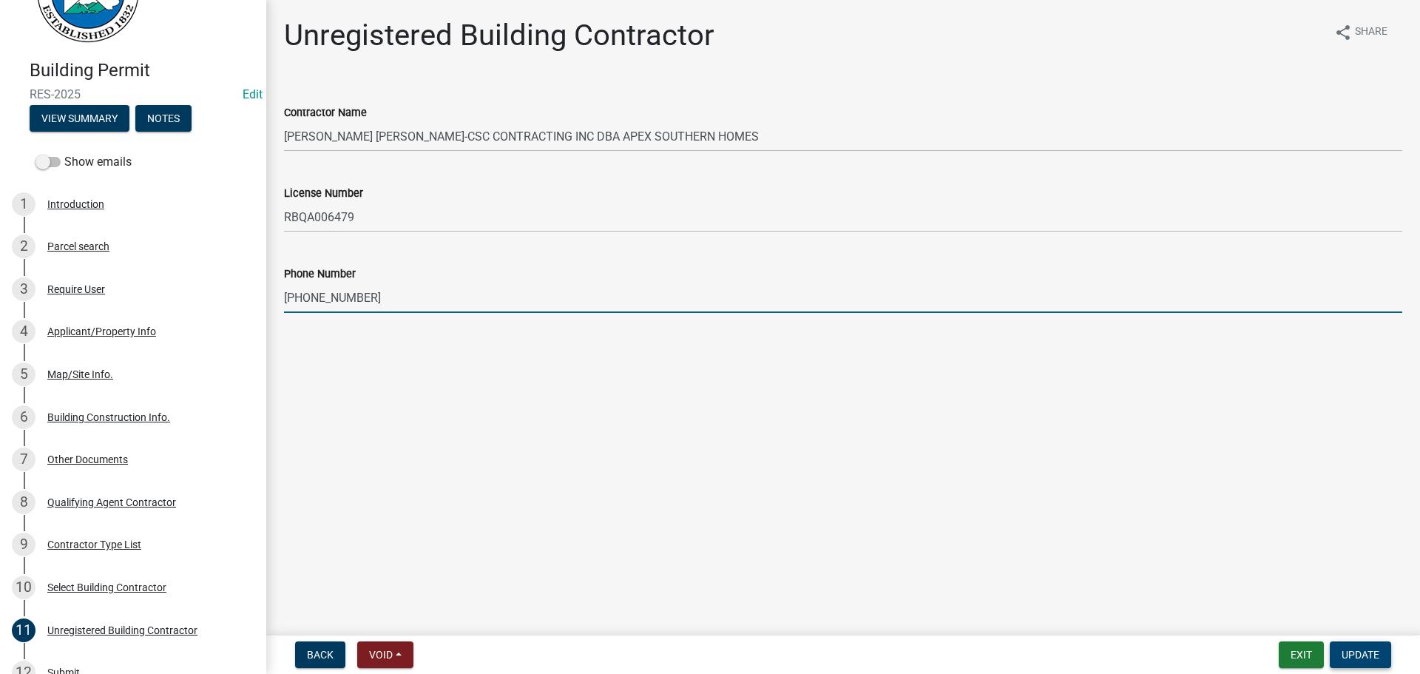
type input "404-825-7512"
click at [1368, 649] on span "Update" at bounding box center [1361, 655] width 38 height 12
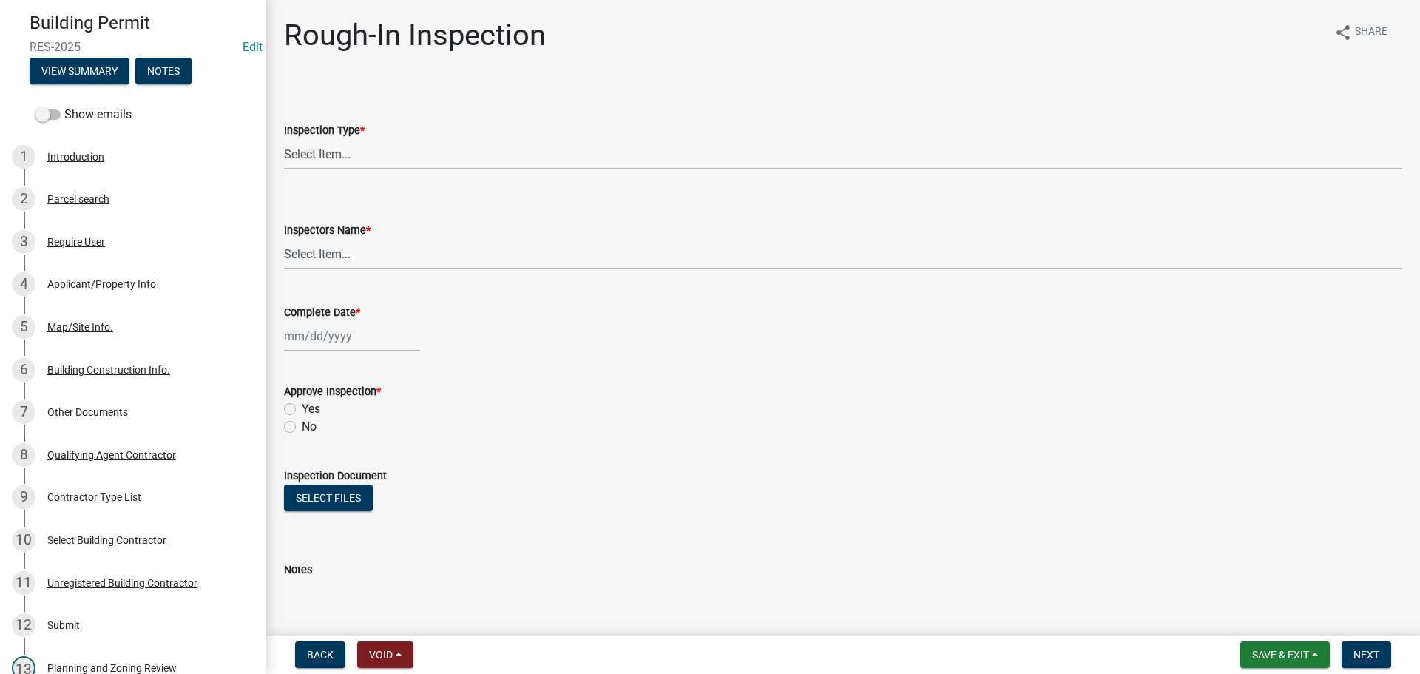
scroll to position [148, 0]
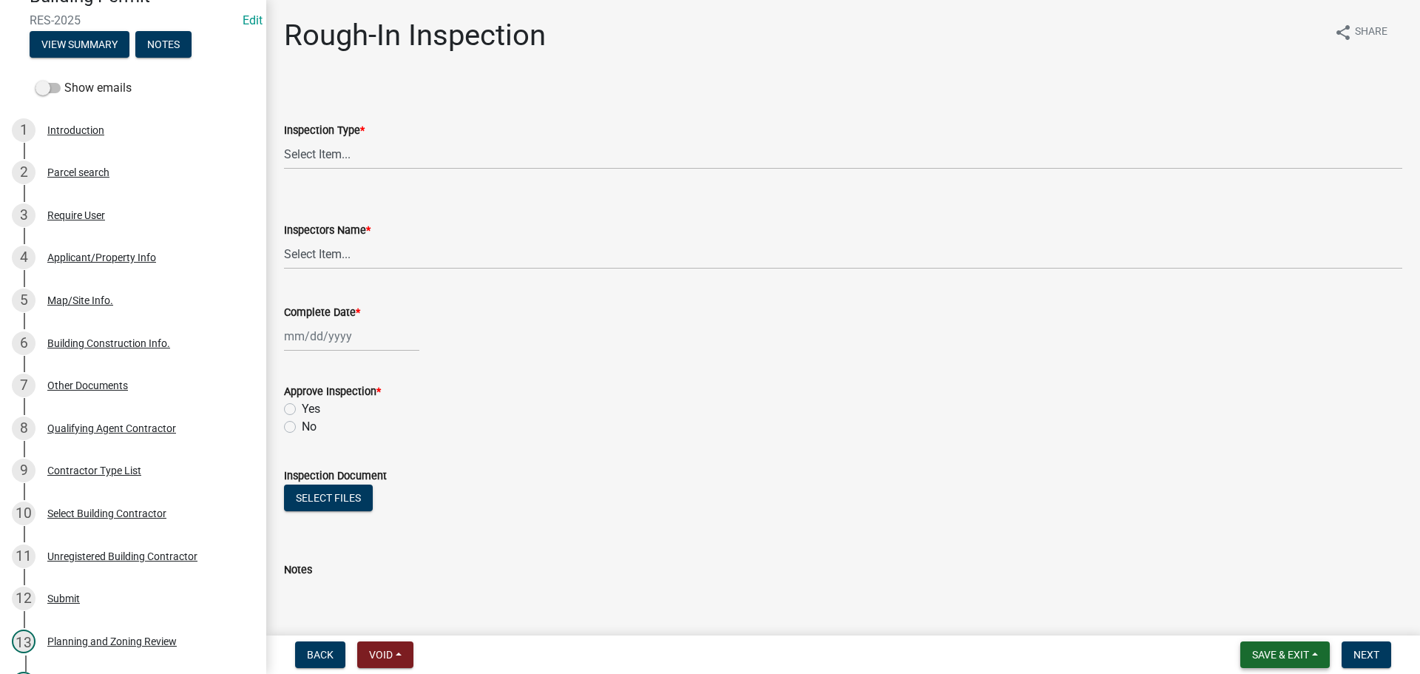
click at [1248, 655] on button "Save & Exit" at bounding box center [1286, 654] width 90 height 27
click at [1281, 622] on button "Save & Exit" at bounding box center [1271, 616] width 118 height 36
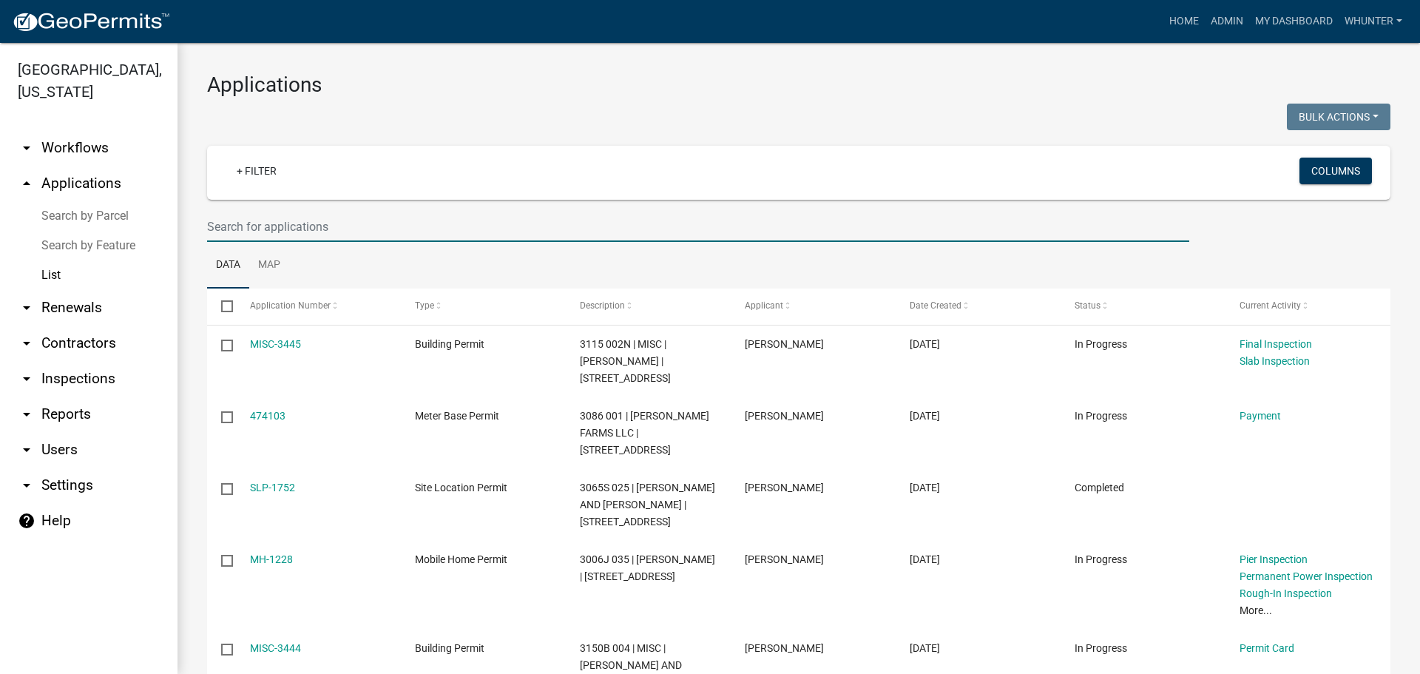
click at [425, 234] on input "text" at bounding box center [698, 227] width 982 height 30
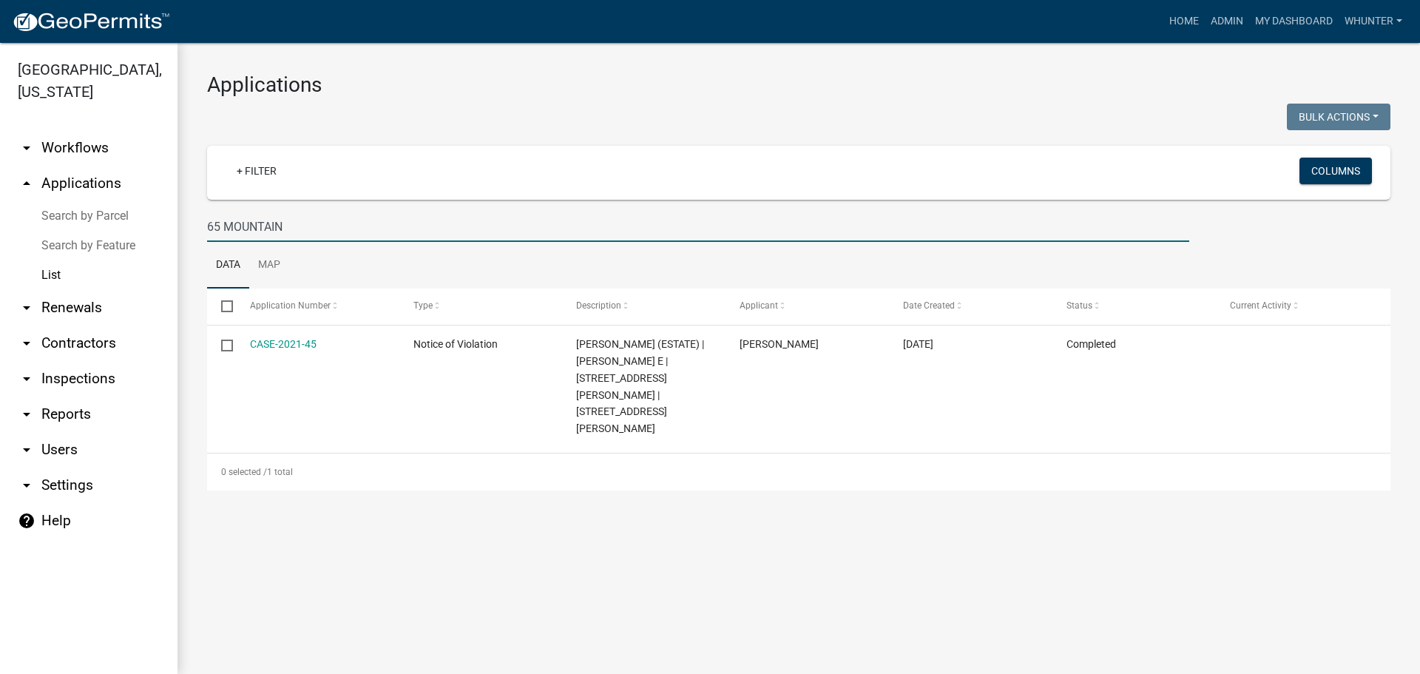
drag, startPoint x: 161, startPoint y: 180, endPoint x: 0, endPoint y: 166, distance: 161.9
click at [0, 170] on div "Gilmer County, Georgia arrow_drop_down Workflows List arrow_drop_up Application…" at bounding box center [710, 358] width 1420 height 631
click at [323, 223] on input "65 MOUNTAIN" at bounding box center [698, 227] width 982 height 30
drag, startPoint x: 343, startPoint y: 224, endPoint x: 42, endPoint y: 212, distance: 301.3
click at [42, 216] on div "Gilmer County, Georgia arrow_drop_down Workflows List arrow_drop_up Application…" at bounding box center [710, 358] width 1420 height 631
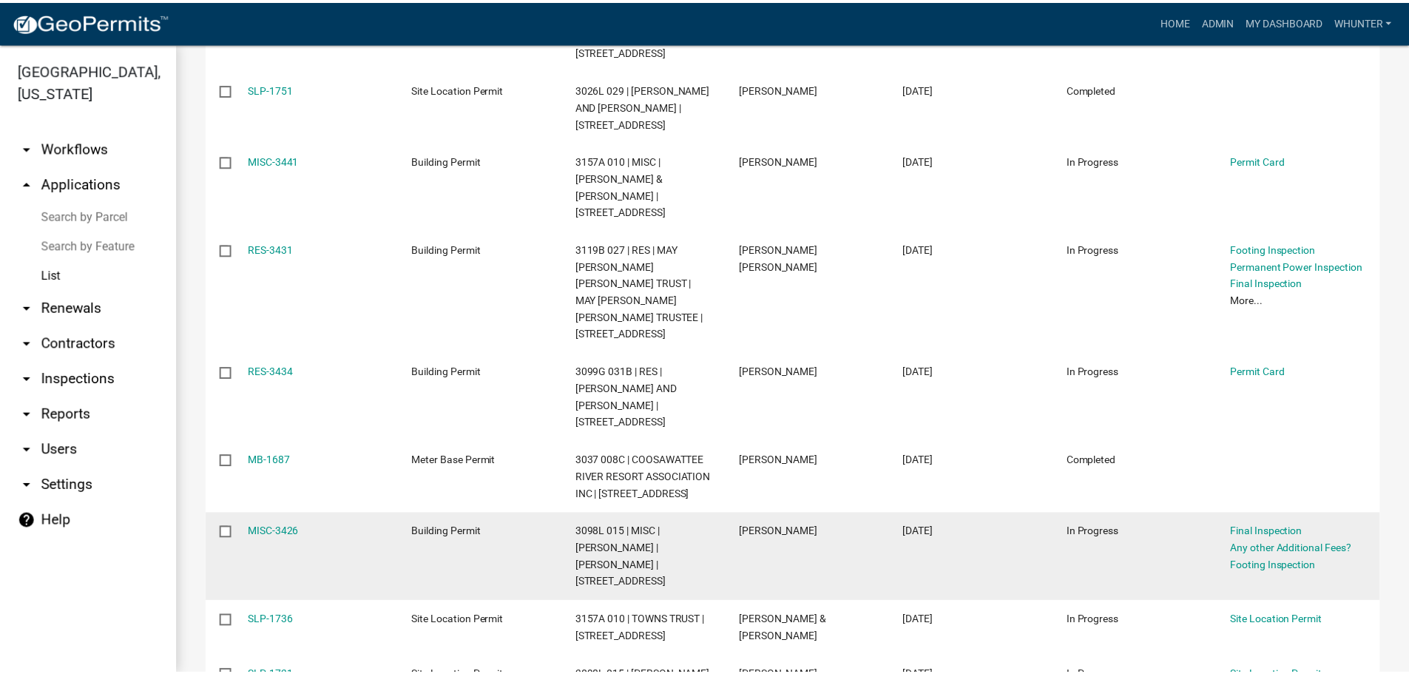
scroll to position [370, 0]
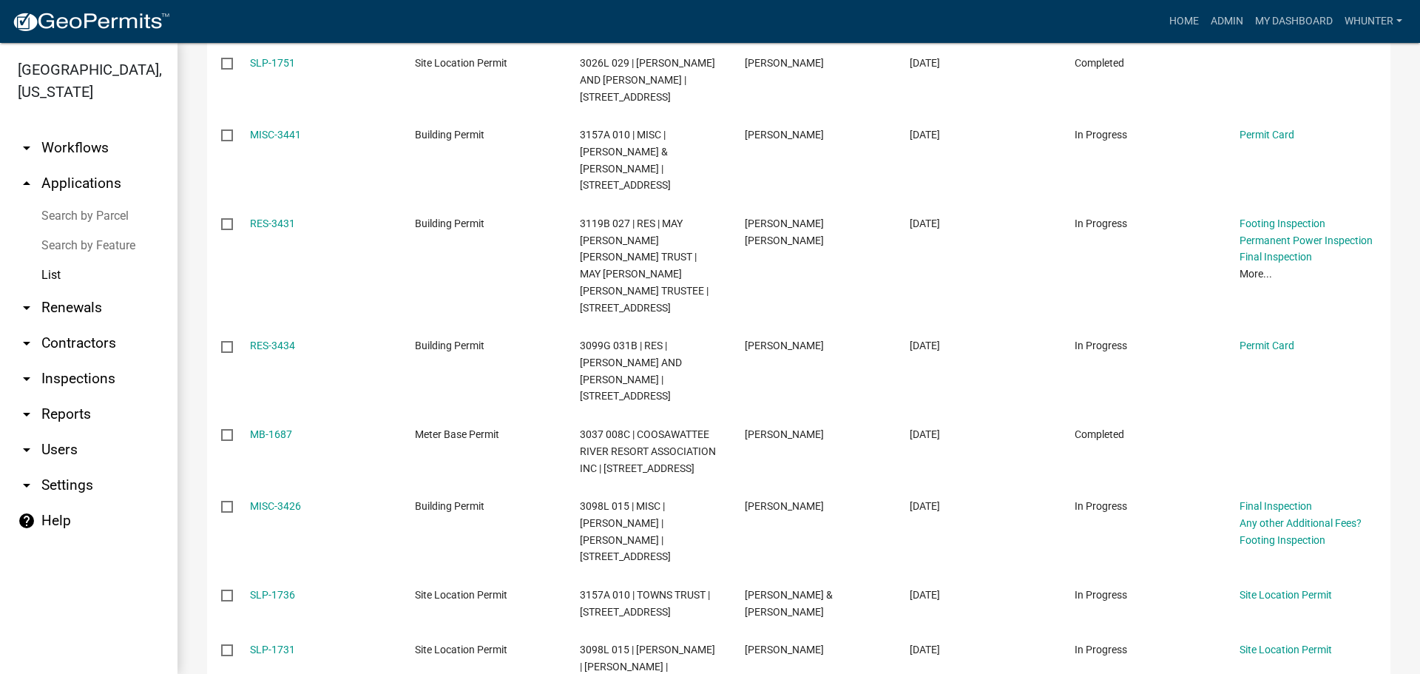
type input "MOUNTAIN"
click at [1186, 13] on link "Home" at bounding box center [1184, 21] width 41 height 28
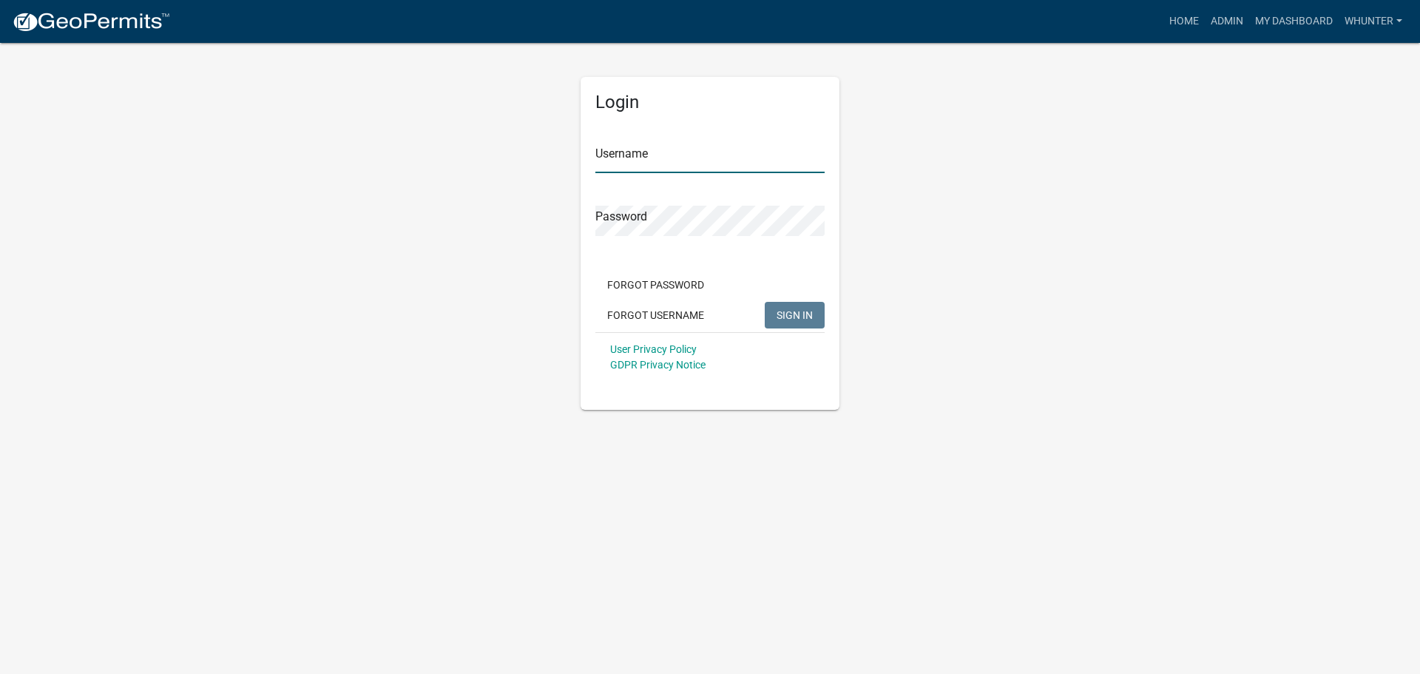
type input "whunter"
click at [794, 311] on span "SIGN IN" at bounding box center [795, 314] width 36 height 12
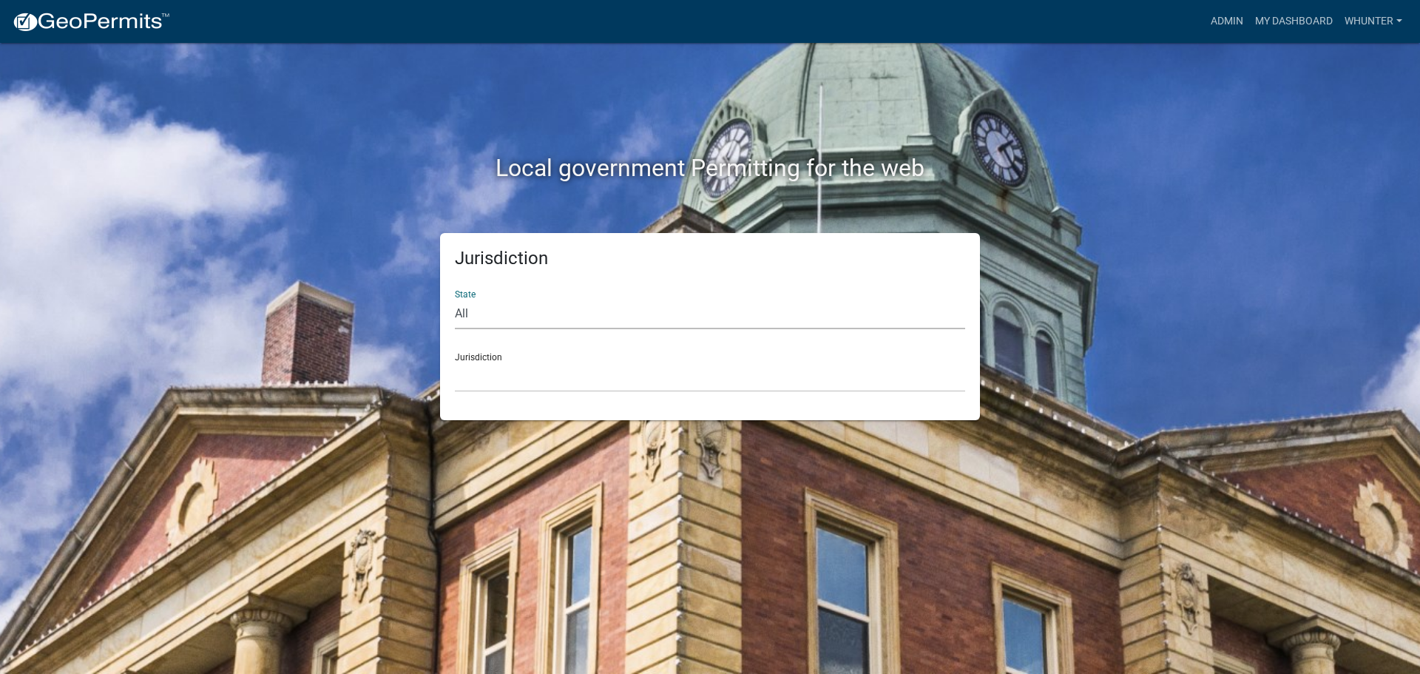
click at [542, 317] on select "All [US_STATE] [US_STATE] [US_STATE] [US_STATE] [US_STATE] [US_STATE] [US_STATE…" at bounding box center [710, 314] width 510 height 30
select select "[US_STATE]"
click at [455, 299] on select "All [US_STATE] [US_STATE] [US_STATE] [US_STATE] [US_STATE] [US_STATE] [US_STATE…" at bounding box center [710, 314] width 510 height 30
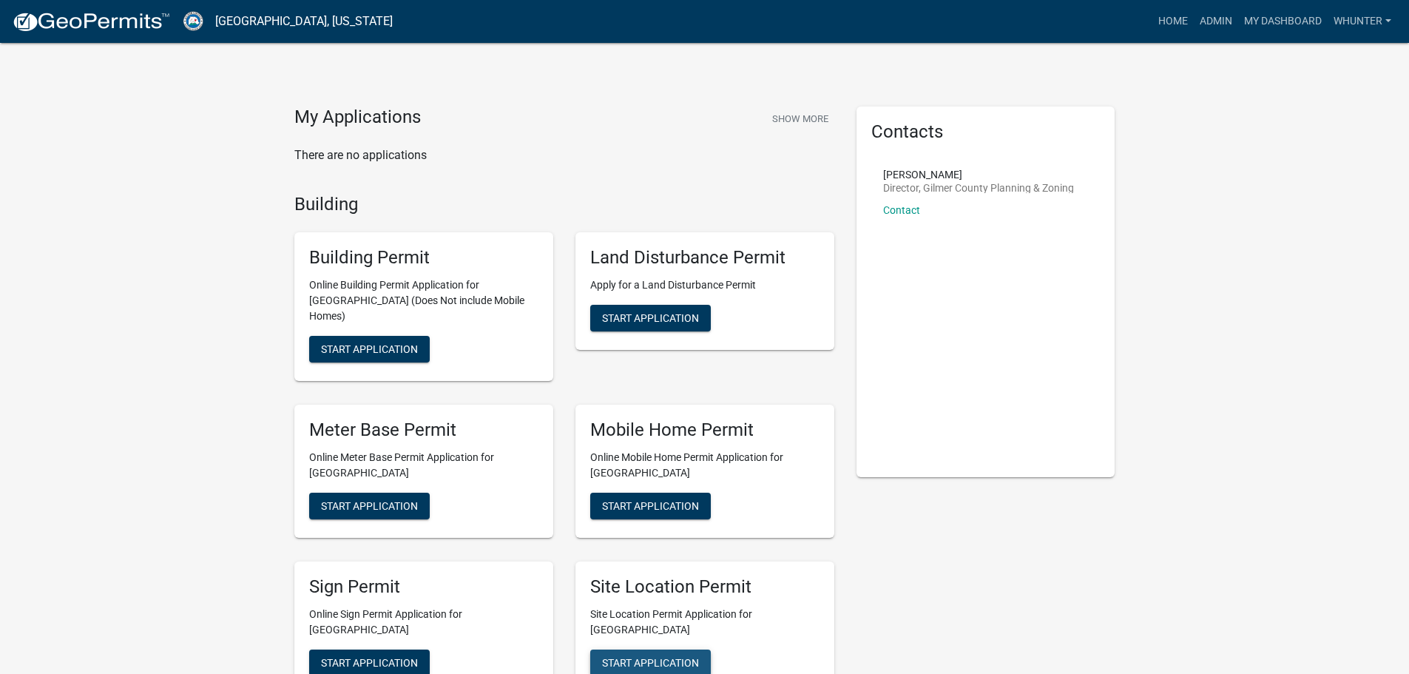
click at [658, 656] on span "Start Application" at bounding box center [650, 662] width 97 height 12
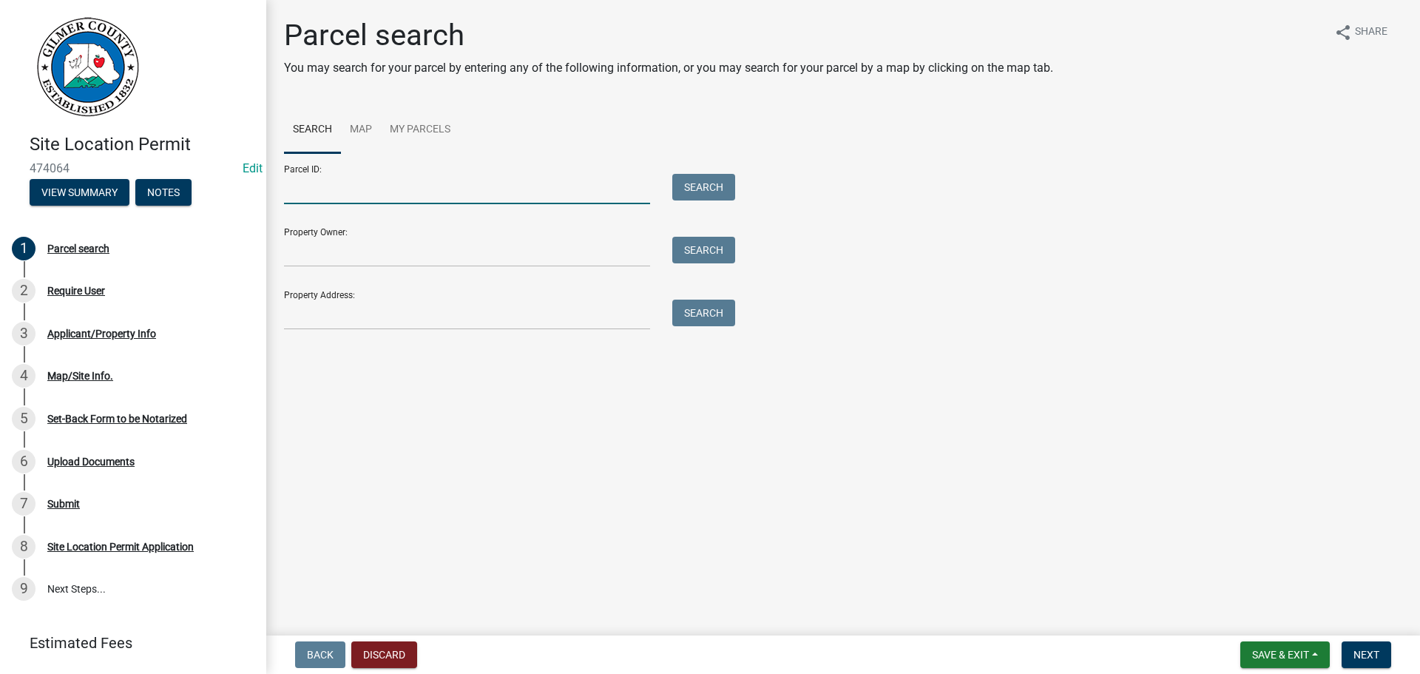
click at [518, 200] on input "Parcel ID:" at bounding box center [467, 189] width 366 height 30
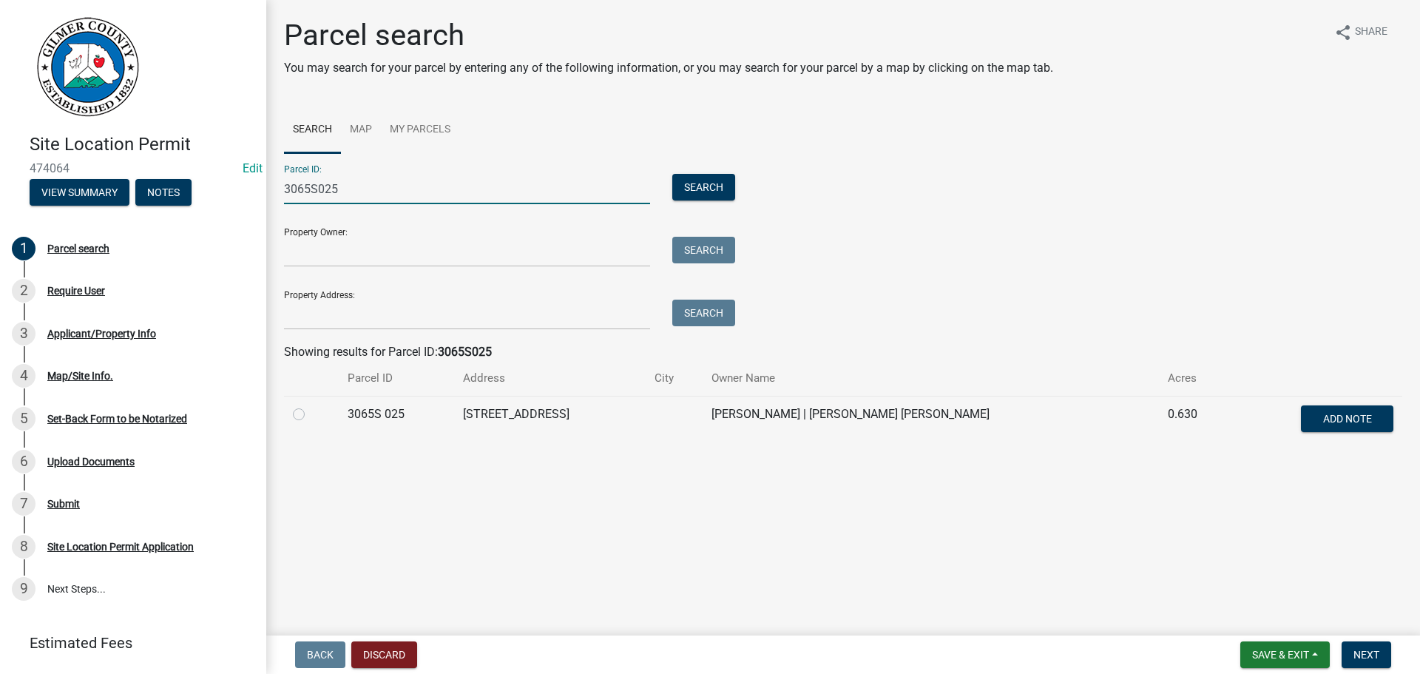
type input "3065S025"
click at [324, 414] on div at bounding box center [311, 414] width 37 height 18
click at [311, 405] on label at bounding box center [311, 405] width 0 height 0
click at [311, 411] on 025 "radio" at bounding box center [316, 410] width 10 height 10
radio 025 "true"
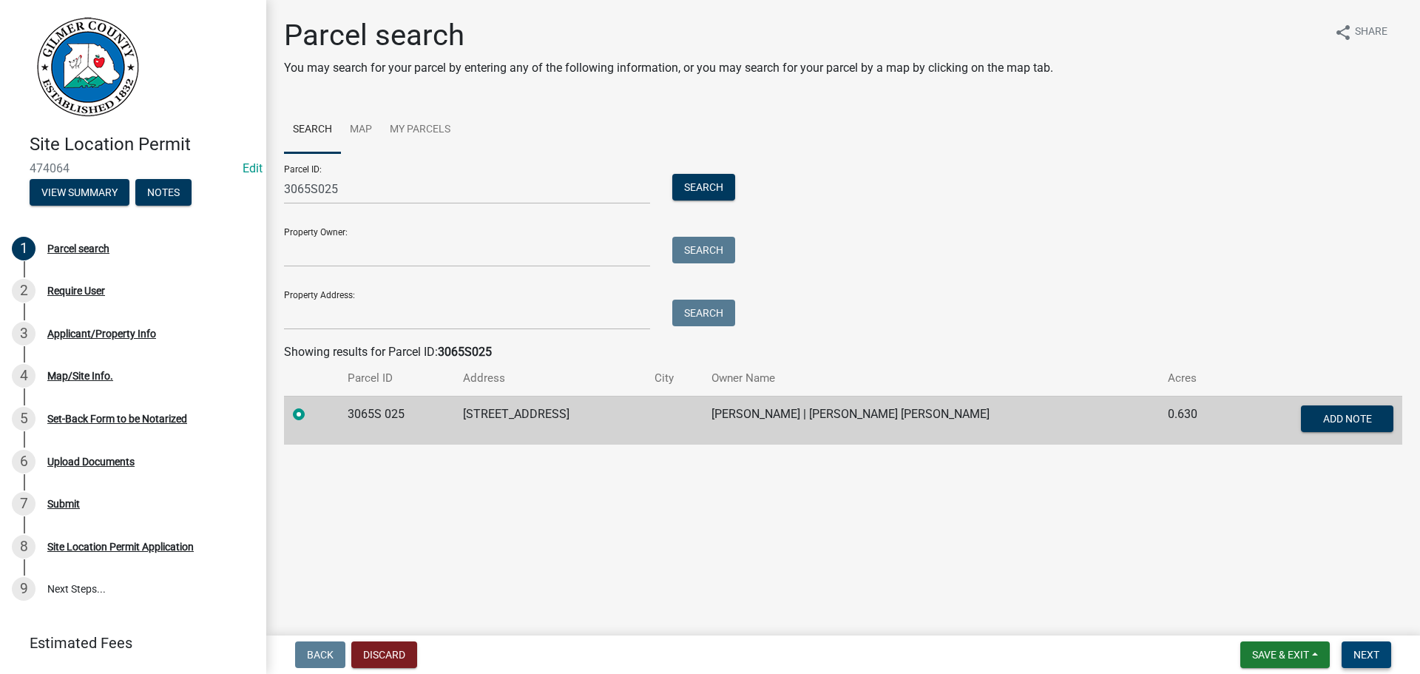
click at [1368, 647] on button "Next" at bounding box center [1367, 654] width 50 height 27
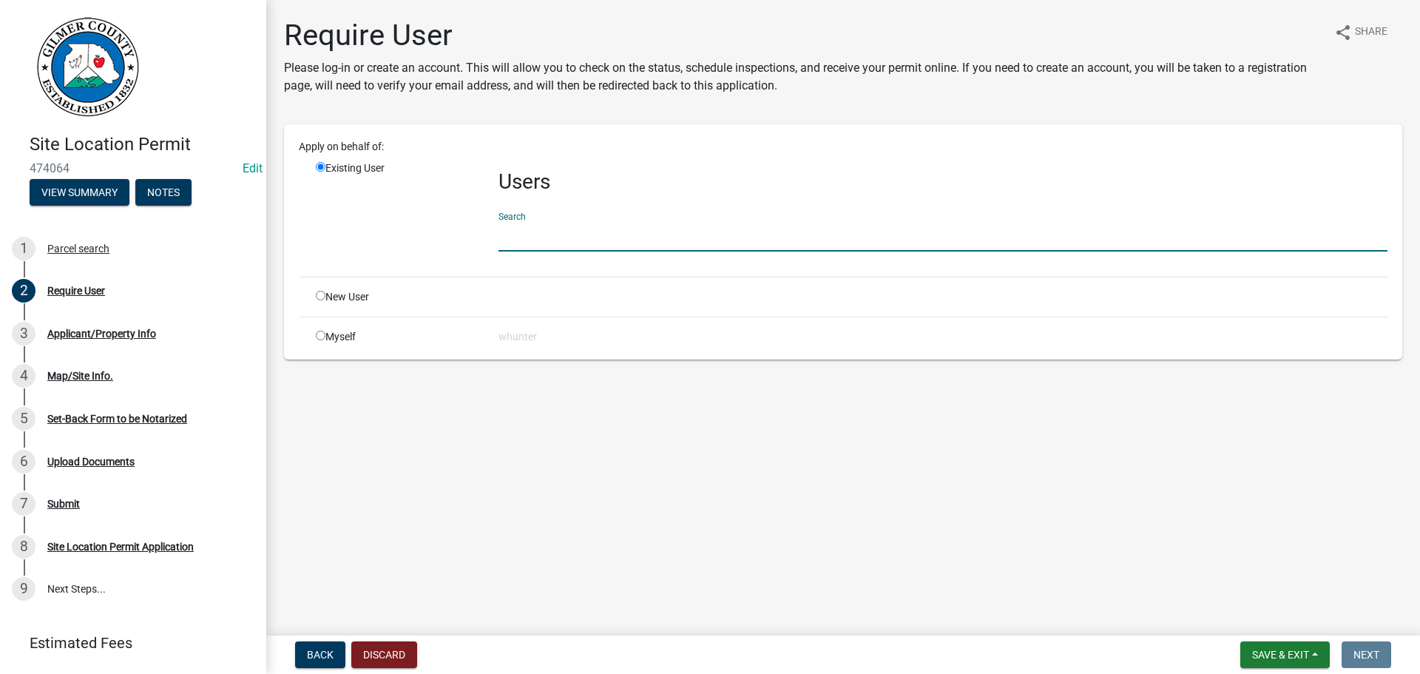
click at [535, 230] on input "text" at bounding box center [943, 236] width 889 height 30
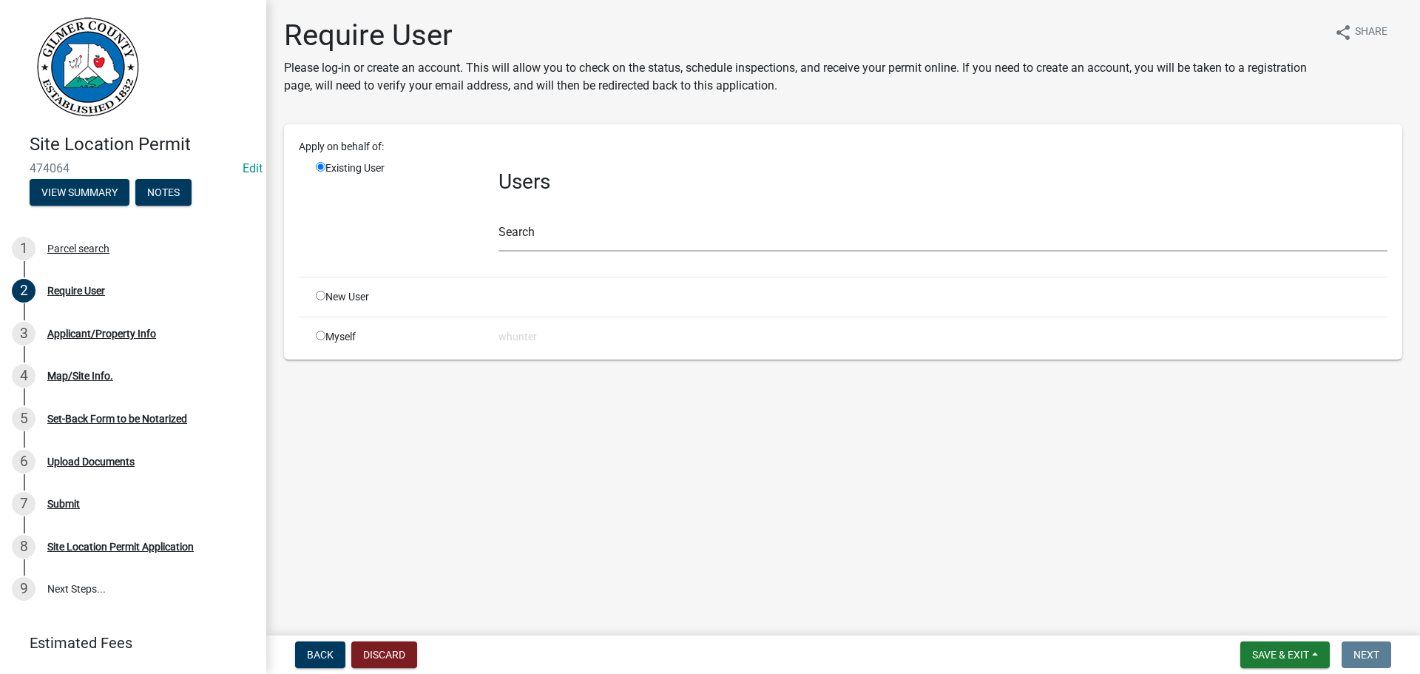
click at [319, 299] on input "radio" at bounding box center [321, 296] width 10 height 10
radio input "true"
radio input "false"
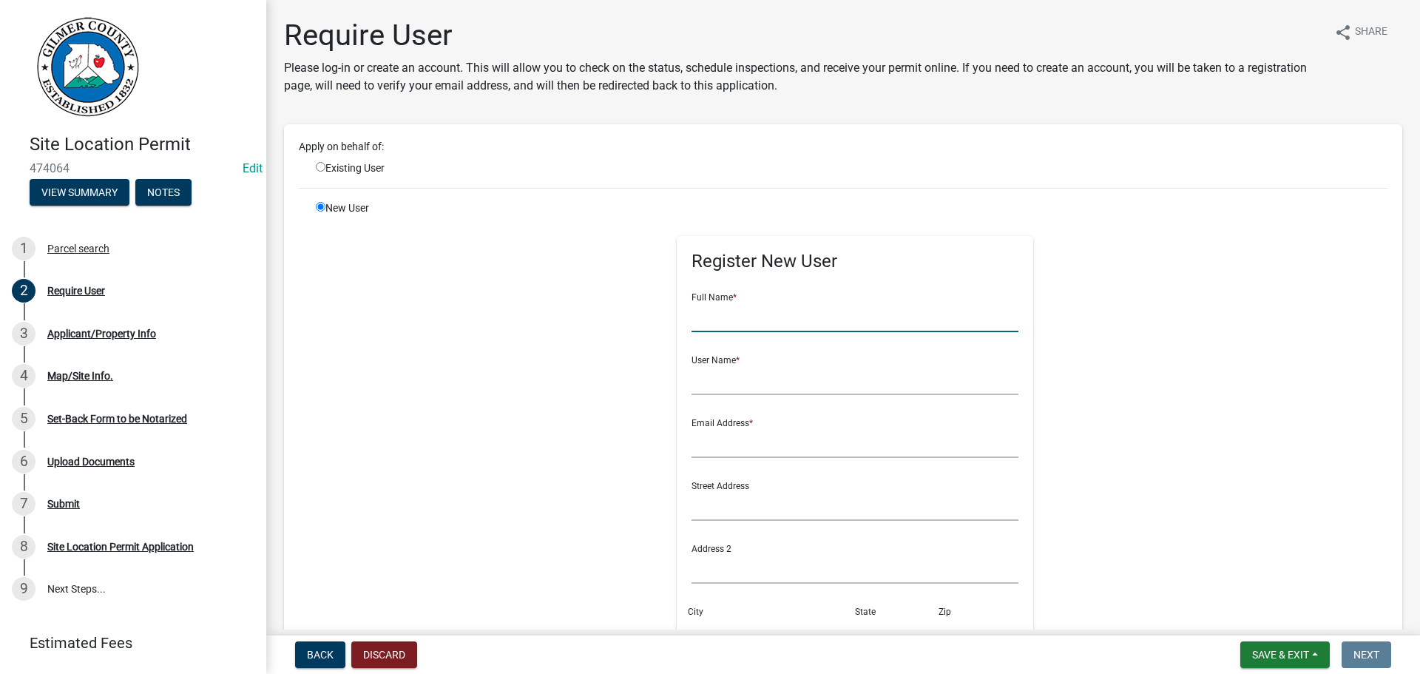
click at [770, 317] on input "text" at bounding box center [856, 317] width 328 height 30
type input "d"
type input "DEMETRIO PANTOJA"
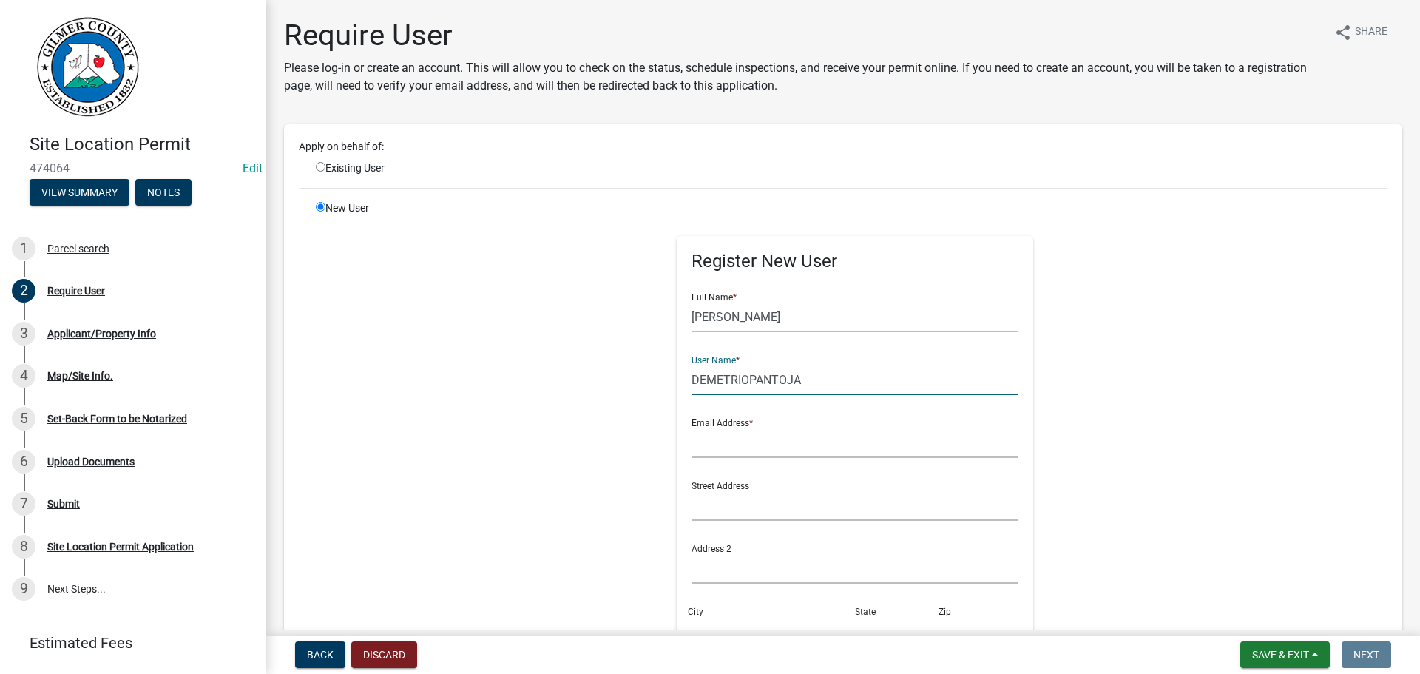
type input "DEMETRIOPANTOJA"
type input "D"
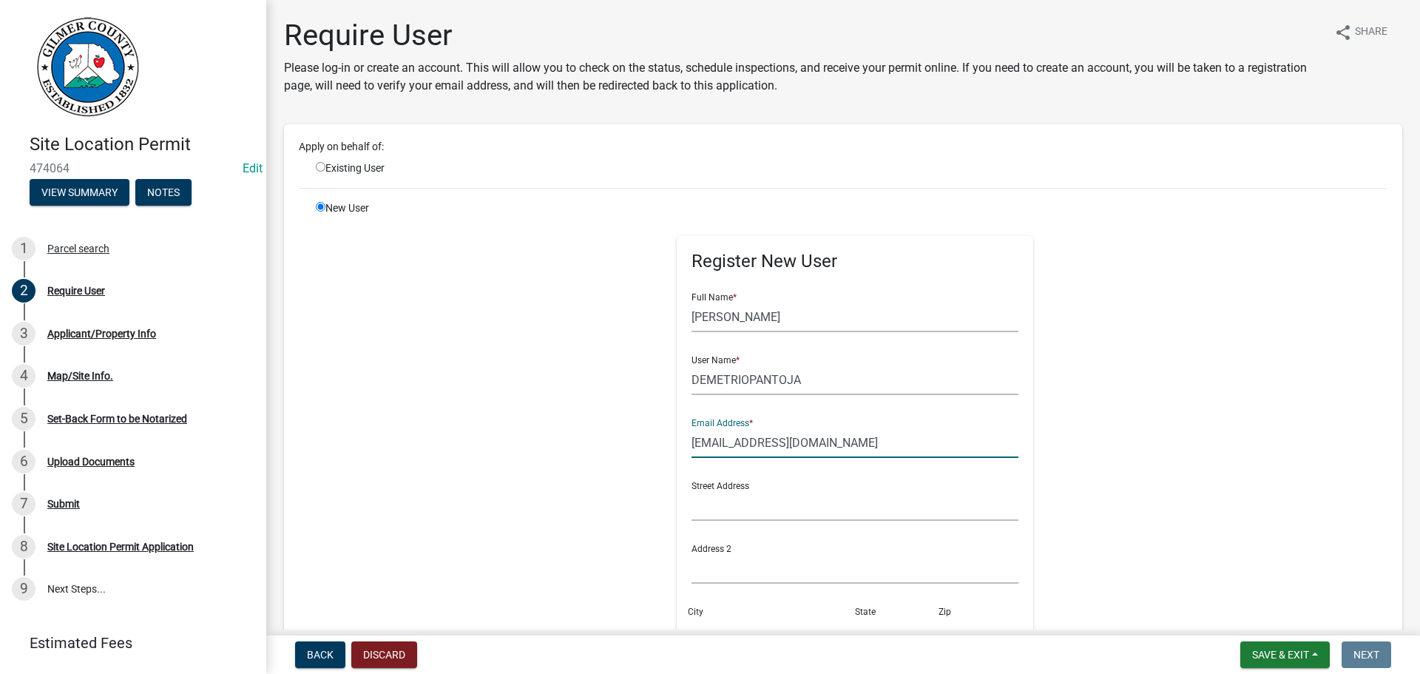
type input "DEMETRIOPANTOJA47@GMAIL.COM"
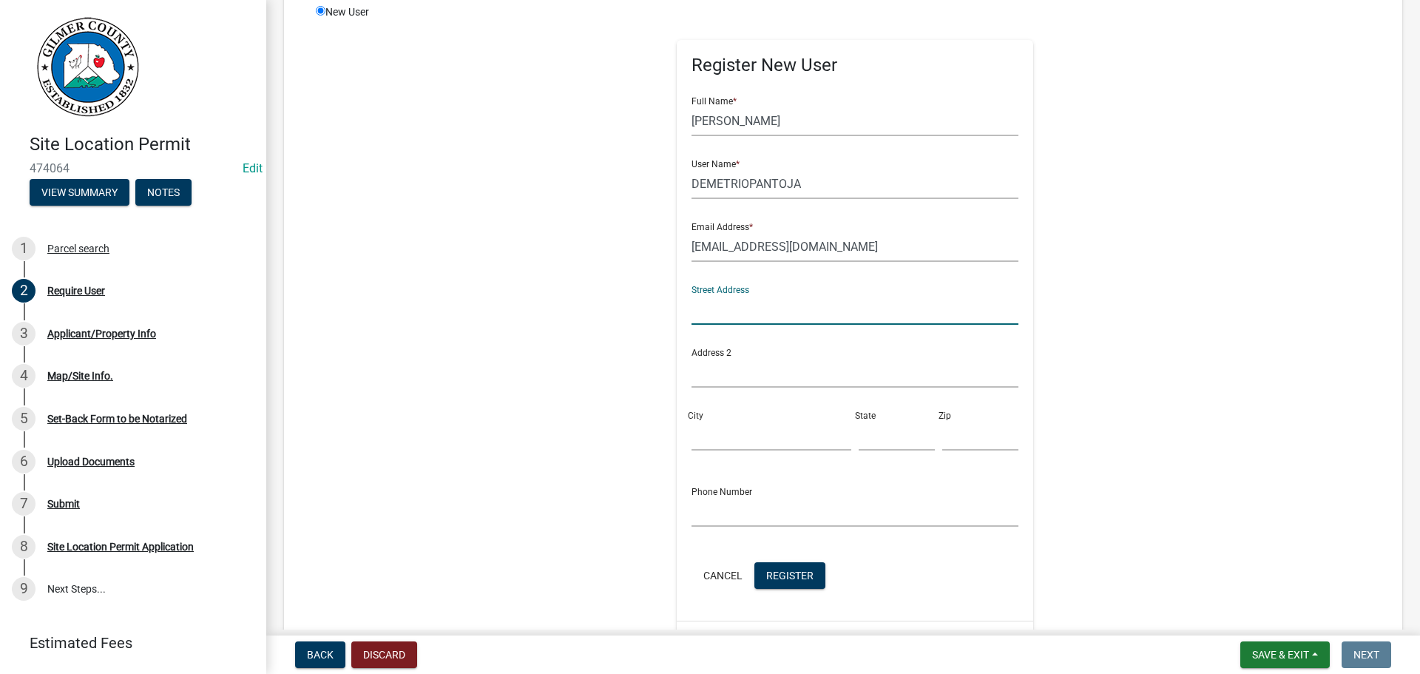
scroll to position [222, 0]
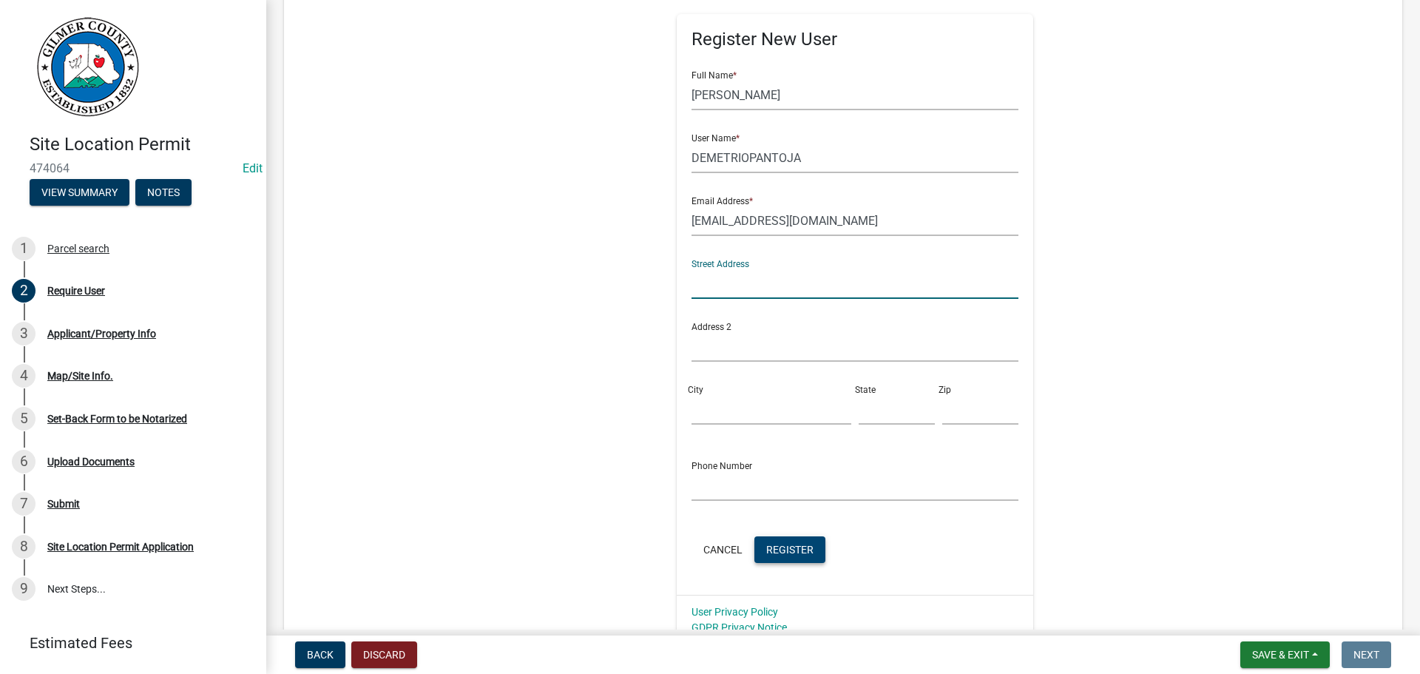
click at [779, 553] on span "Register" at bounding box center [789, 549] width 47 height 12
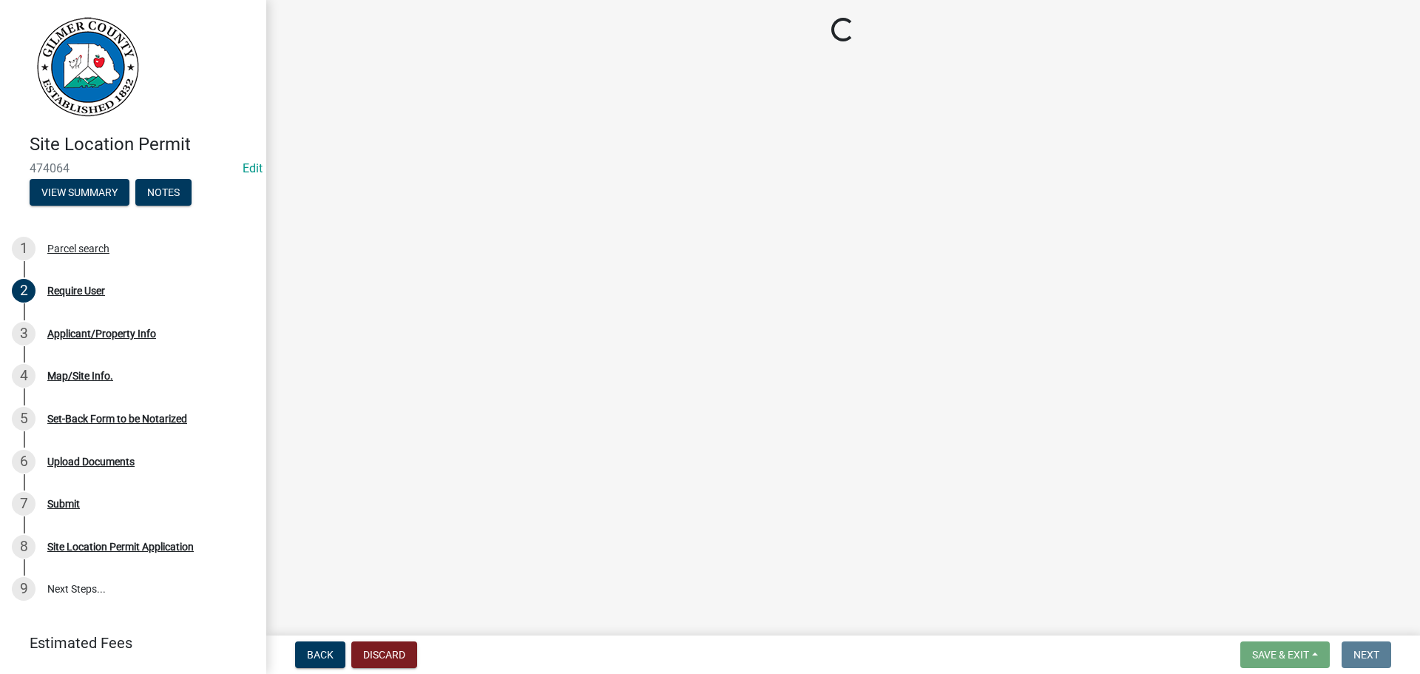
scroll to position [0, 0]
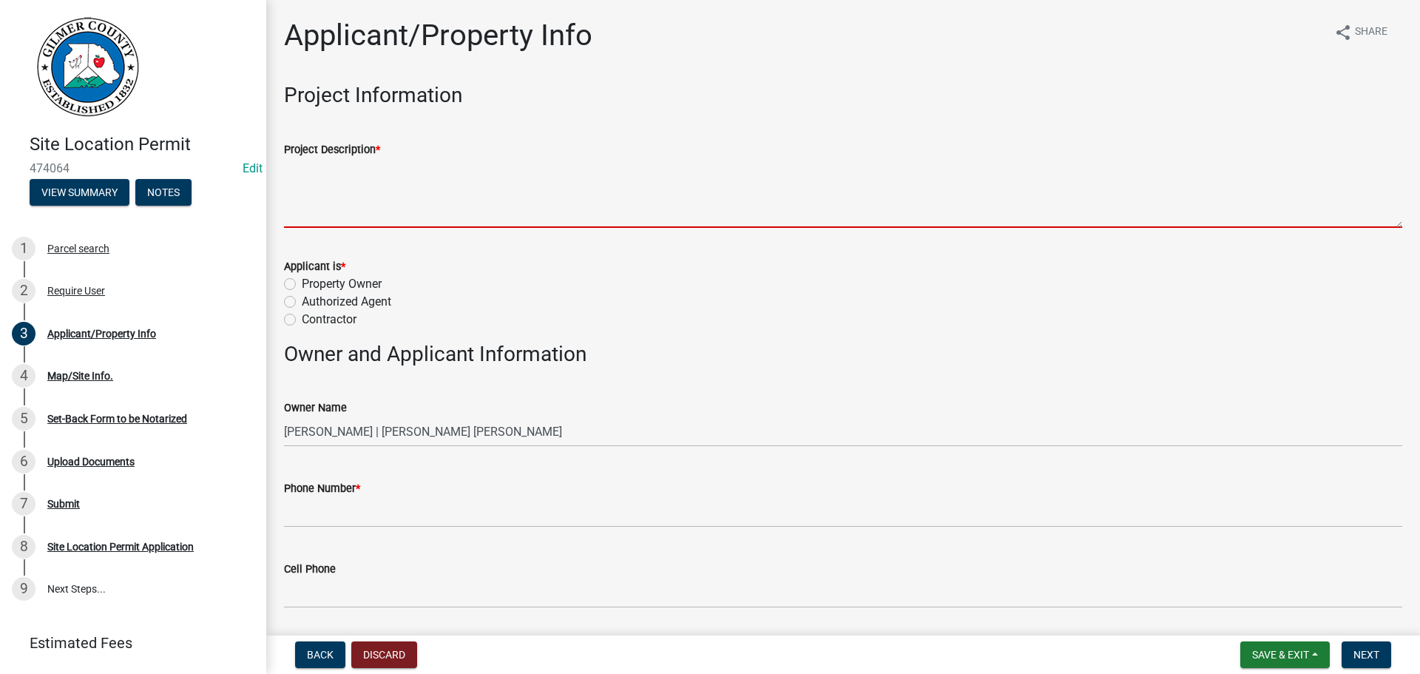
click at [431, 183] on textarea "Project Description *" at bounding box center [843, 193] width 1118 height 70
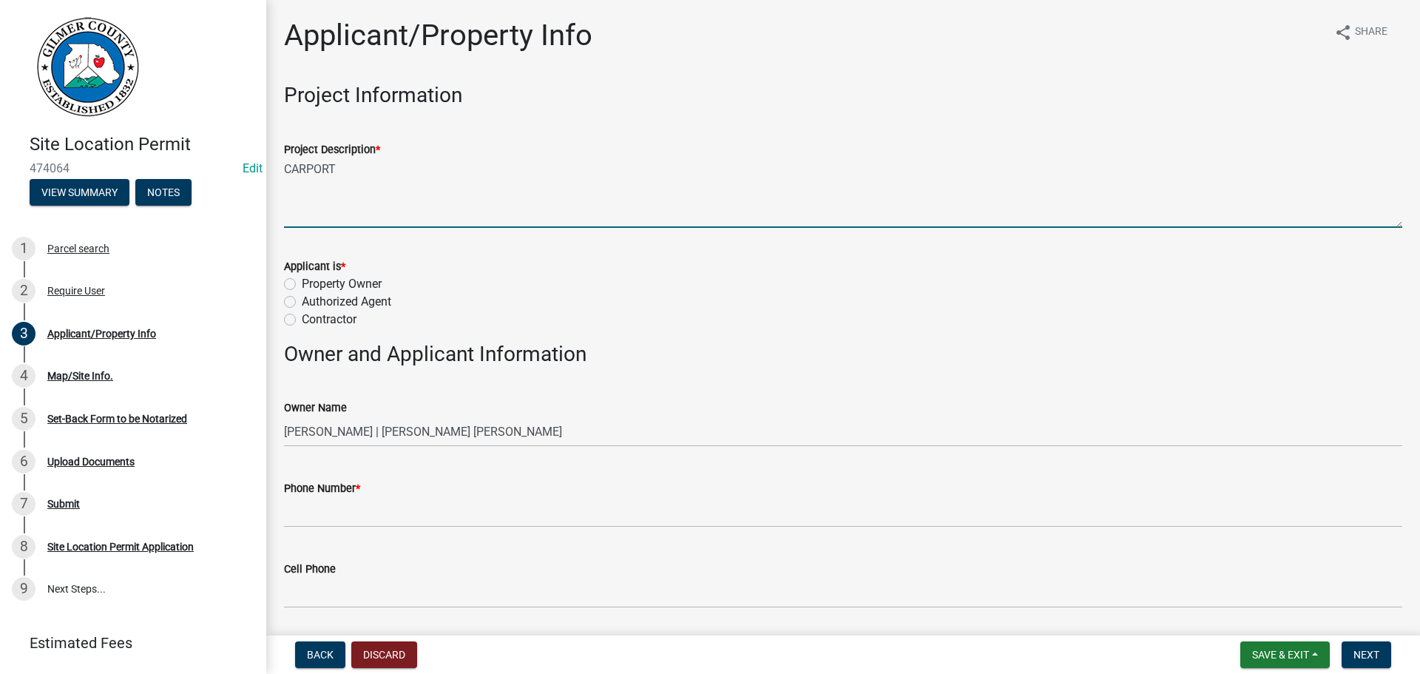
type textarea "CARPORT"
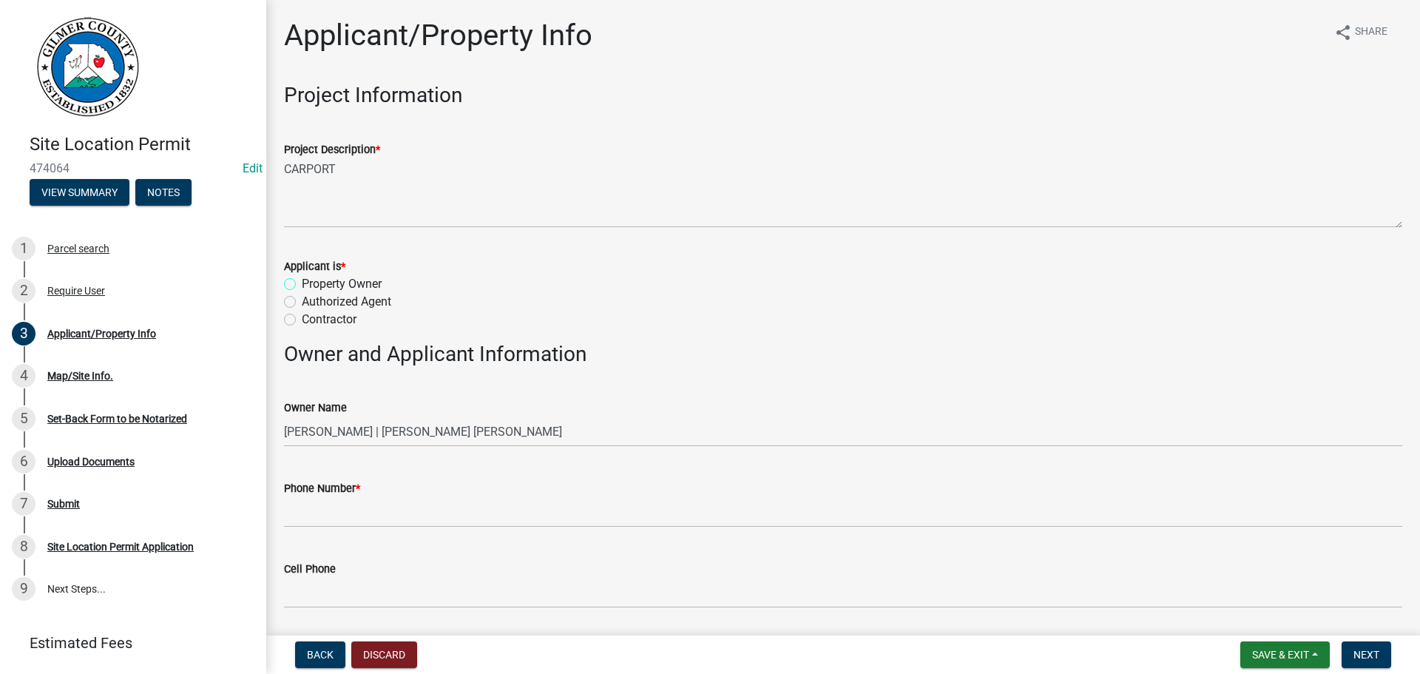
click at [302, 275] on input "Property Owner" at bounding box center [307, 280] width 10 height 10
radio input "true"
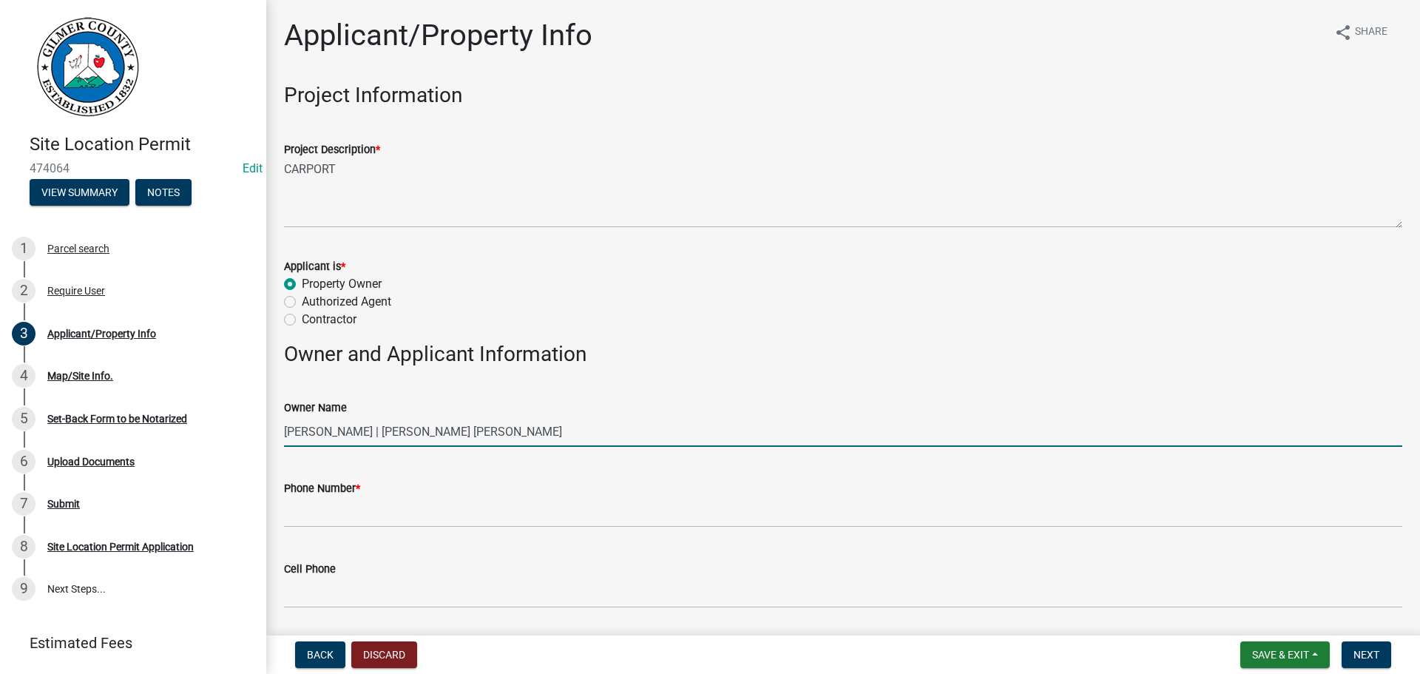
click at [351, 425] on input "DEMETRIO PANTOJA PANTOJA | GUZMAN ANGELITA DE PANTOJA" at bounding box center [843, 431] width 1118 height 30
click at [341, 432] on input "DEMETRIO PANTOJA PANTOJA | GUZMAN ANGELITA DE PANTOJA" at bounding box center [843, 431] width 1118 height 30
click at [354, 430] on input "DEMETRIO PANTOJA PANTOJA | GUZMAN ANGELITA DE PANTOJA" at bounding box center [843, 431] width 1118 height 30
drag, startPoint x: 346, startPoint y: 430, endPoint x: 408, endPoint y: 432, distance: 62.2
click at [351, 430] on input "DEMETRIO PANTOJA PANTOJA | GUZMAN ANGELITA DE PANTOJA" at bounding box center [843, 431] width 1118 height 30
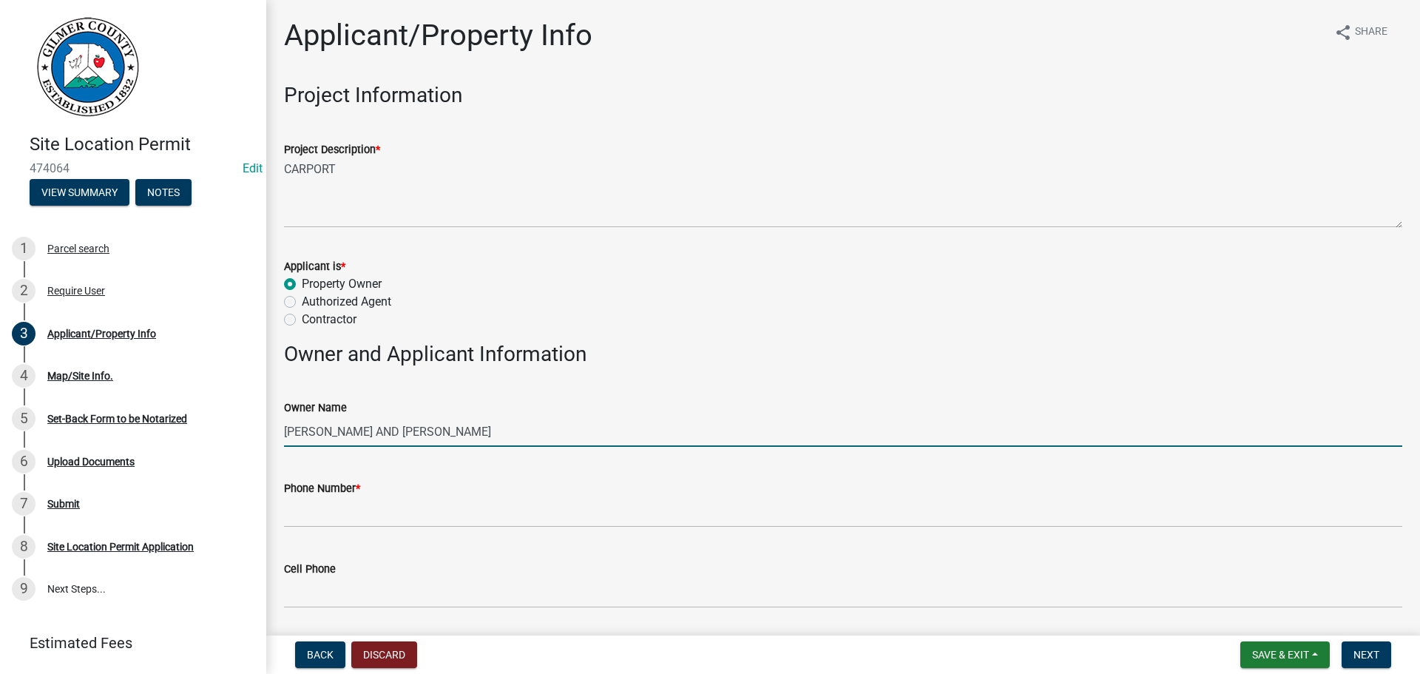
type input "DEMETRIO AND ANGELITA PANTOJA PANTOJA"
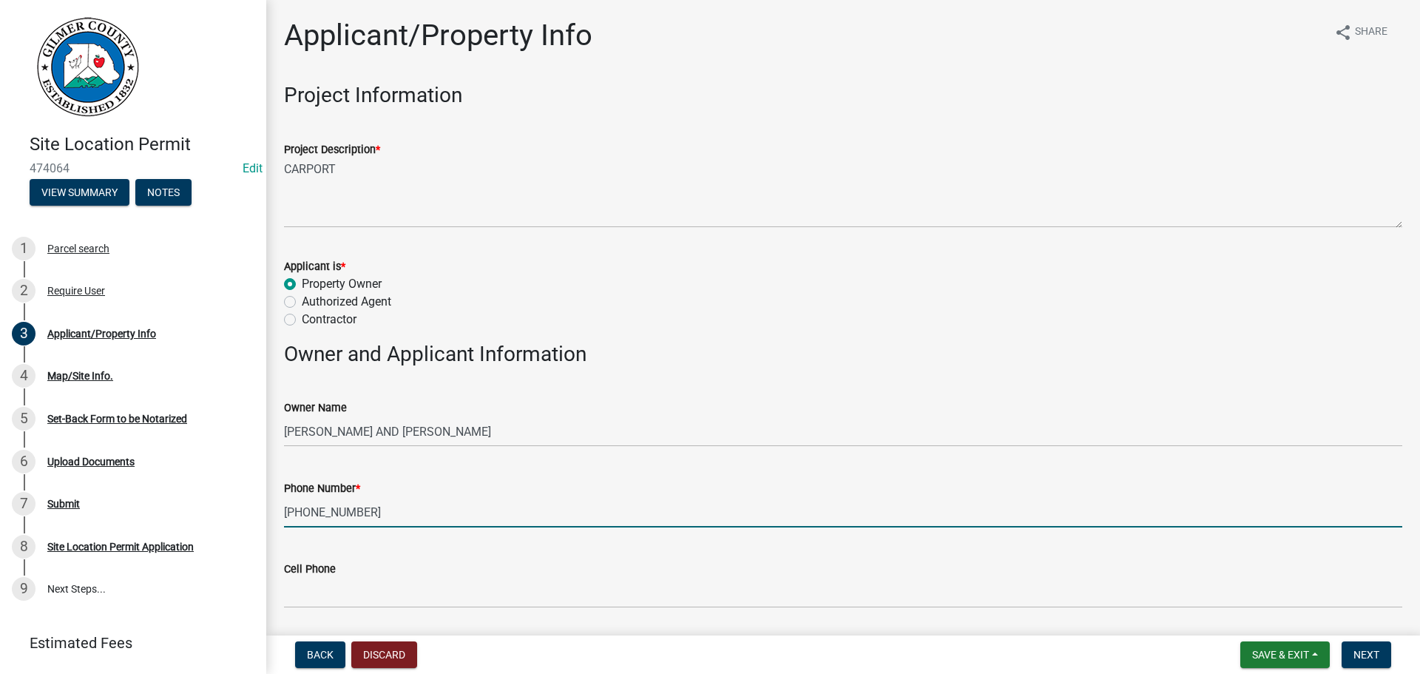
type input "706-889-0724"
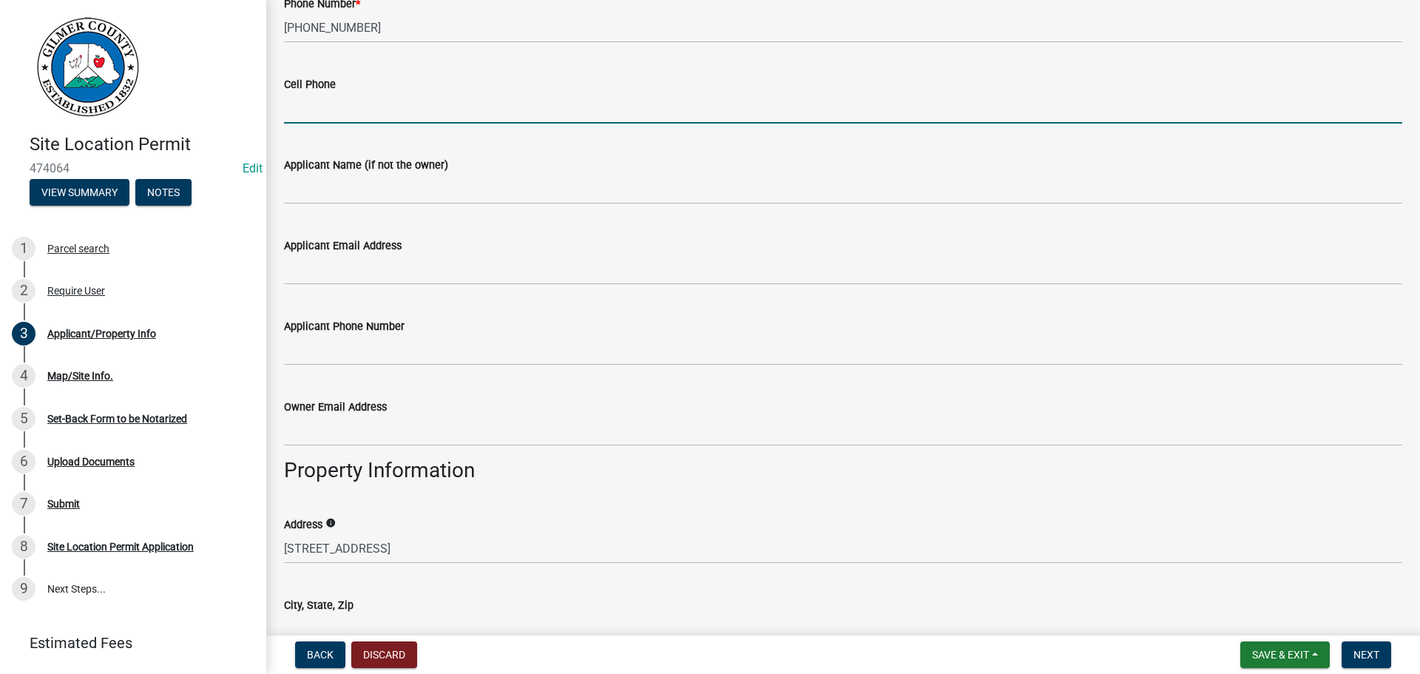
scroll to position [740, 0]
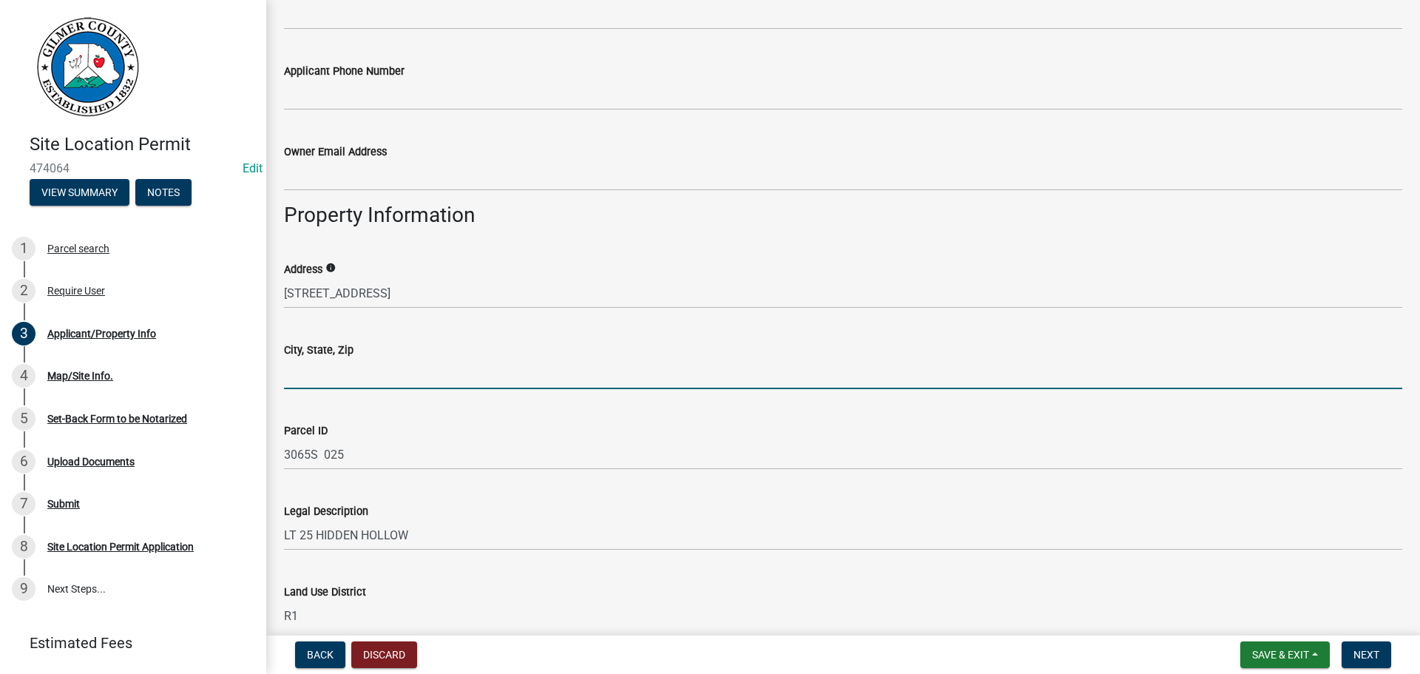
click at [396, 367] on input "City, State, Zip" at bounding box center [843, 374] width 1118 height 30
type input "ELLIJAY, GA 30540"
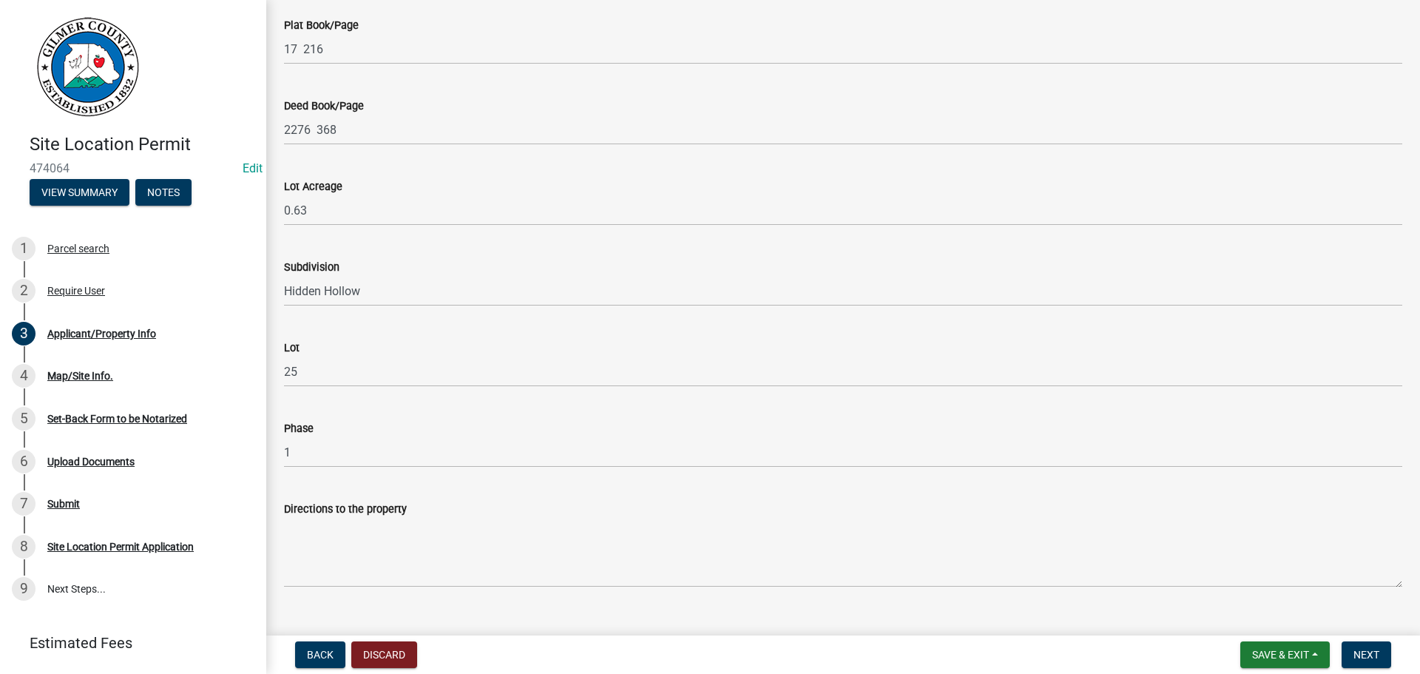
scroll to position [1414, 0]
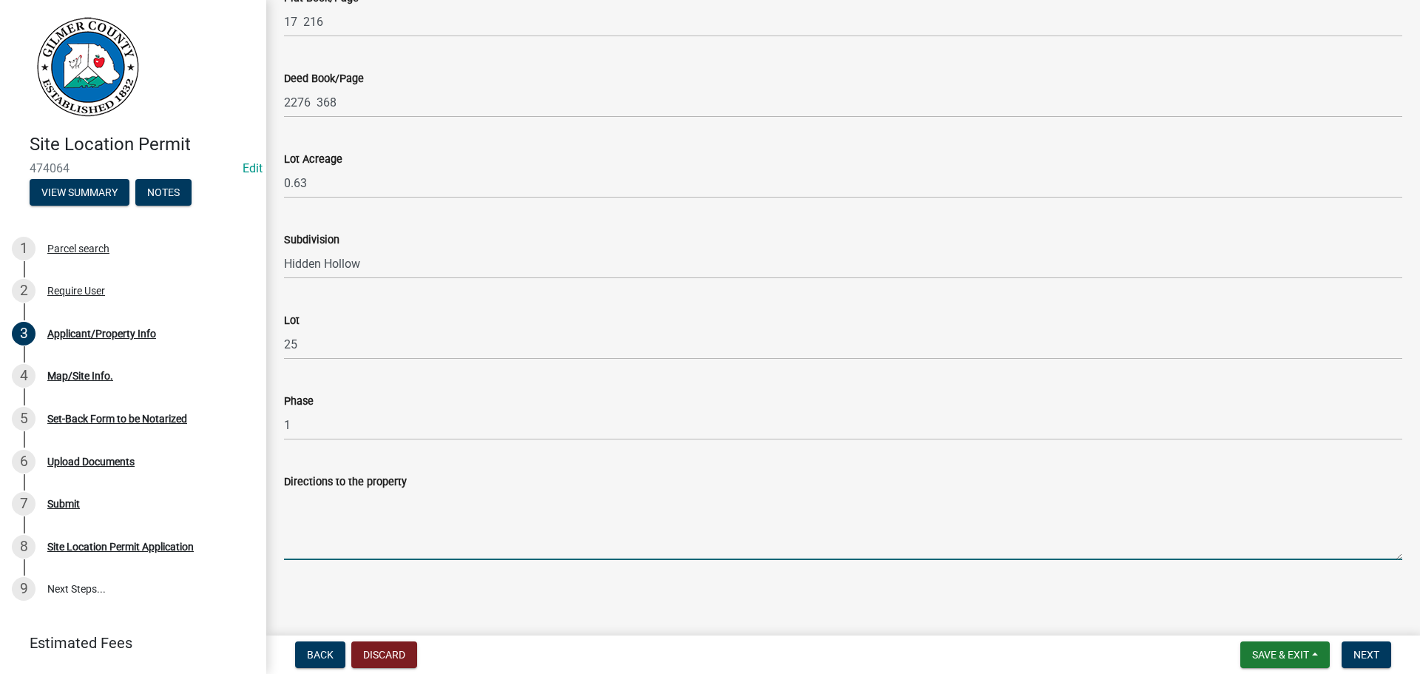
click at [453, 558] on textarea "Directions to the property" at bounding box center [843, 525] width 1118 height 70
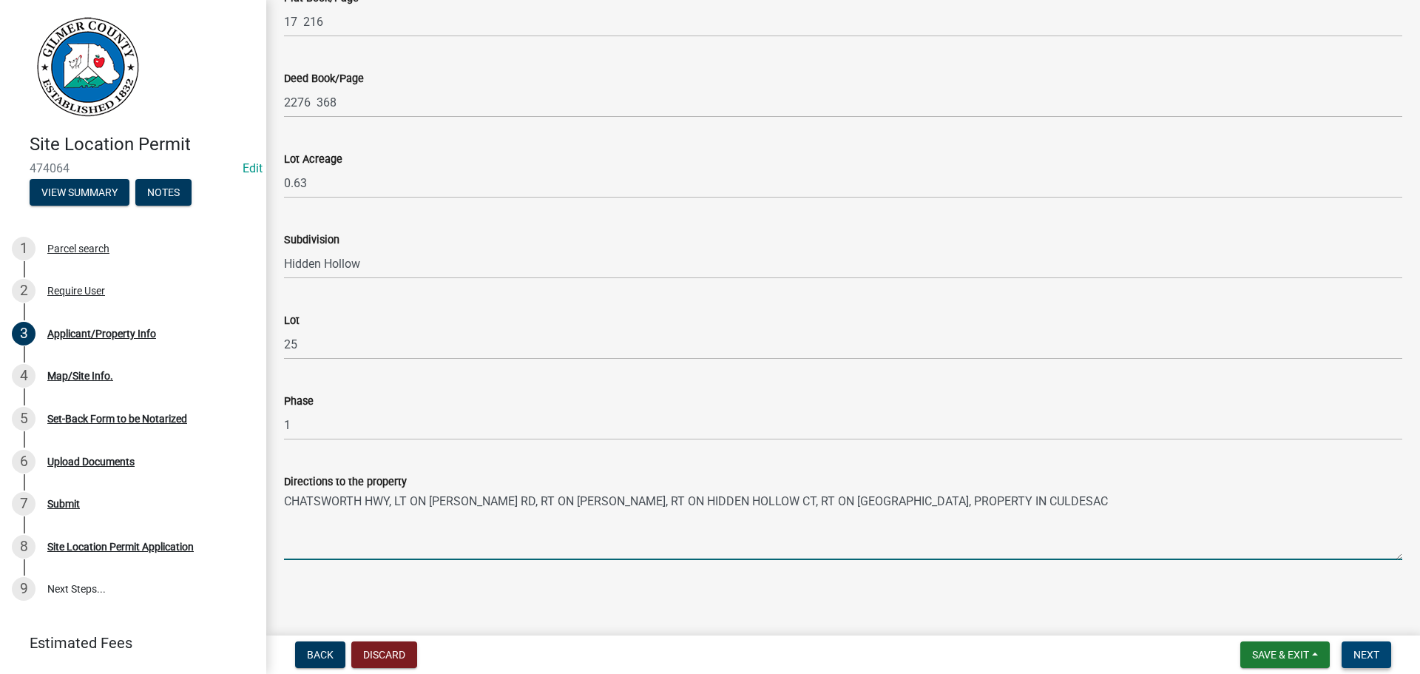
type textarea "CHATSWORTH HWY, LT ON LEE PRITCHETT RD, RT ON BURGESS RD, RT ON HIDDEN HOLLOW C…"
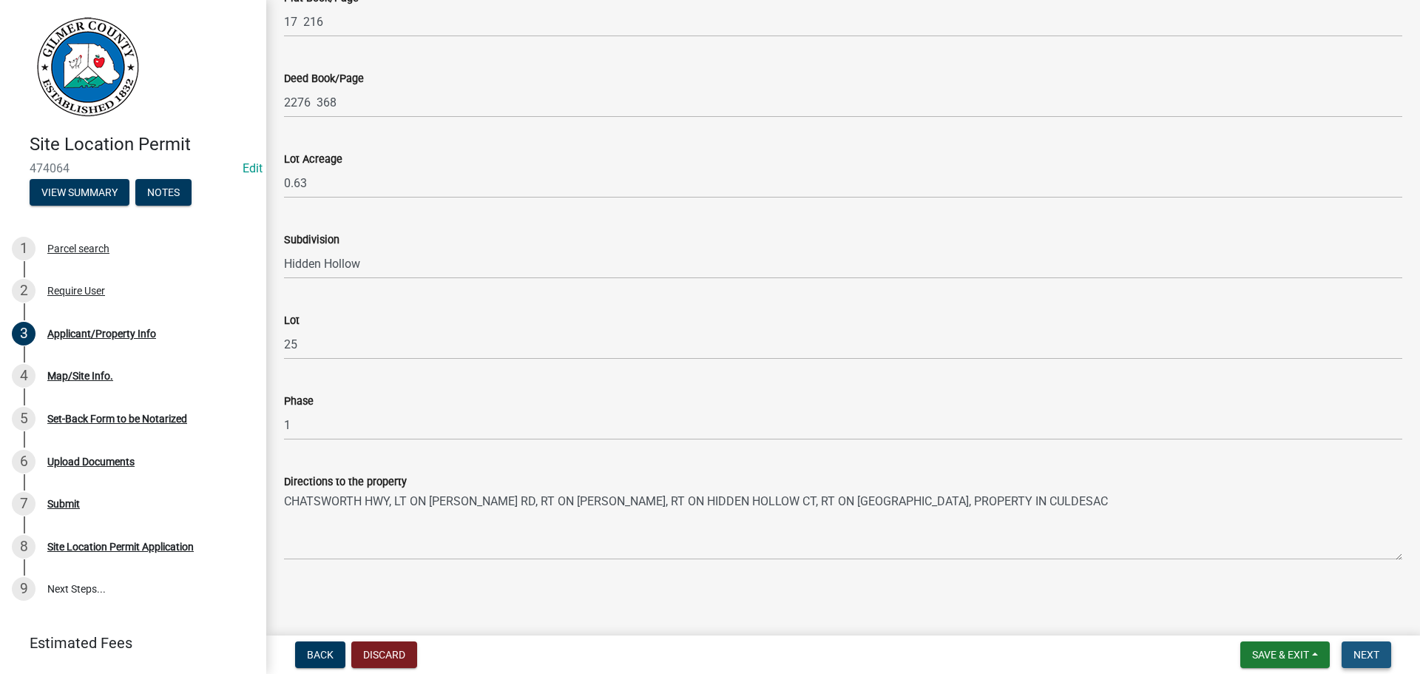
drag, startPoint x: 1373, startPoint y: 647, endPoint x: 1368, endPoint y: 653, distance: 8.0
click at [1372, 647] on button "Next" at bounding box center [1367, 654] width 50 height 27
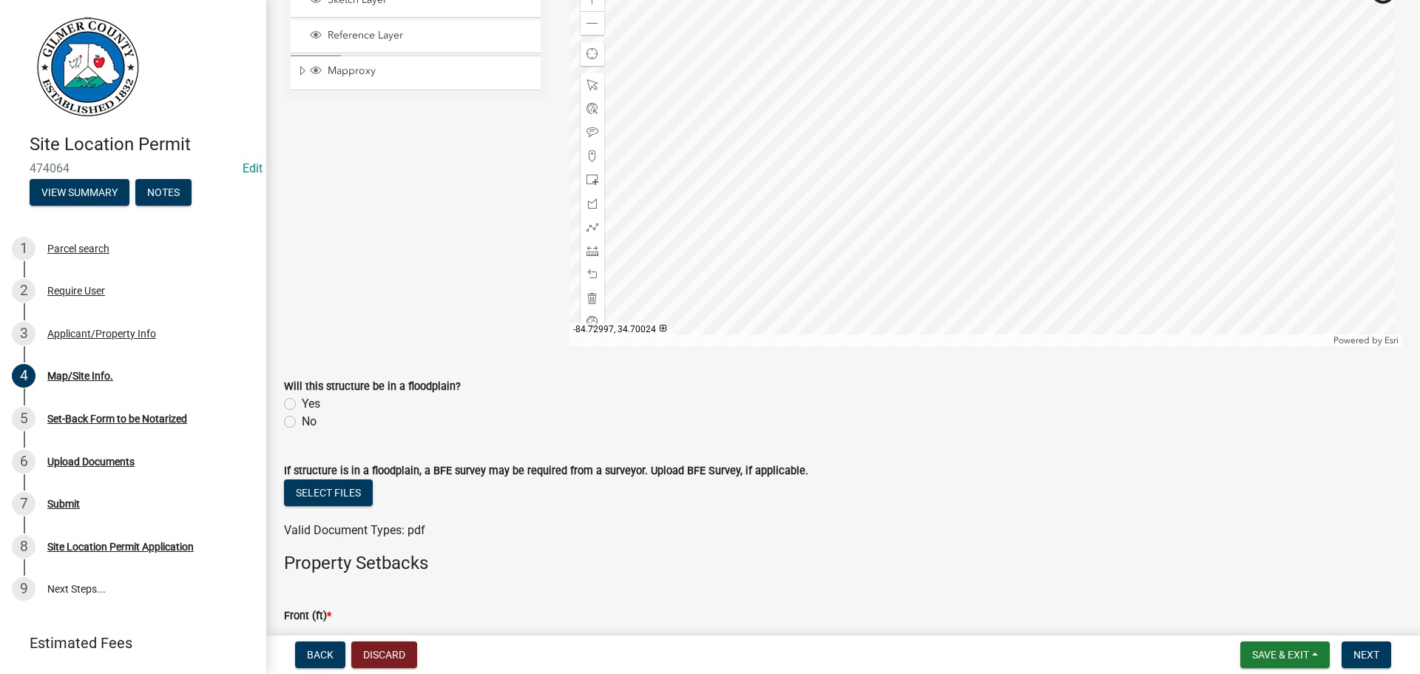
scroll to position [148, 0]
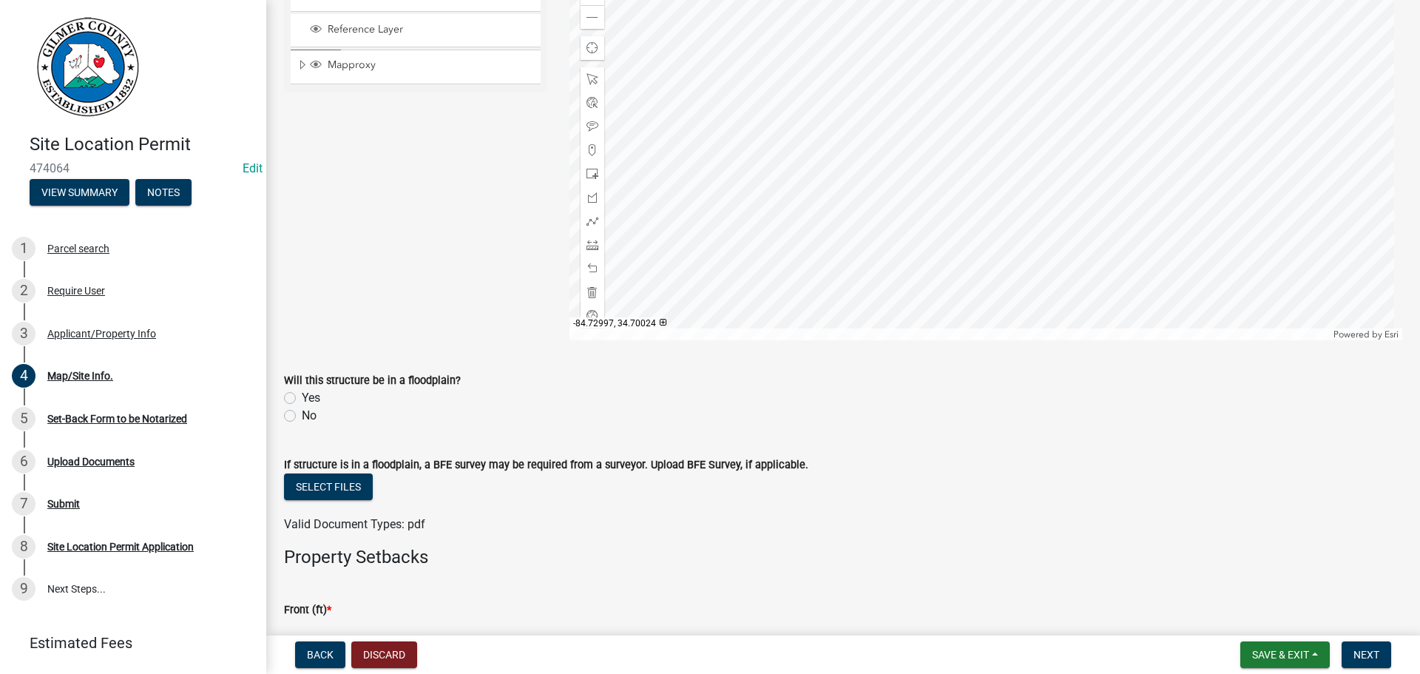
click at [305, 416] on label "No" at bounding box center [309, 416] width 15 height 18
click at [305, 416] on input "No" at bounding box center [307, 412] width 10 height 10
radio input "true"
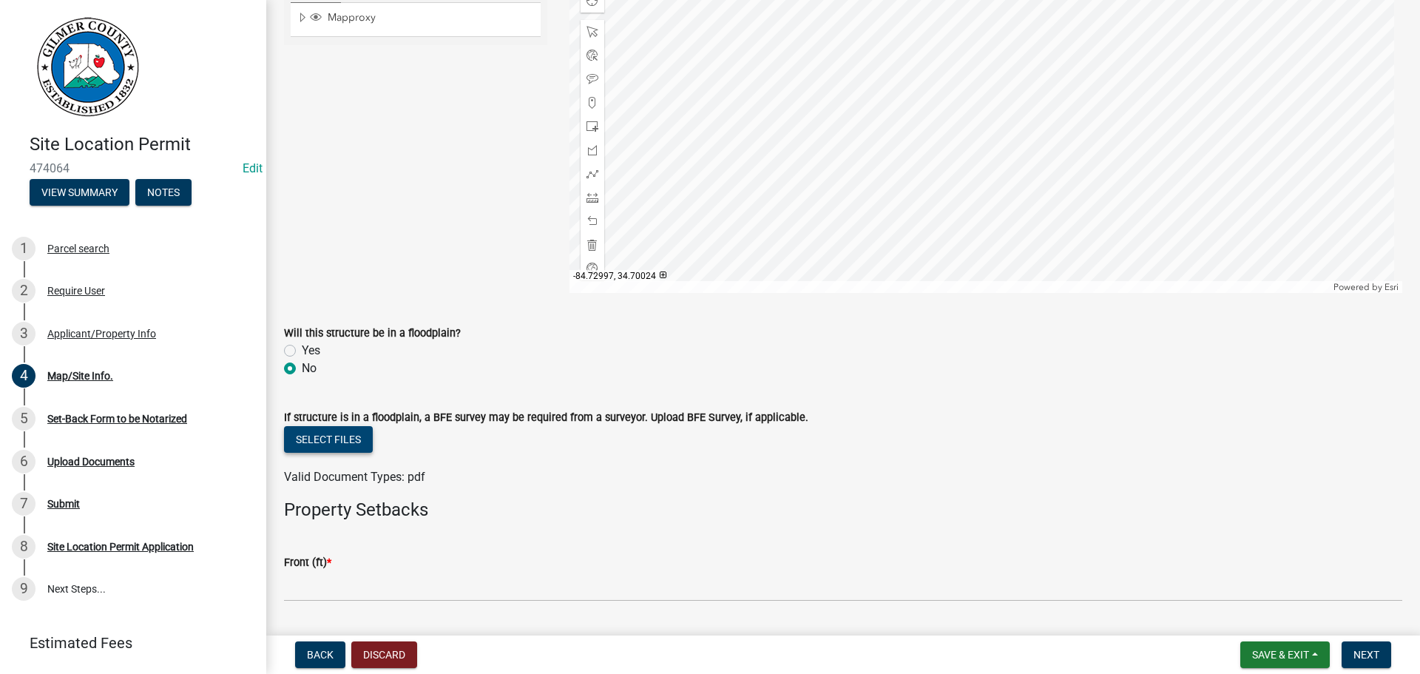
scroll to position [222, 0]
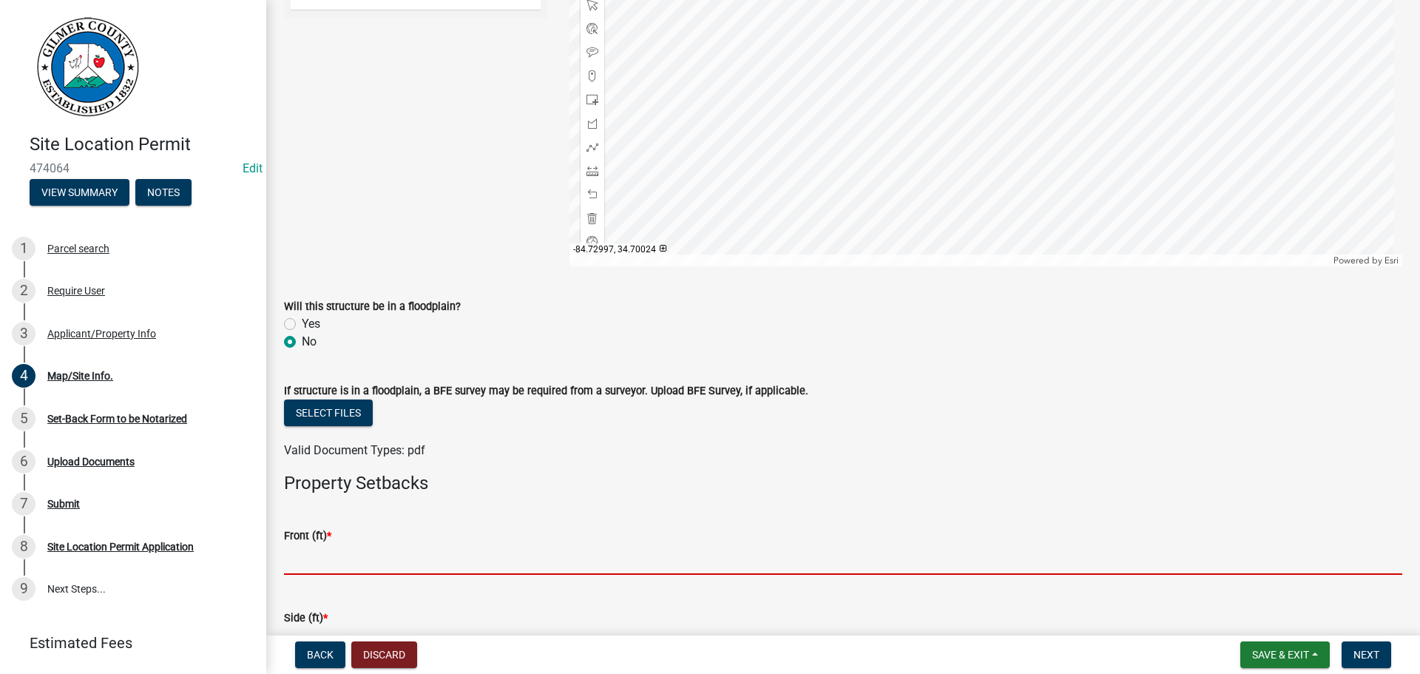
click at [365, 552] on input "text" at bounding box center [843, 559] width 1118 height 30
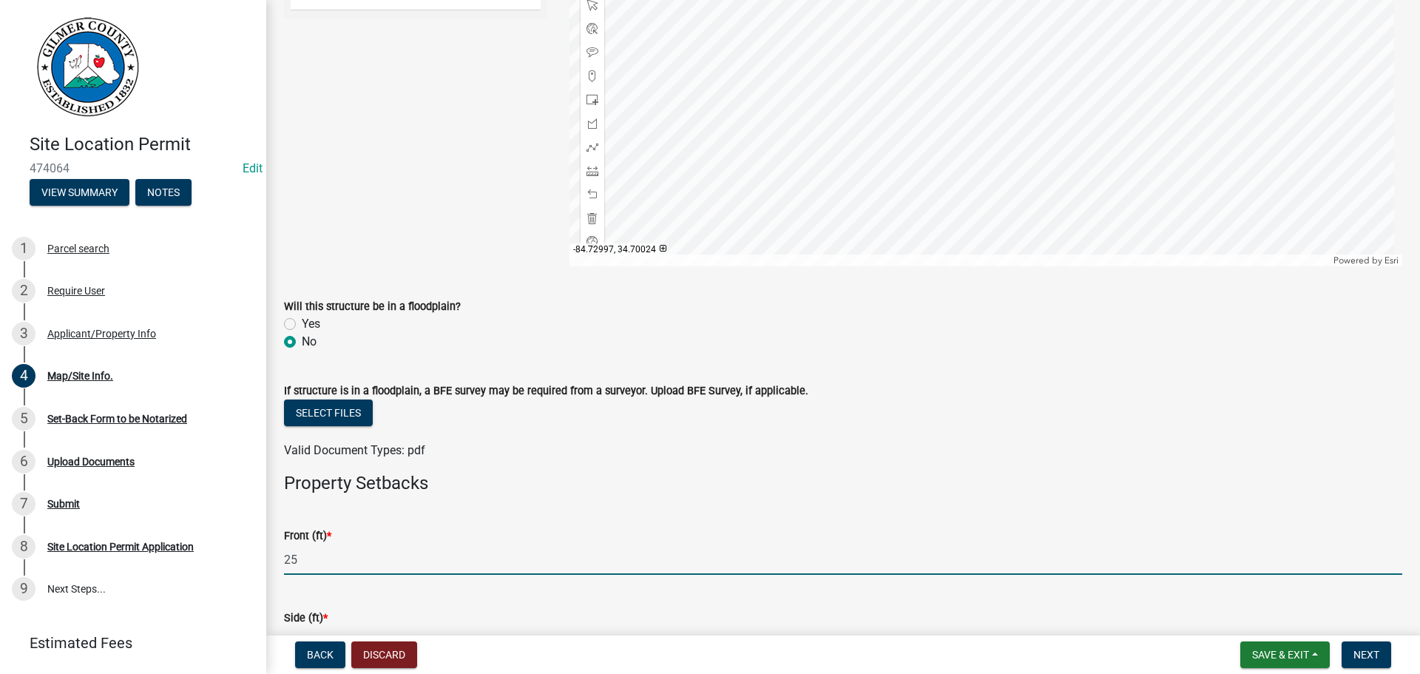
type input "25"
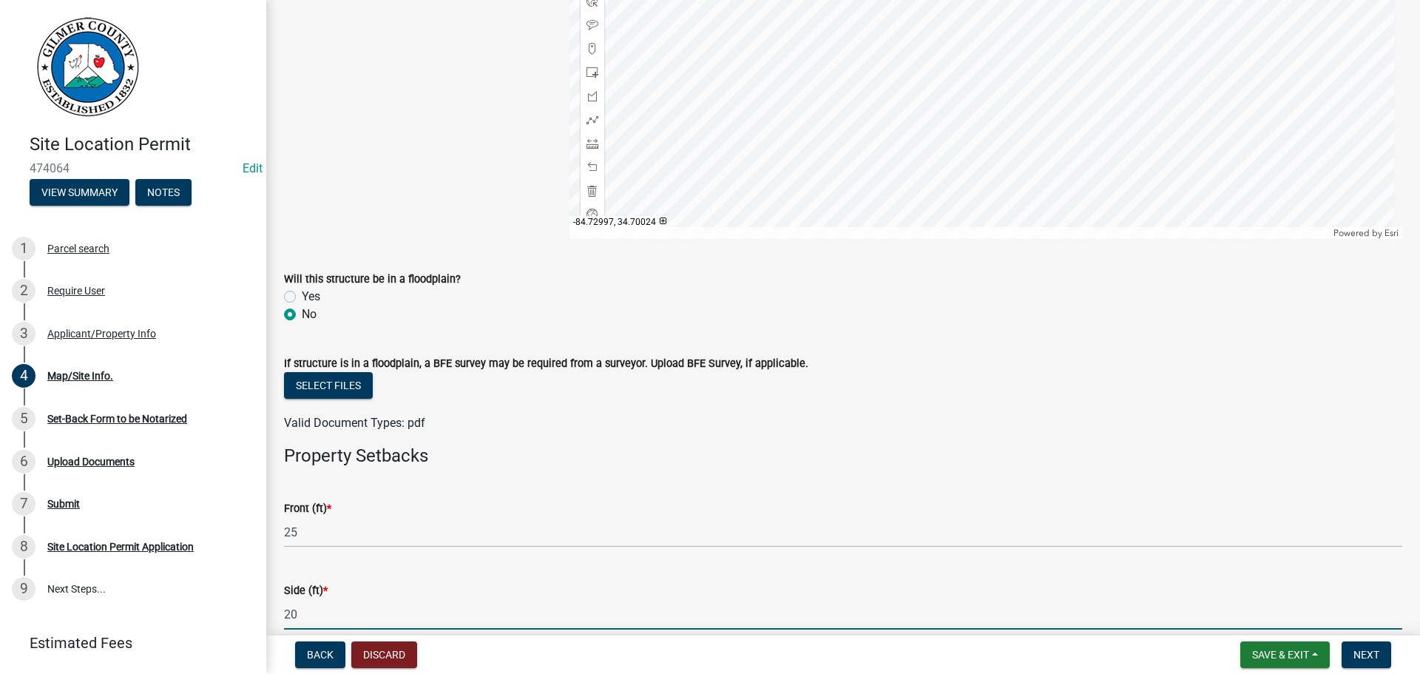
type input "20"
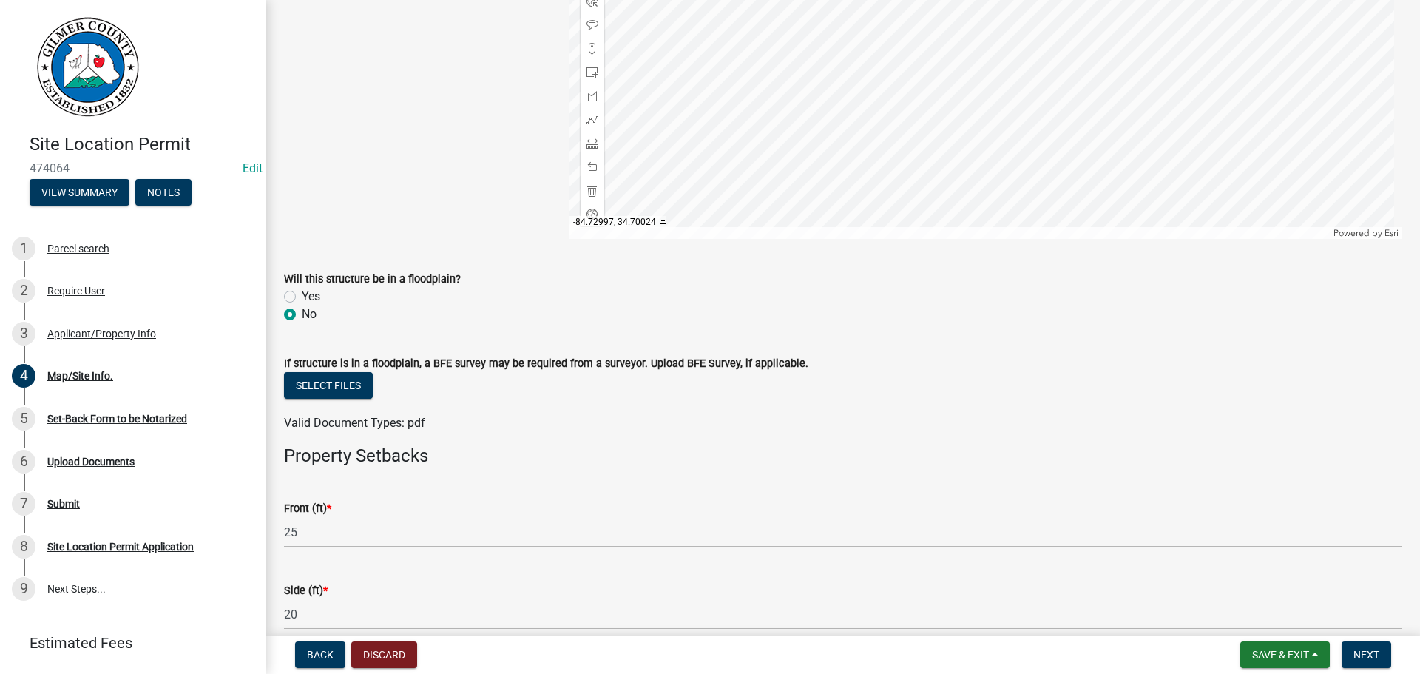
scroll to position [522, 0]
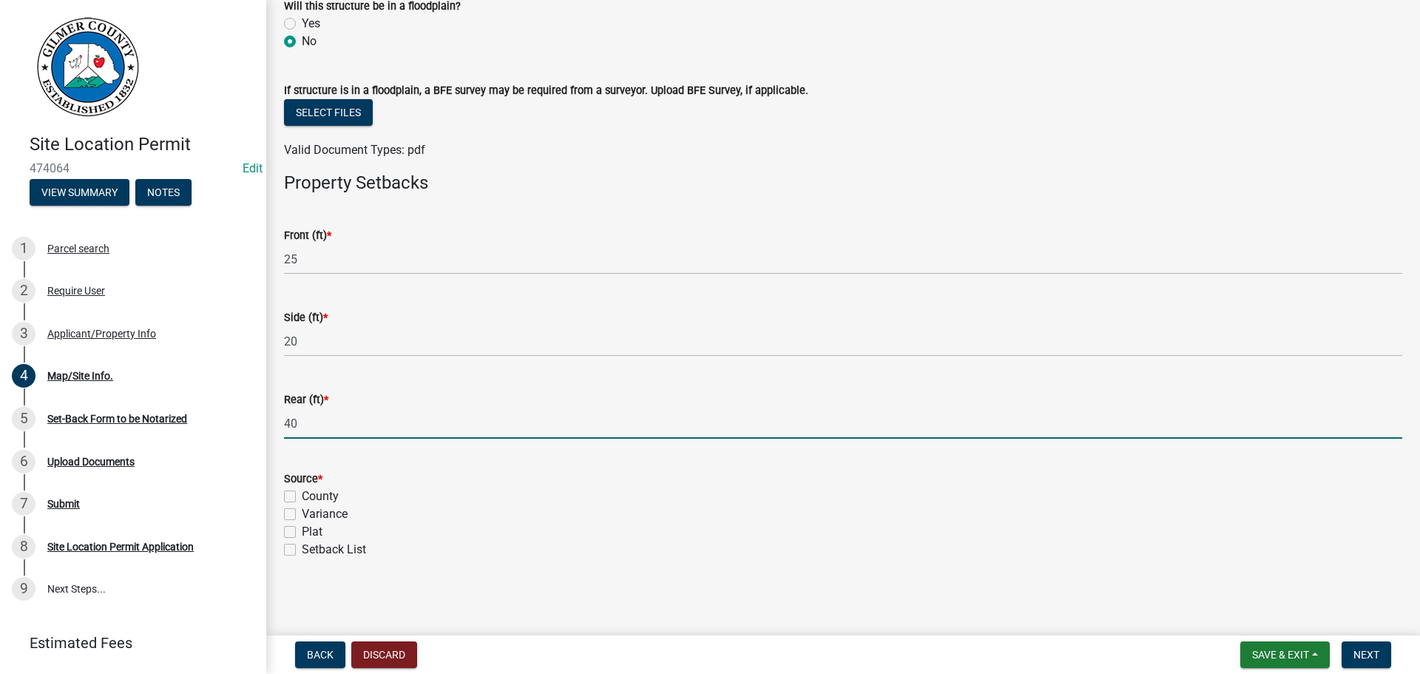
type input "40"
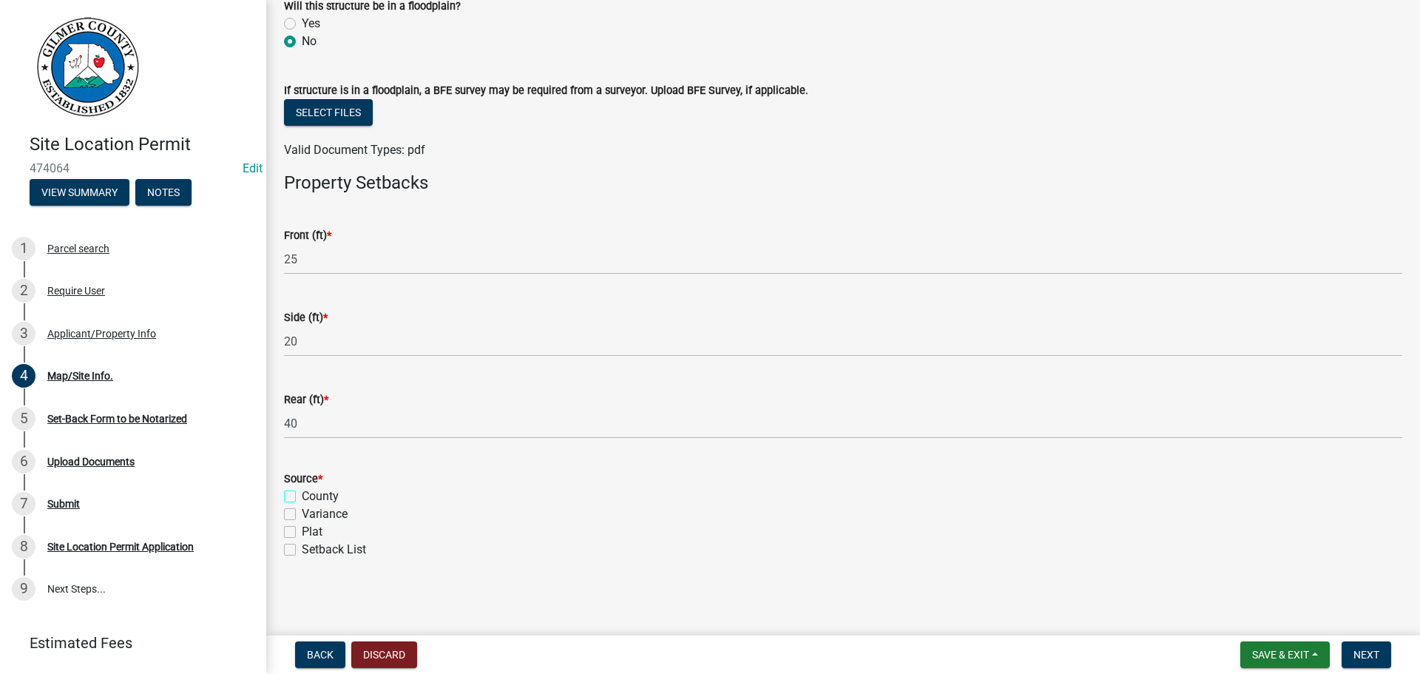
click at [302, 487] on input "County" at bounding box center [307, 492] width 10 height 10
checkbox input "true"
checkbox input "false"
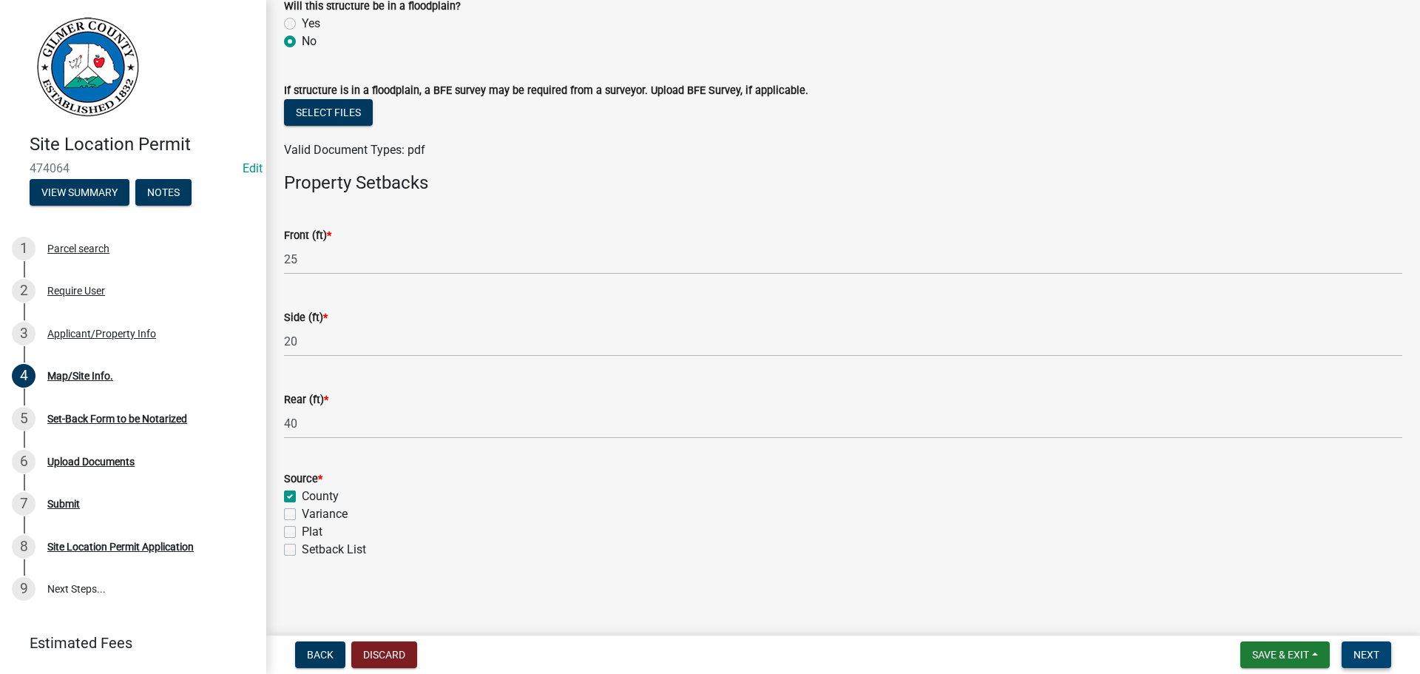
click at [1372, 655] on span "Next" at bounding box center [1367, 655] width 26 height 12
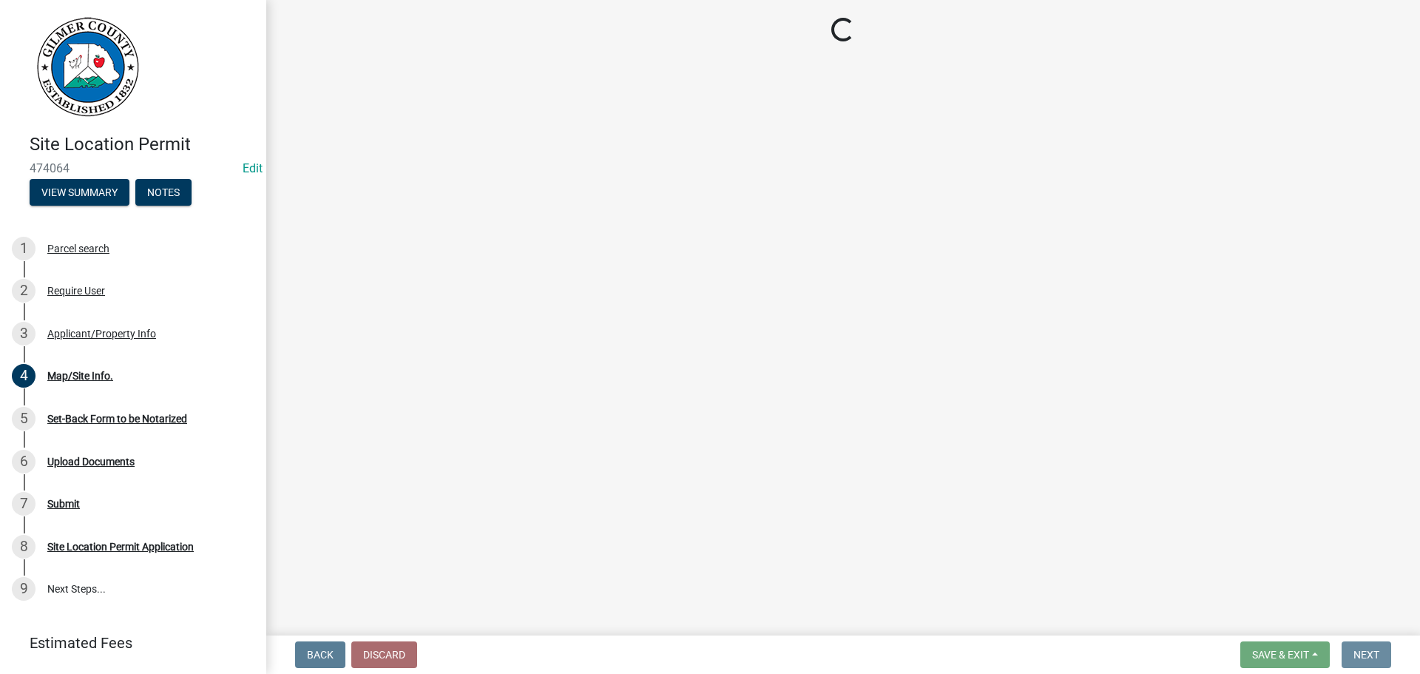
scroll to position [0, 0]
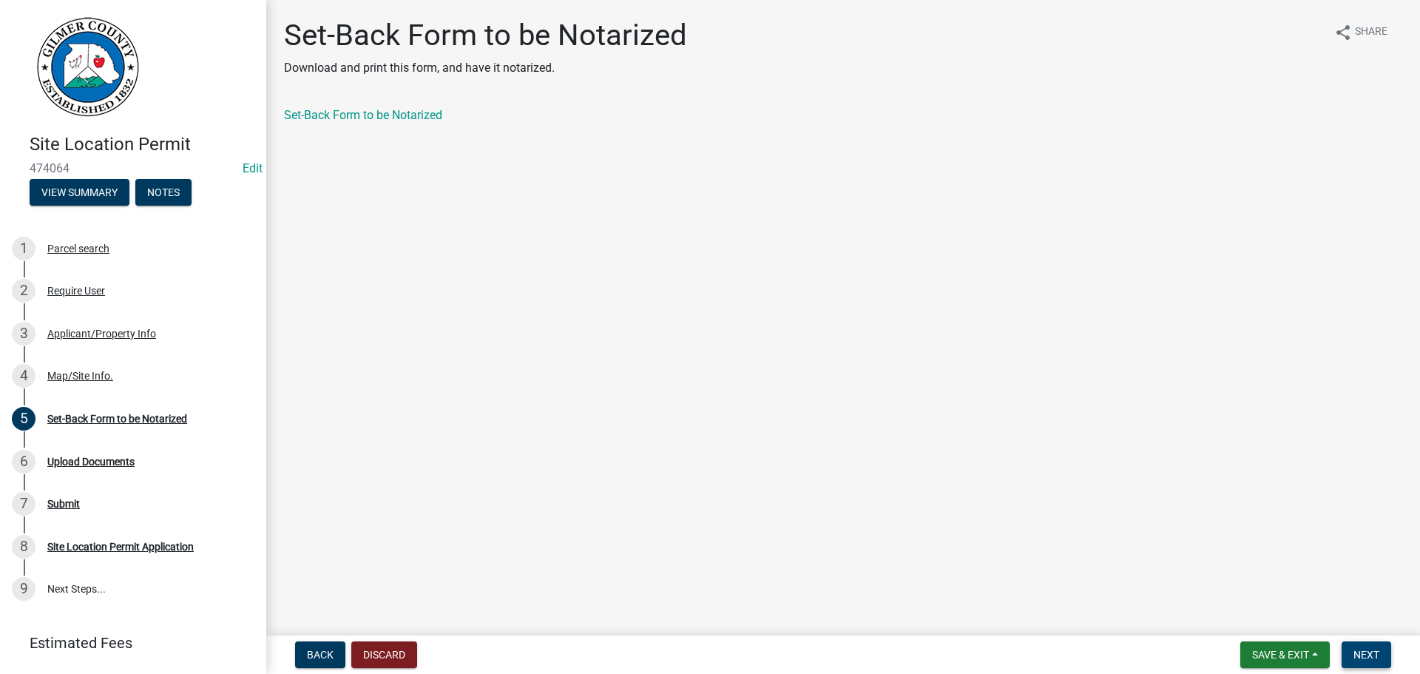
click at [1366, 661] on button "Next" at bounding box center [1367, 654] width 50 height 27
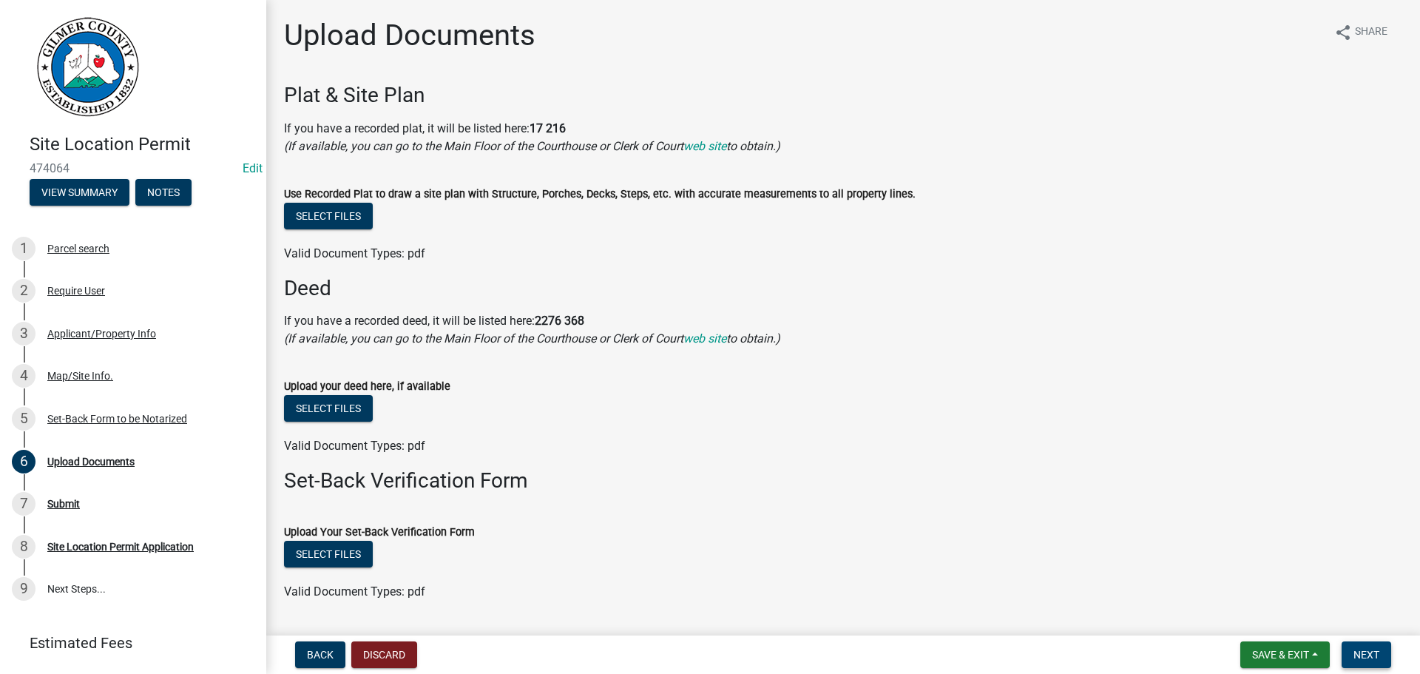
click at [1352, 651] on button "Next" at bounding box center [1367, 654] width 50 height 27
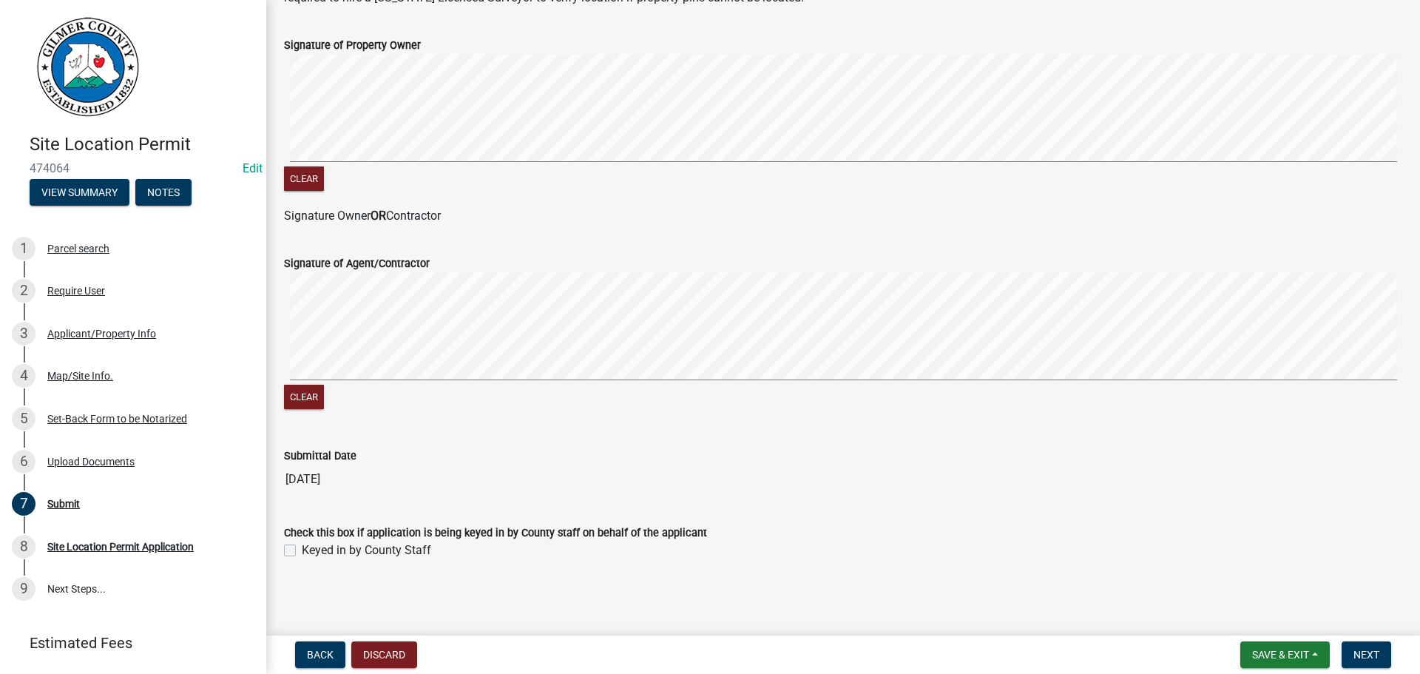
scroll to position [300, 0]
click at [342, 548] on label "Keyed in by County Staff" at bounding box center [366, 550] width 129 height 18
click at [311, 548] on input "Keyed in by County Staff" at bounding box center [307, 546] width 10 height 10
checkbox input "true"
click at [1366, 658] on span "Next" at bounding box center [1367, 655] width 26 height 12
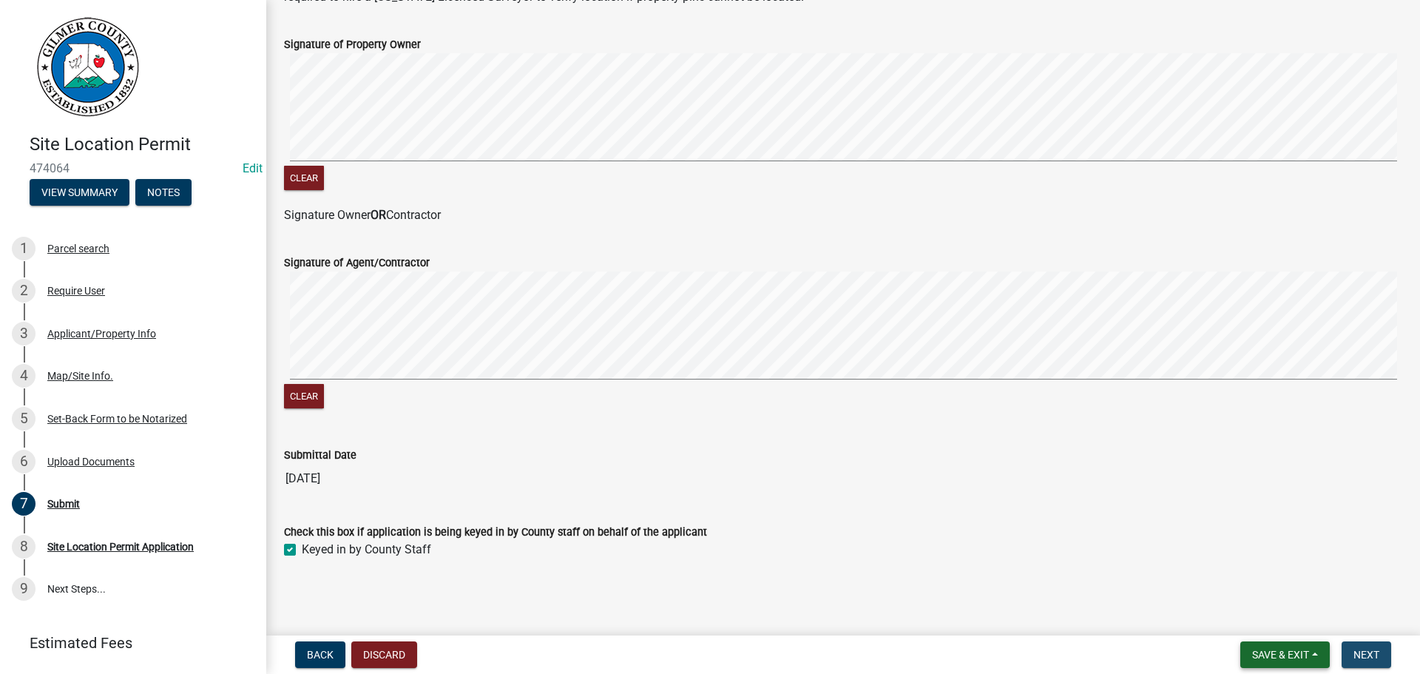
scroll to position [0, 0]
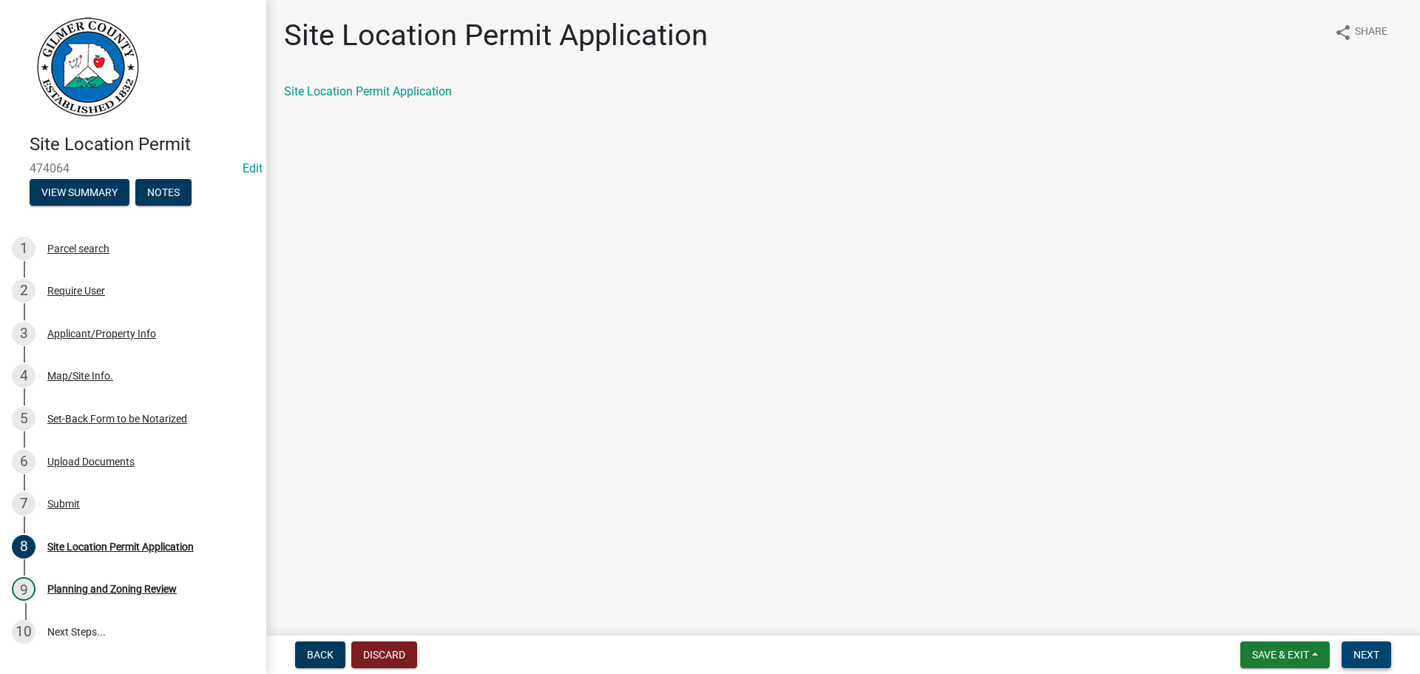
click at [1366, 652] on span "Next" at bounding box center [1367, 655] width 26 height 12
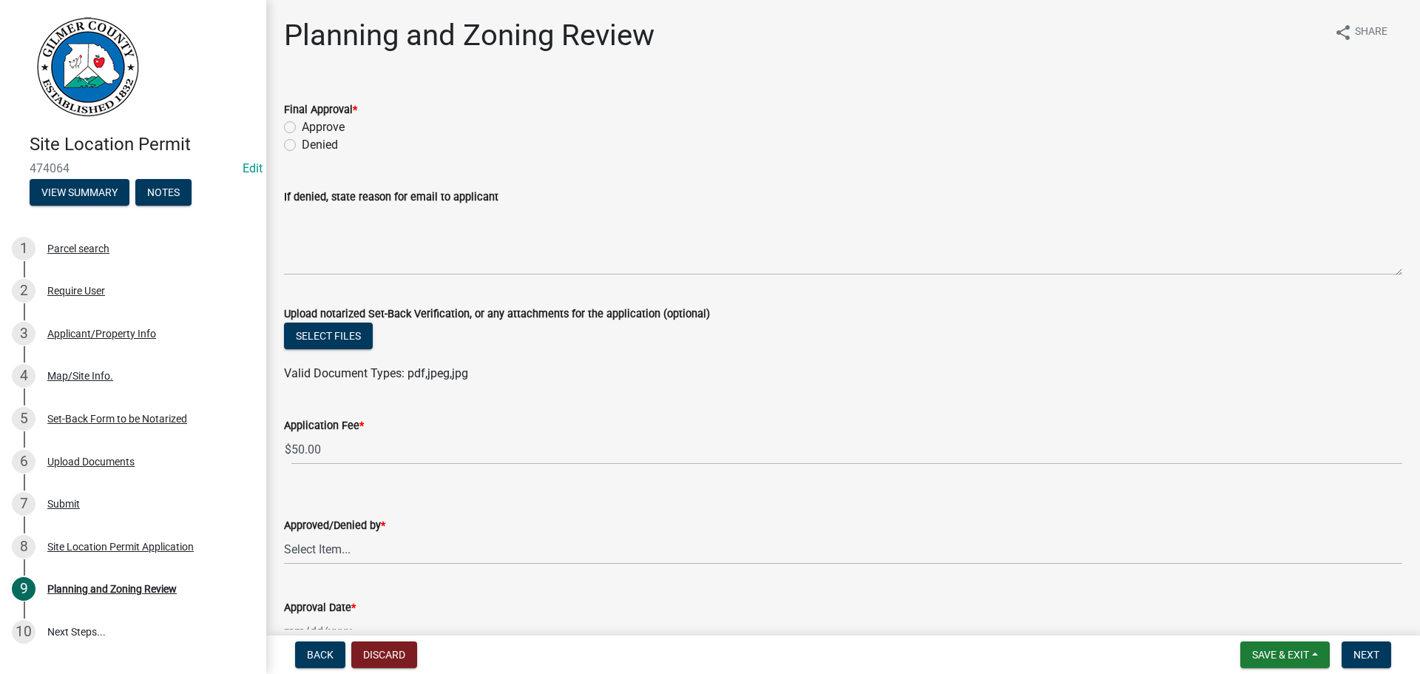
click at [337, 132] on label "Approve" at bounding box center [323, 127] width 43 height 18
click at [311, 128] on input "Approve" at bounding box center [307, 123] width 10 height 10
radio input "true"
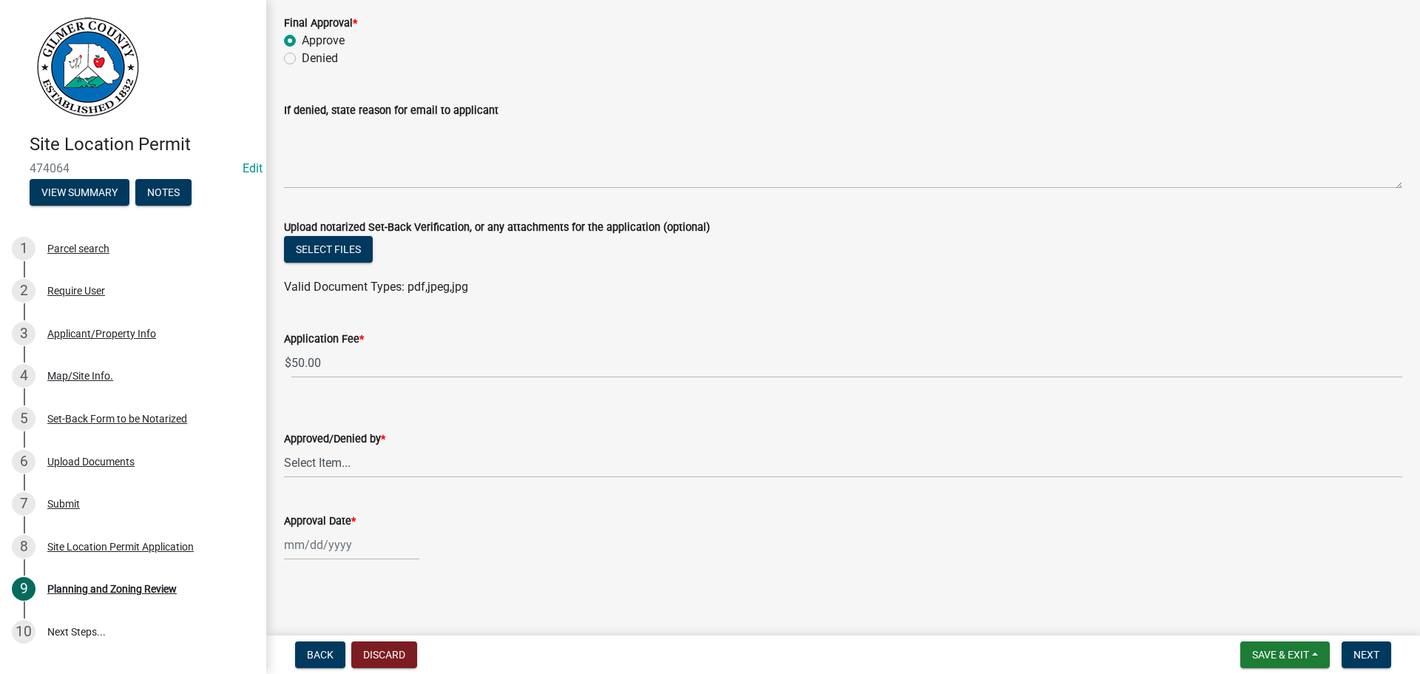
scroll to position [88, 0]
click at [340, 456] on select "Select Item... Andrew Mathis Art Wlochowski Becky Whitworth Joe Bouhl Karen Hen…" at bounding box center [843, 461] width 1118 height 30
click at [365, 457] on select "Select Item... Andrew Mathis Art Wlochowski Becky Whitworth Joe Bouhl Karen Hen…" at bounding box center [843, 461] width 1118 height 30
click at [284, 446] on select "Select Item... Andrew Mathis Art Wlochowski Becky Whitworth Joe Bouhl Karen Hen…" at bounding box center [843, 461] width 1118 height 30
select select "5ce200eb-feb1-496b-8127-7891293955f5"
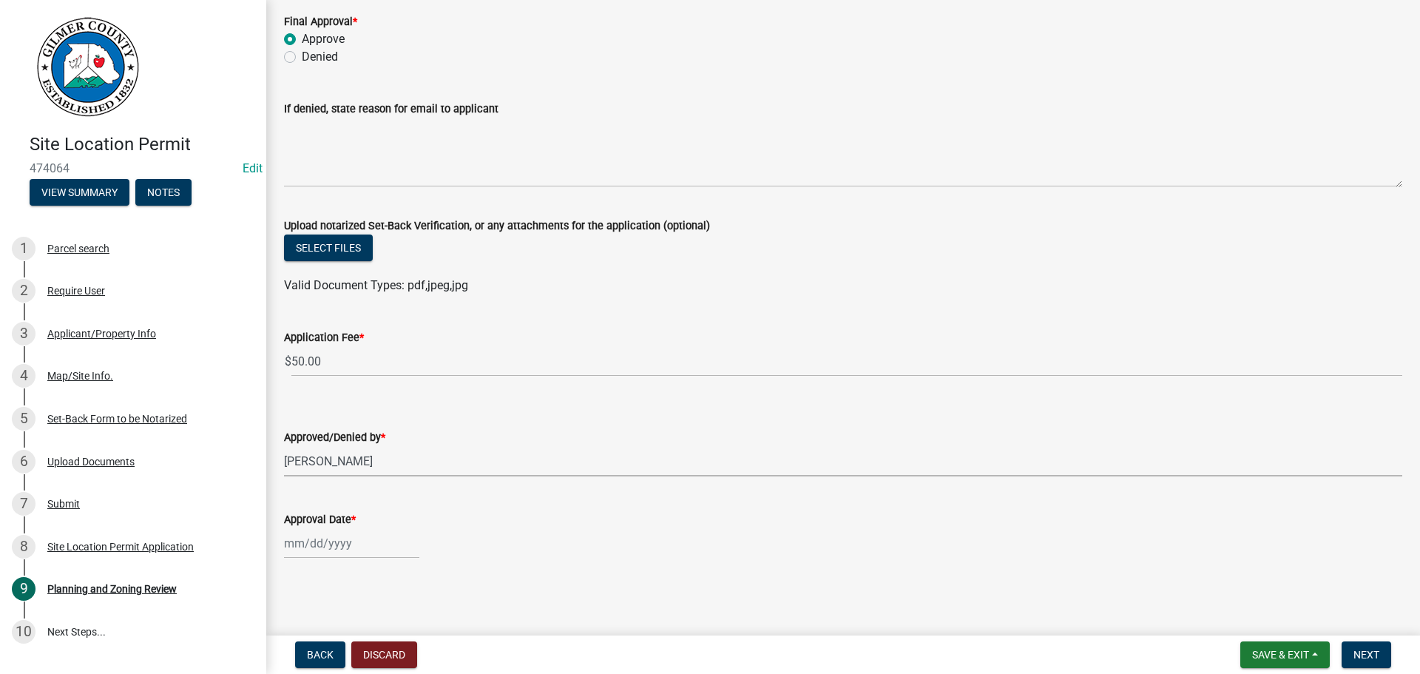
select select "9"
select select "2025"
click at [316, 552] on div "Jan Feb Mar Apr May Jun Jul Aug Sep Oct Nov Dec 1525 1526 1527 1528 1529 1530 1…" at bounding box center [351, 543] width 135 height 30
click at [390, 391] on div "5" at bounding box center [394, 394] width 24 height 24
type input "09/05/2025"
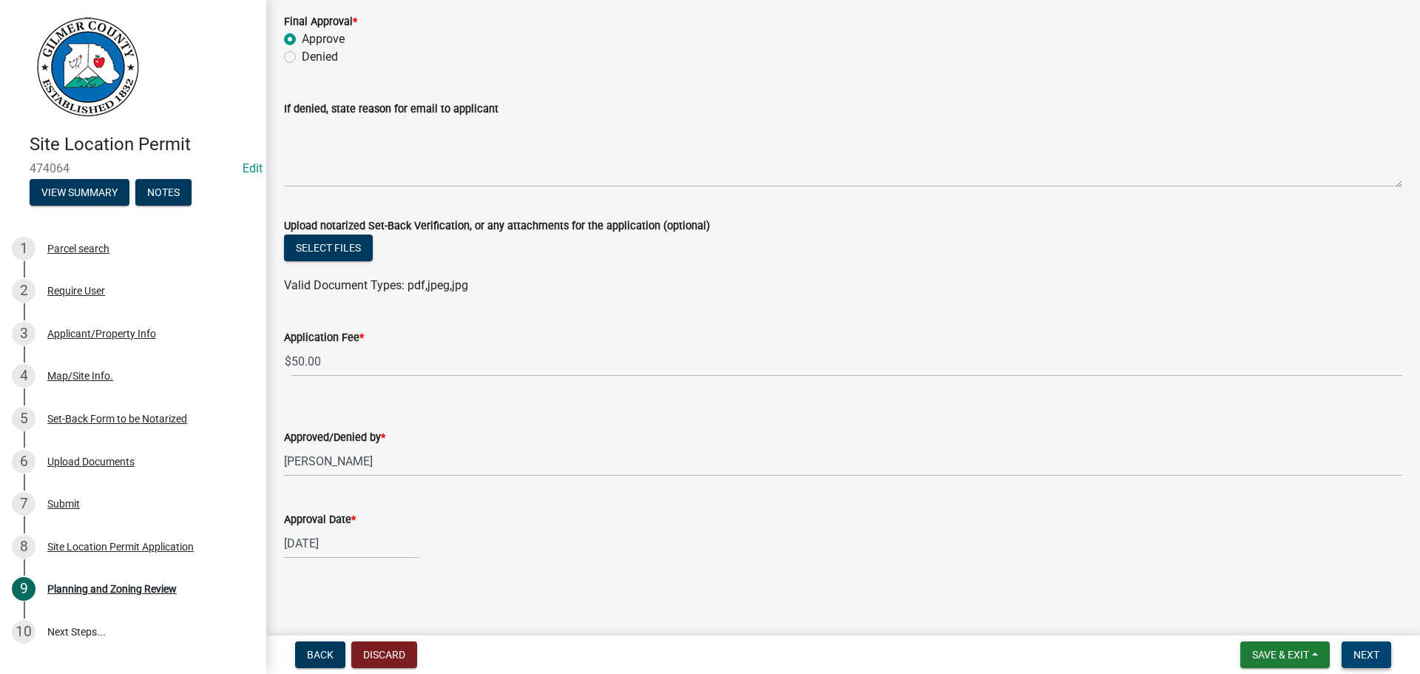
click at [1374, 650] on span "Next" at bounding box center [1367, 655] width 26 height 12
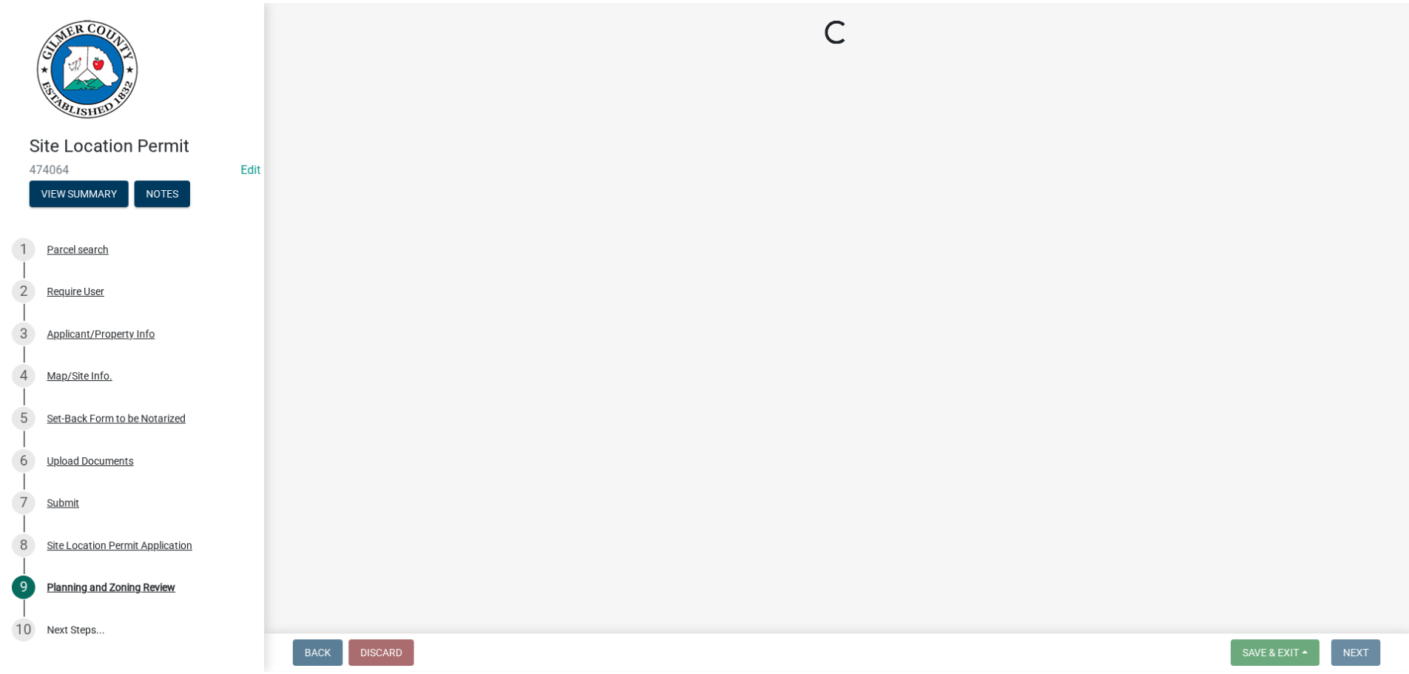
scroll to position [0, 0]
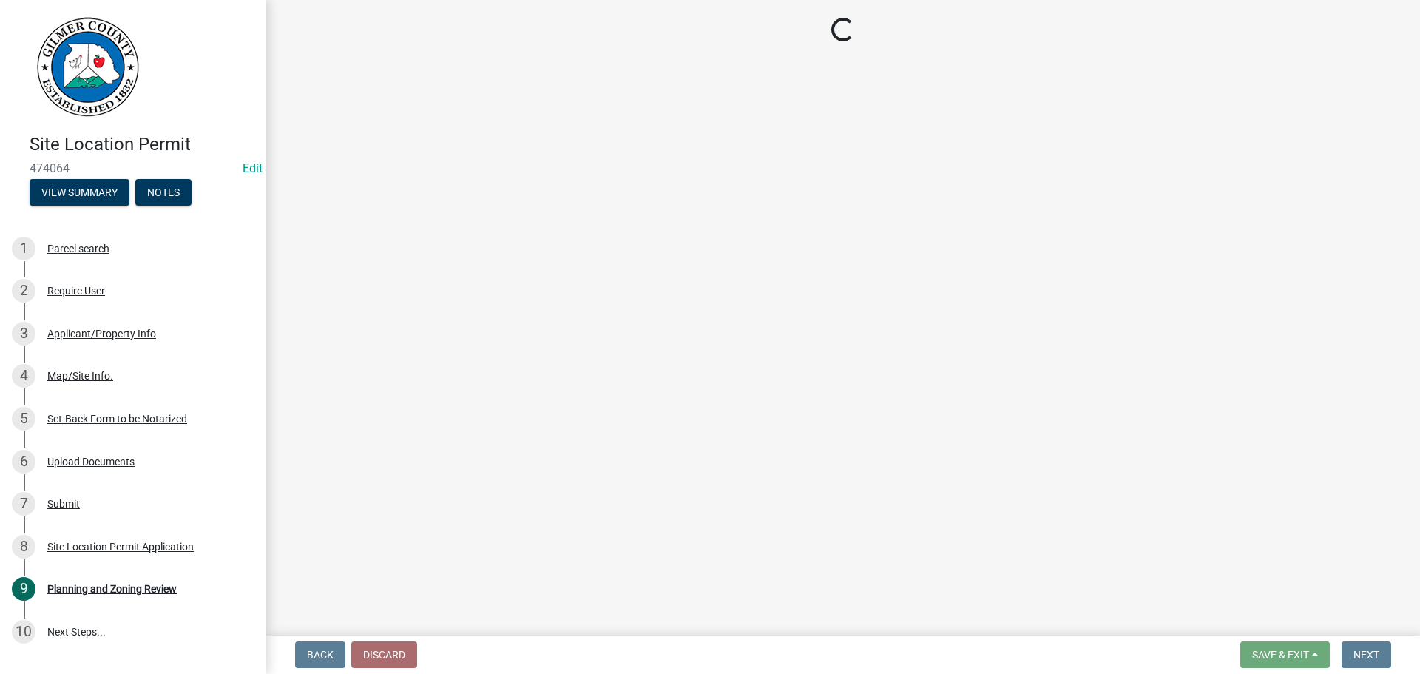
select select "2: 1"
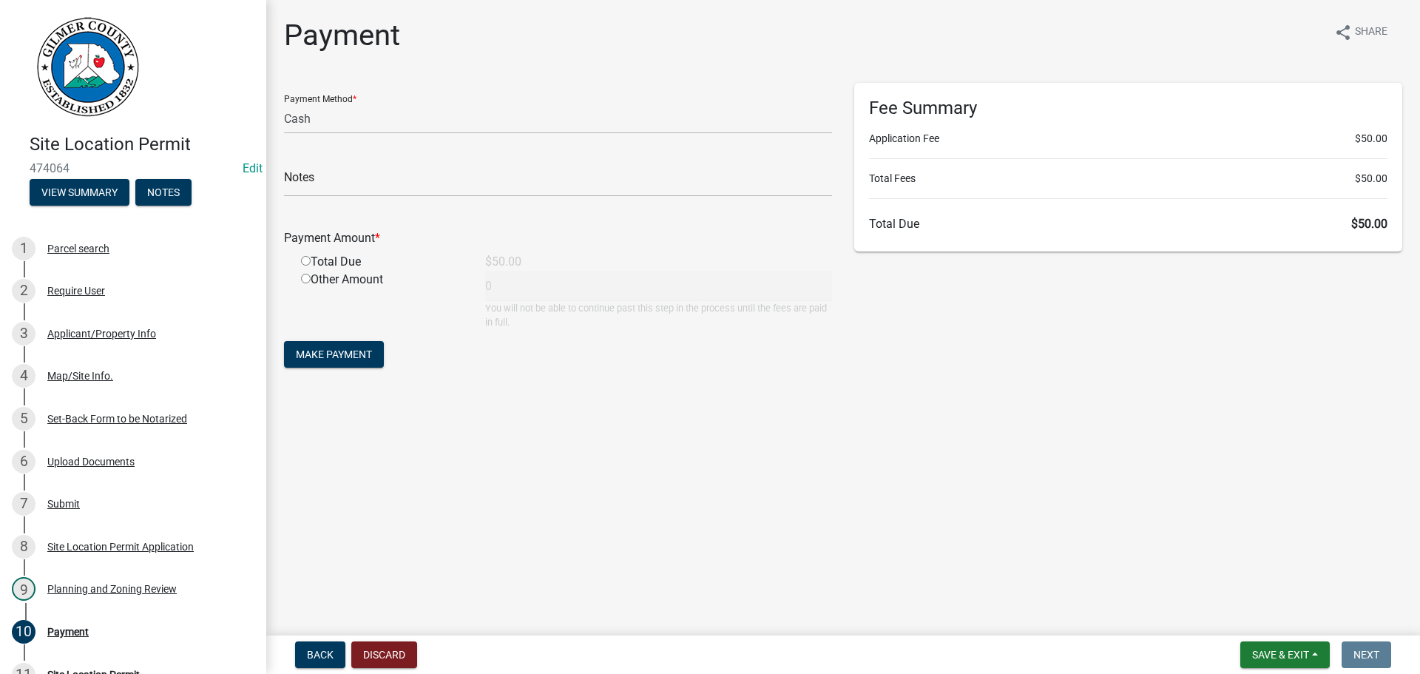
click at [309, 254] on div "Total Due" at bounding box center [382, 262] width 184 height 18
click at [307, 258] on input "radio" at bounding box center [306, 261] width 10 height 10
radio input "true"
type input "50"
click at [311, 356] on span "Make Payment" at bounding box center [334, 354] width 76 height 12
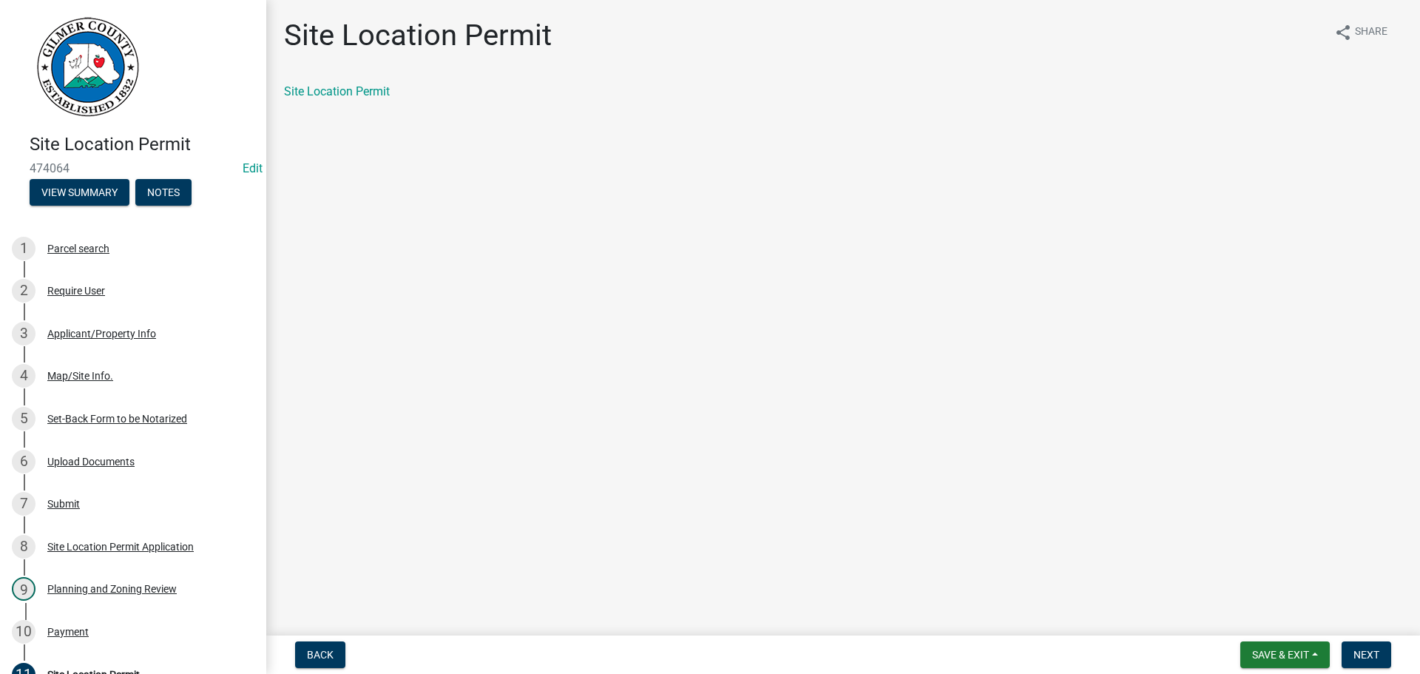
click at [352, 101] on div "Site Location Permit" at bounding box center [843, 98] width 1141 height 30
click at [351, 90] on link "Site Location Permit" at bounding box center [337, 91] width 106 height 14
click at [325, 105] on div "Site Location Permit" at bounding box center [843, 98] width 1141 height 30
click at [334, 89] on link "Site Location Permit" at bounding box center [337, 91] width 106 height 14
click at [1373, 650] on span "Next" at bounding box center [1367, 655] width 26 height 12
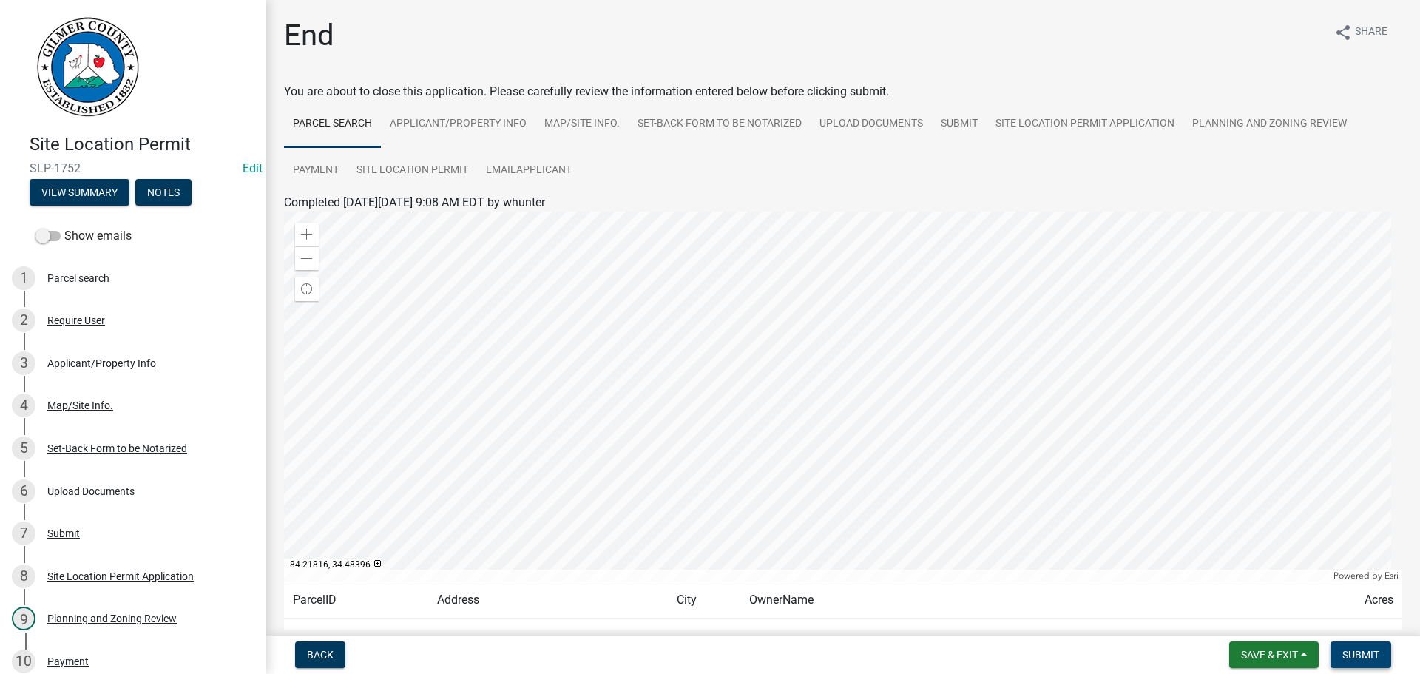
click at [1371, 649] on span "Submit" at bounding box center [1361, 655] width 37 height 12
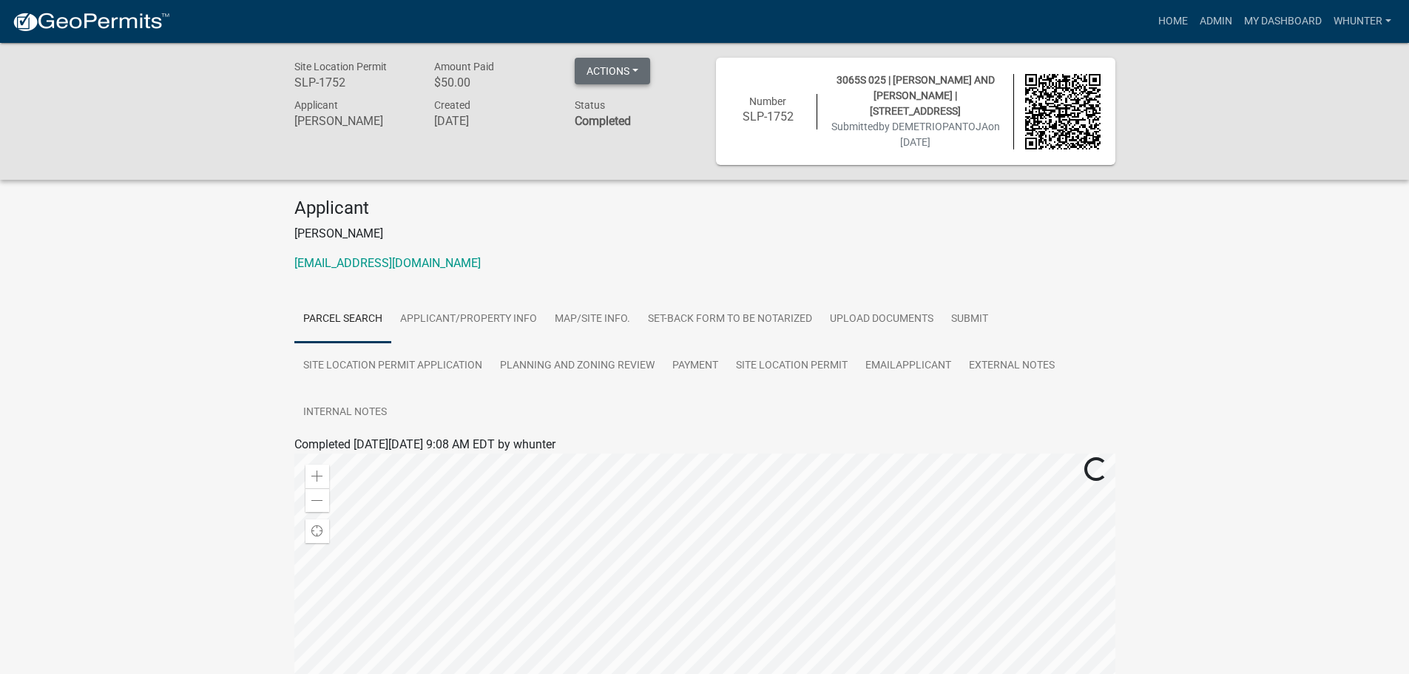
click at [636, 73] on button "Actions" at bounding box center [612, 71] width 75 height 27
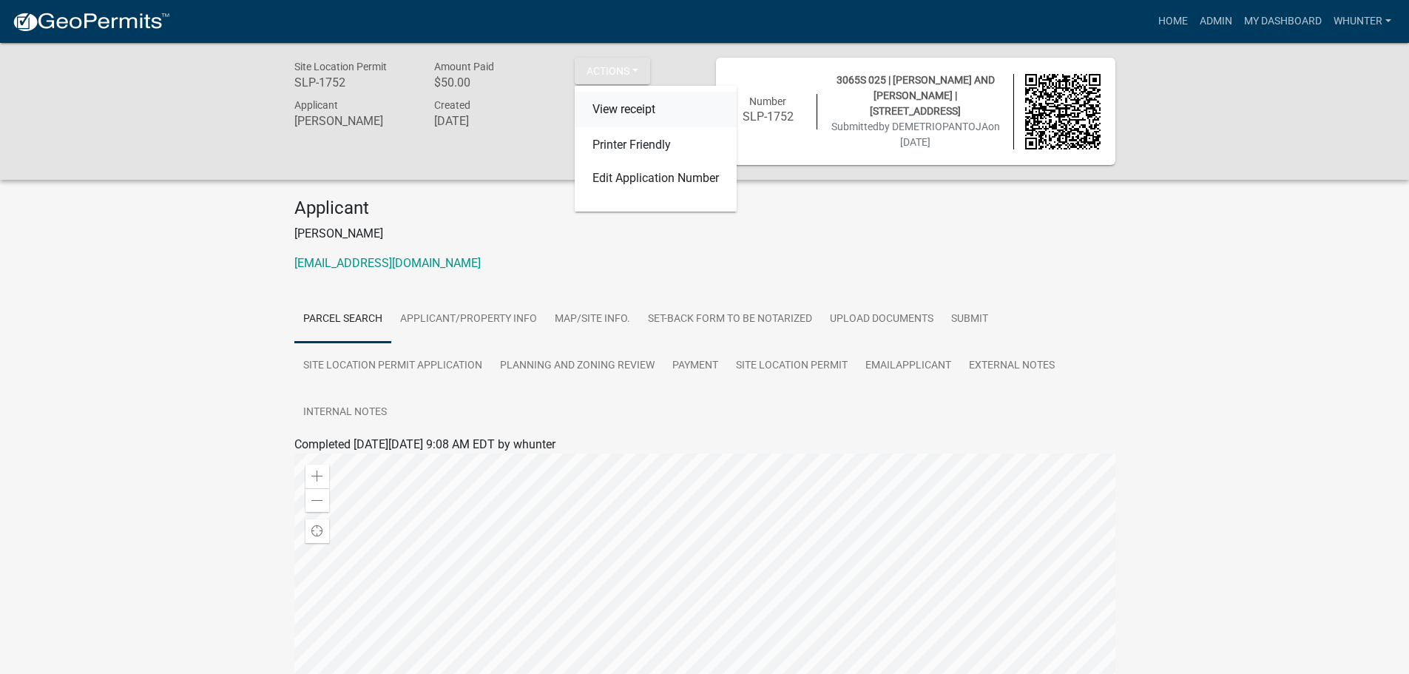
click at [652, 116] on link "View receipt" at bounding box center [656, 110] width 162 height 36
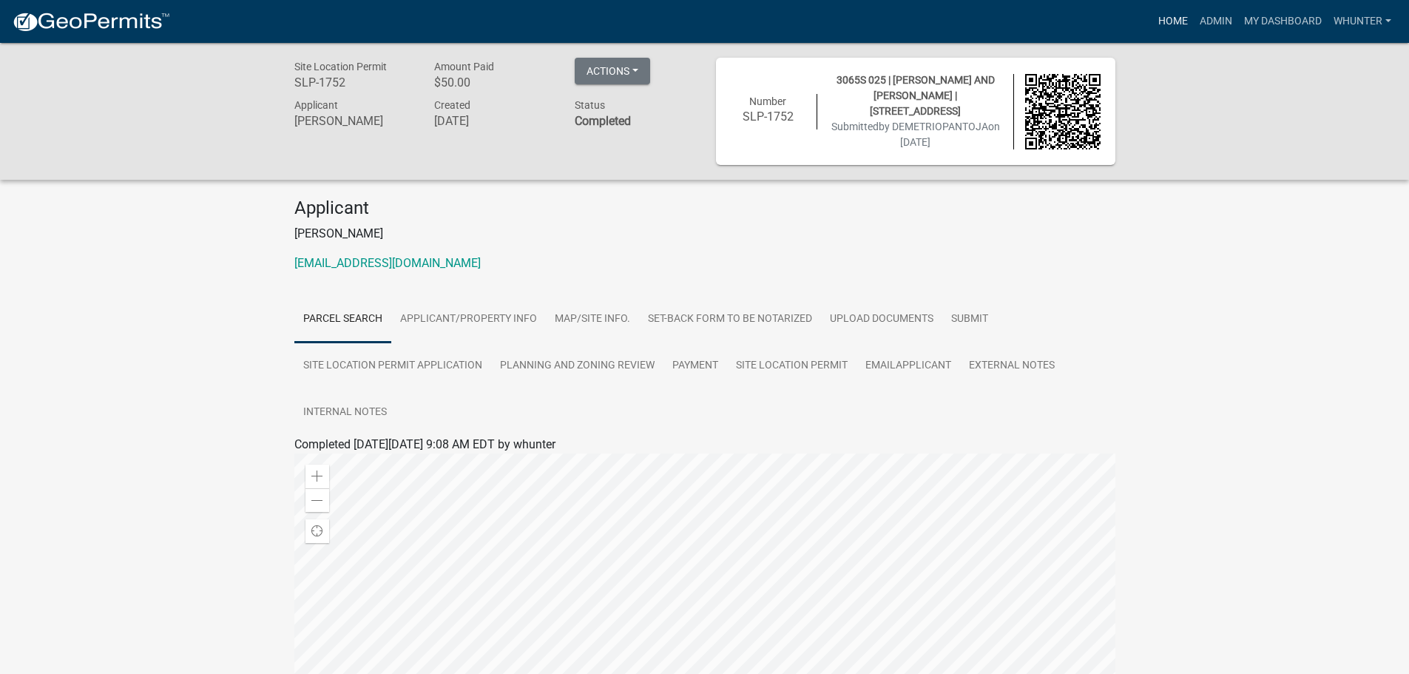
click at [1178, 16] on link "Home" at bounding box center [1172, 21] width 41 height 28
